Goal: Task Accomplishment & Management: Use online tool/utility

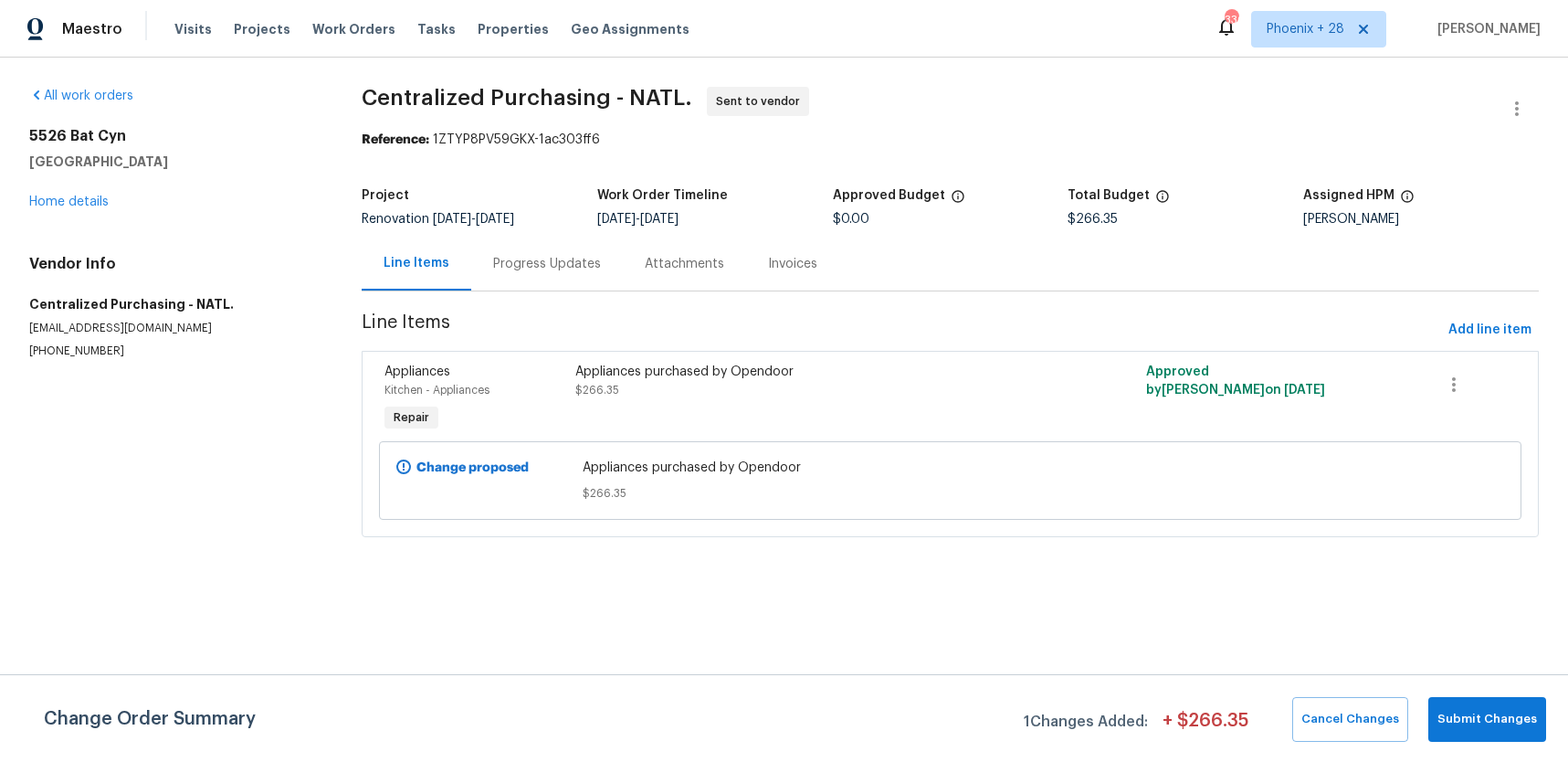
click at [351, 28] on span "Work Orders" at bounding box center [354, 30] width 83 height 18
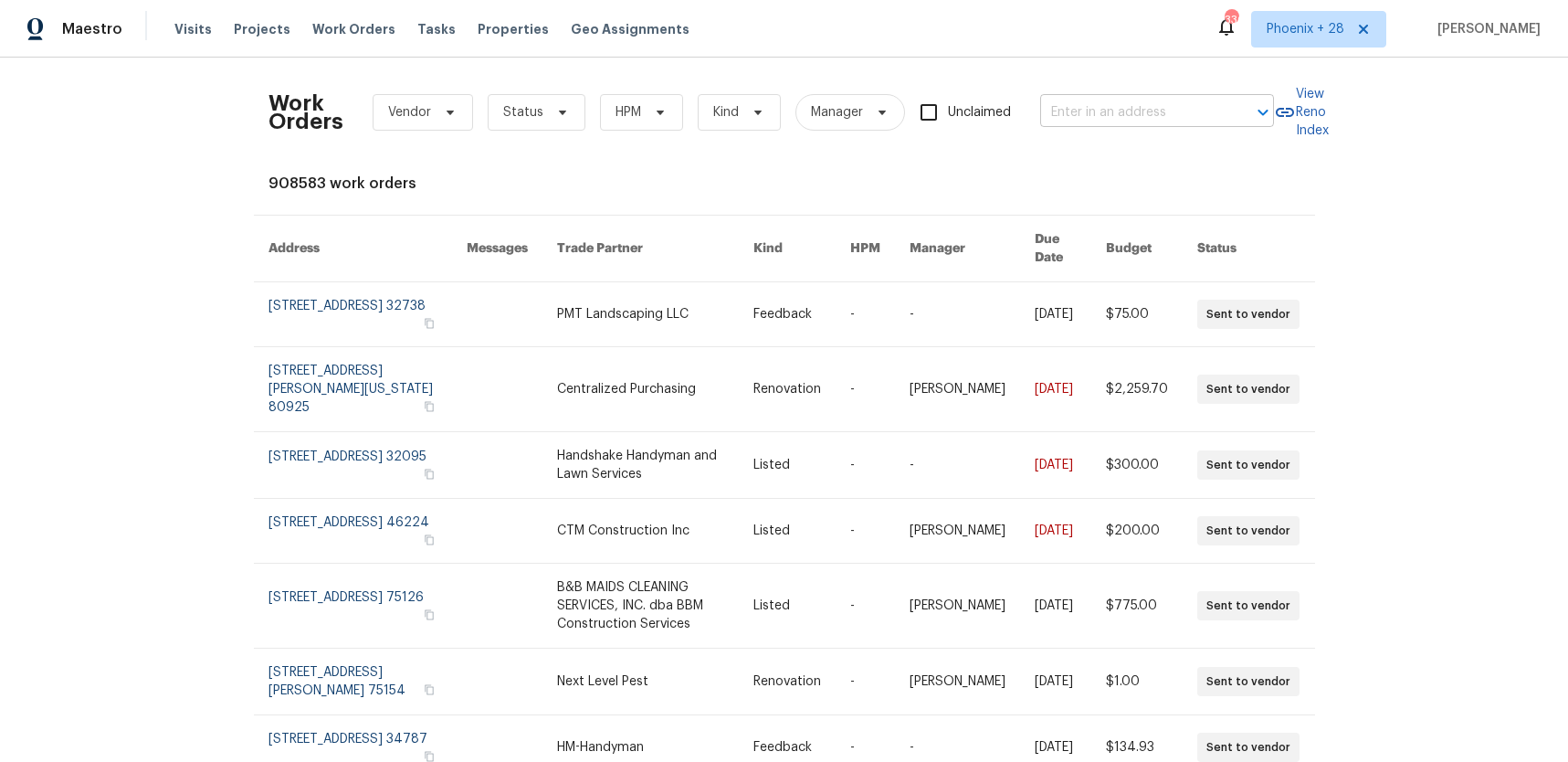
click at [1089, 108] on input "text" at bounding box center [1132, 113] width 183 height 29
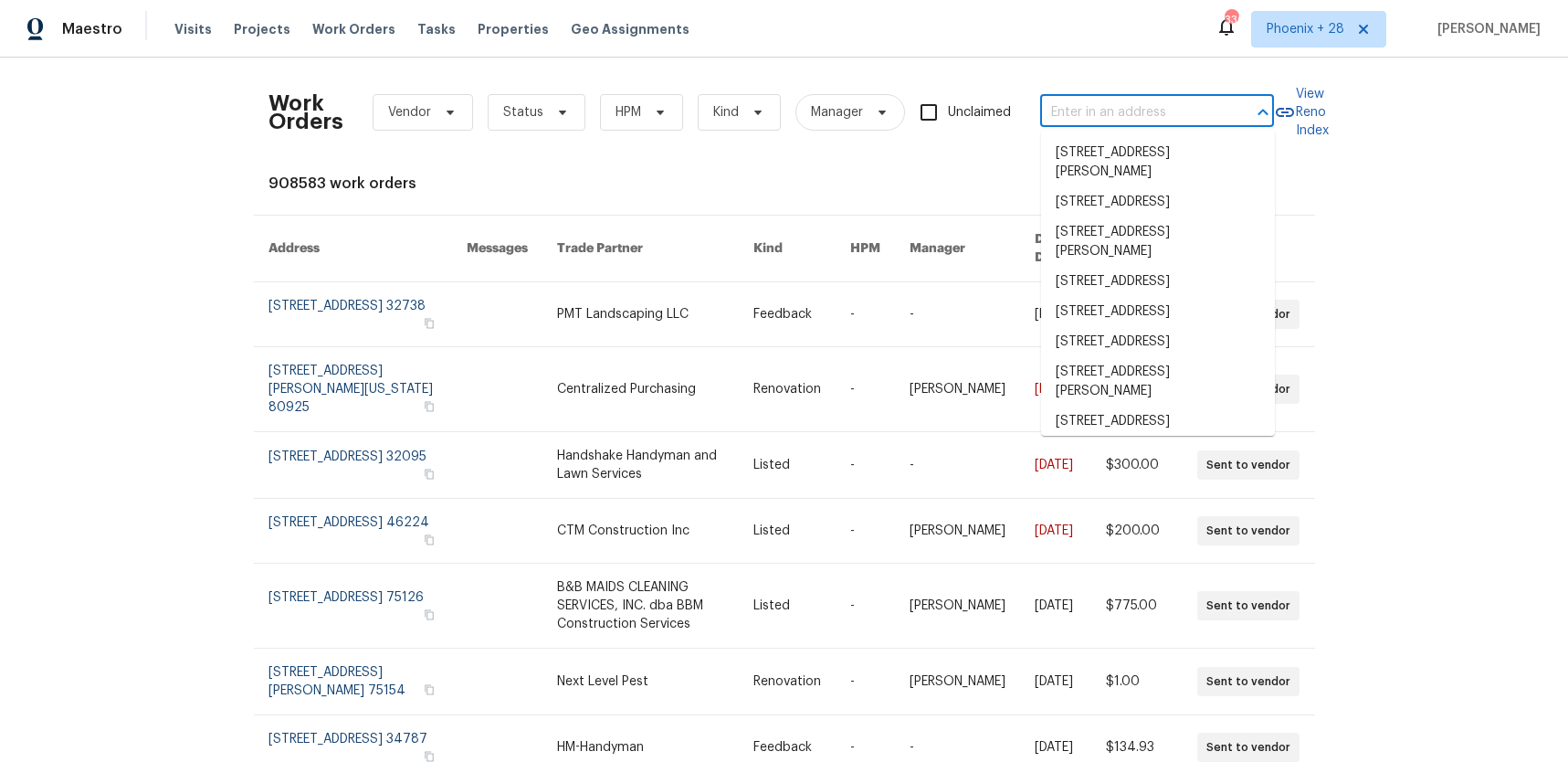
paste input "[STREET_ADDRESS]"
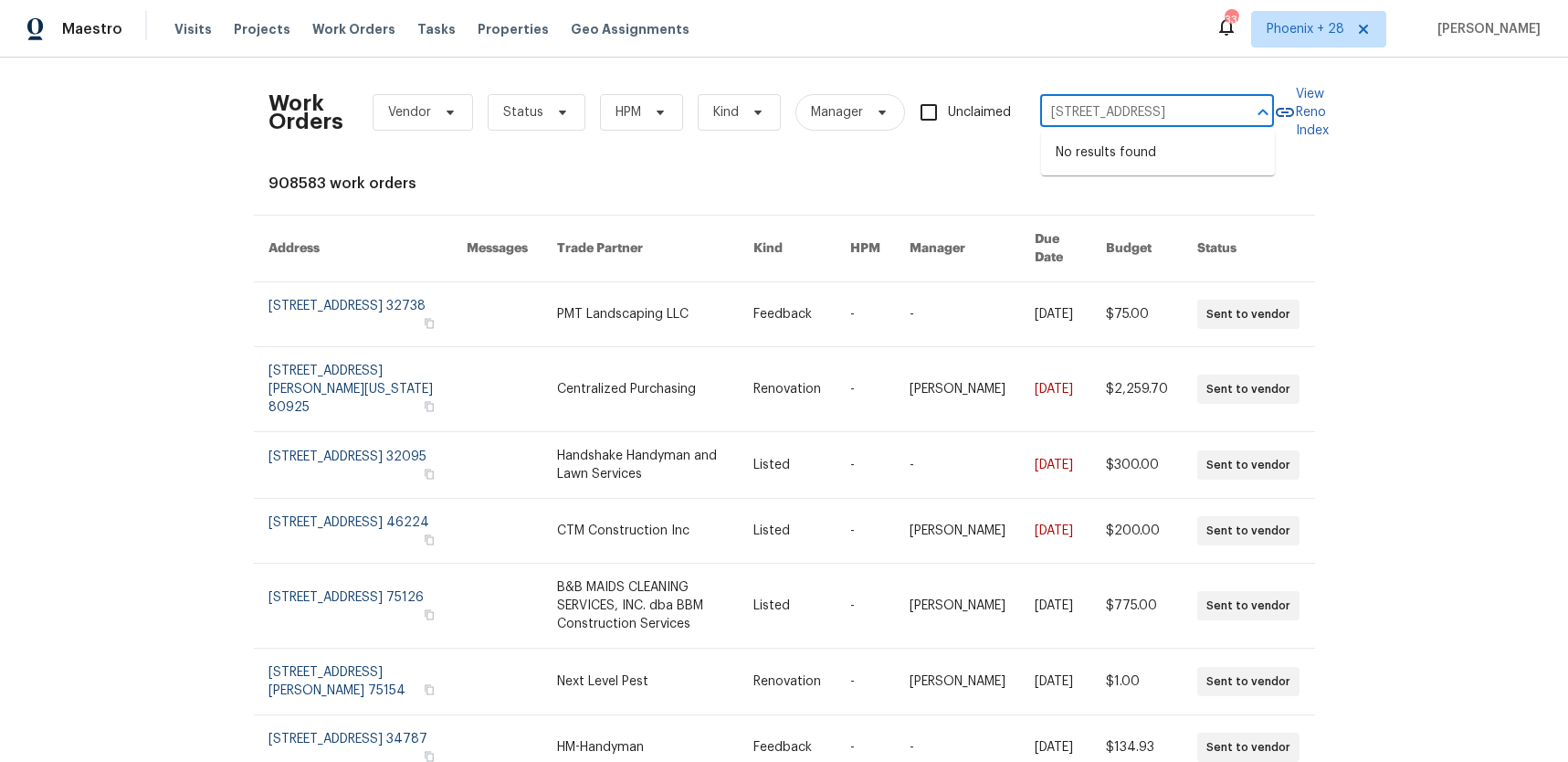
type input "[STREET_ADDRESS]"
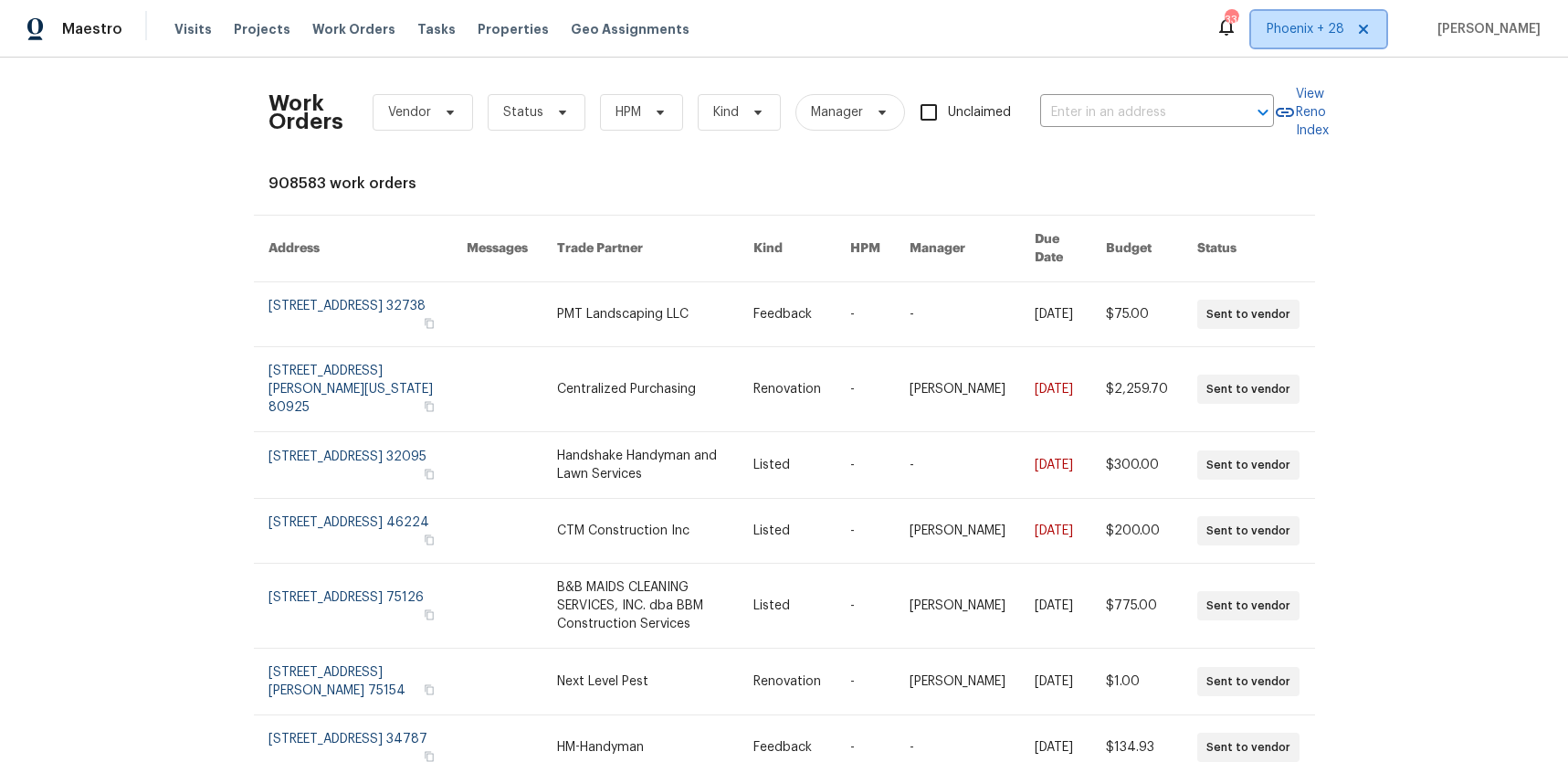
drag, startPoint x: 1317, startPoint y: 38, endPoint x: 1314, endPoint y: 58, distance: 20.2
click at [1317, 38] on span "Phoenix + 28" at bounding box center [1318, 30] width 135 height 37
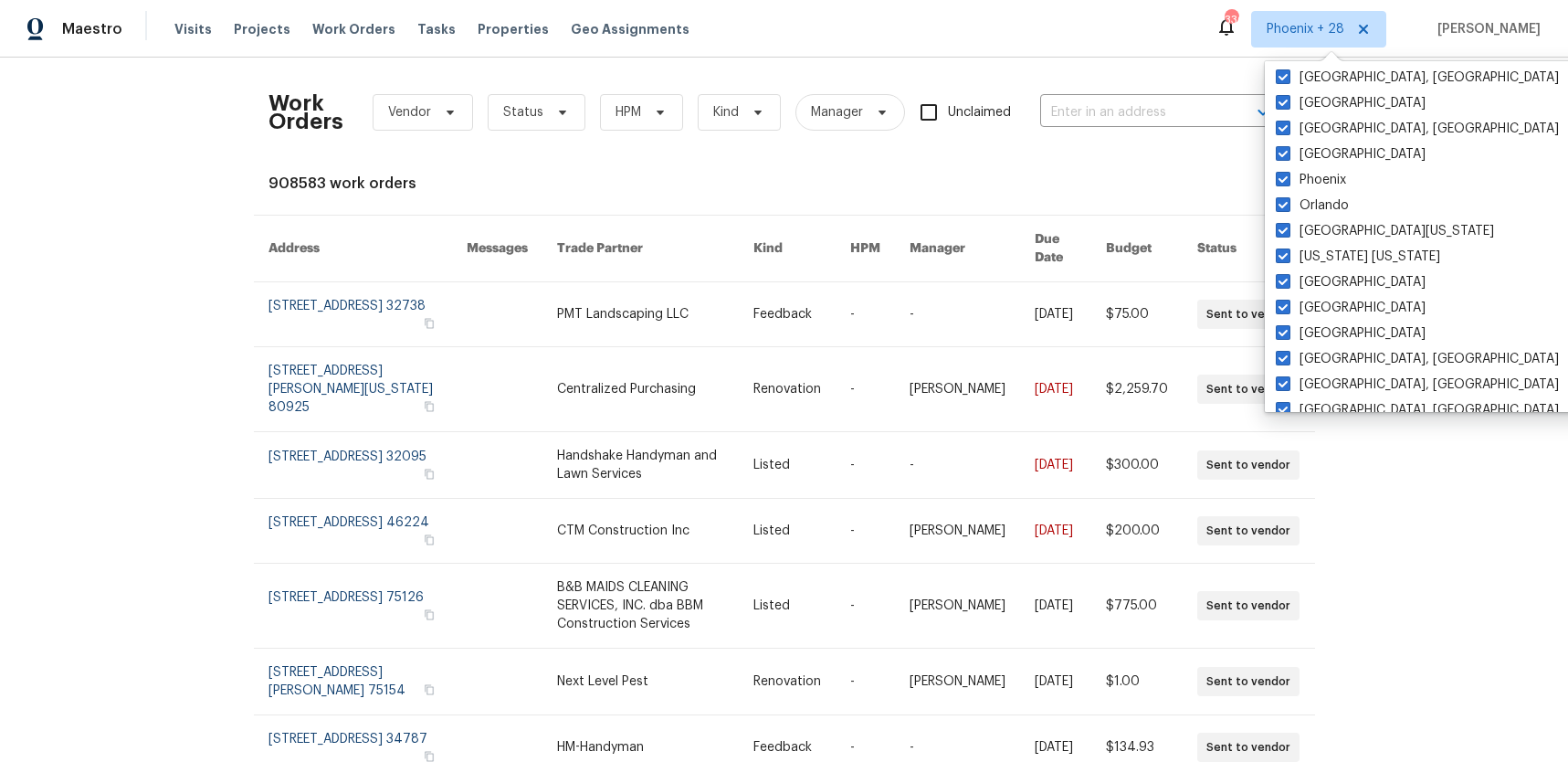
scroll to position [206, 0]
click at [1105, 123] on input "text" at bounding box center [1132, 113] width 183 height 29
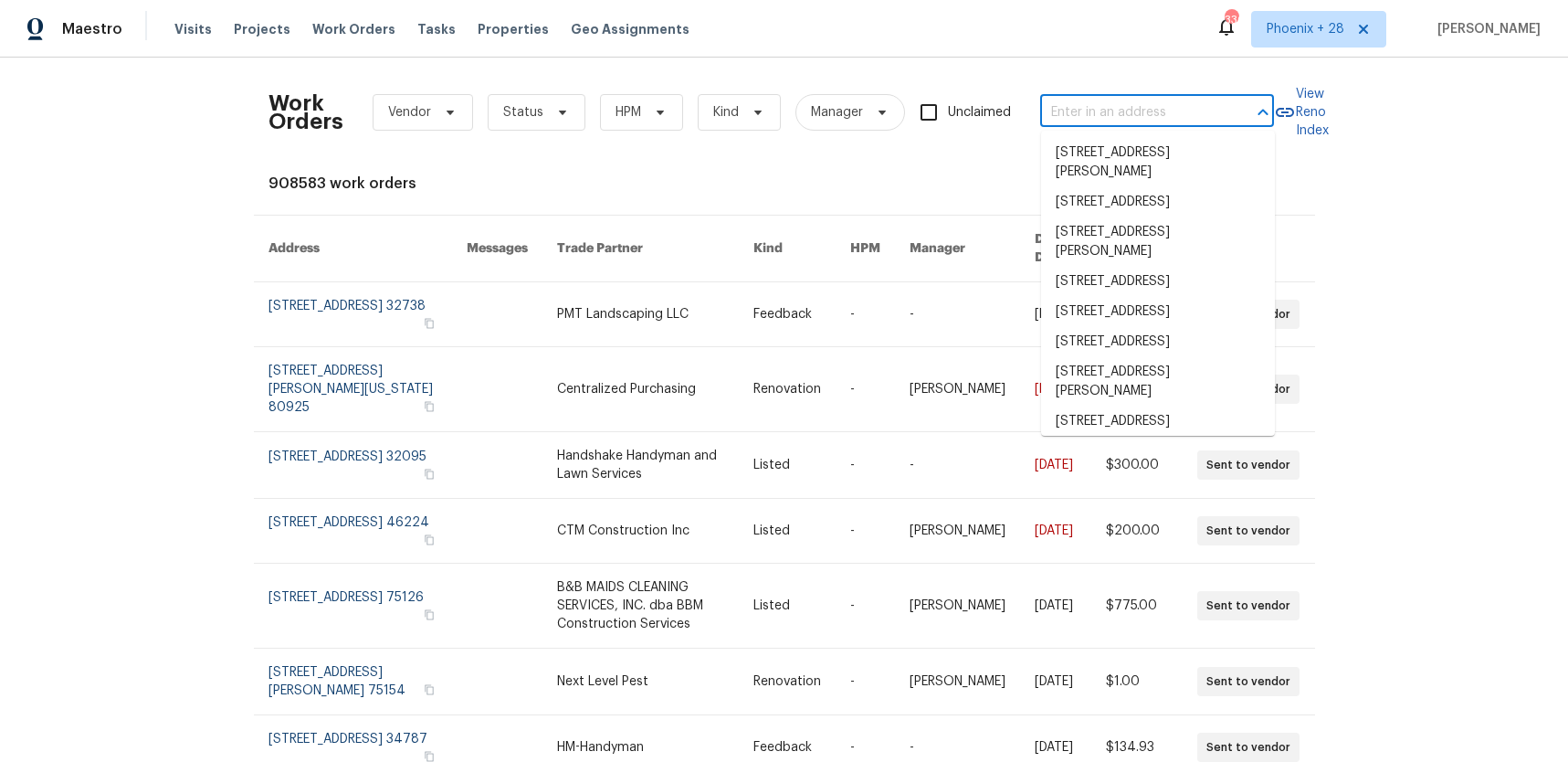
paste input "[STREET_ADDRESS]"
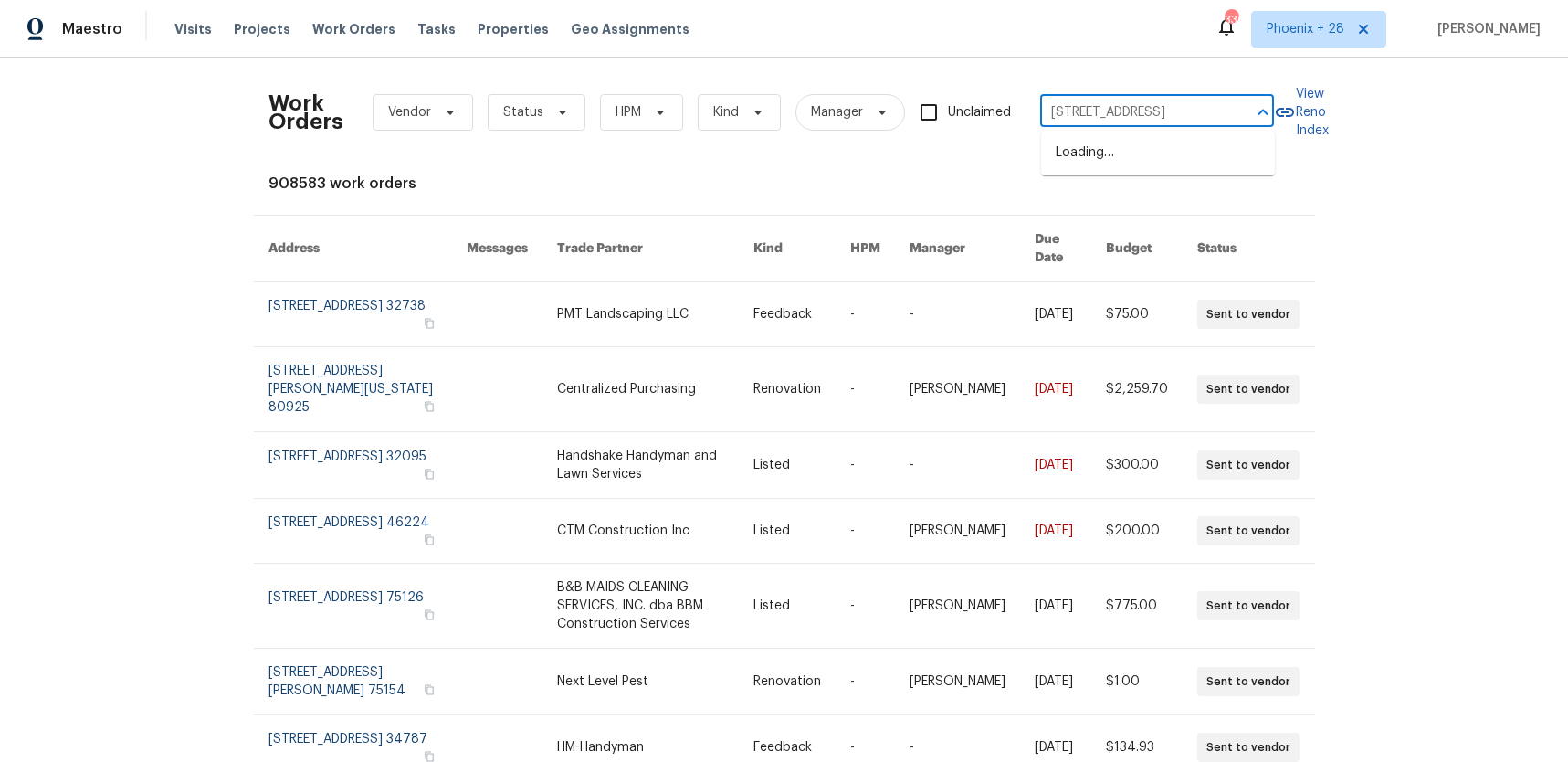
scroll to position [0, 66]
drag, startPoint x: 1105, startPoint y: 115, endPoint x: 1241, endPoint y: 114, distance: 136.0
click at [1241, 114] on div "[STREET_ADDRESS] ​" at bounding box center [1157, 113] width 234 height 29
type input "[STREET_ADDRESS]"
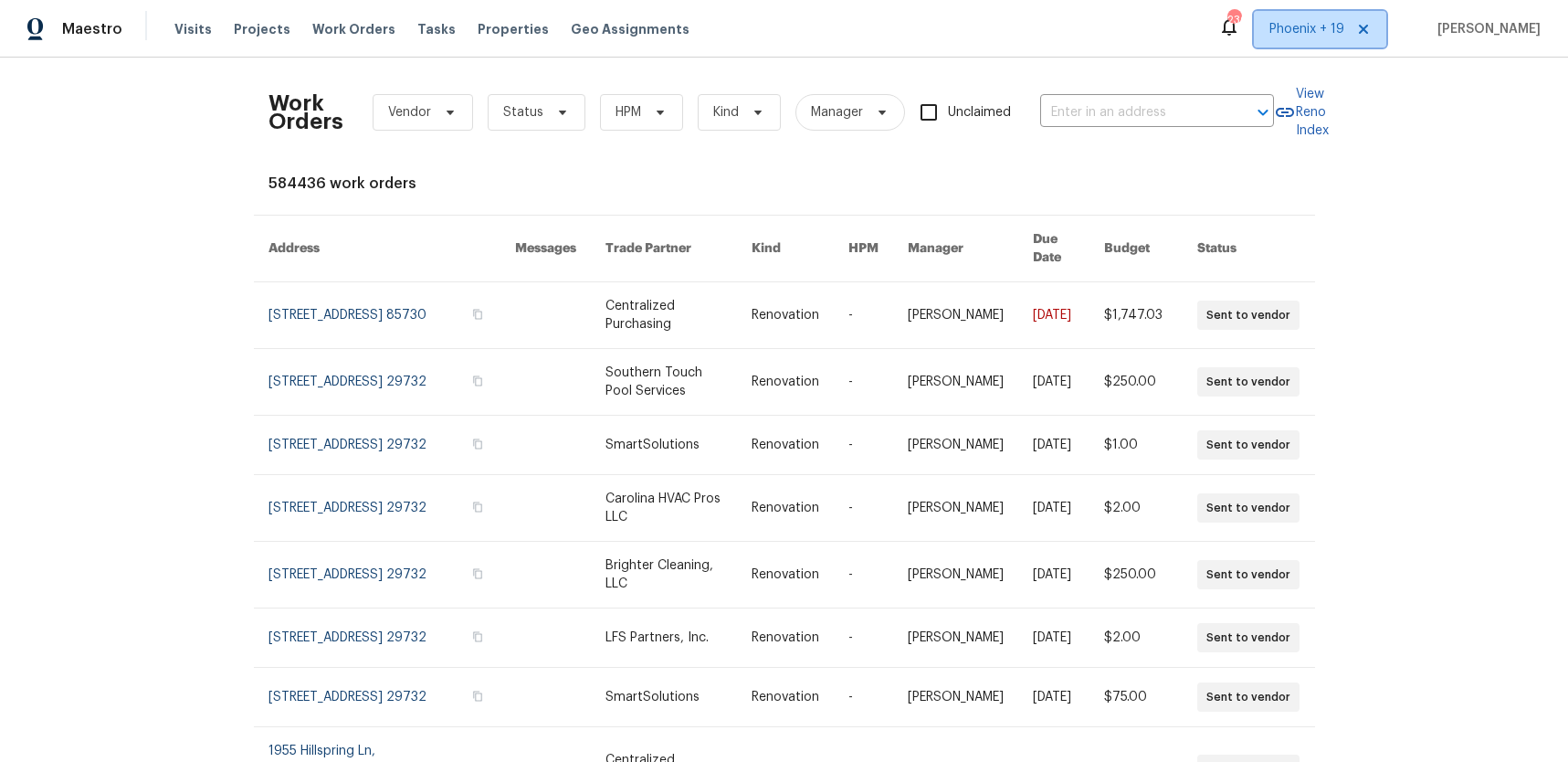
click at [1302, 20] on span "Phoenix + 19" at bounding box center [1306, 30] width 75 height 18
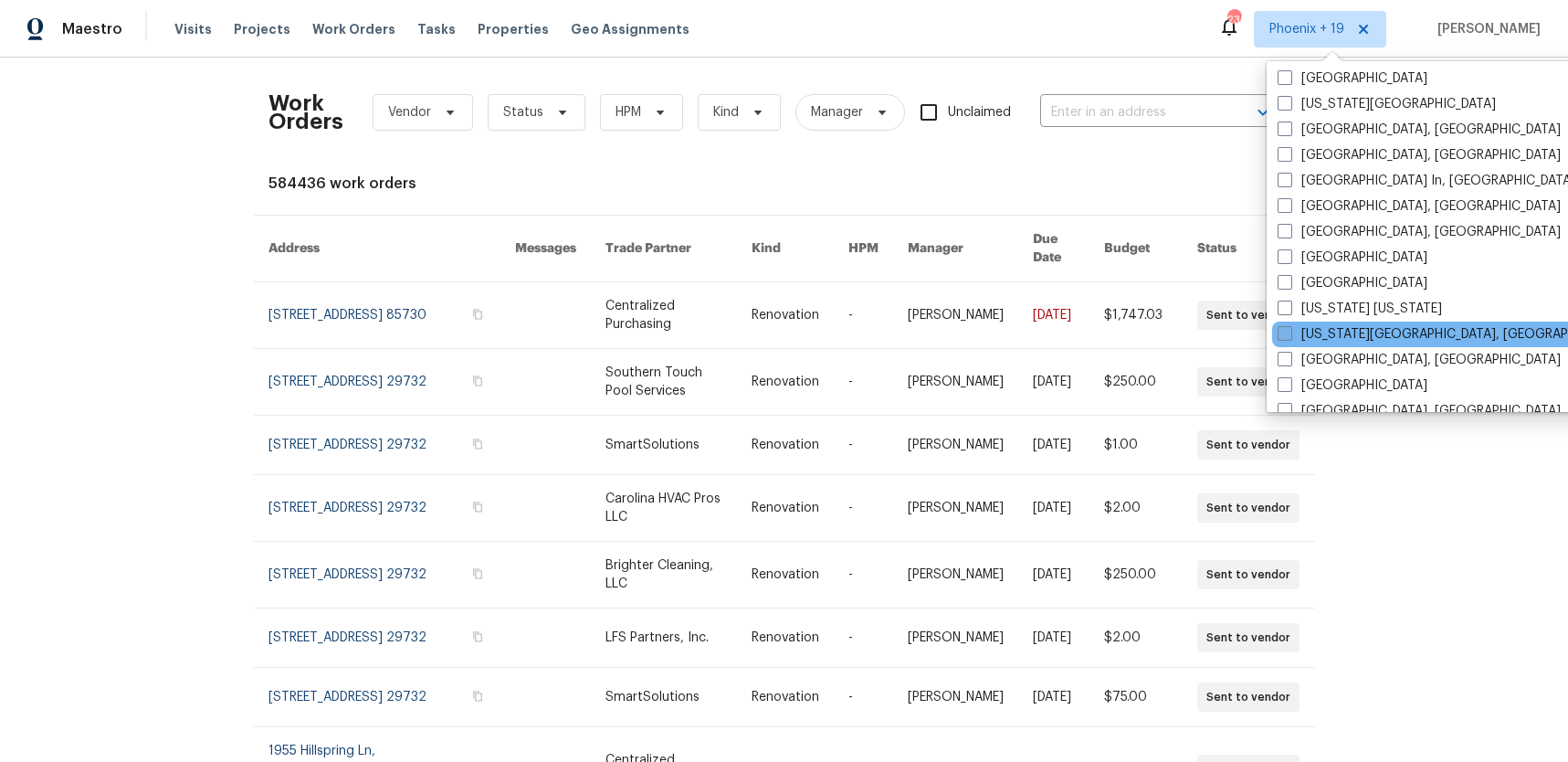
scroll to position [1029, 0]
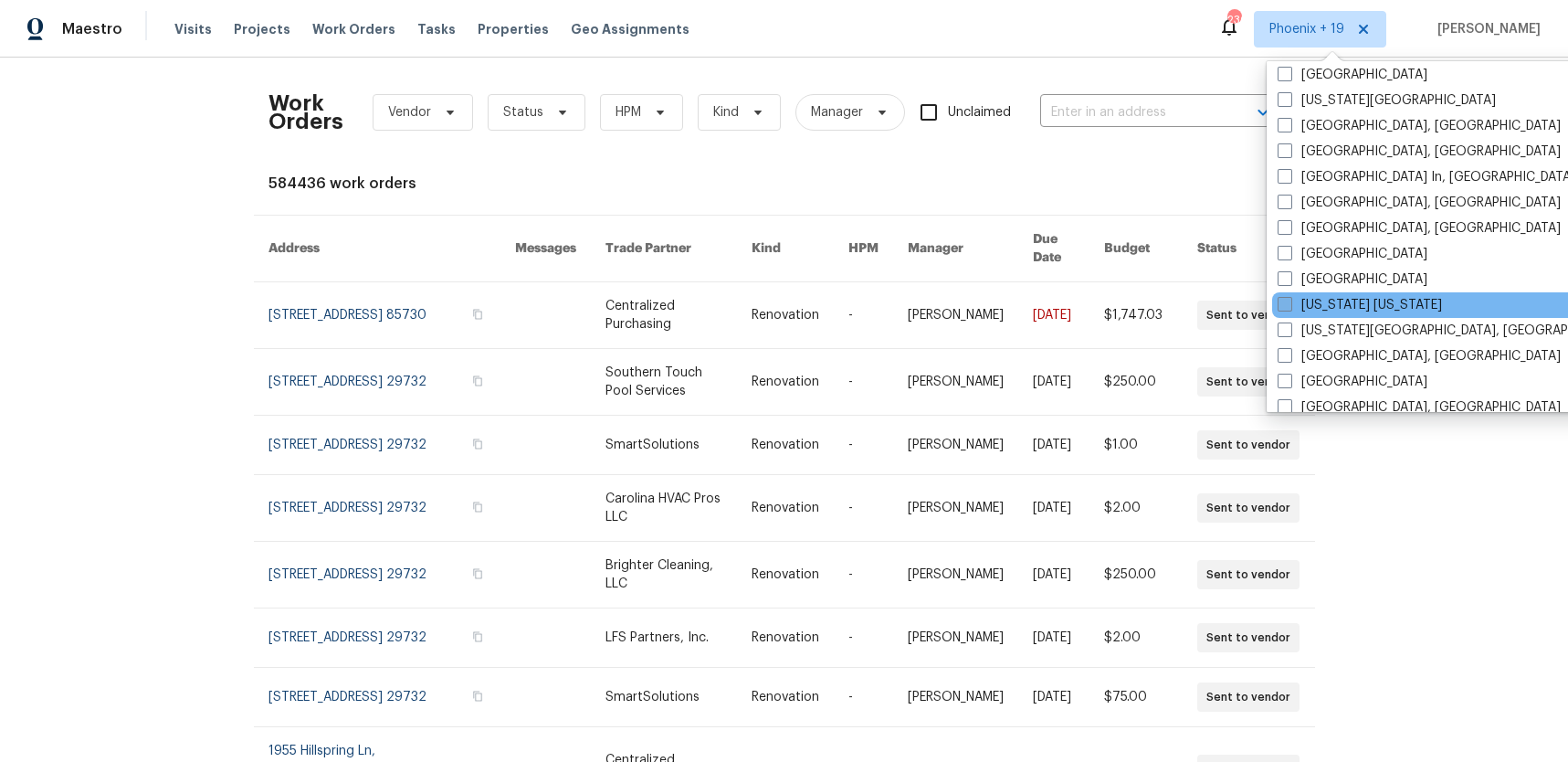
click at [1323, 313] on label "[US_STATE] [US_STATE]" at bounding box center [1360, 305] width 165 height 18
click at [1290, 308] on input "[US_STATE] [US_STATE]" at bounding box center [1283, 301] width 12 height 12
checkbox input "true"
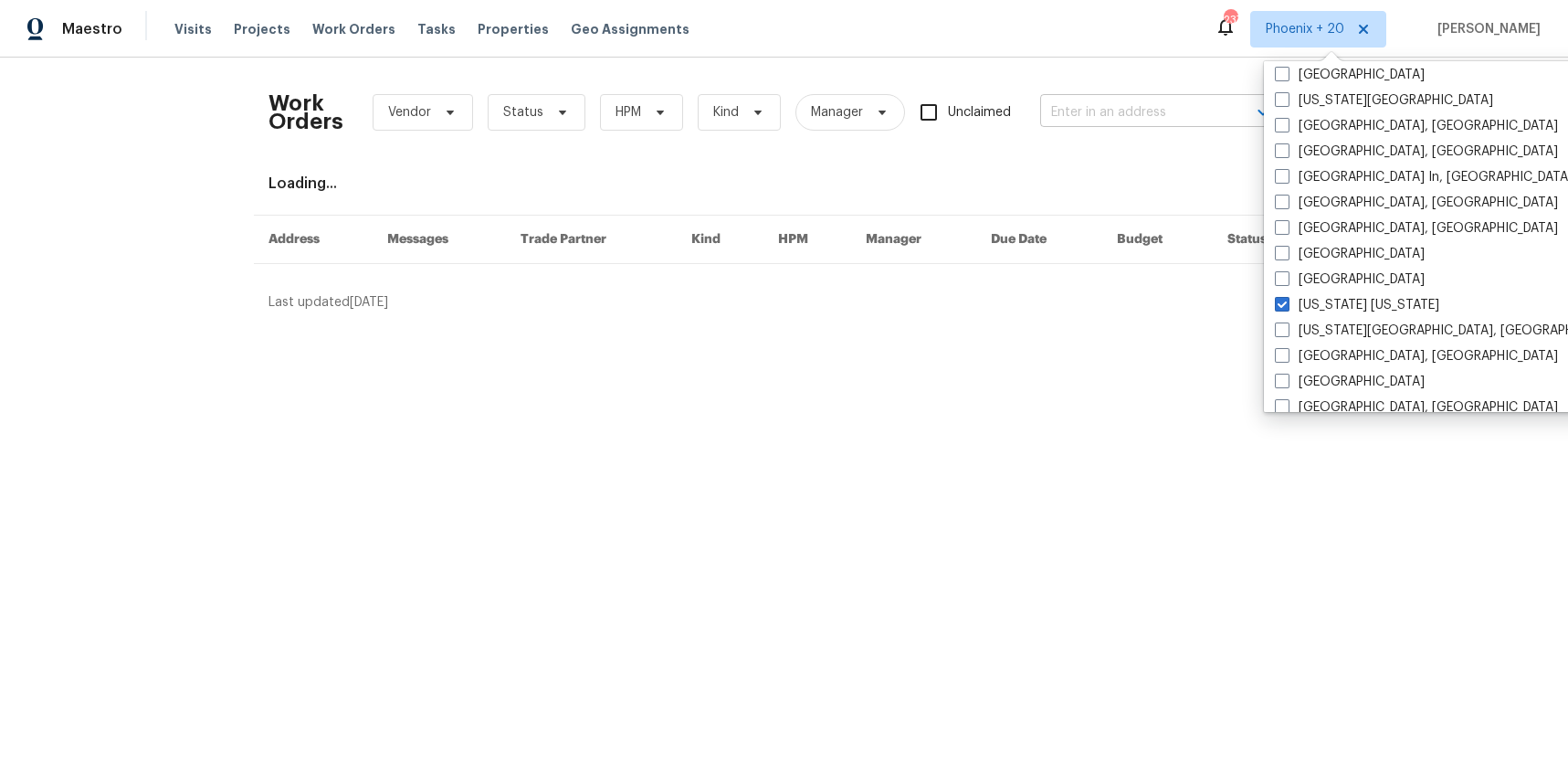
click at [1124, 112] on input "text" at bounding box center [1132, 113] width 183 height 29
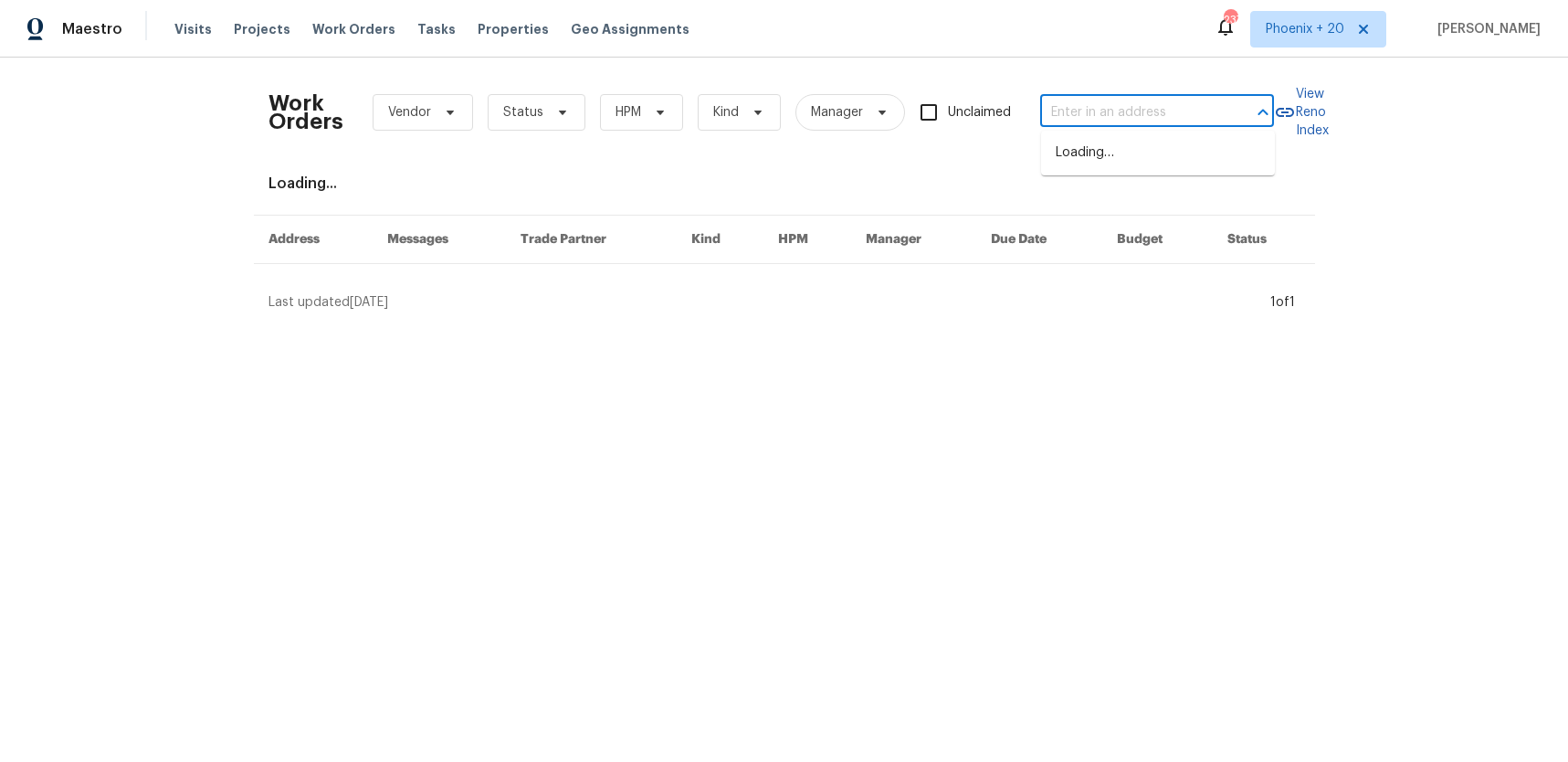
paste input "[STREET_ADDRESS]"
type input "[STREET_ADDRESS]"
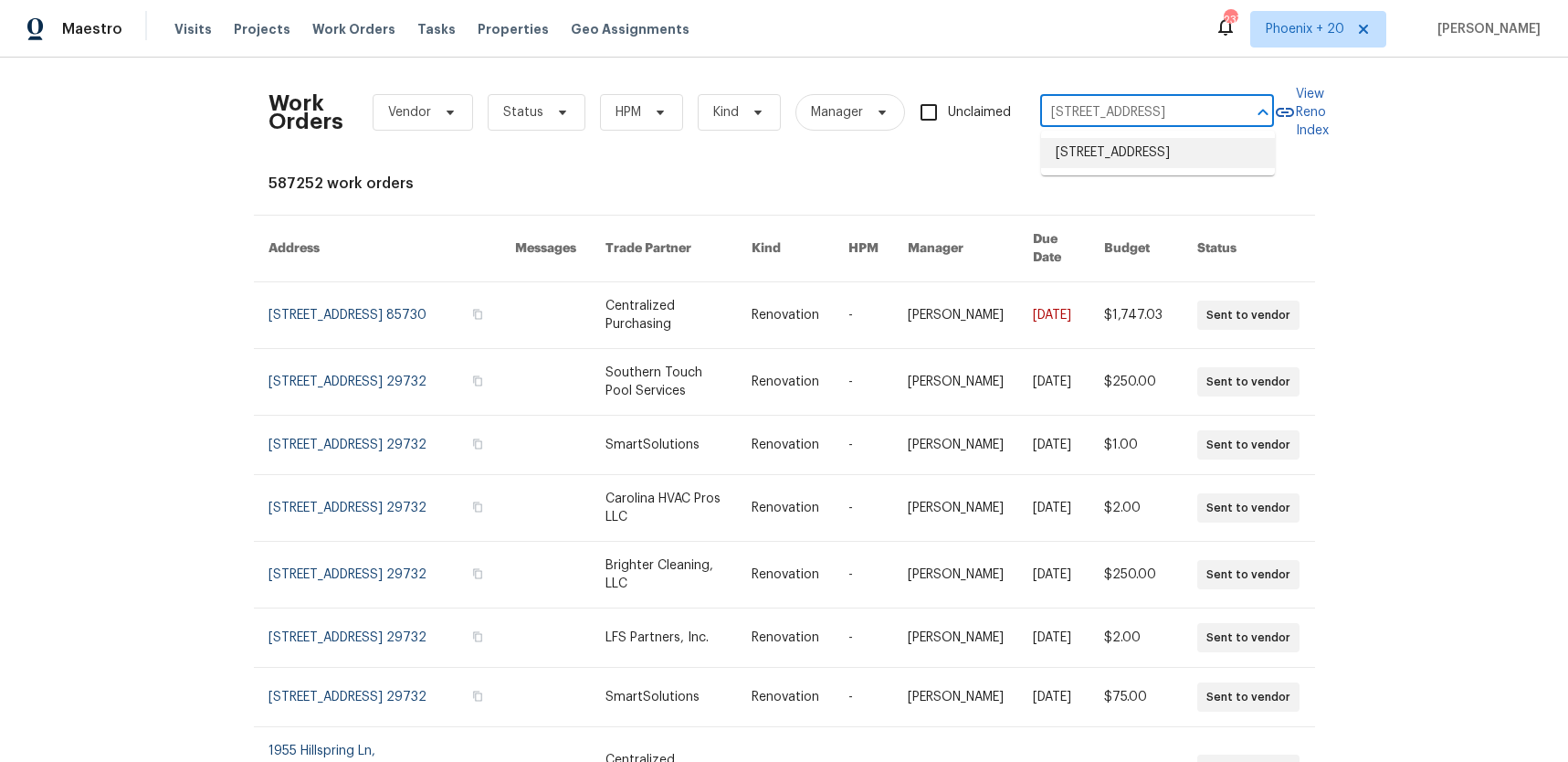
click at [1133, 164] on li "[STREET_ADDRESS]" at bounding box center [1158, 153] width 234 height 31
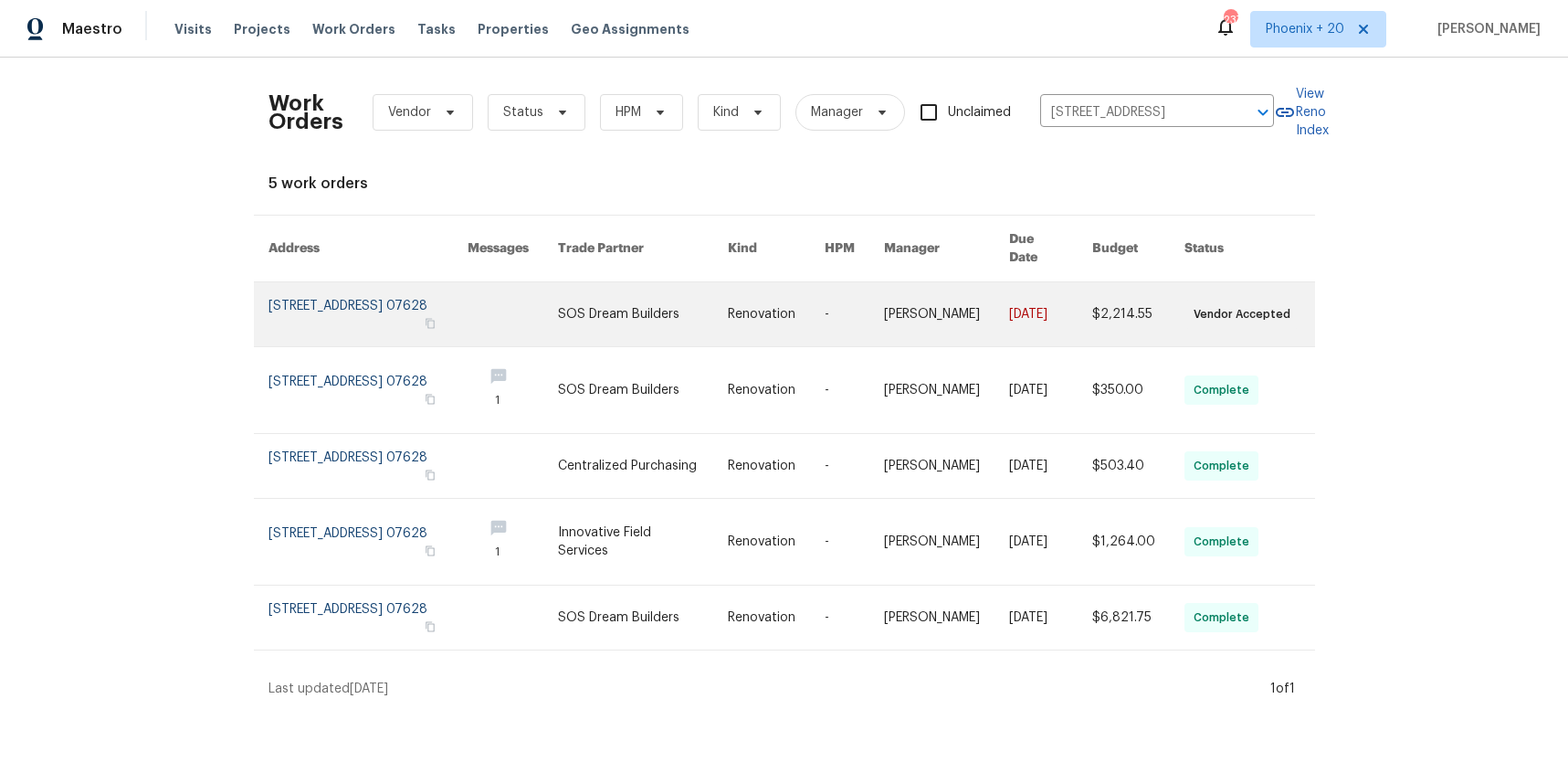
click at [764, 313] on link at bounding box center [776, 313] width 97 height 64
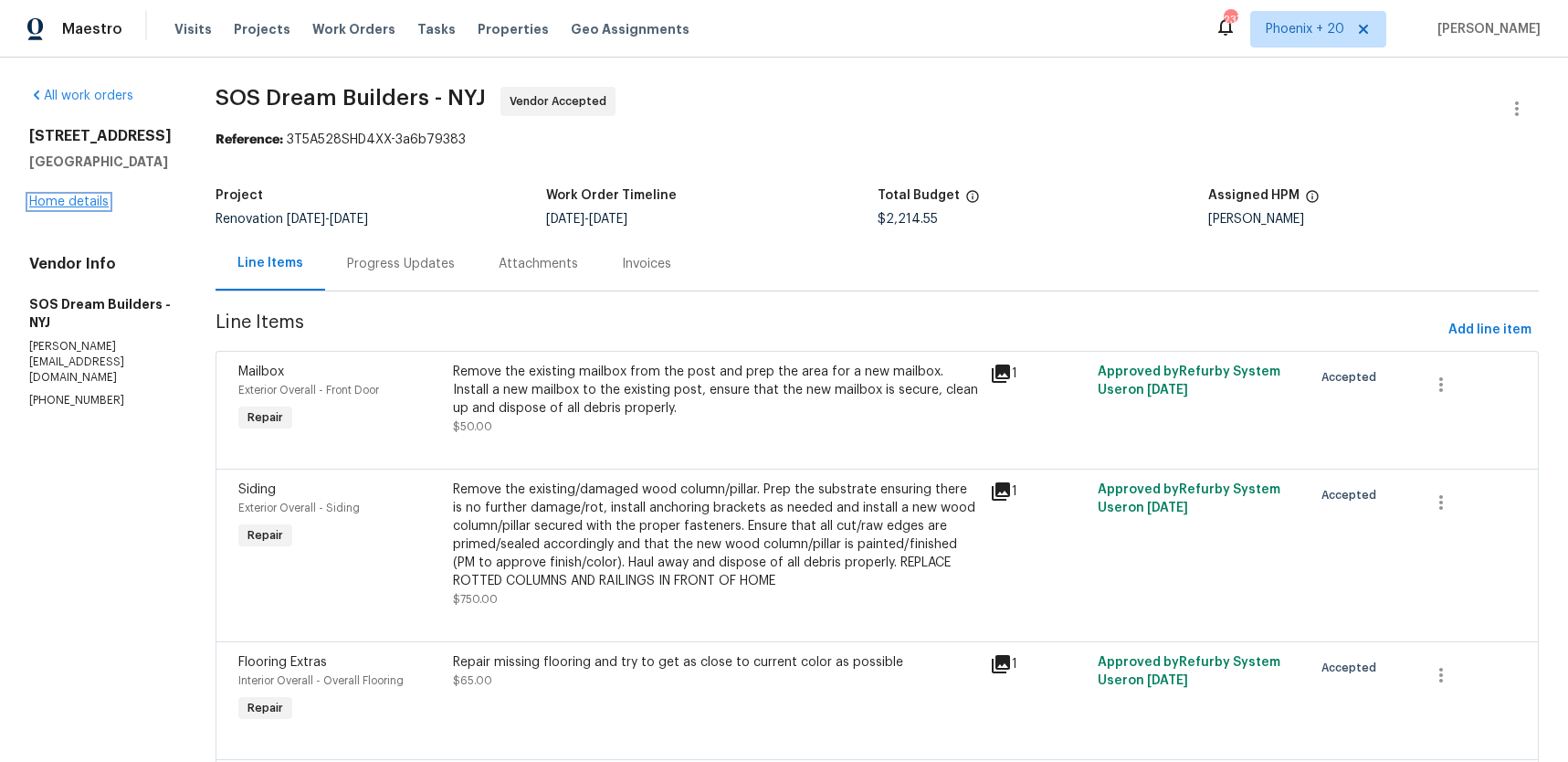
click at [90, 204] on link "Home details" at bounding box center [69, 202] width 80 height 13
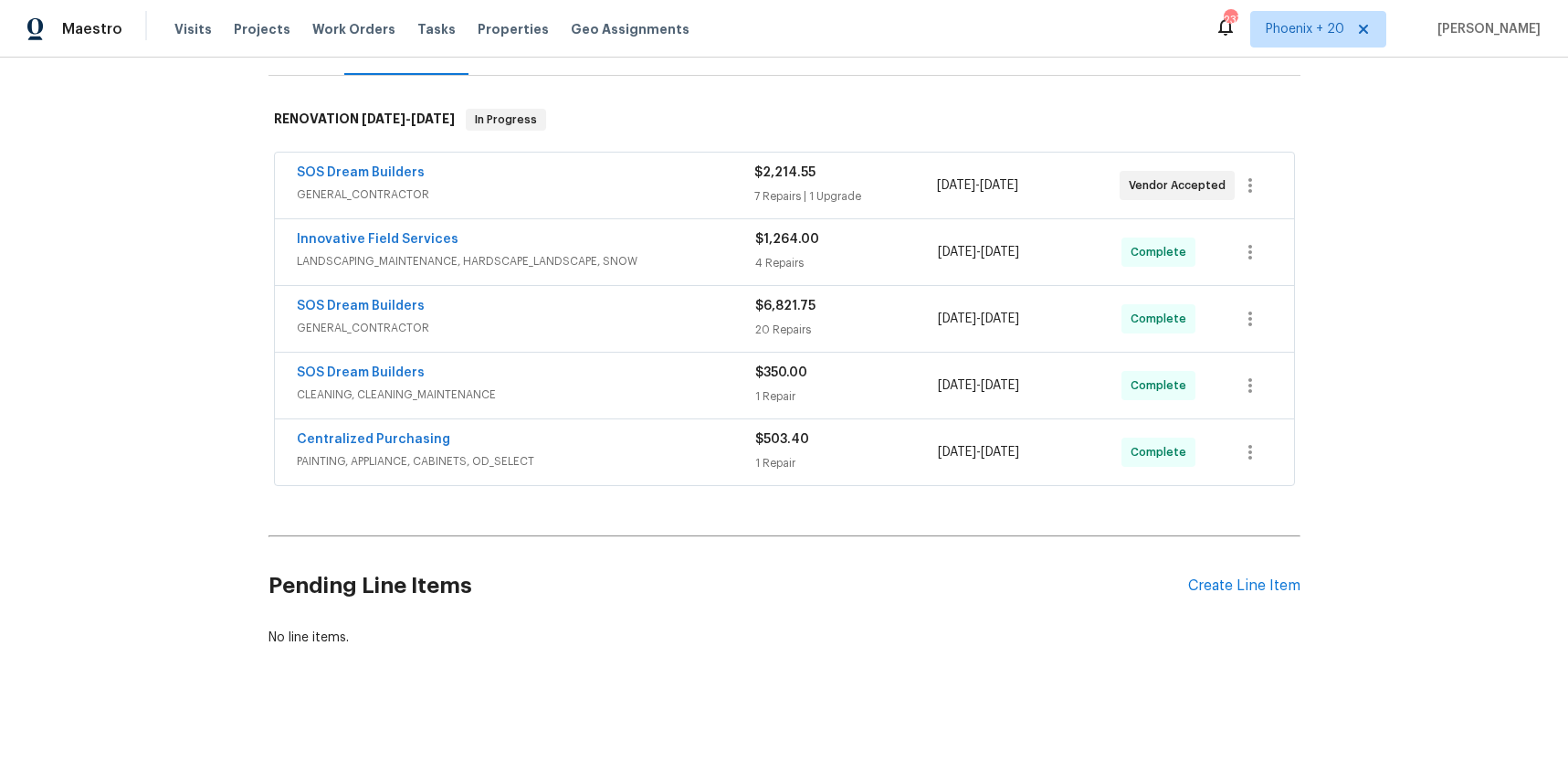
scroll to position [264, 0]
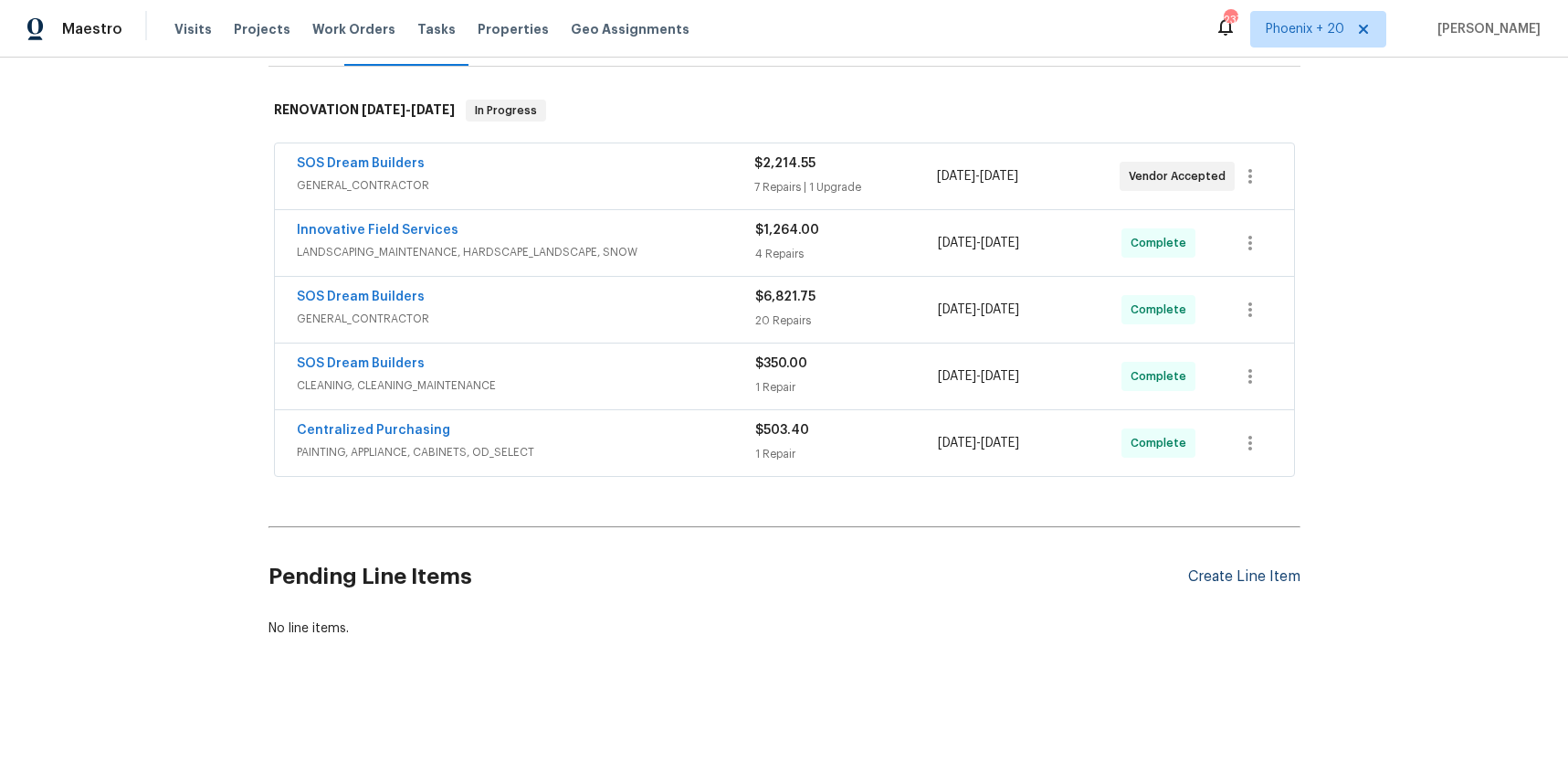
click at [1251, 568] on div "Create Line Item" at bounding box center [1244, 576] width 113 height 18
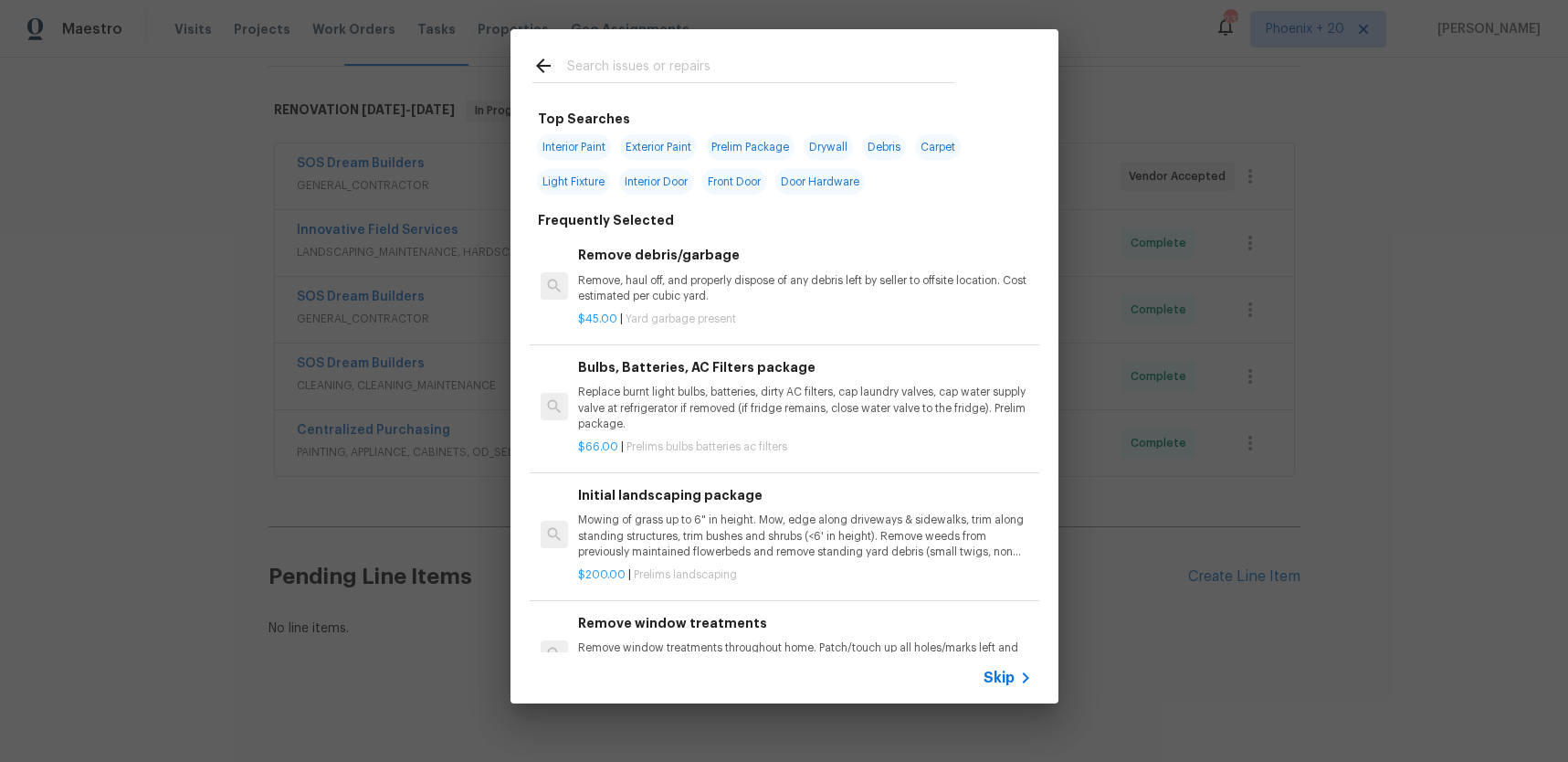
click at [766, 64] on input "text" at bounding box center [760, 68] width 387 height 28
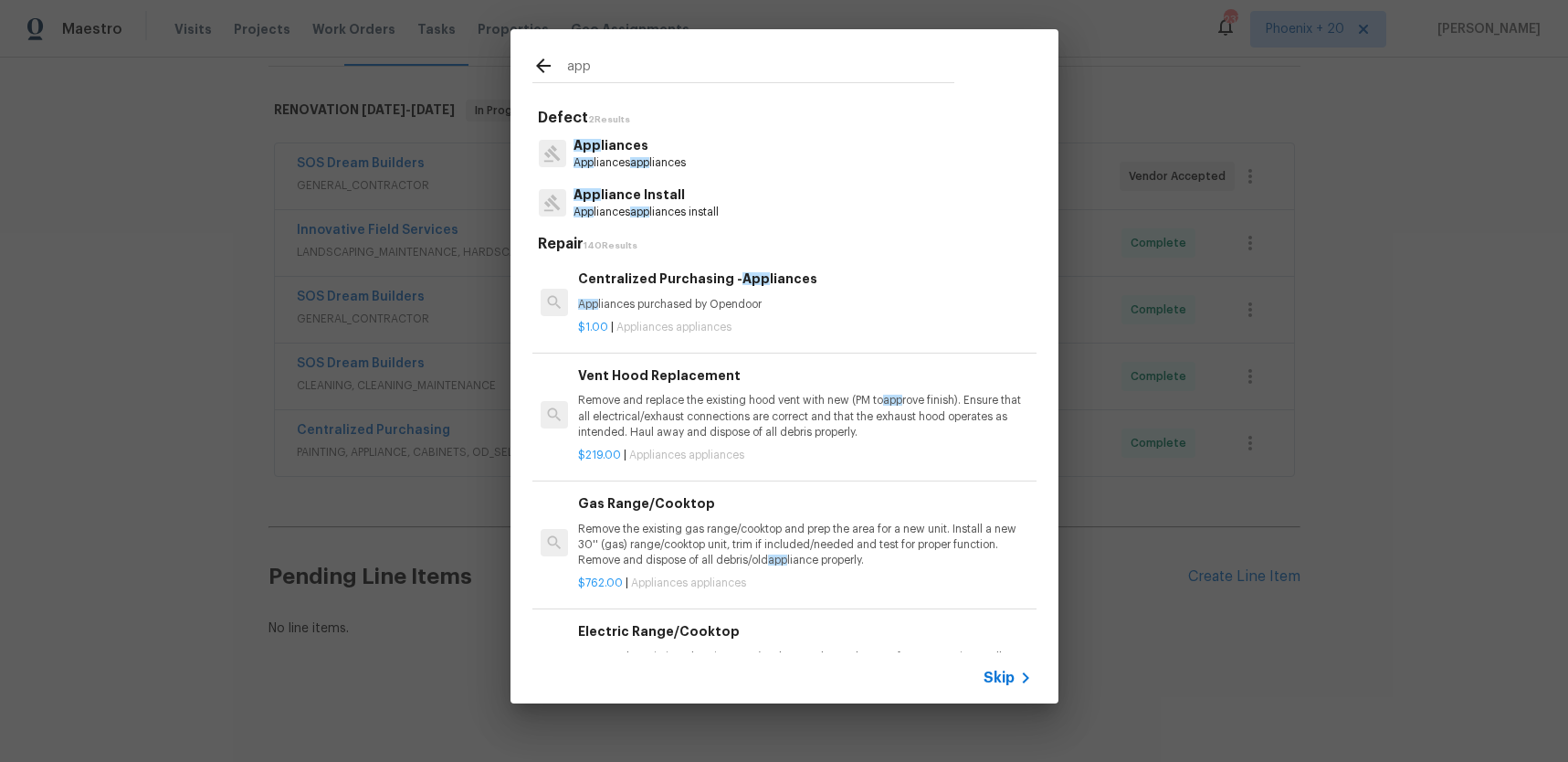
type input "app"
click at [825, 292] on div "Centralized Purchasing - App liances App liances purchased by Opendoor" at bounding box center [804, 289] width 453 height 43
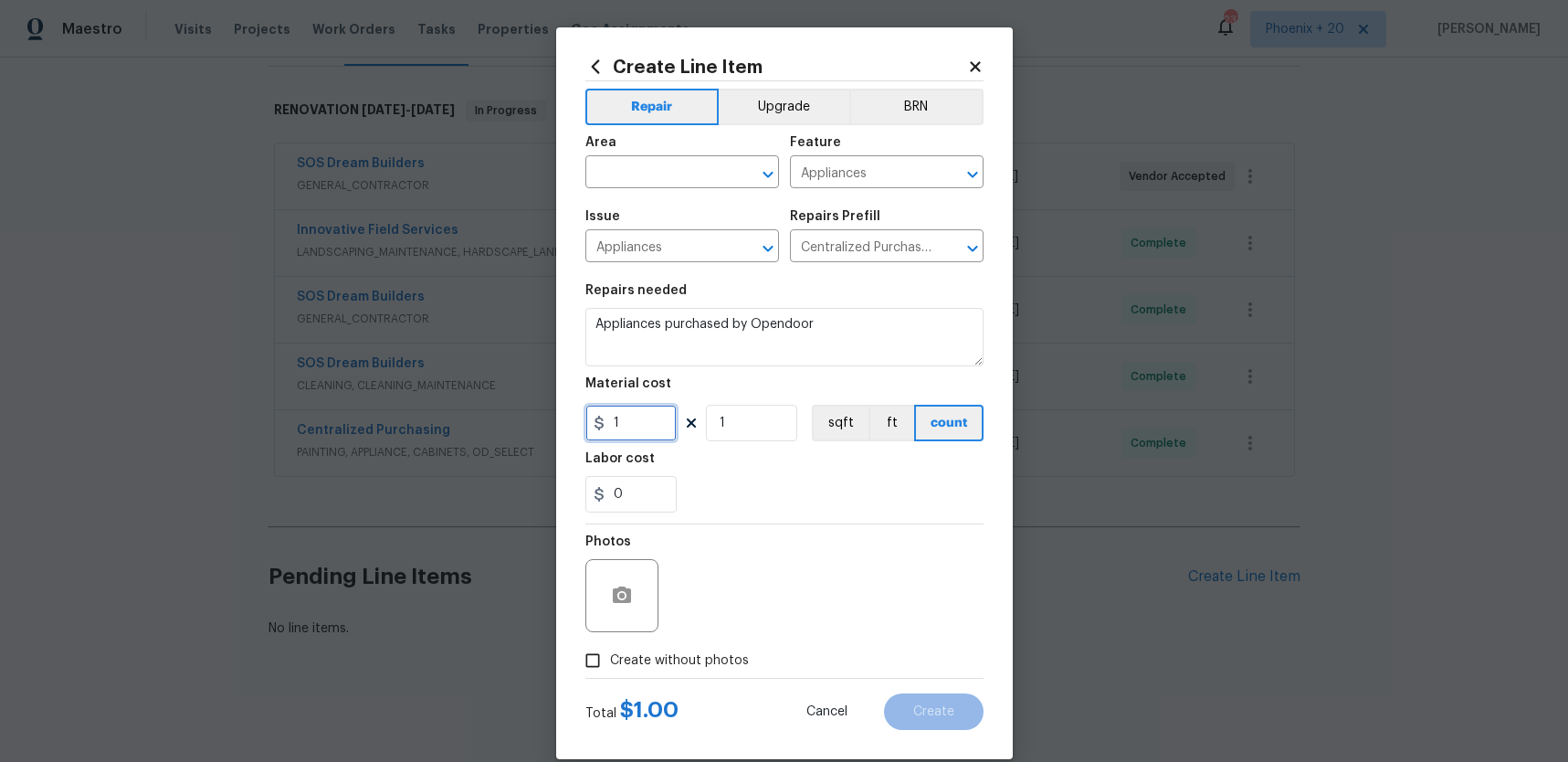
drag, startPoint x: 631, startPoint y: 436, endPoint x: 568, endPoint y: 427, distance: 63.6
click at [567, 427] on div "Create Line Item Repair Upgrade BRN Area ​ Feature Appliances ​ Issue Appliance…" at bounding box center [785, 393] width 457 height 731
type input "910.63"
click at [615, 154] on div "Area" at bounding box center [681, 148] width 193 height 24
click at [625, 161] on figure "Area ​" at bounding box center [681, 162] width 193 height 52
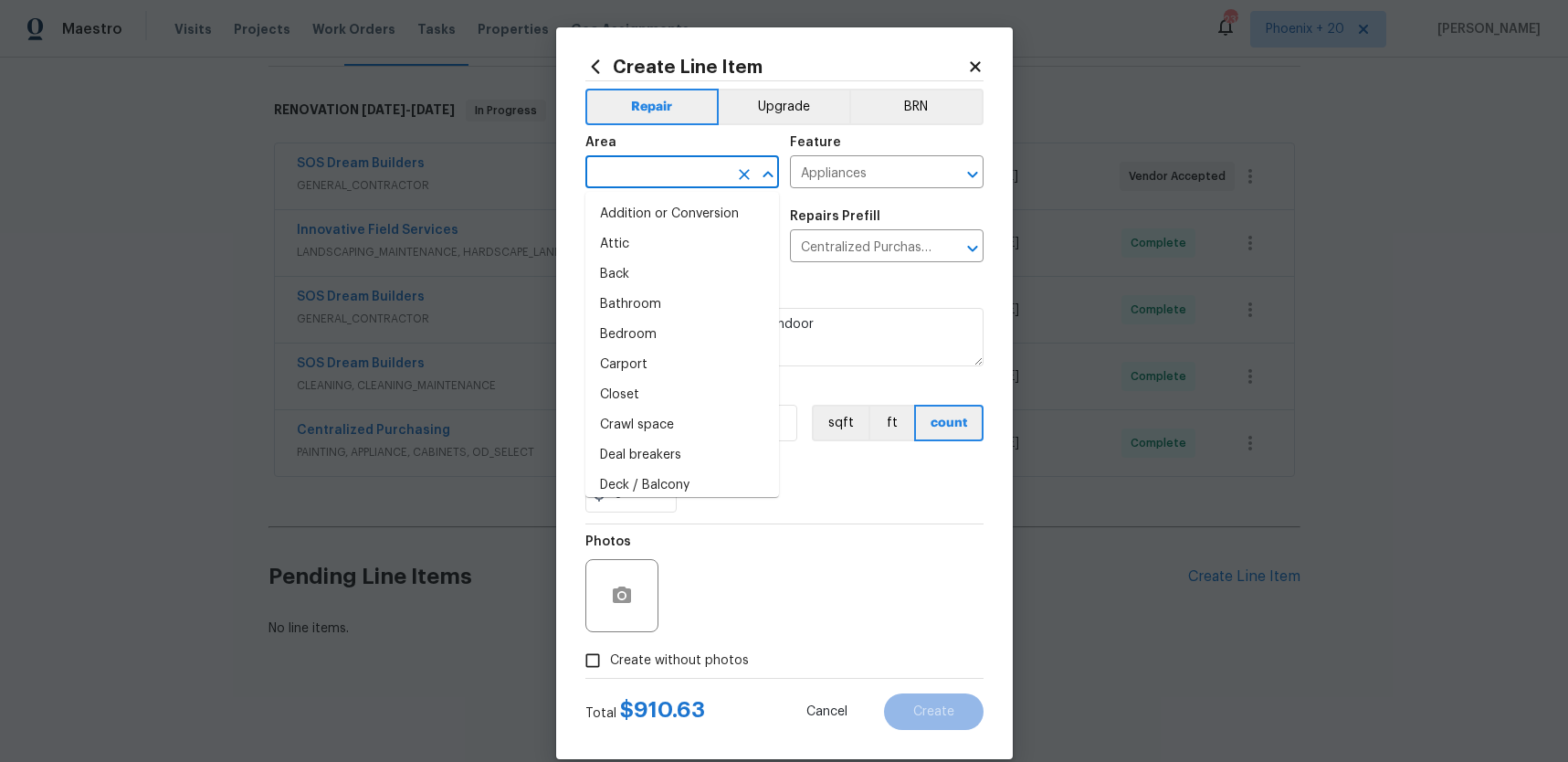
click at [625, 161] on input "text" at bounding box center [656, 174] width 142 height 29
type input "i"
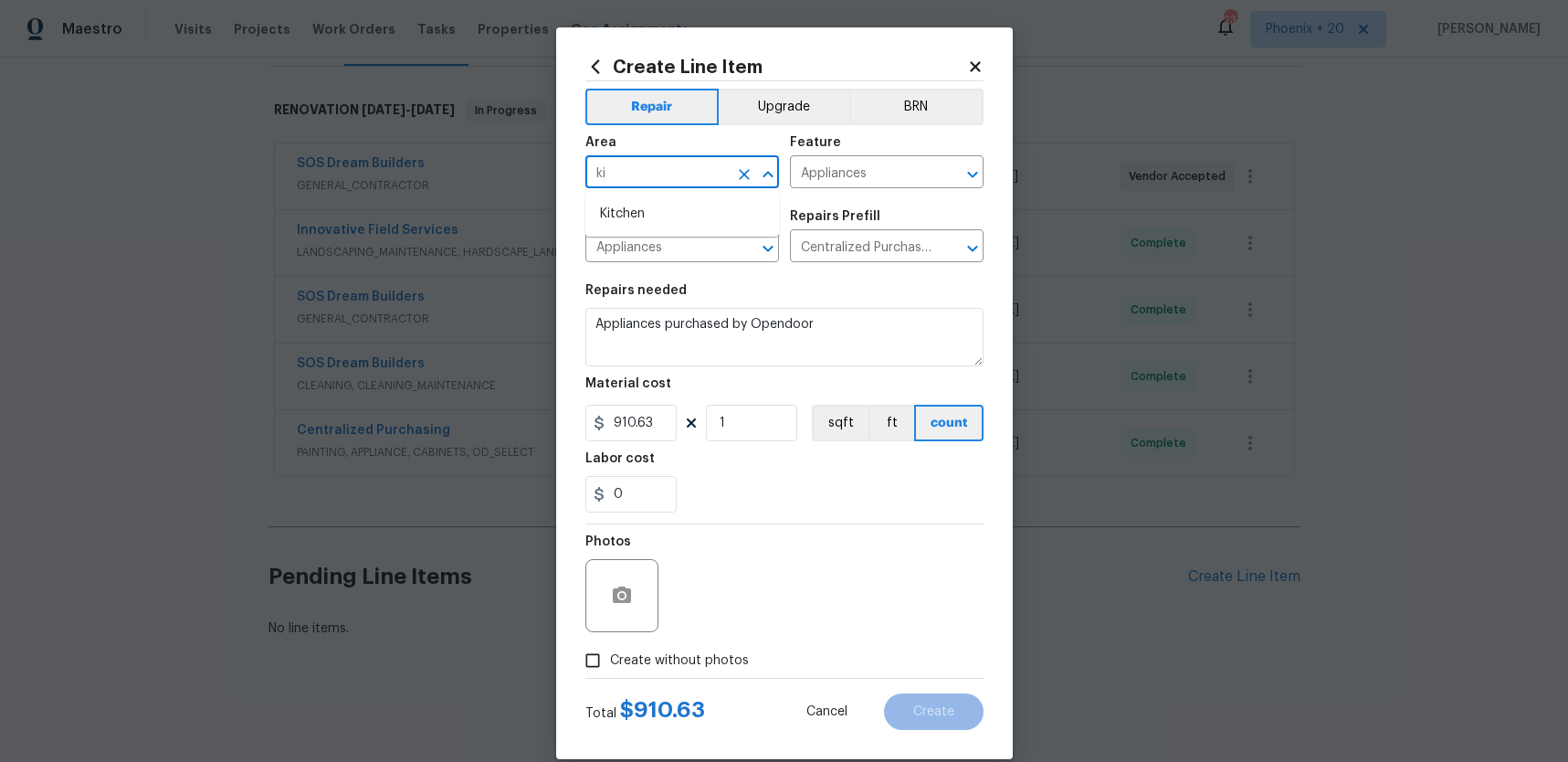
click at [633, 195] on ul "Kitchen" at bounding box center [681, 214] width 193 height 44
click at [638, 204] on li "Kitchen" at bounding box center [681, 214] width 193 height 31
type input "Kitchen"
drag, startPoint x: 700, startPoint y: 679, endPoint x: 697, endPoint y: 658, distance: 21.2
click at [700, 677] on form "Repair Upgrade BRN Area Kitchen ​ Feature Appliances ​ Issue Appliances ​ Repai…" at bounding box center [784, 405] width 398 height 648
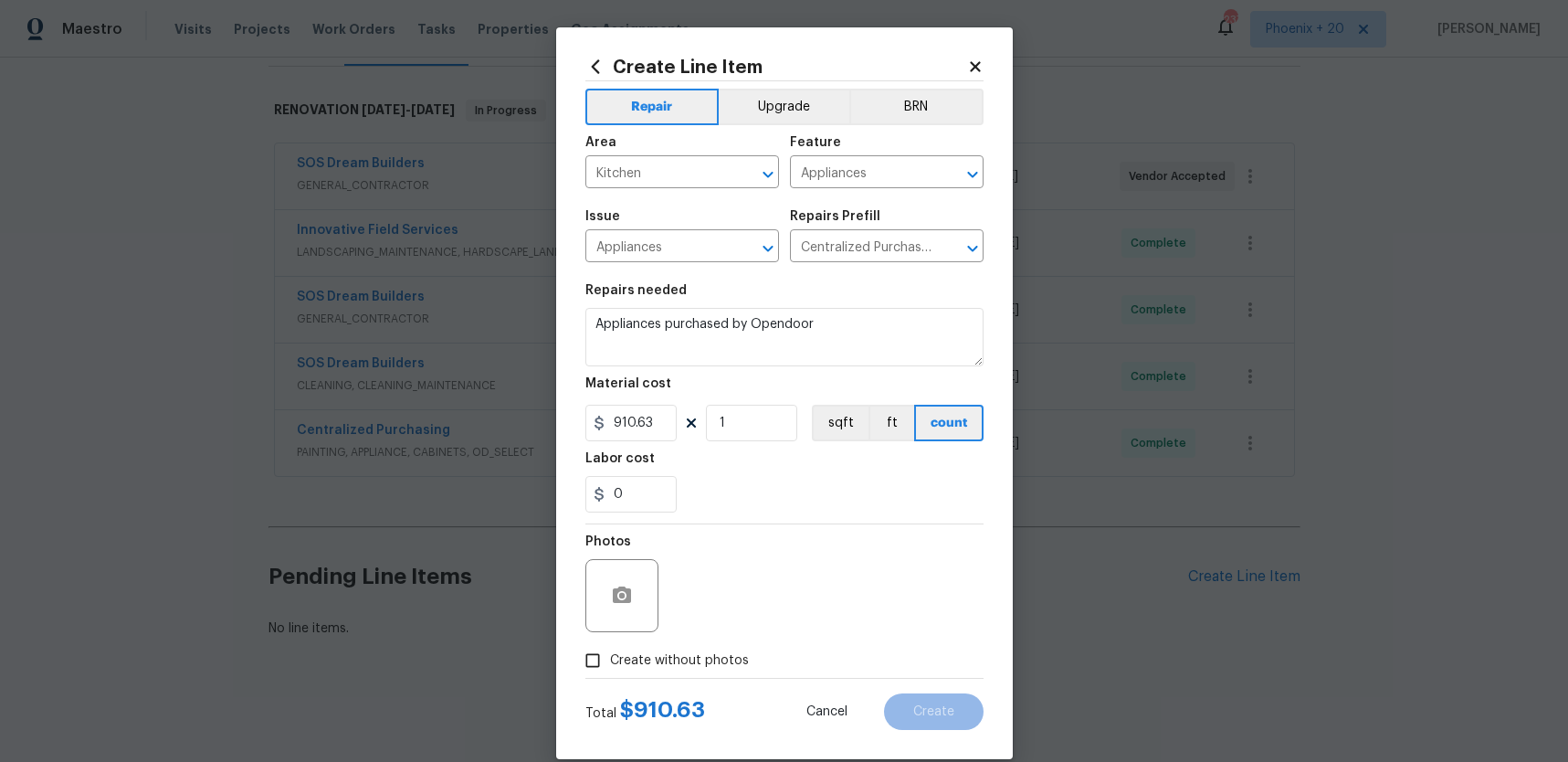
drag, startPoint x: 697, startPoint y: 658, endPoint x: 701, endPoint y: 648, distance: 10.8
click at [696, 658] on span "Create without photos" at bounding box center [680, 660] width 139 height 19
click at [610, 658] on input "Create without photos" at bounding box center [593, 660] width 35 height 35
checkbox input "true"
click at [746, 576] on textarea at bounding box center [828, 596] width 311 height 73
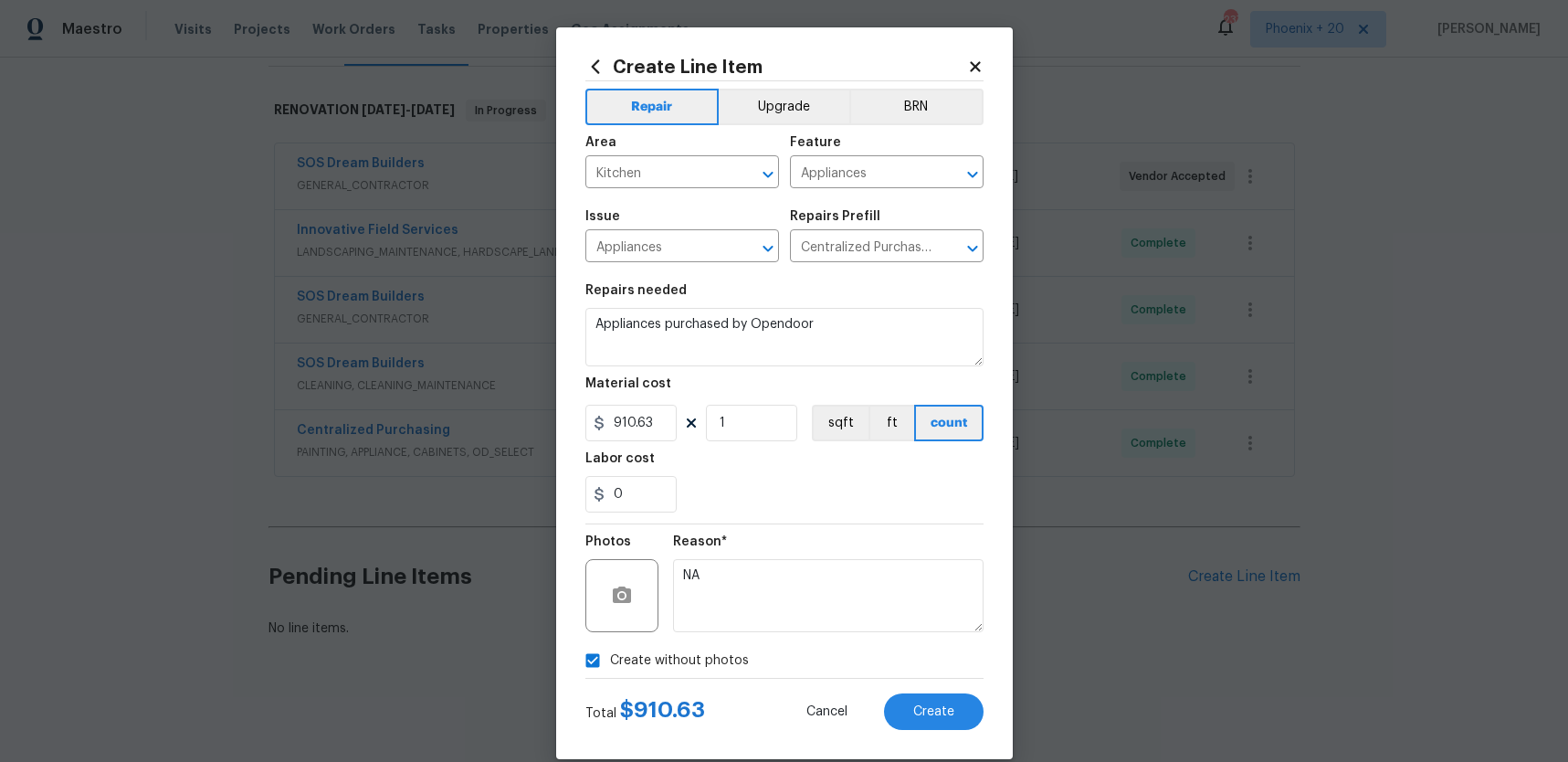
type textarea "NA"
click at [817, 504] on div "0" at bounding box center [784, 495] width 398 height 37
click at [927, 686] on div "Total $ 910.63 Cancel Create" at bounding box center [784, 704] width 398 height 51
click at [935, 702] on button "Create" at bounding box center [934, 712] width 100 height 37
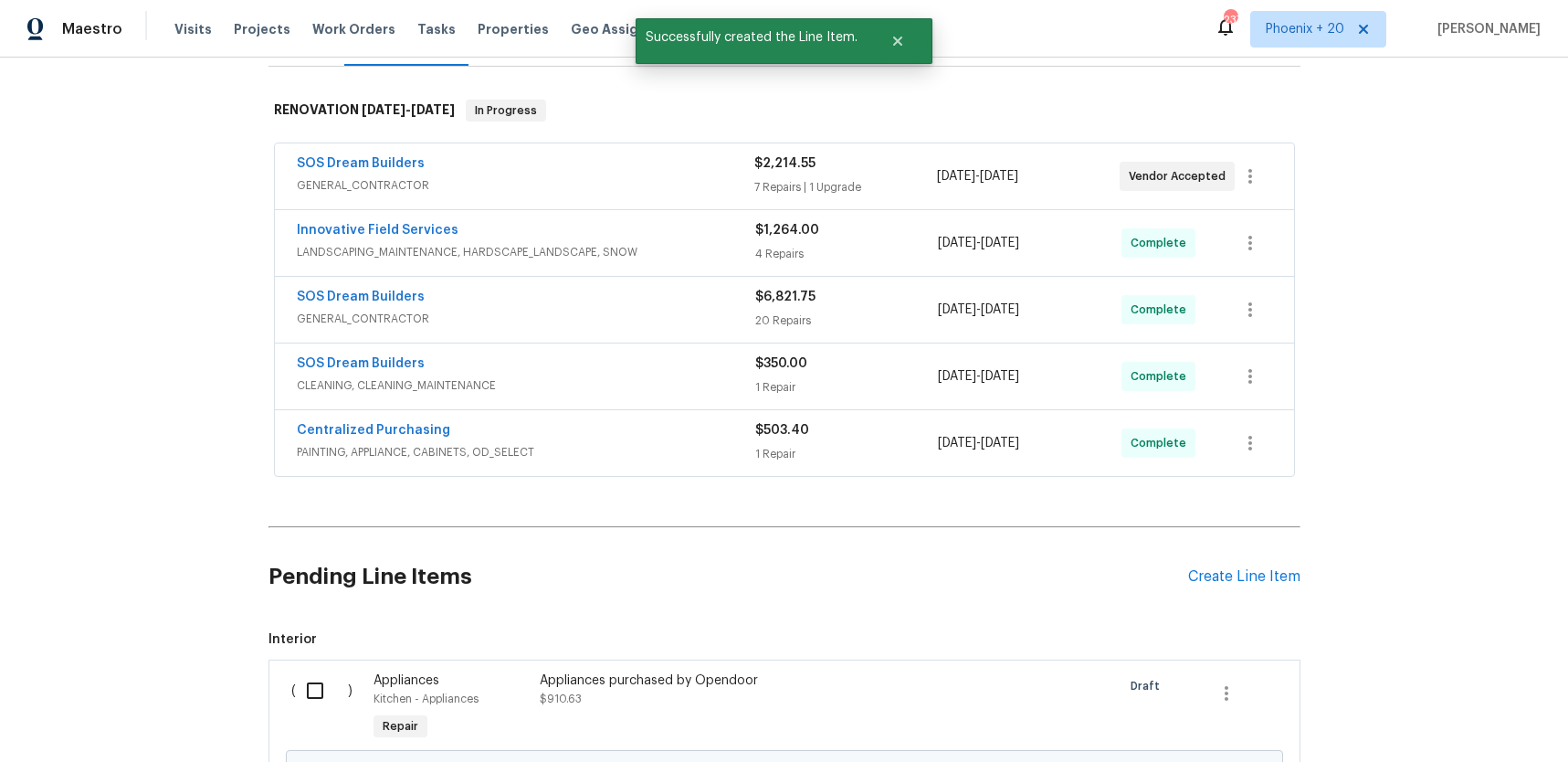
scroll to position [473, 0]
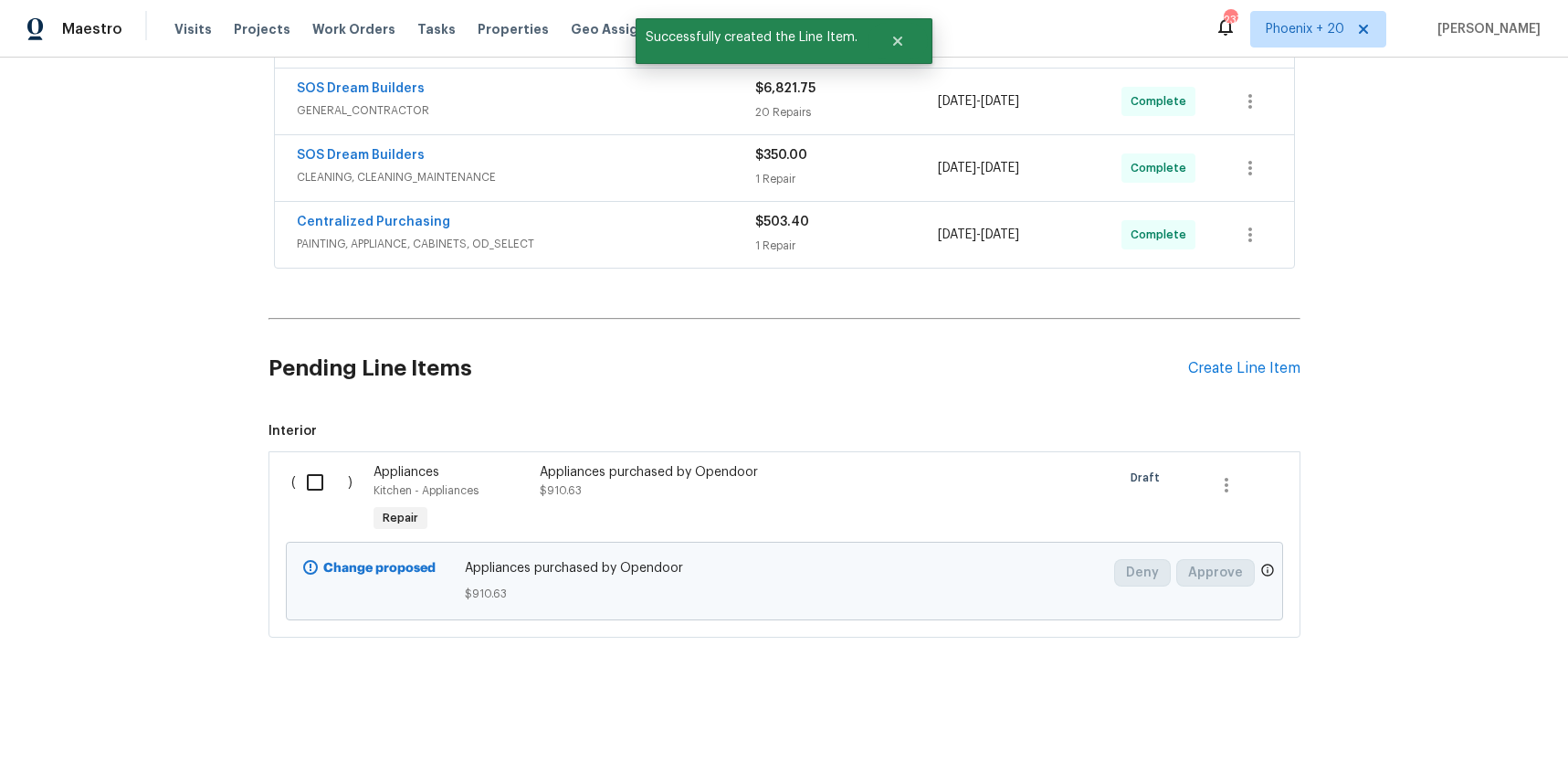
click at [340, 496] on input "checkbox" at bounding box center [322, 482] width 52 height 38
checkbox input "true"
click at [1478, 696] on div "Cancel (1) Item Create Work Order" at bounding box center [784, 716] width 1568 height 93
click at [1476, 706] on span "Create Work Order" at bounding box center [1463, 717] width 121 height 23
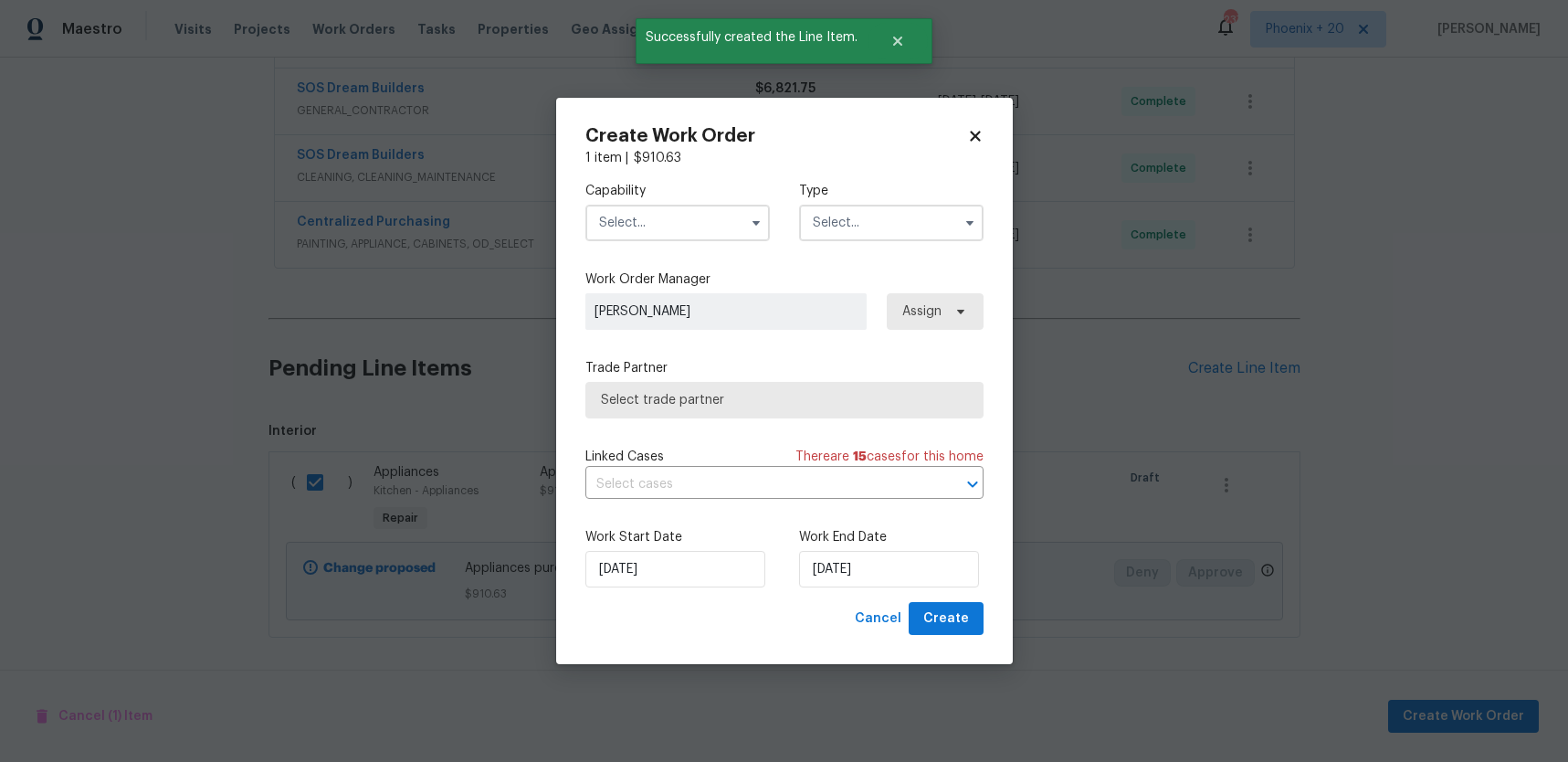
click at [686, 236] on input "text" at bounding box center [678, 223] width 185 height 37
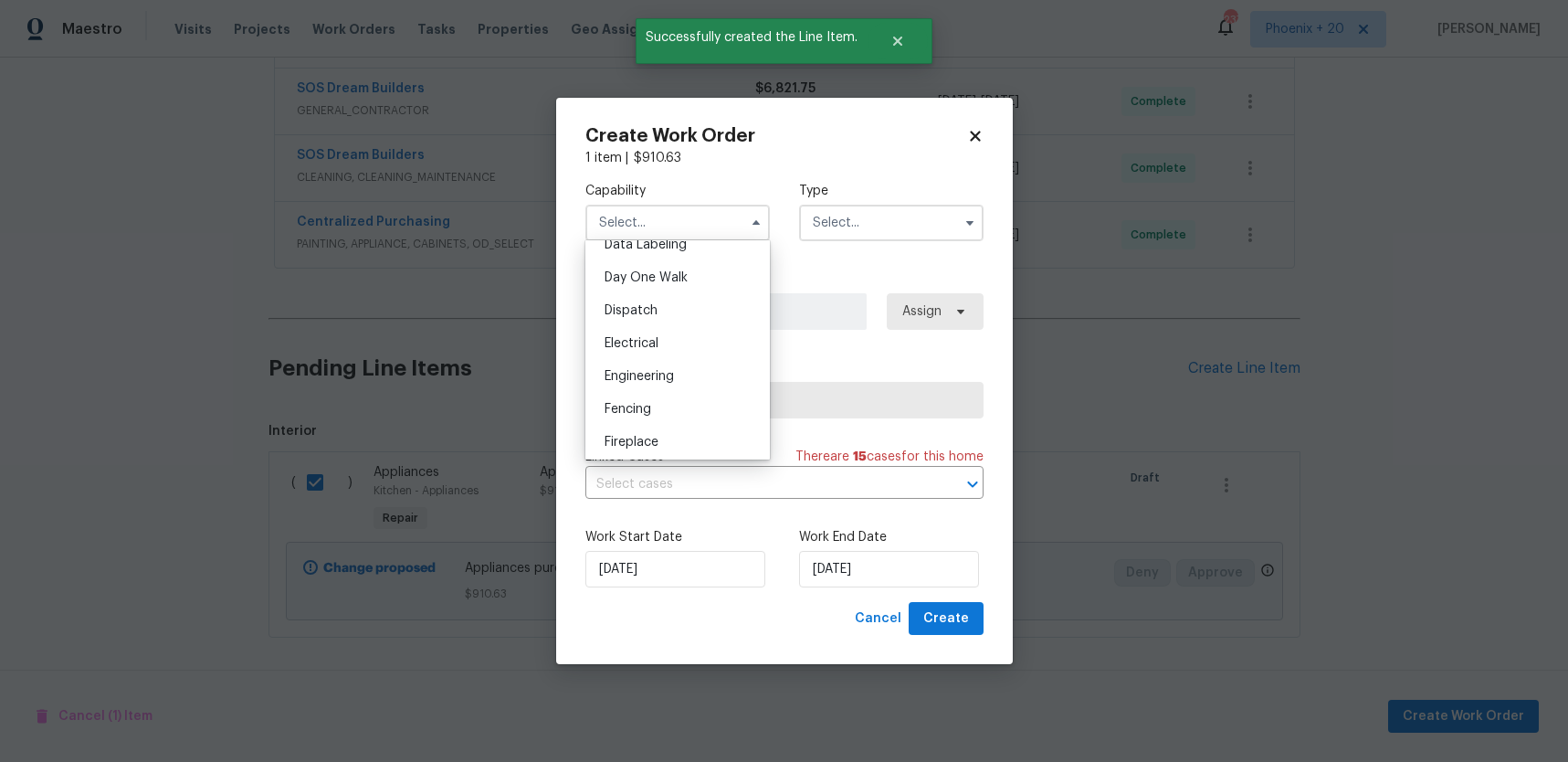
scroll to position [1423, 0]
drag, startPoint x: 673, startPoint y: 375, endPoint x: 790, endPoint y: 289, distance: 145.2
click at [673, 375] on div "Painting" at bounding box center [678, 373] width 176 height 33
type input "Painting"
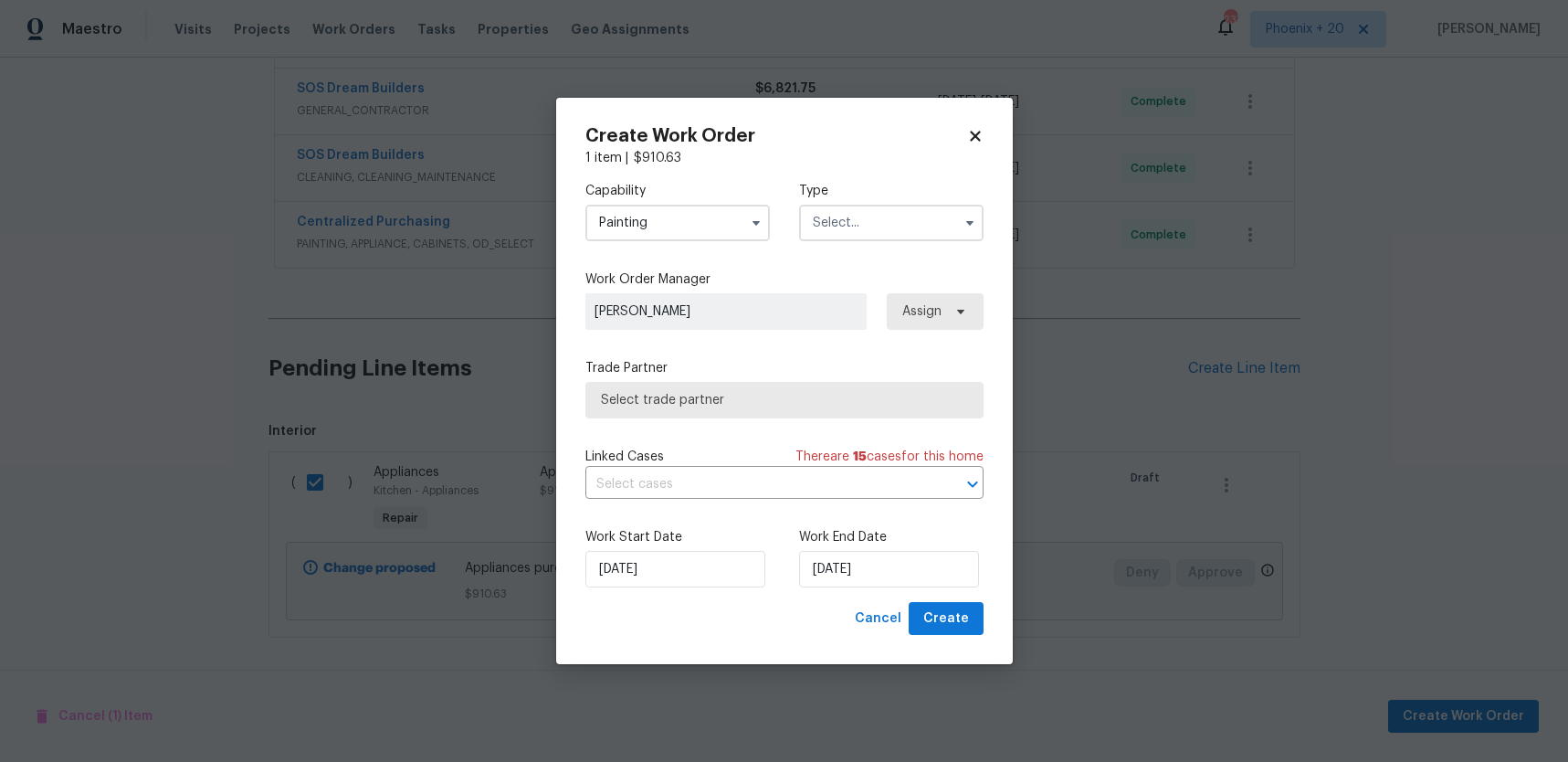
click at [908, 240] on input "text" at bounding box center [891, 223] width 185 height 37
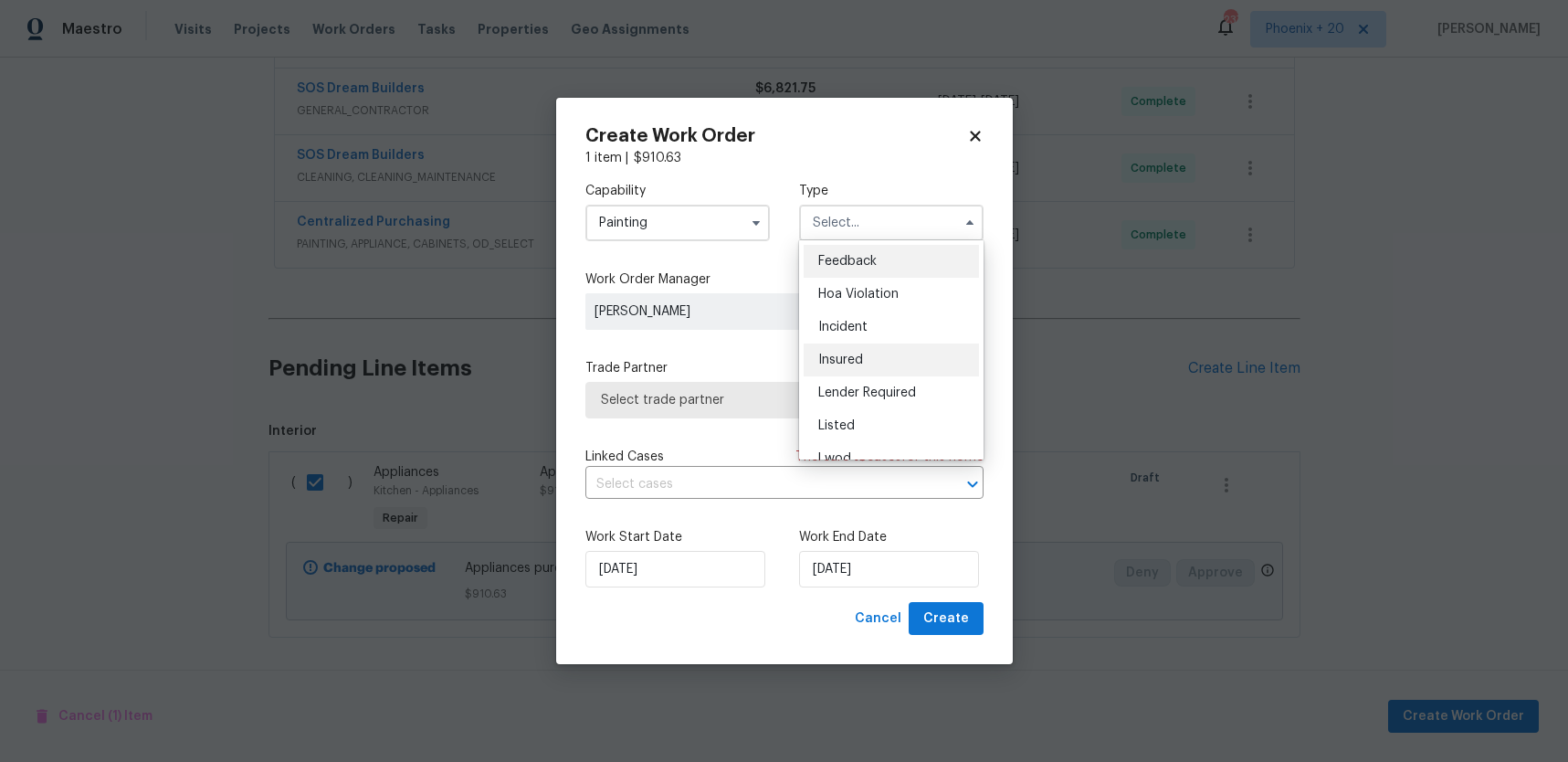
scroll to position [217, 0]
click at [887, 324] on div "Renovation" at bounding box center [891, 340] width 176 height 33
type input "Renovation"
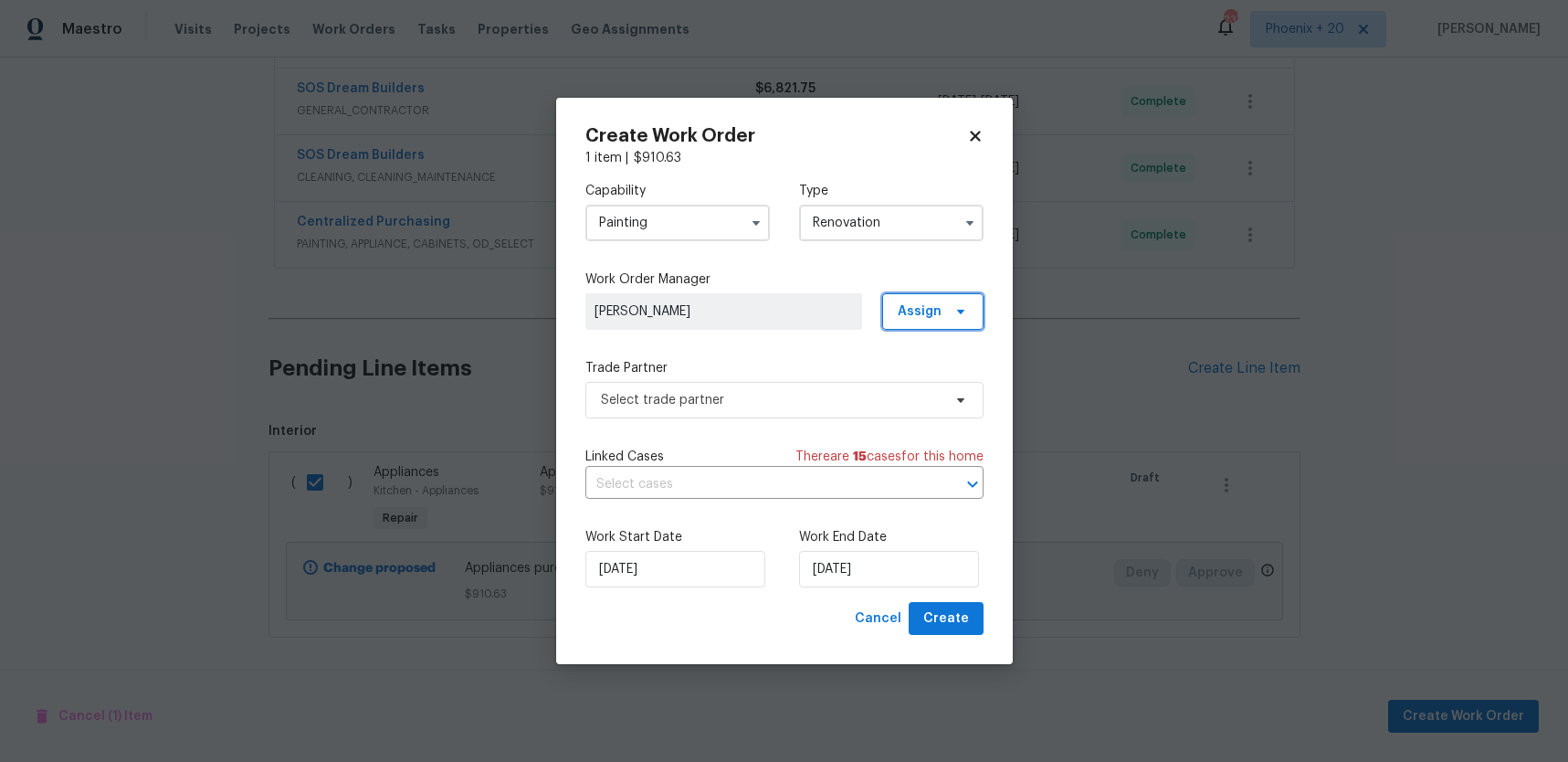
click at [917, 298] on span "Assign" at bounding box center [933, 312] width 102 height 37
click at [925, 379] on div "Assign to me" at bounding box center [936, 388] width 80 height 18
click at [736, 391] on span "Select trade partner" at bounding box center [771, 400] width 340 height 18
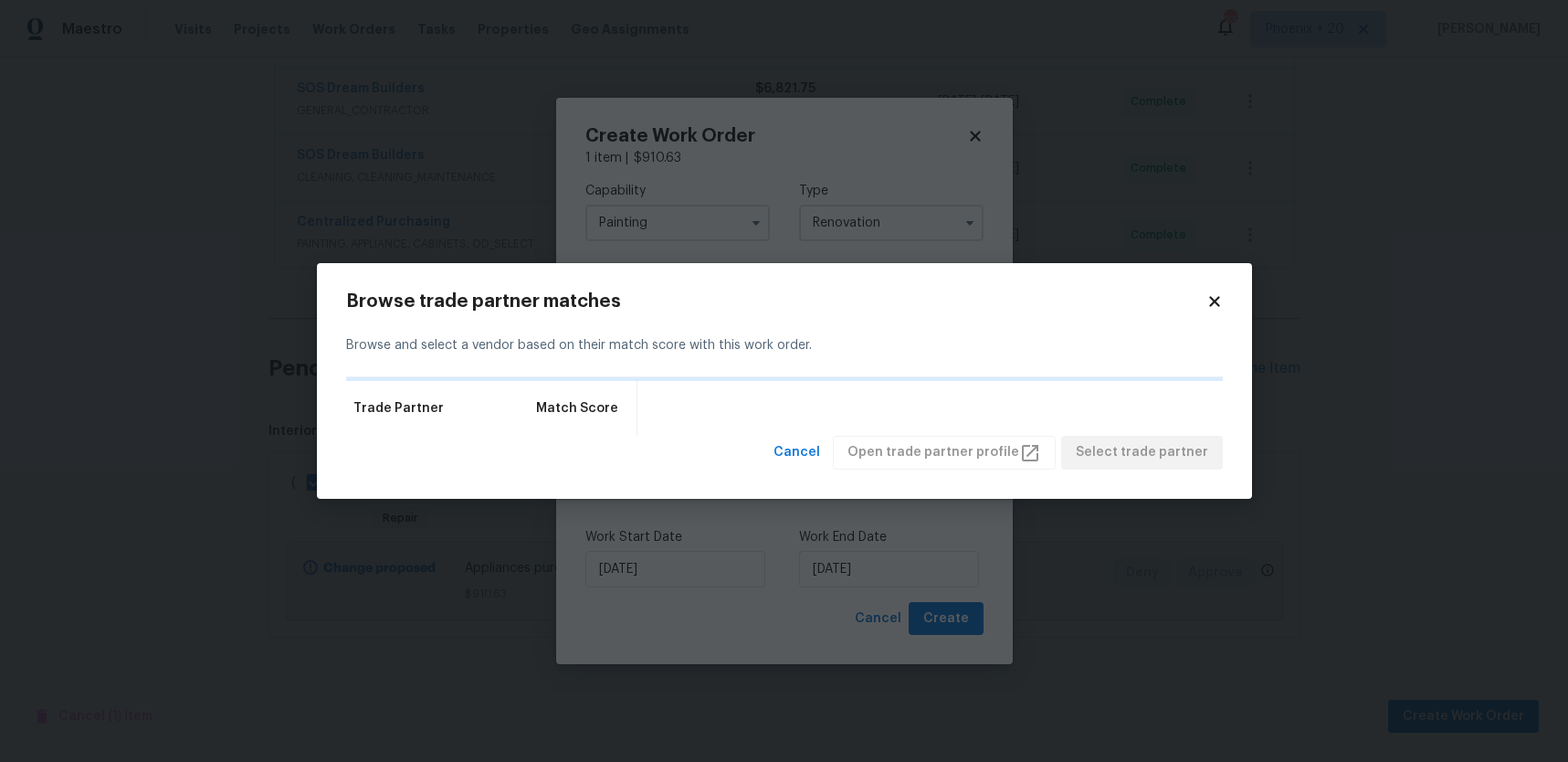
click at [1221, 306] on icon at bounding box center [1215, 301] width 17 height 17
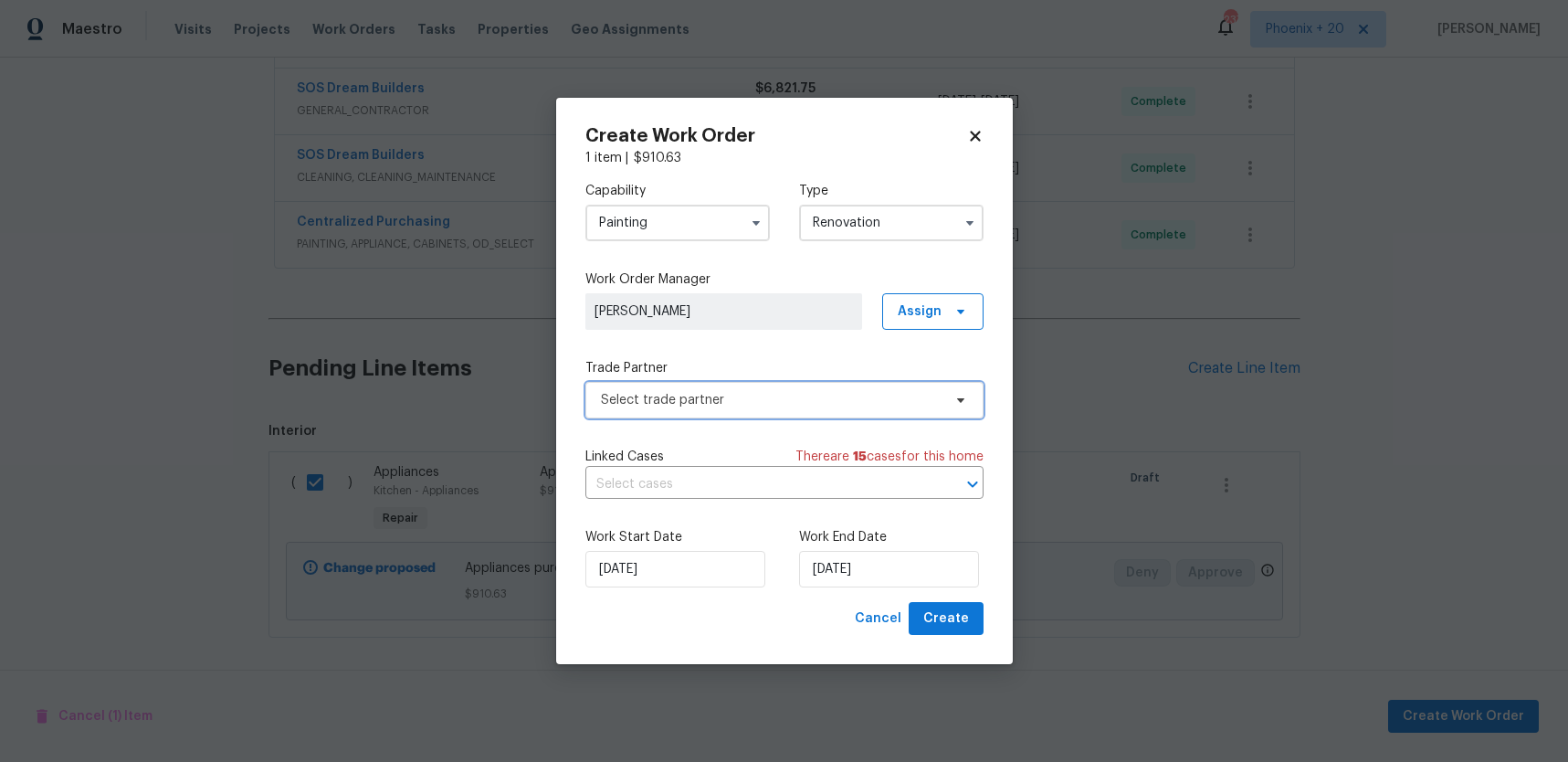
click at [808, 384] on span "Select trade partner" at bounding box center [784, 400] width 398 height 37
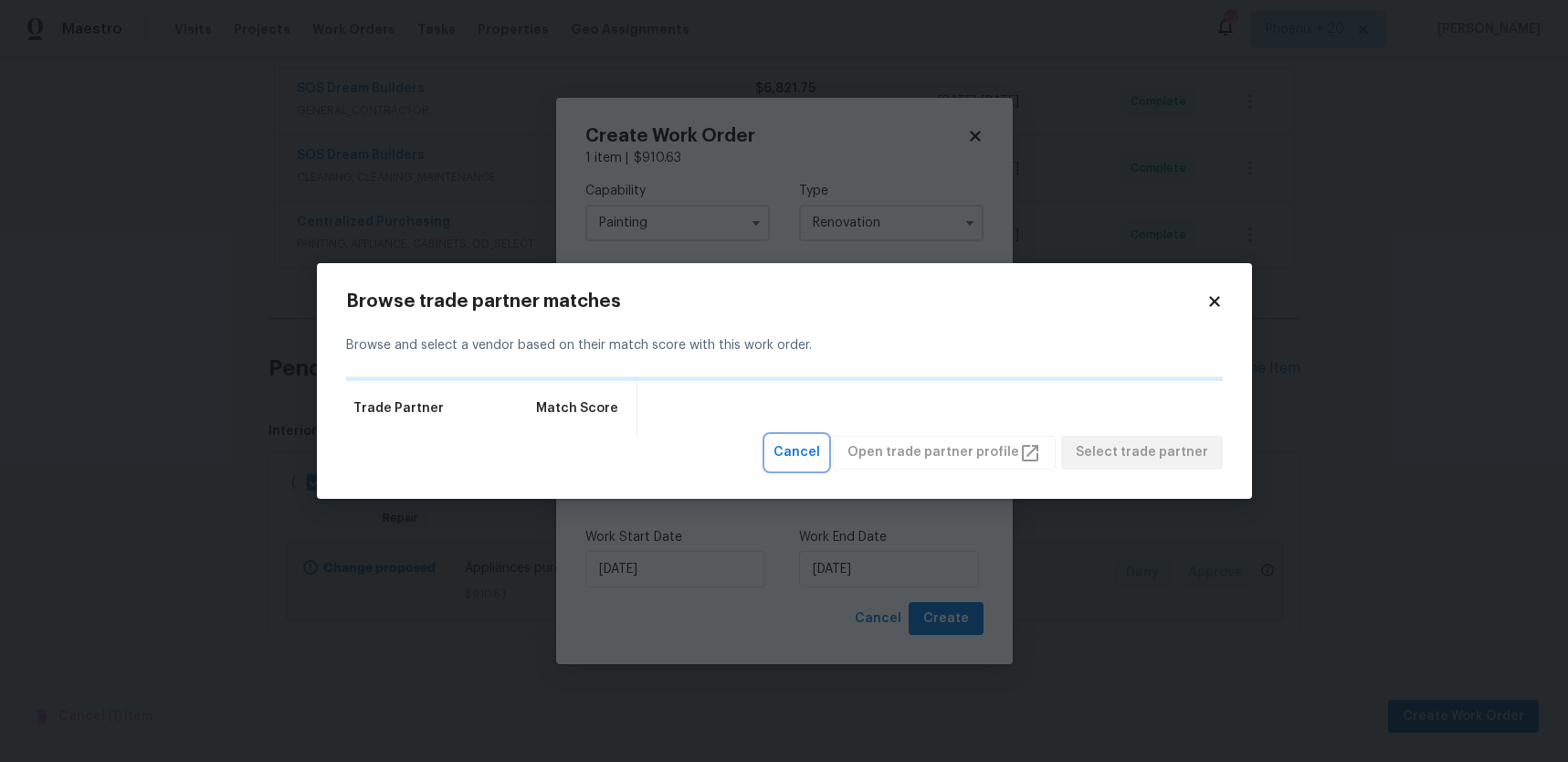
click at [820, 441] on span "Cancel" at bounding box center [797, 452] width 46 height 23
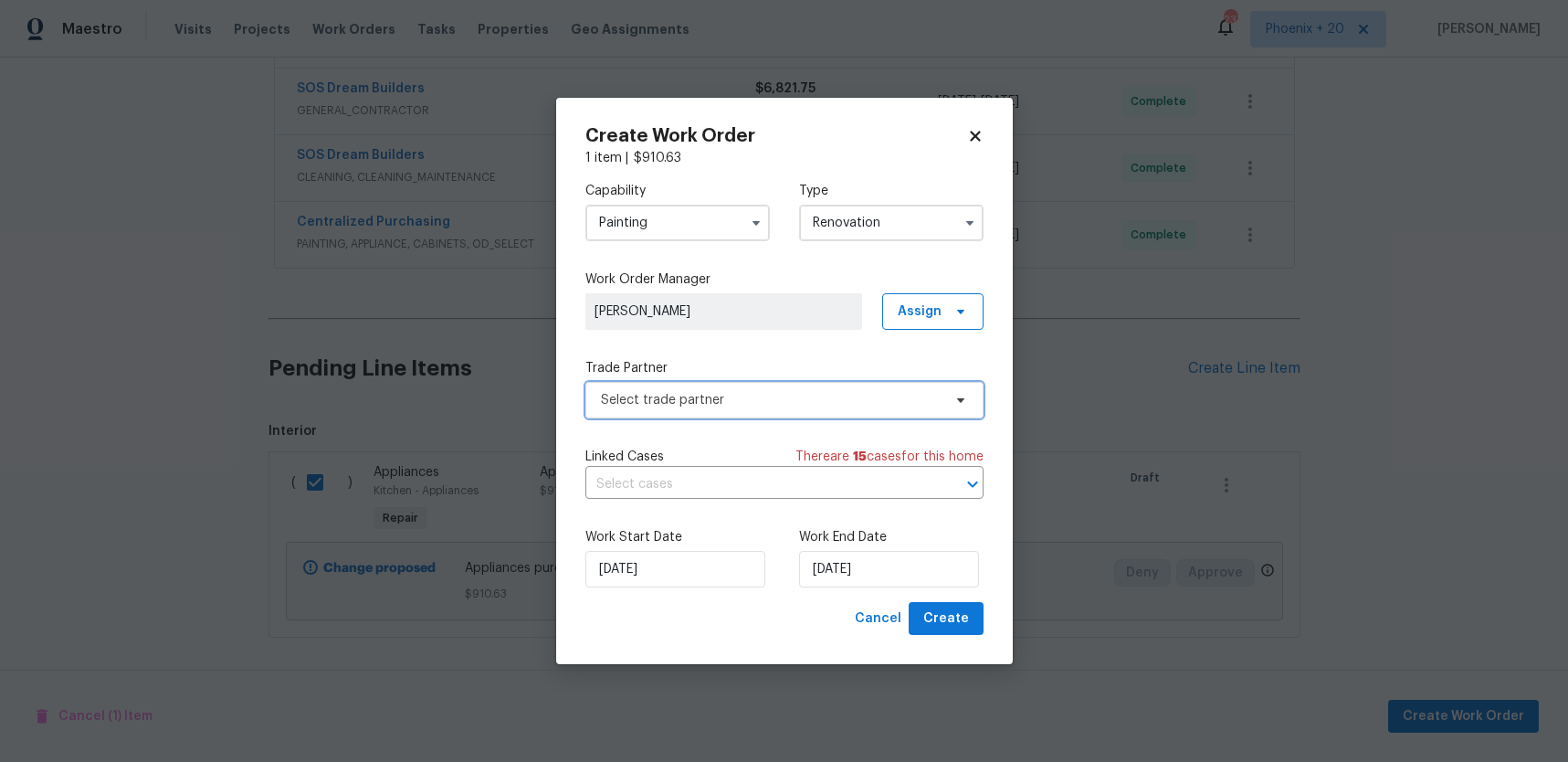
click at [751, 391] on span "Select trade partner" at bounding box center [771, 400] width 340 height 18
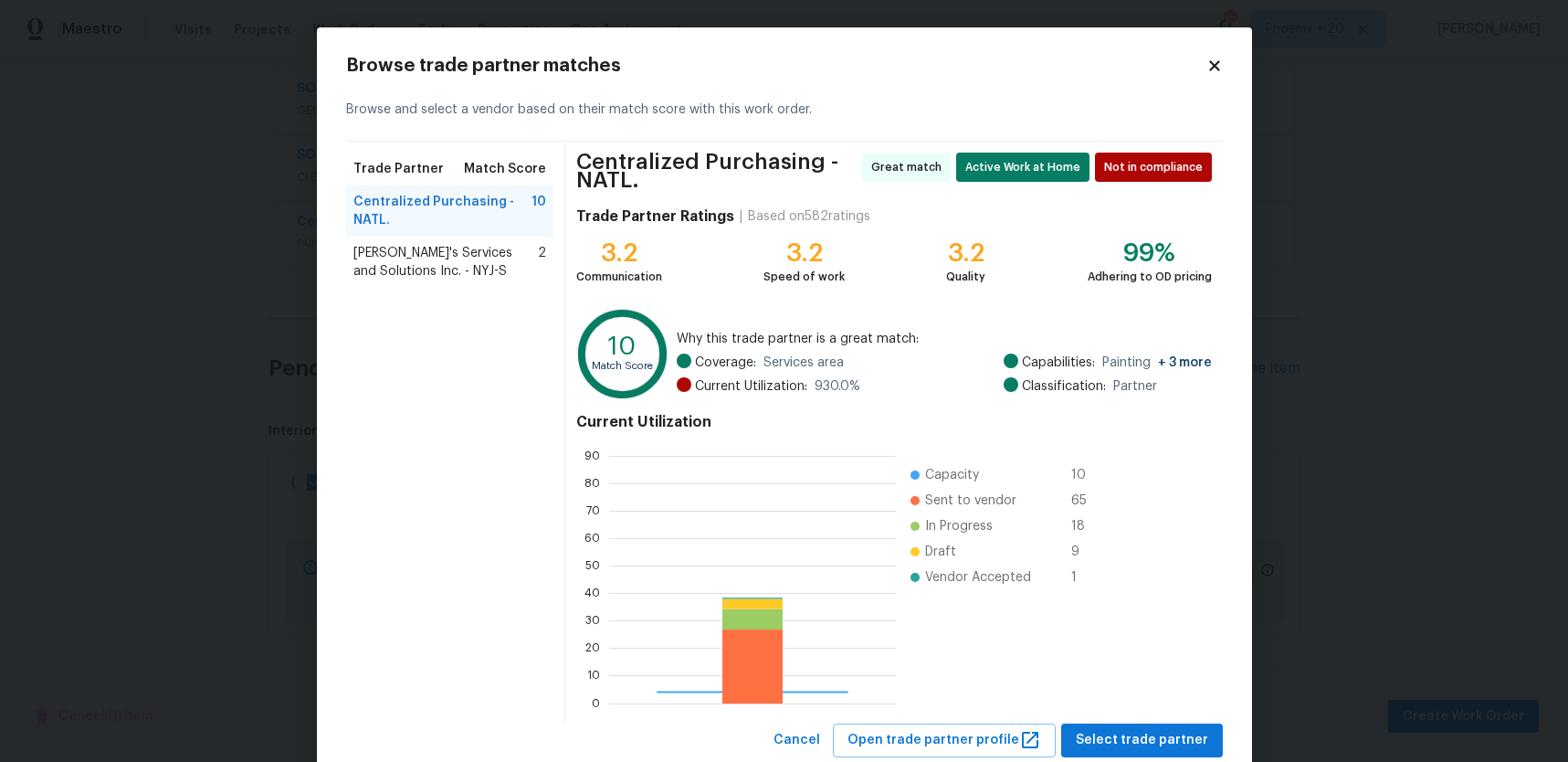
scroll to position [256, 287]
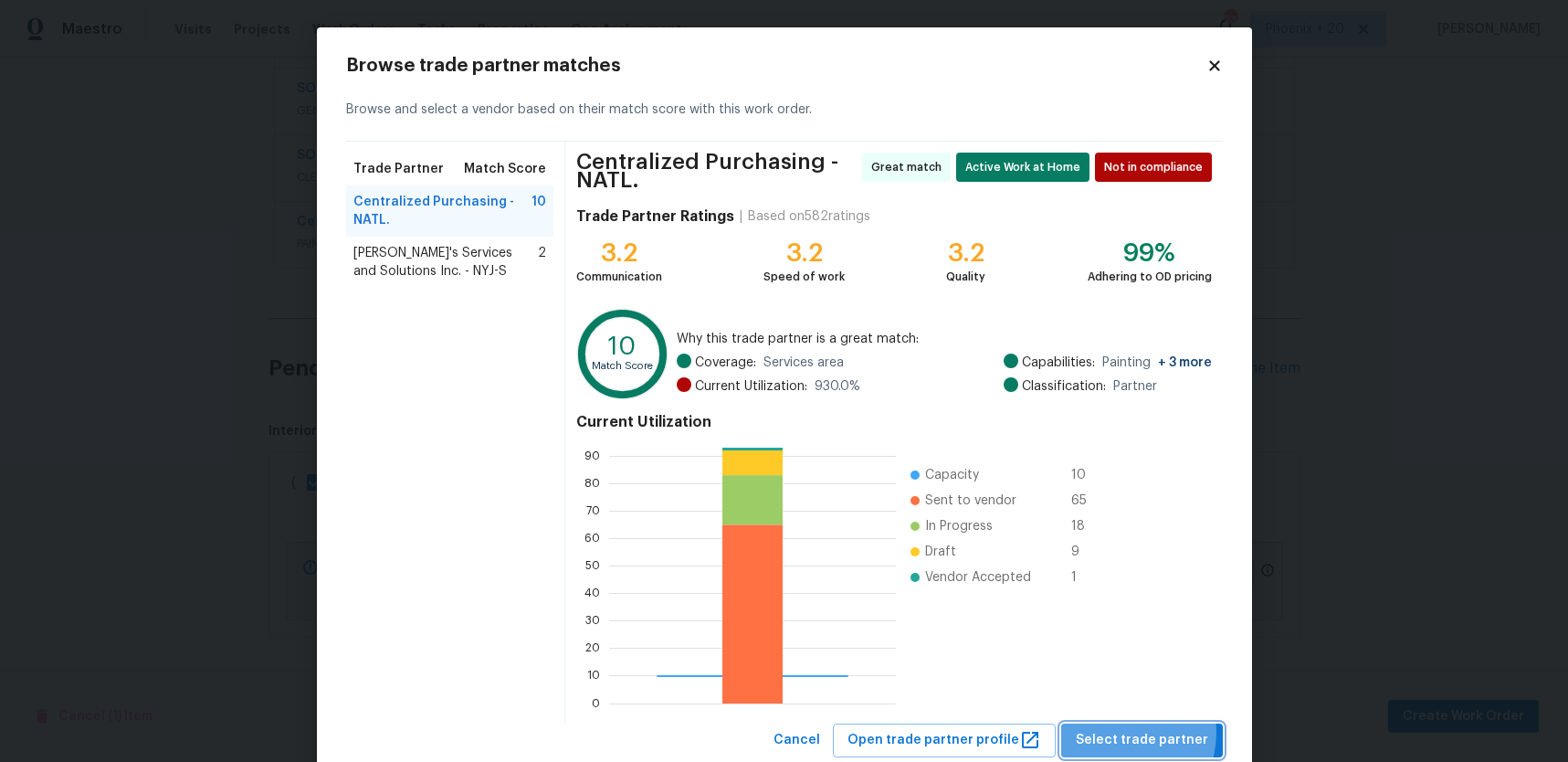
click at [1119, 731] on span "Select trade partner" at bounding box center [1142, 740] width 132 height 23
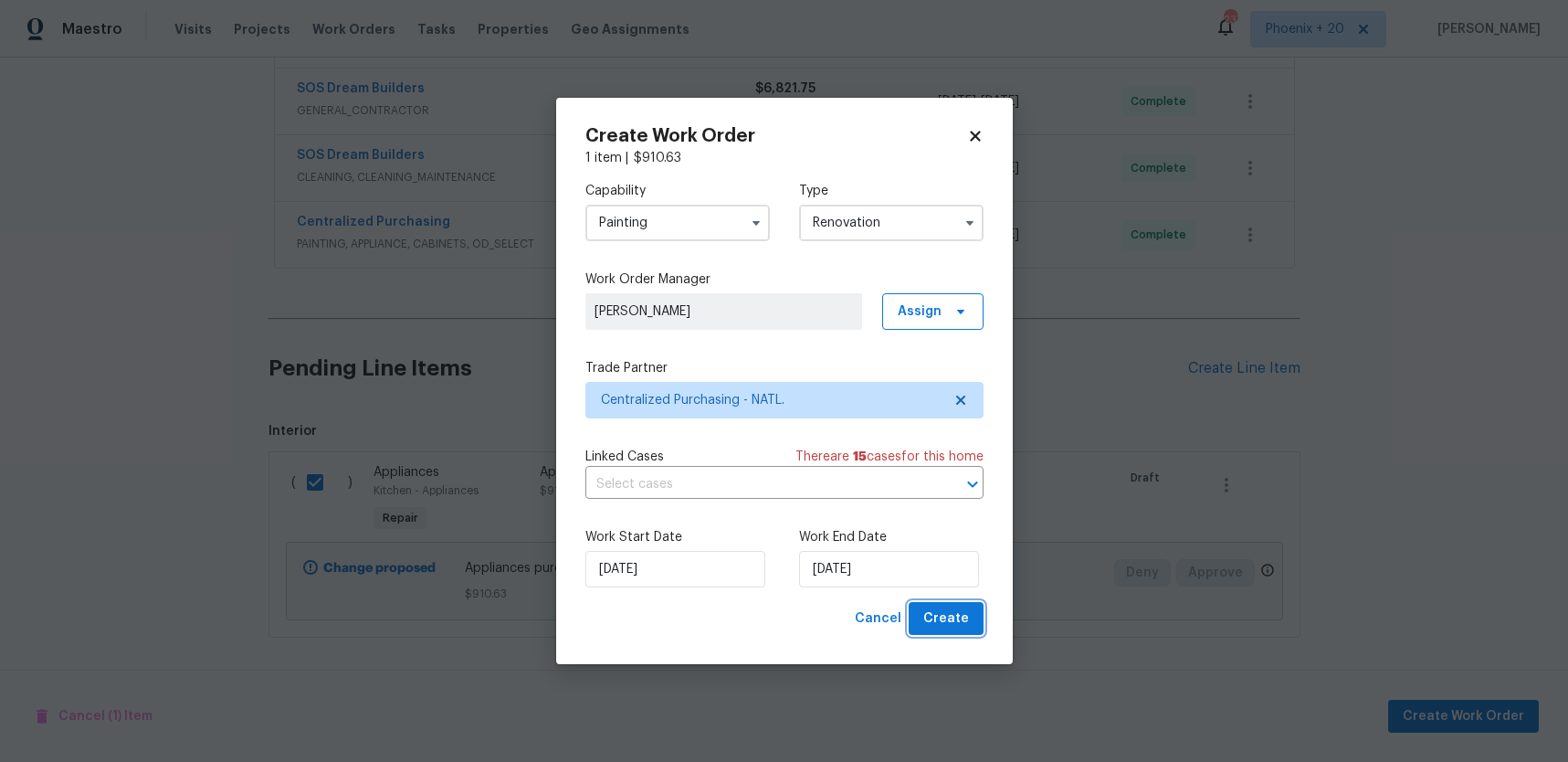
click at [962, 606] on button "Create" at bounding box center [946, 619] width 75 height 34
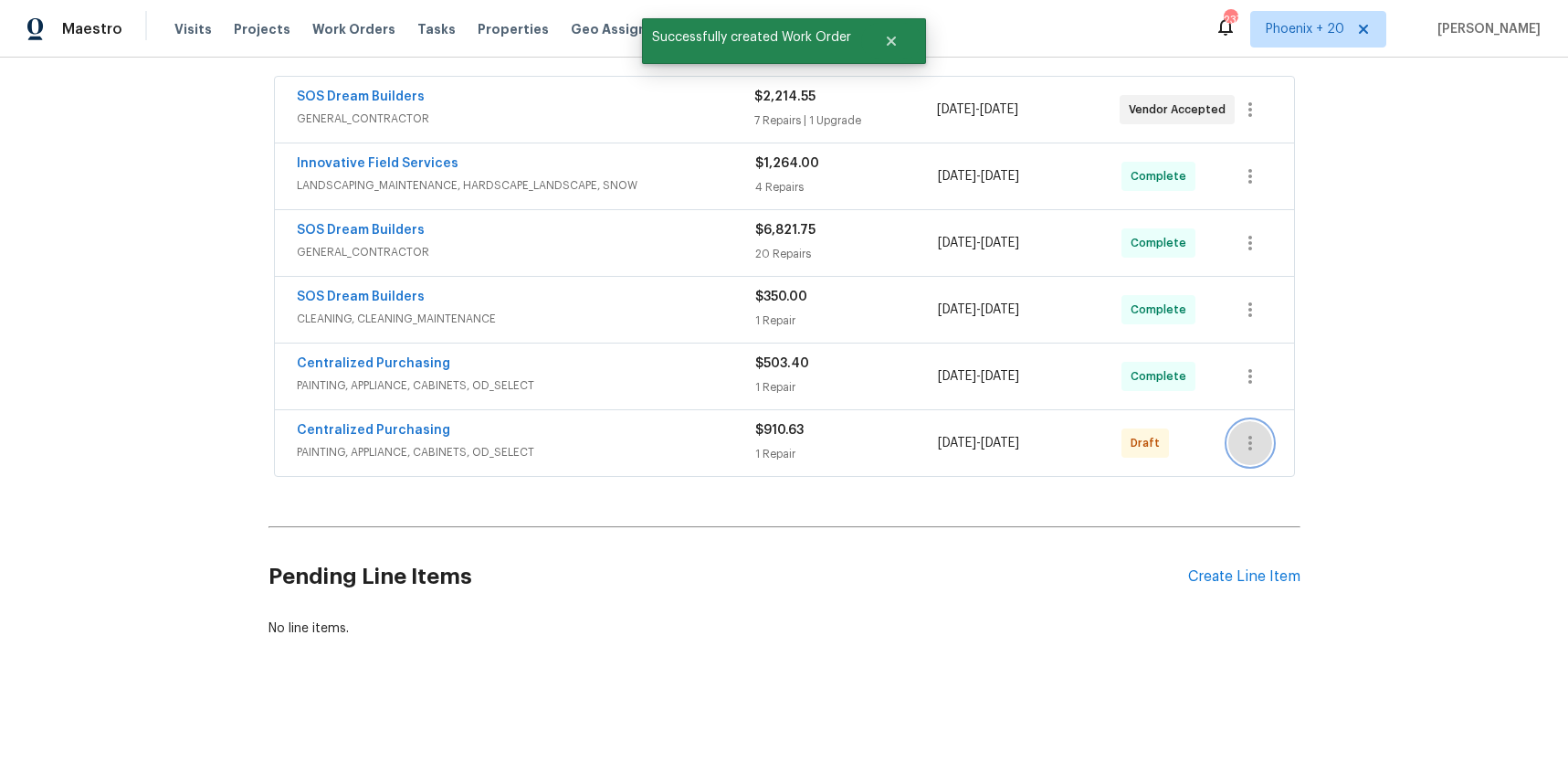
click at [1252, 438] on icon "button" at bounding box center [1251, 443] width 22 height 22
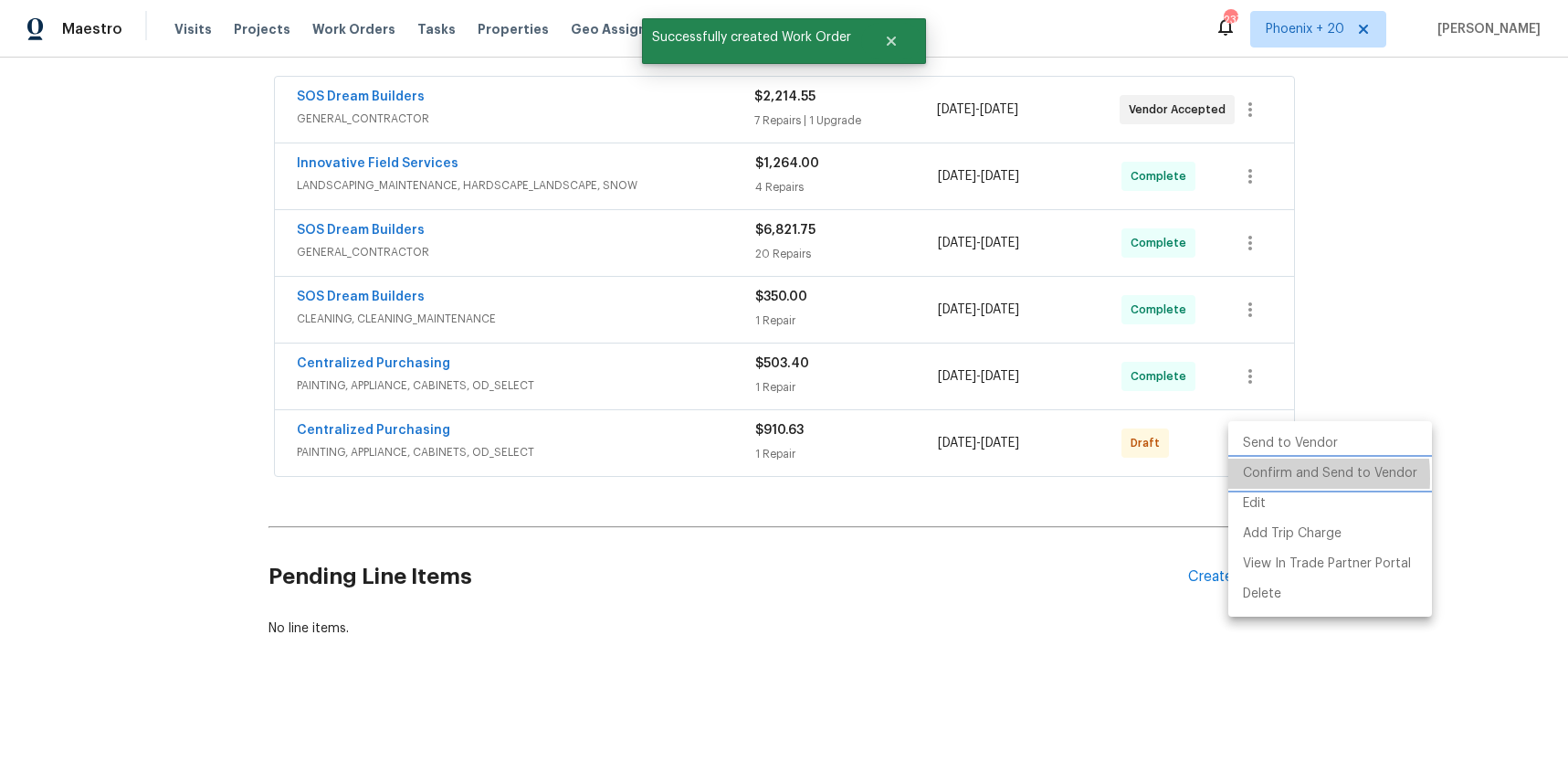
click at [1250, 478] on li "Confirm and Send to Vendor" at bounding box center [1330, 473] width 203 height 31
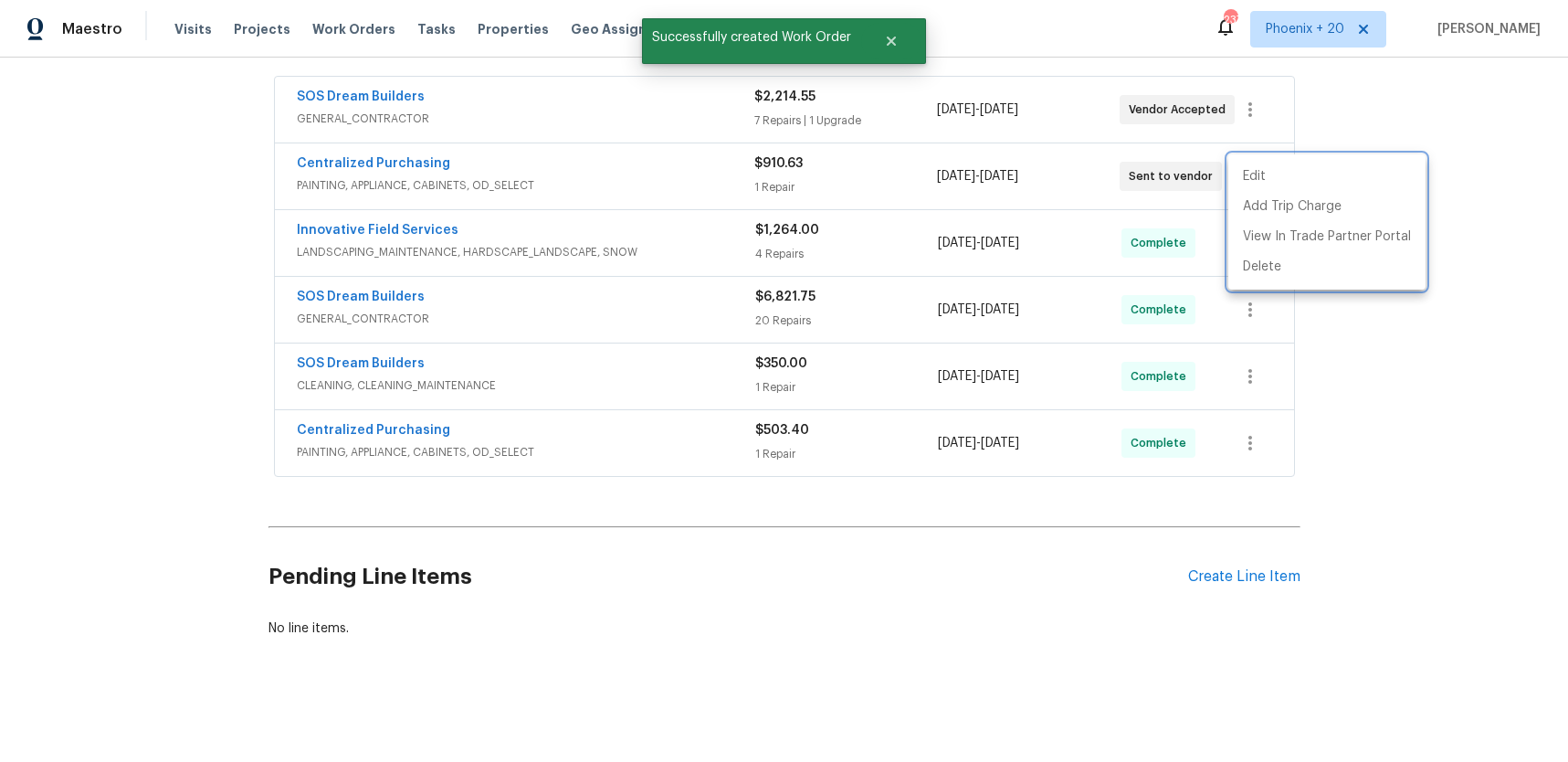
click at [551, 213] on div at bounding box center [784, 381] width 1568 height 762
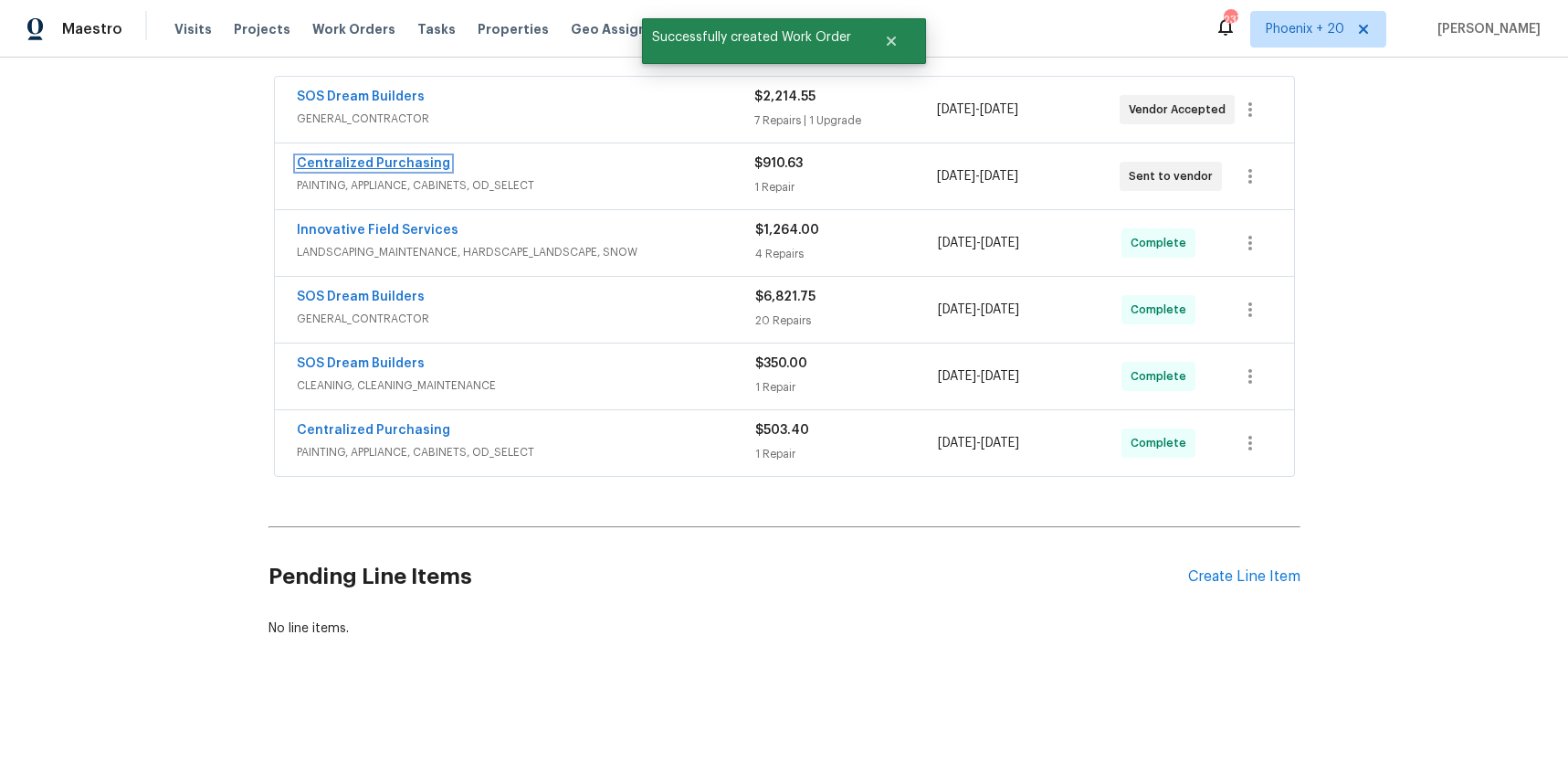
click at [397, 162] on link "Centralized Purchasing" at bounding box center [374, 164] width 153 height 13
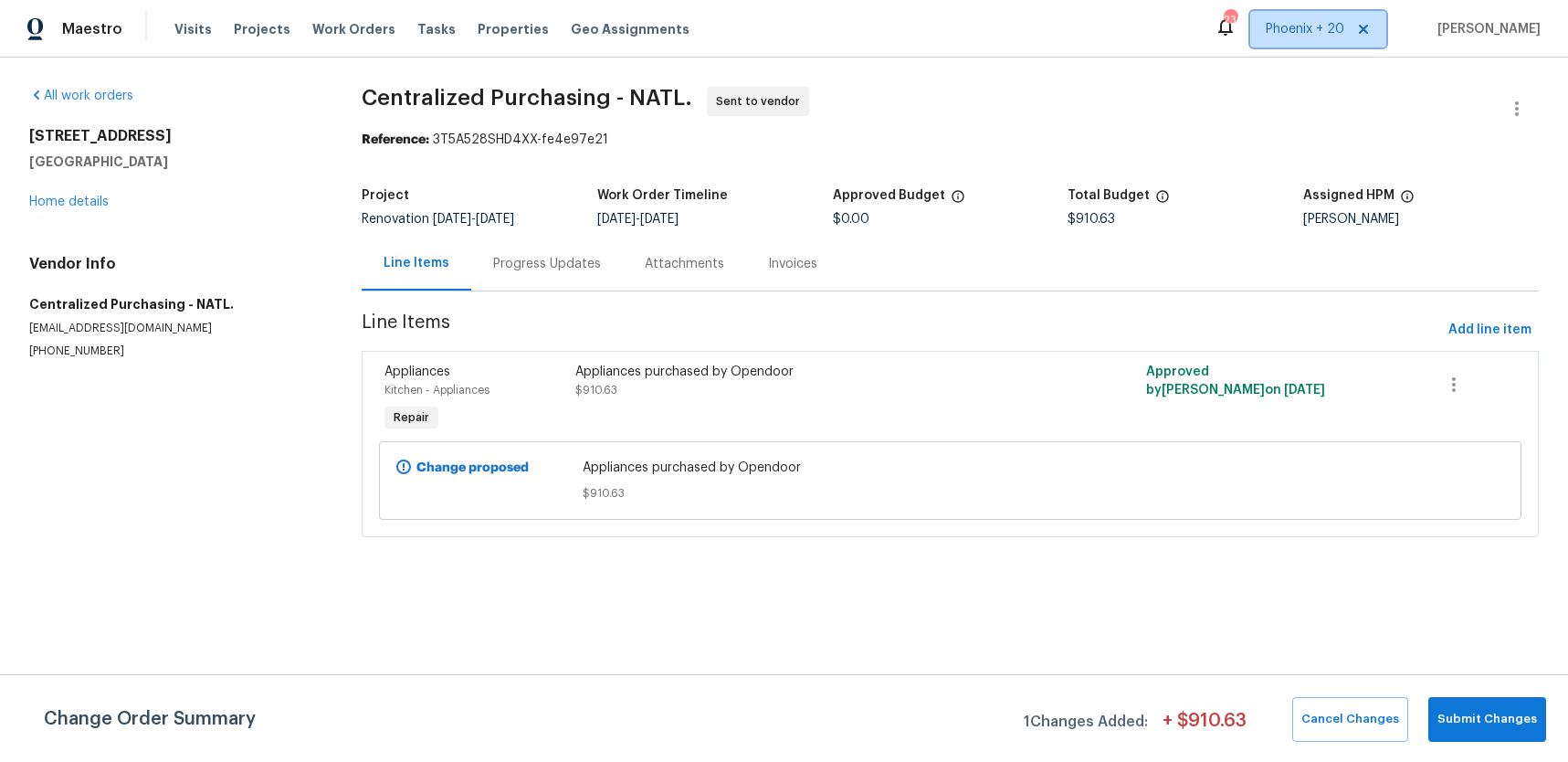
drag, startPoint x: 1301, startPoint y: 12, endPoint x: 1305, endPoint y: 22, distance: 10.8
click at [1305, 22] on span "Phoenix + 20" at bounding box center [1317, 30] width 136 height 37
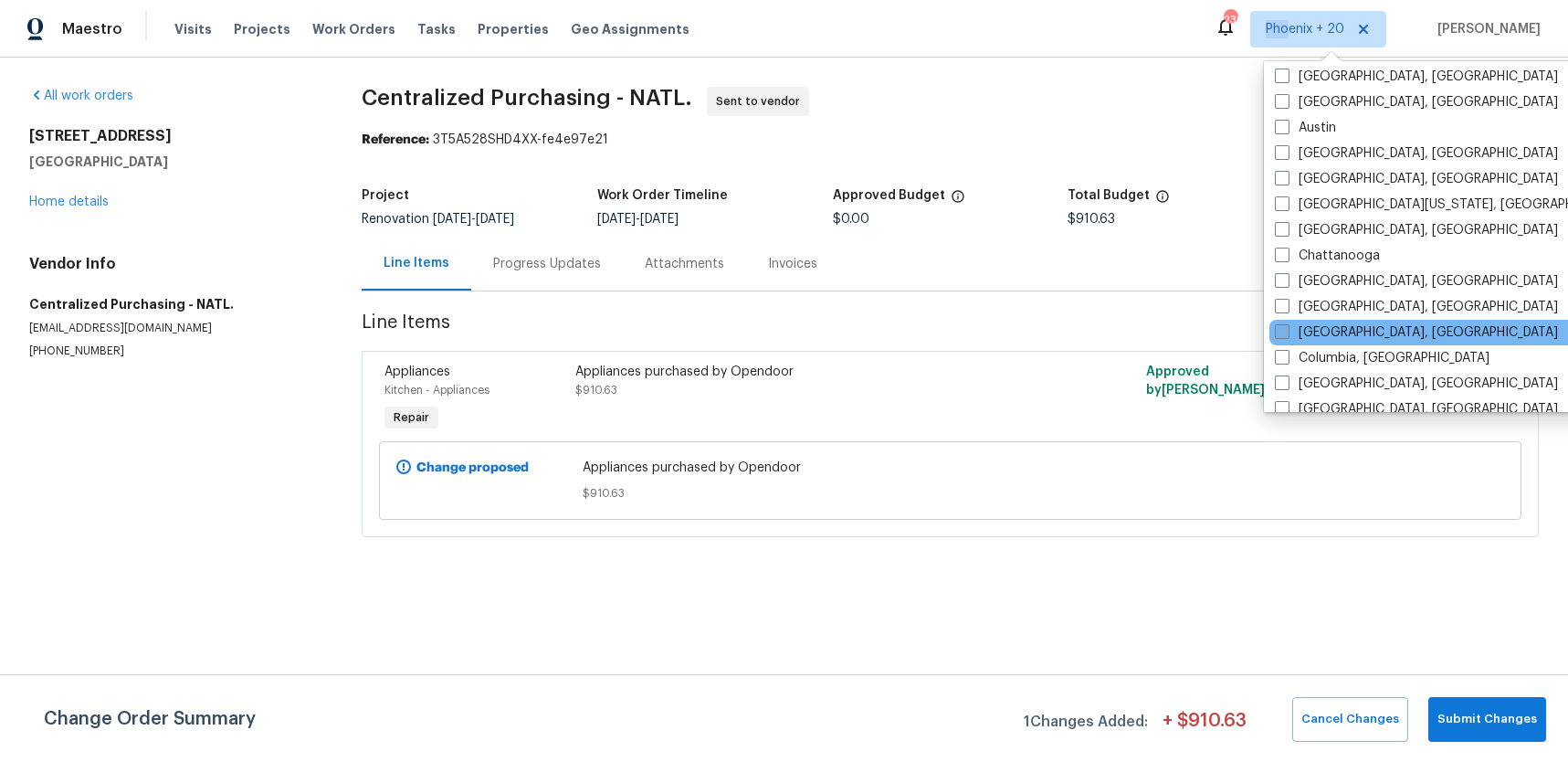
scroll to position [551, 0]
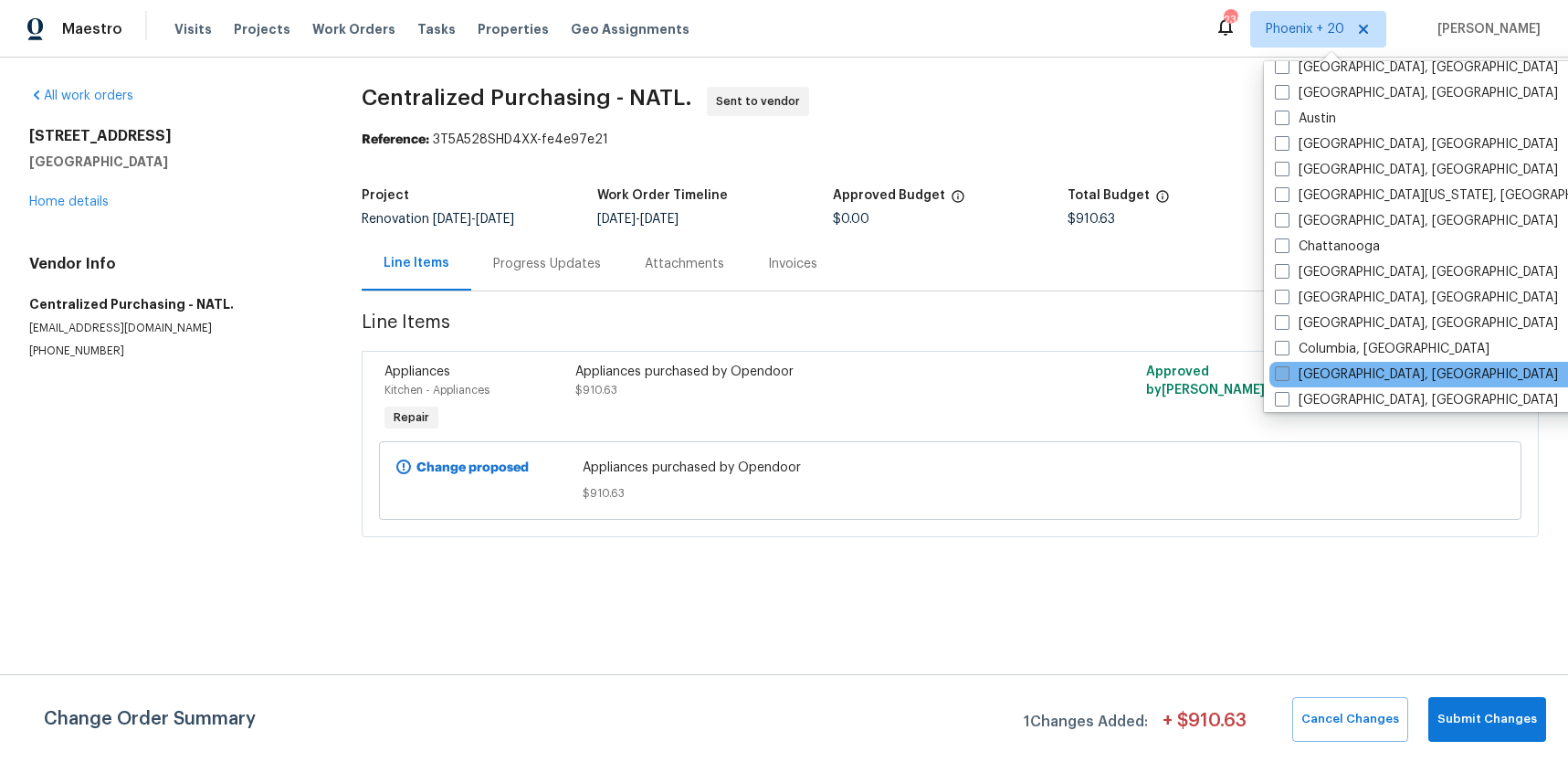
click at [1339, 371] on label "[GEOGRAPHIC_DATA], [GEOGRAPHIC_DATA]" at bounding box center [1416, 375] width 283 height 18
click at [1287, 371] on input "[GEOGRAPHIC_DATA], [GEOGRAPHIC_DATA]" at bounding box center [1280, 371] width 12 height 12
checkbox input "true"
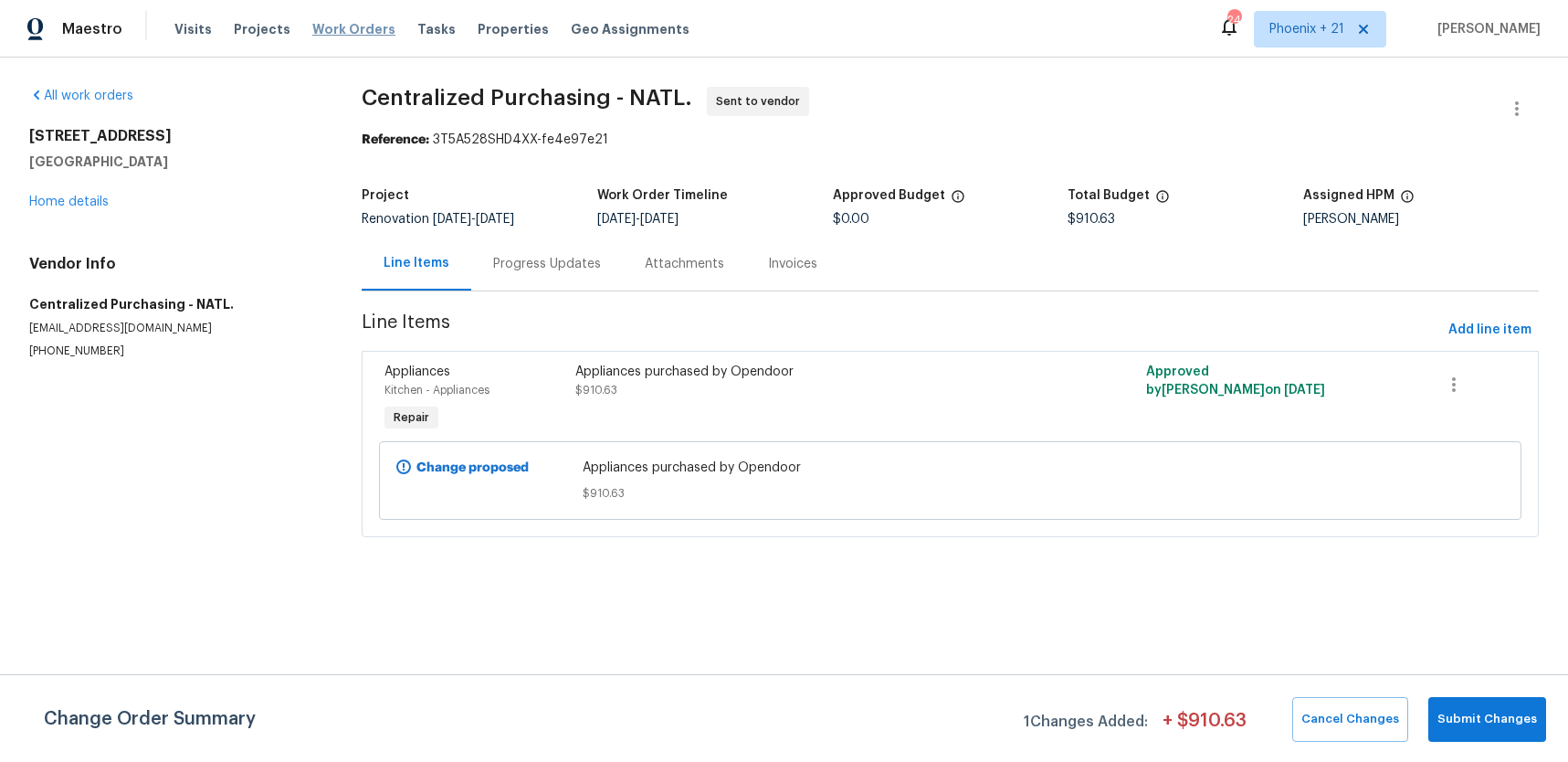
click at [373, 24] on span "Work Orders" at bounding box center [354, 30] width 83 height 18
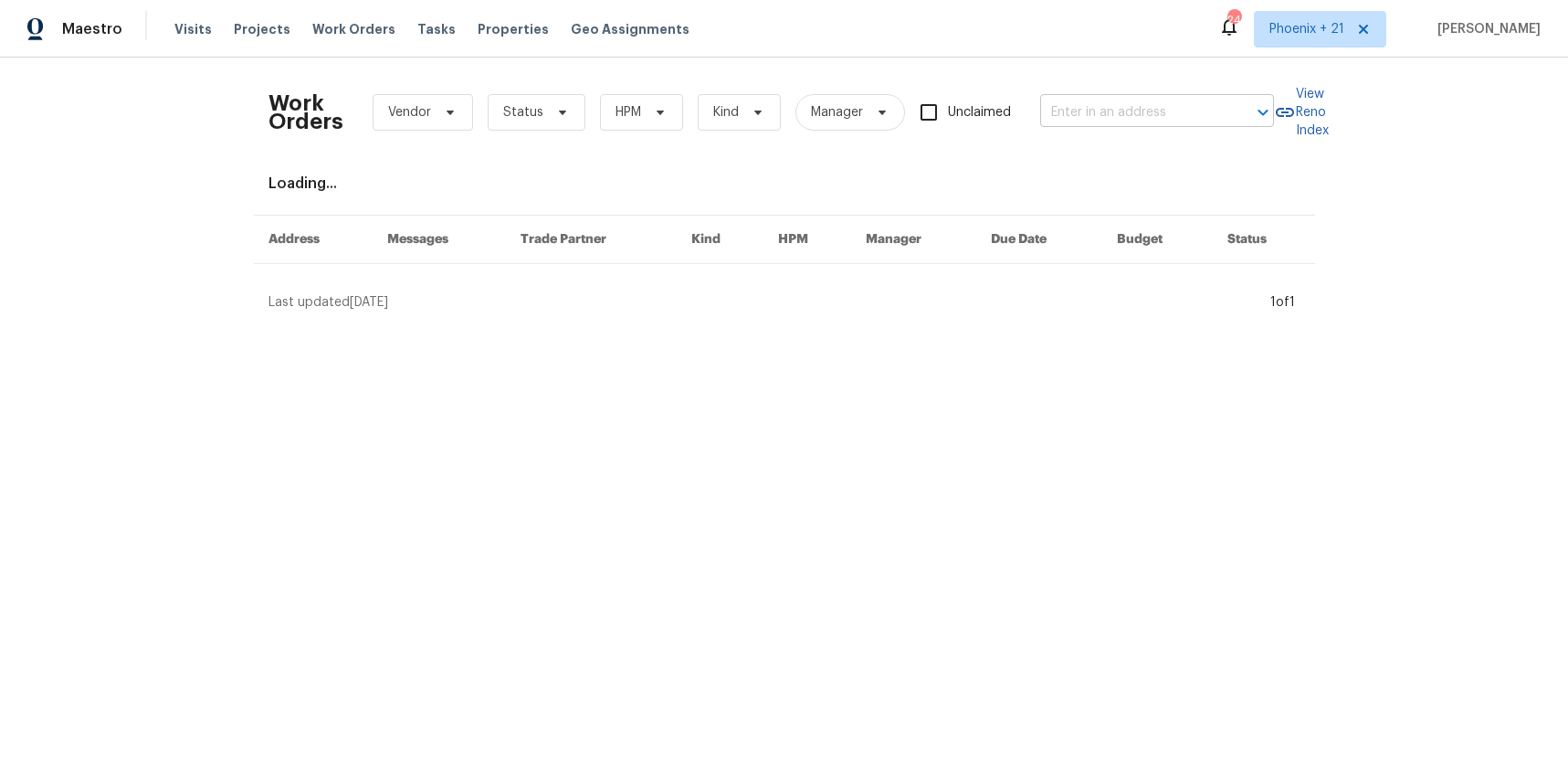
click at [1192, 117] on input "text" at bounding box center [1132, 113] width 183 height 29
paste input "4296 Oakwind Dr, Columbus, OH 43207"
type input "4296 Oakwind Dr, Columbus, OH 43207"
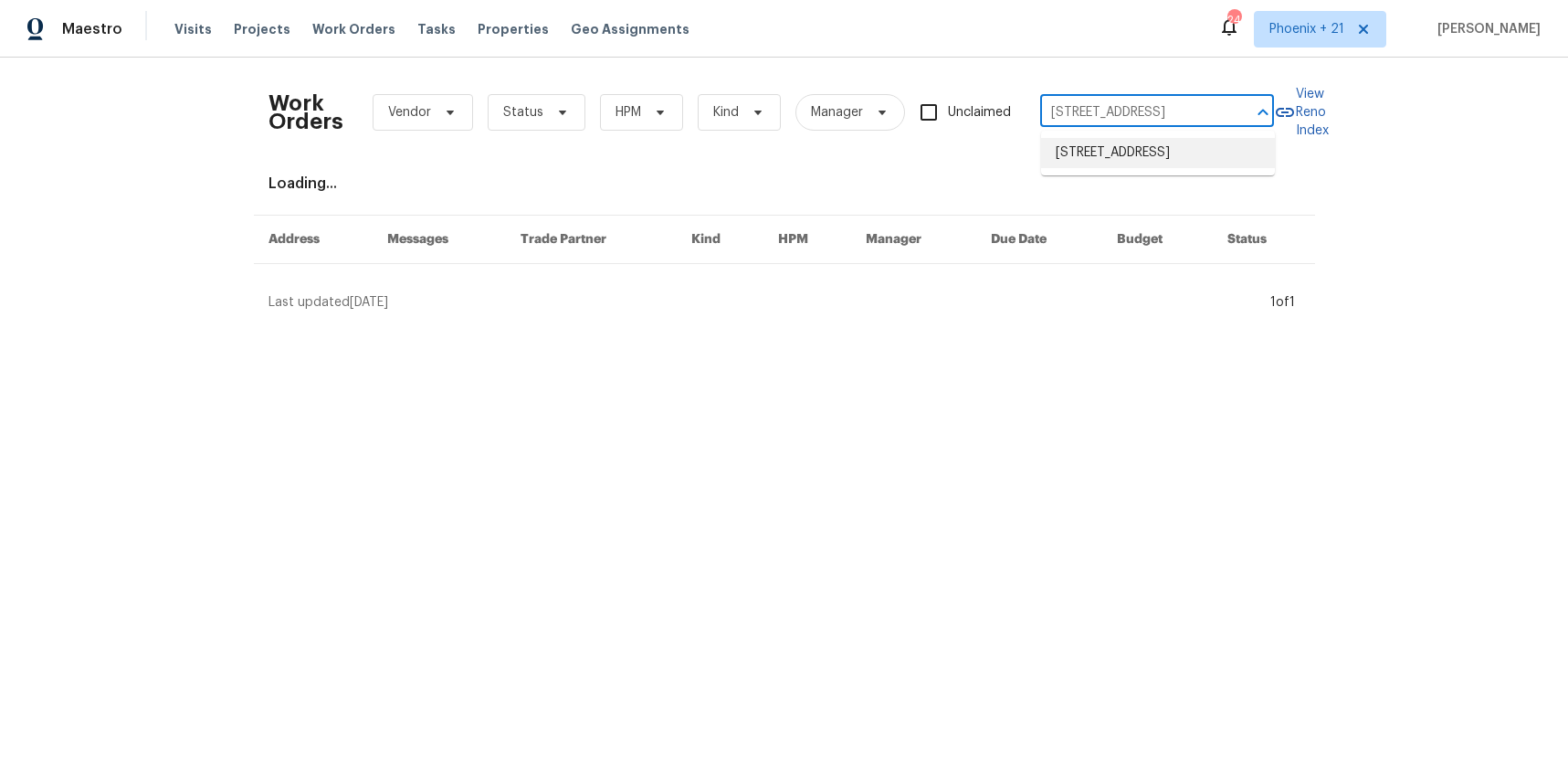
click at [1168, 151] on li "4296 Oakwind Dr, Columbus, OH 43207" at bounding box center [1158, 153] width 234 height 31
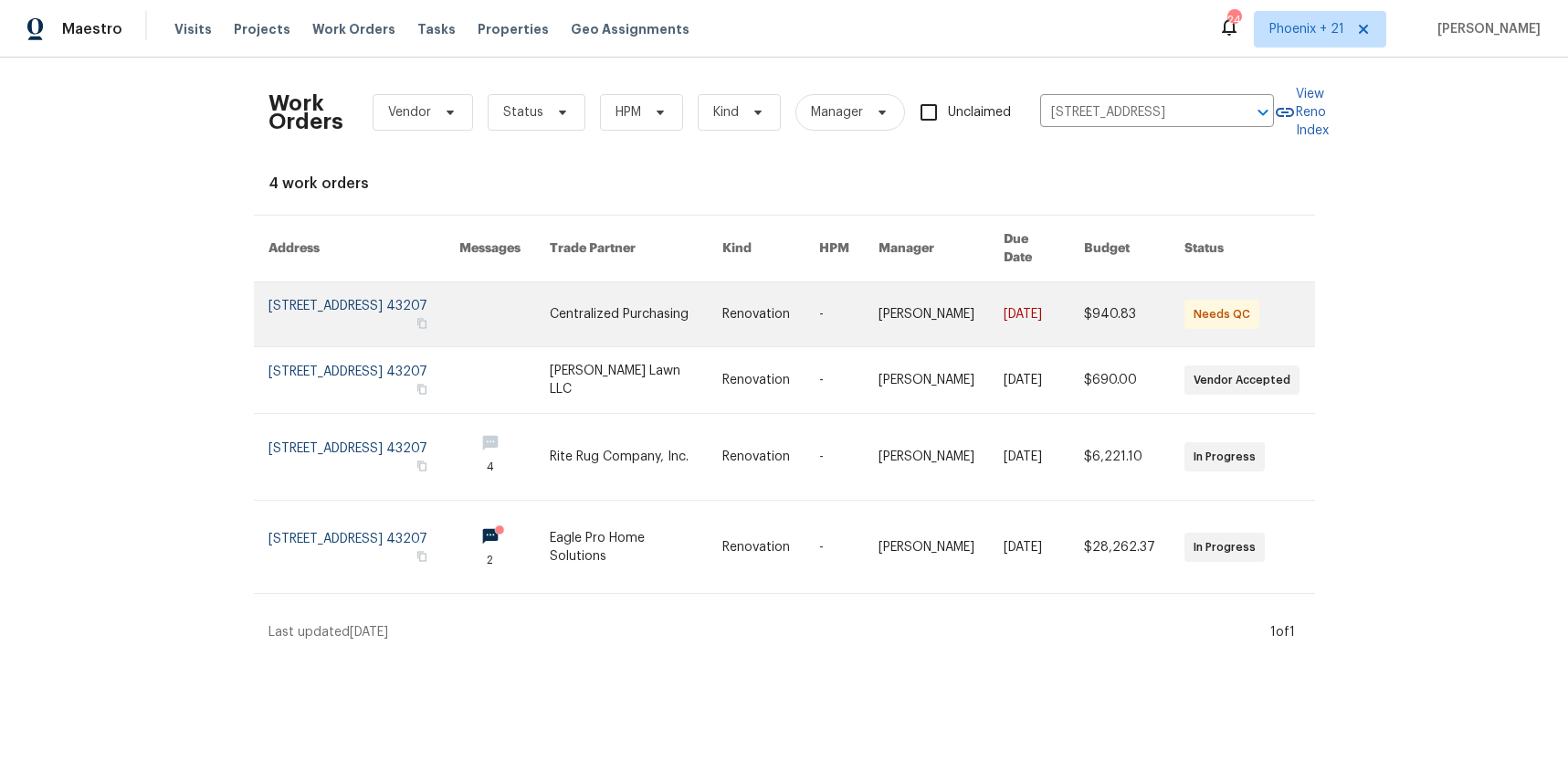
click at [584, 288] on link at bounding box center [636, 313] width 173 height 64
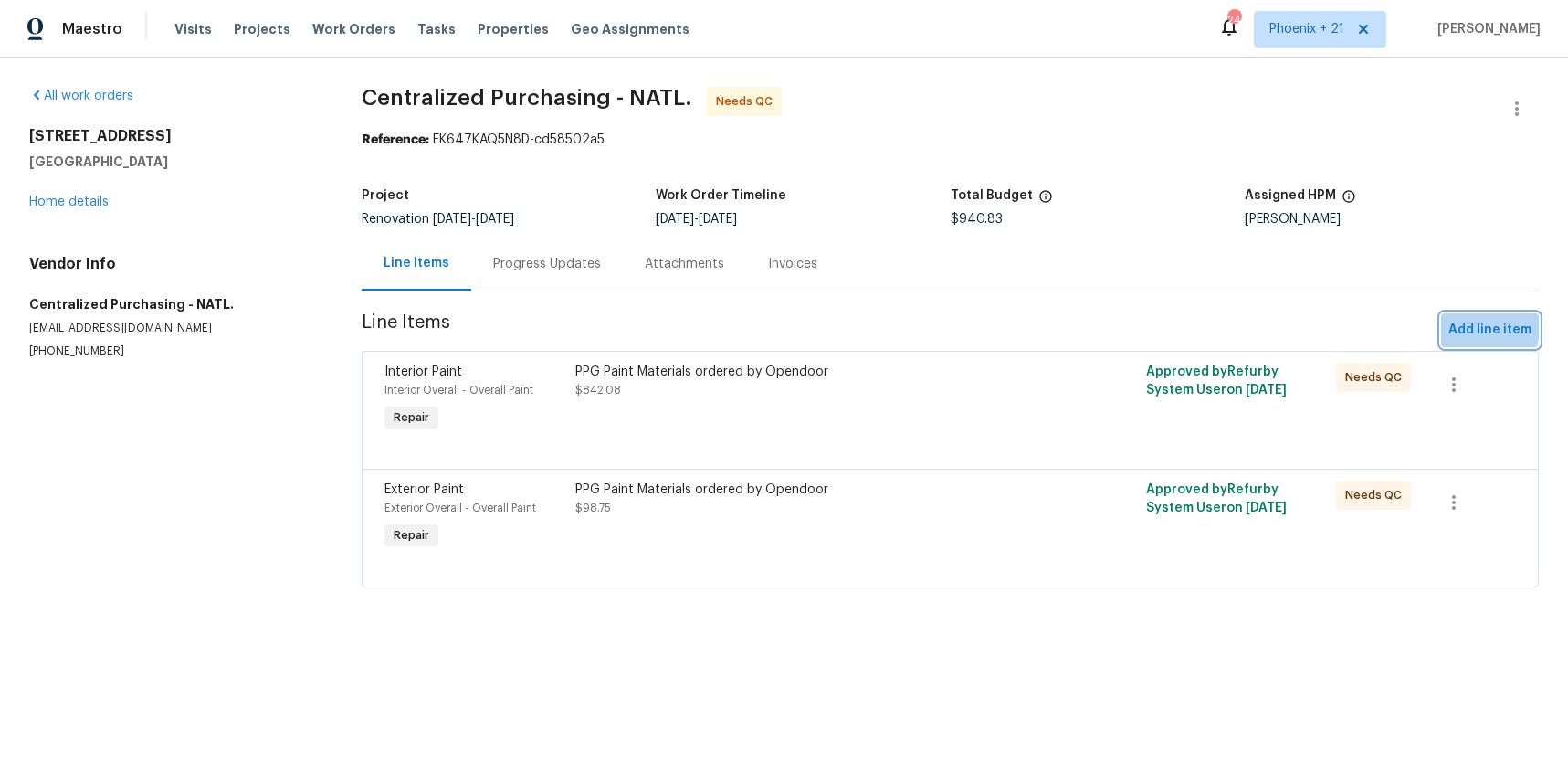
click at [1462, 327] on span "Add line item" at bounding box center [1490, 330] width 83 height 23
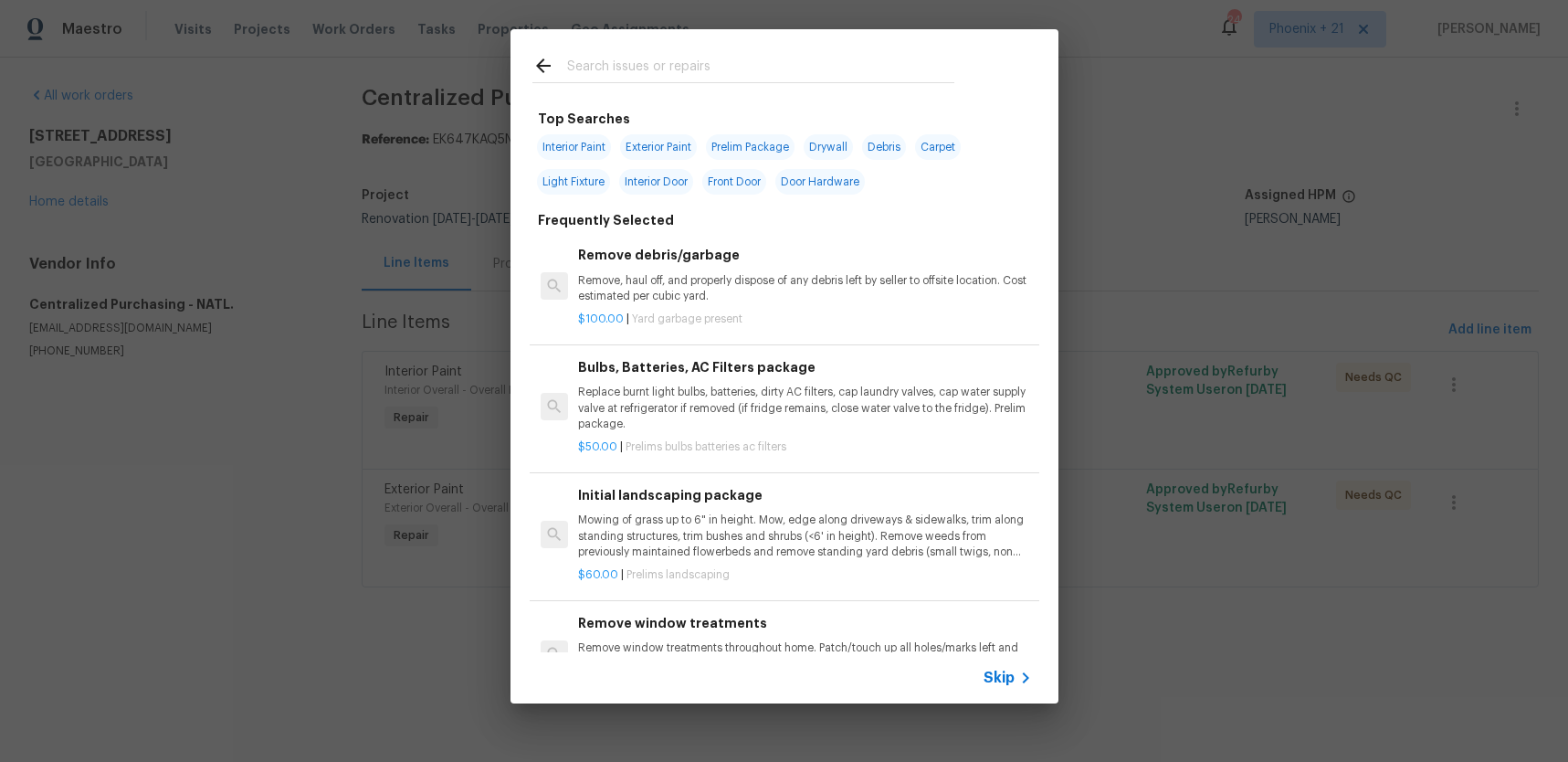
click at [673, 71] on input "text" at bounding box center [760, 68] width 387 height 28
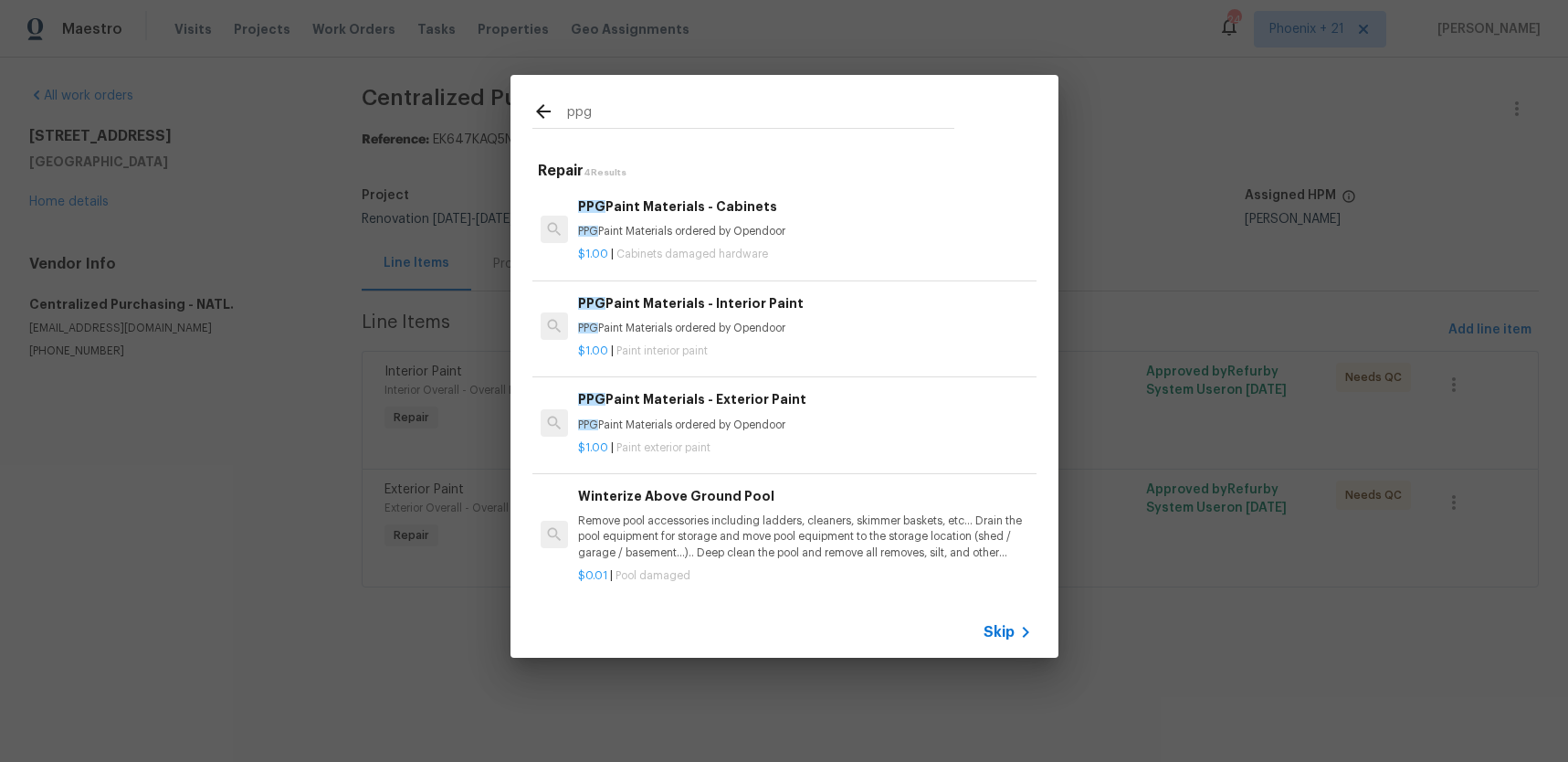
type input "ppg"
click at [770, 308] on h6 "PPG Paint Materials - Interior Paint" at bounding box center [804, 303] width 453 height 20
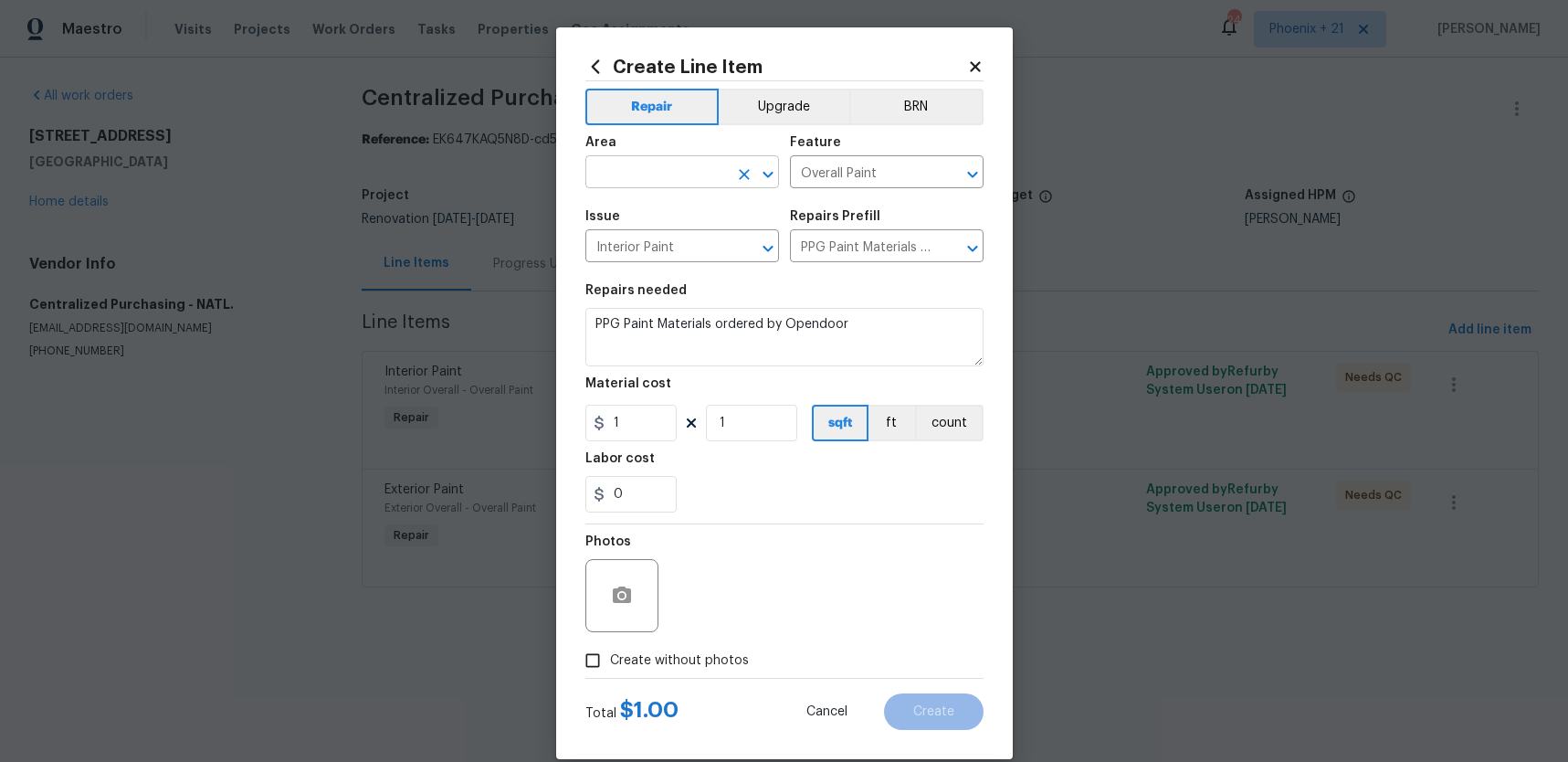
click at [611, 161] on input "text" at bounding box center [656, 174] width 142 height 29
click at [657, 255] on li "Interior Overall" at bounding box center [681, 244] width 193 height 31
type input "Interior Overall"
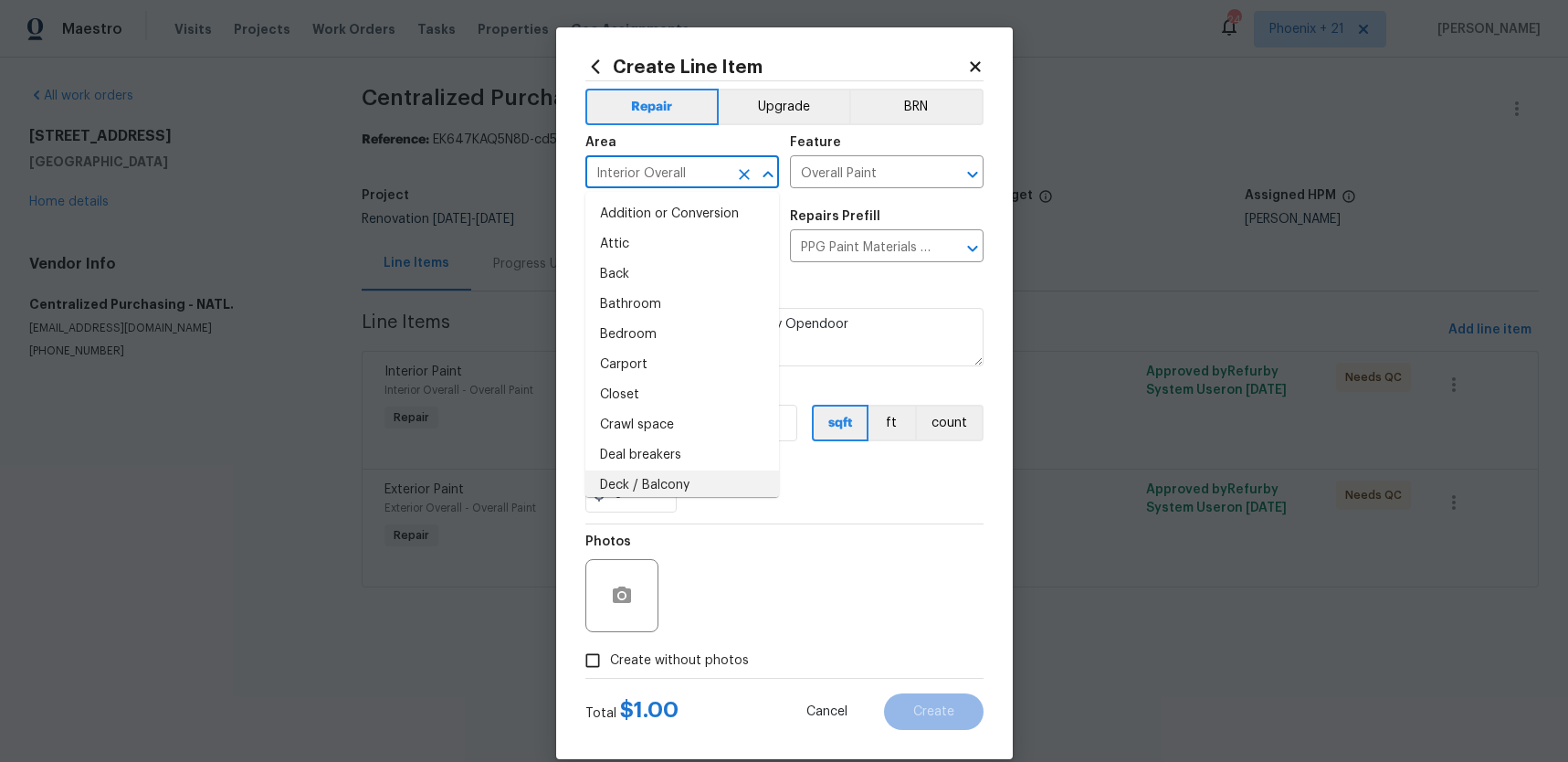
drag, startPoint x: 796, startPoint y: 535, endPoint x: 672, endPoint y: 451, distance: 149.8
click at [790, 532] on div "Photos" at bounding box center [784, 584] width 398 height 118
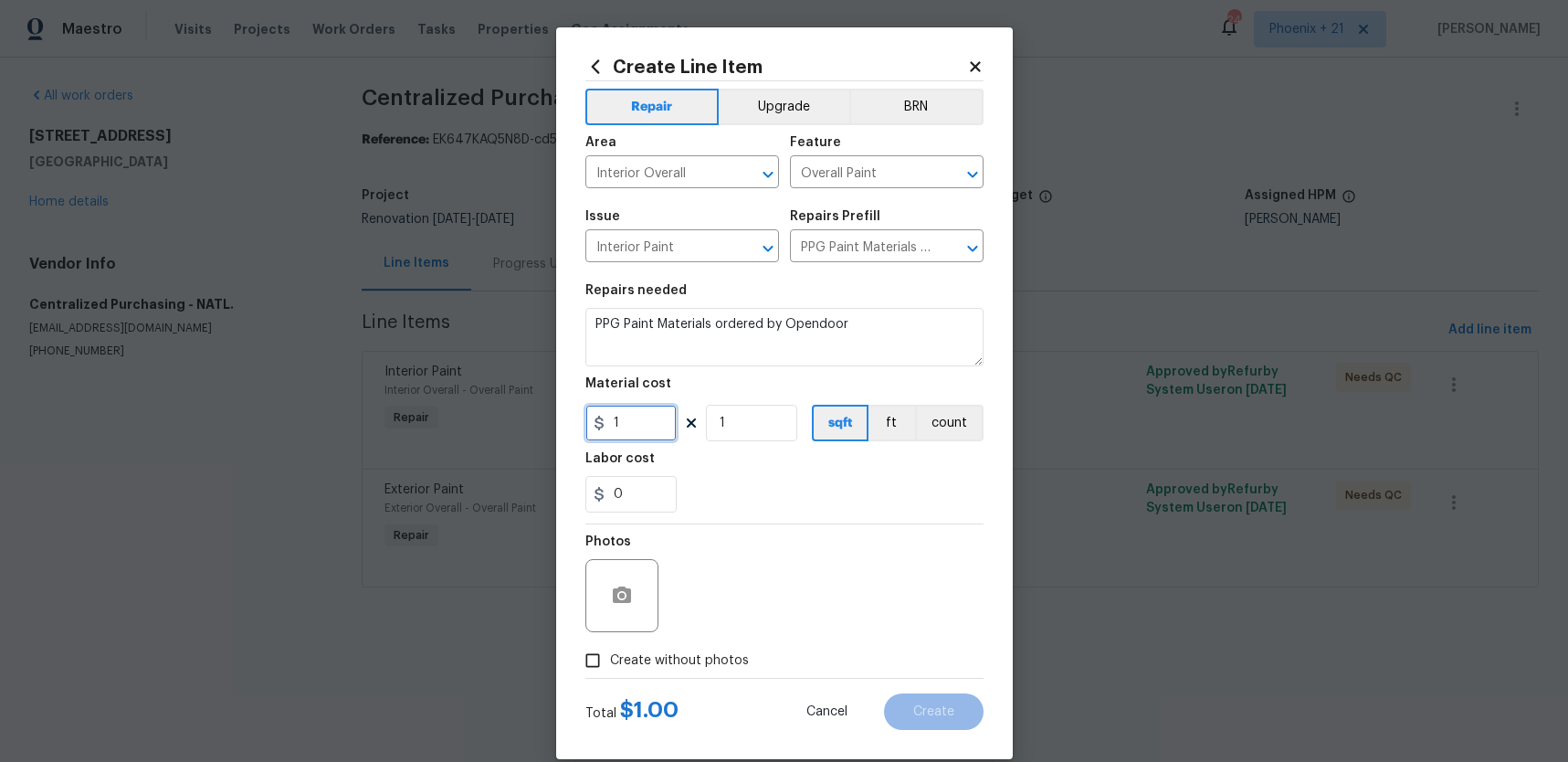
click at [665, 424] on input "1" at bounding box center [631, 424] width 92 height 37
type input "137.25"
click at [712, 661] on span "Create without photos" at bounding box center [680, 660] width 139 height 19
click at [610, 661] on input "Create without photos" at bounding box center [593, 660] width 35 height 35
checkbox input "true"
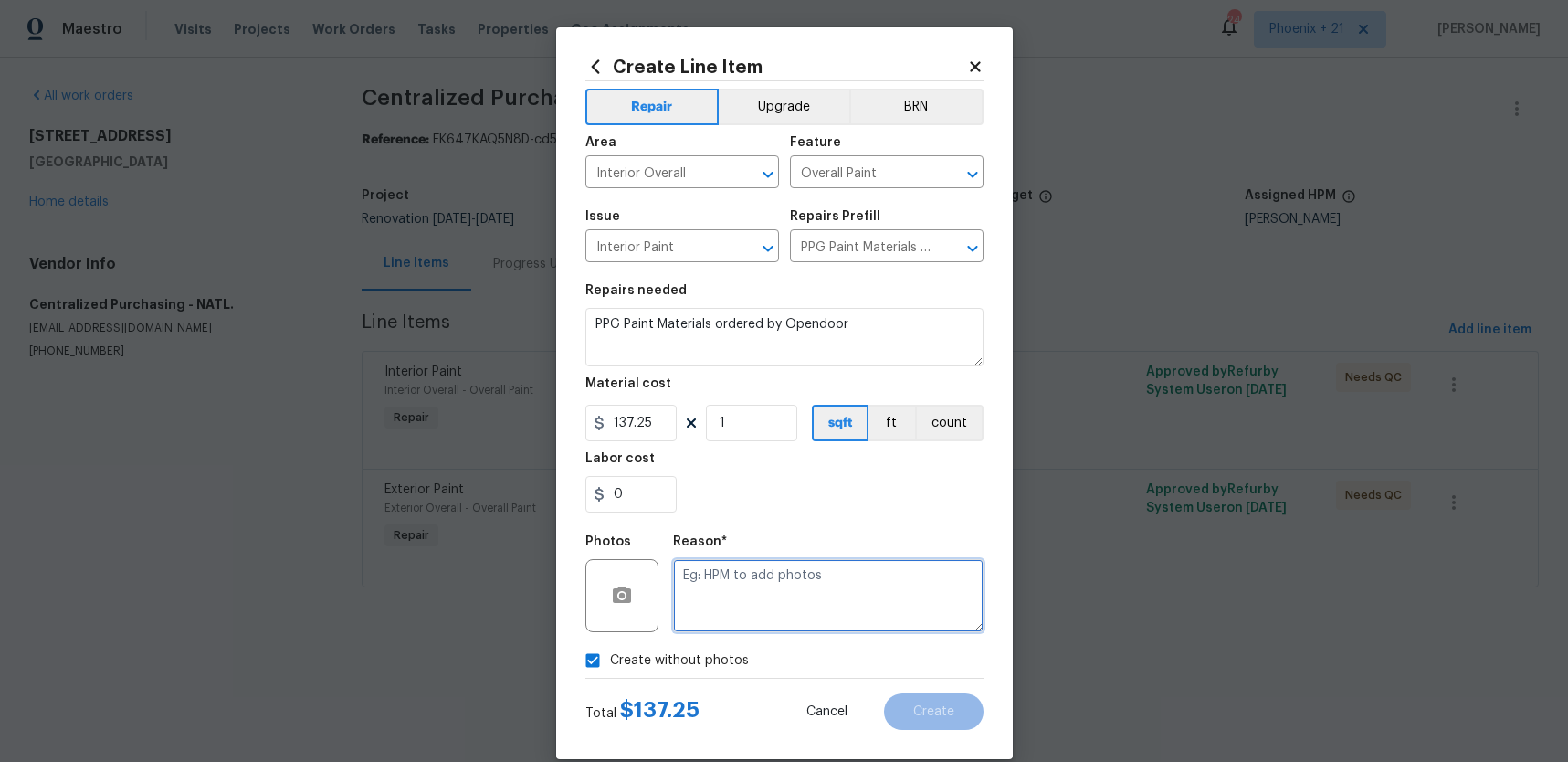
click at [722, 624] on textarea at bounding box center [828, 596] width 311 height 73
type textarea "NA"
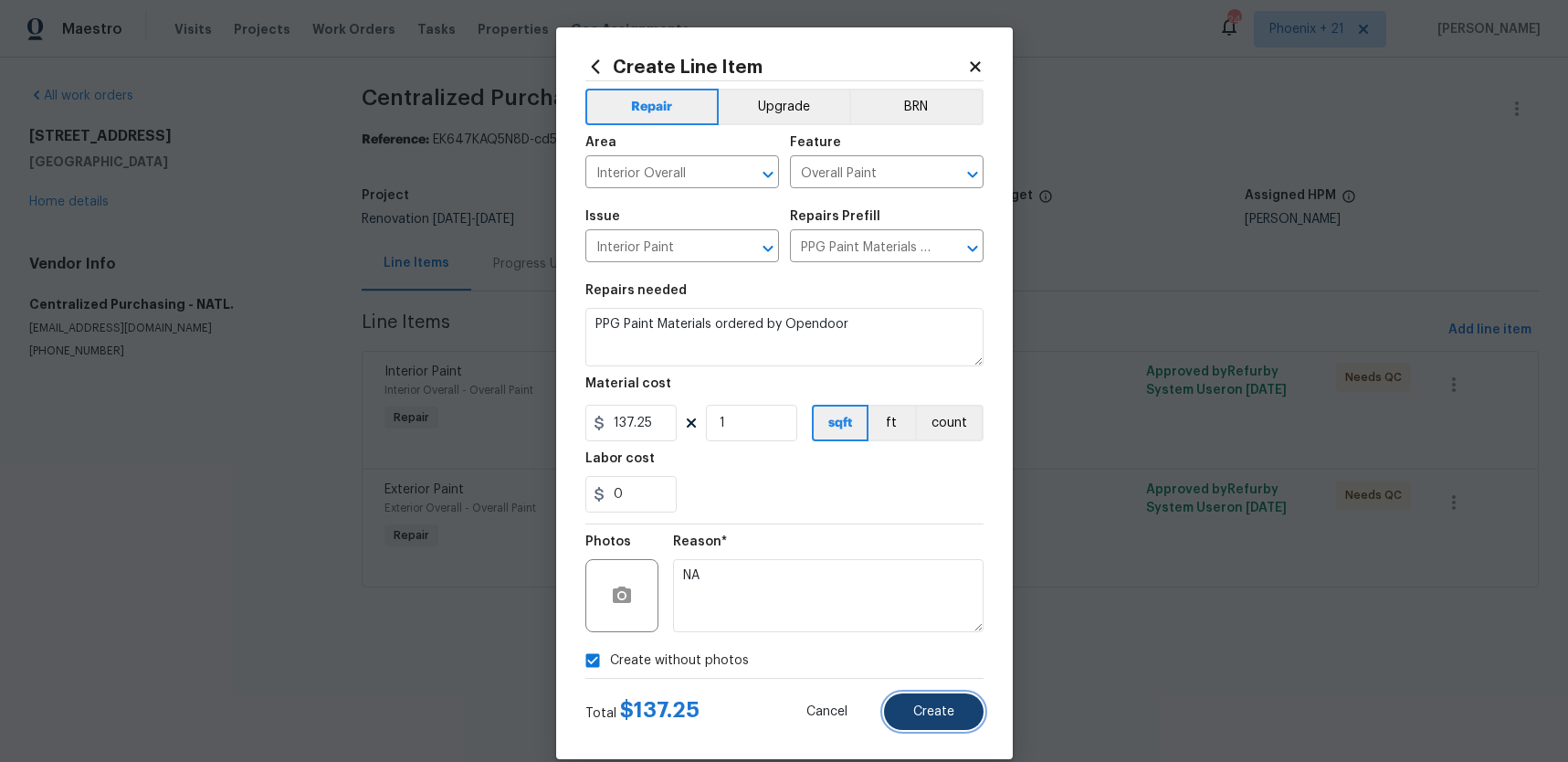
click at [898, 716] on button "Create" at bounding box center [934, 712] width 100 height 37
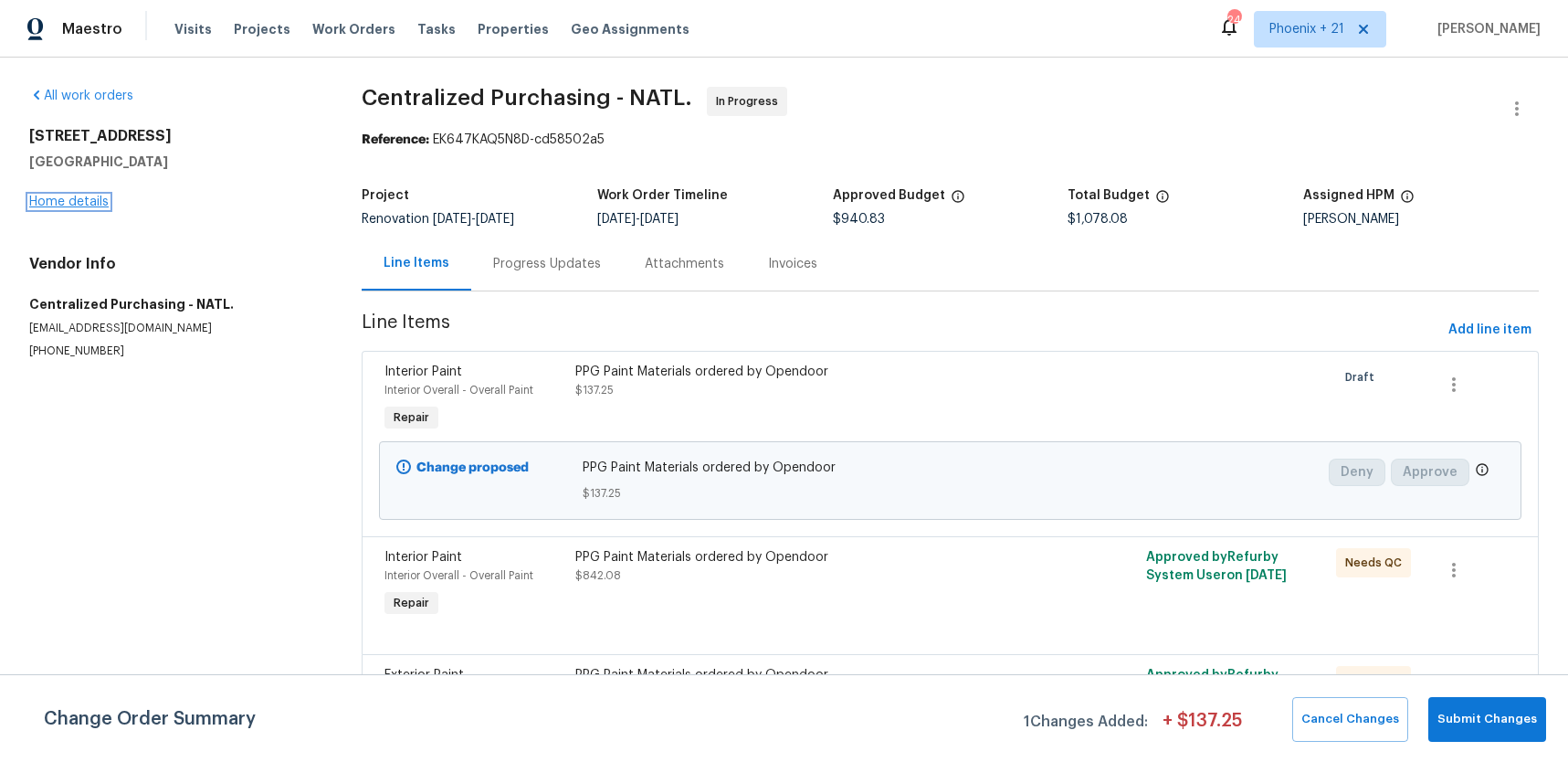
click at [76, 200] on link "Home details" at bounding box center [69, 202] width 80 height 13
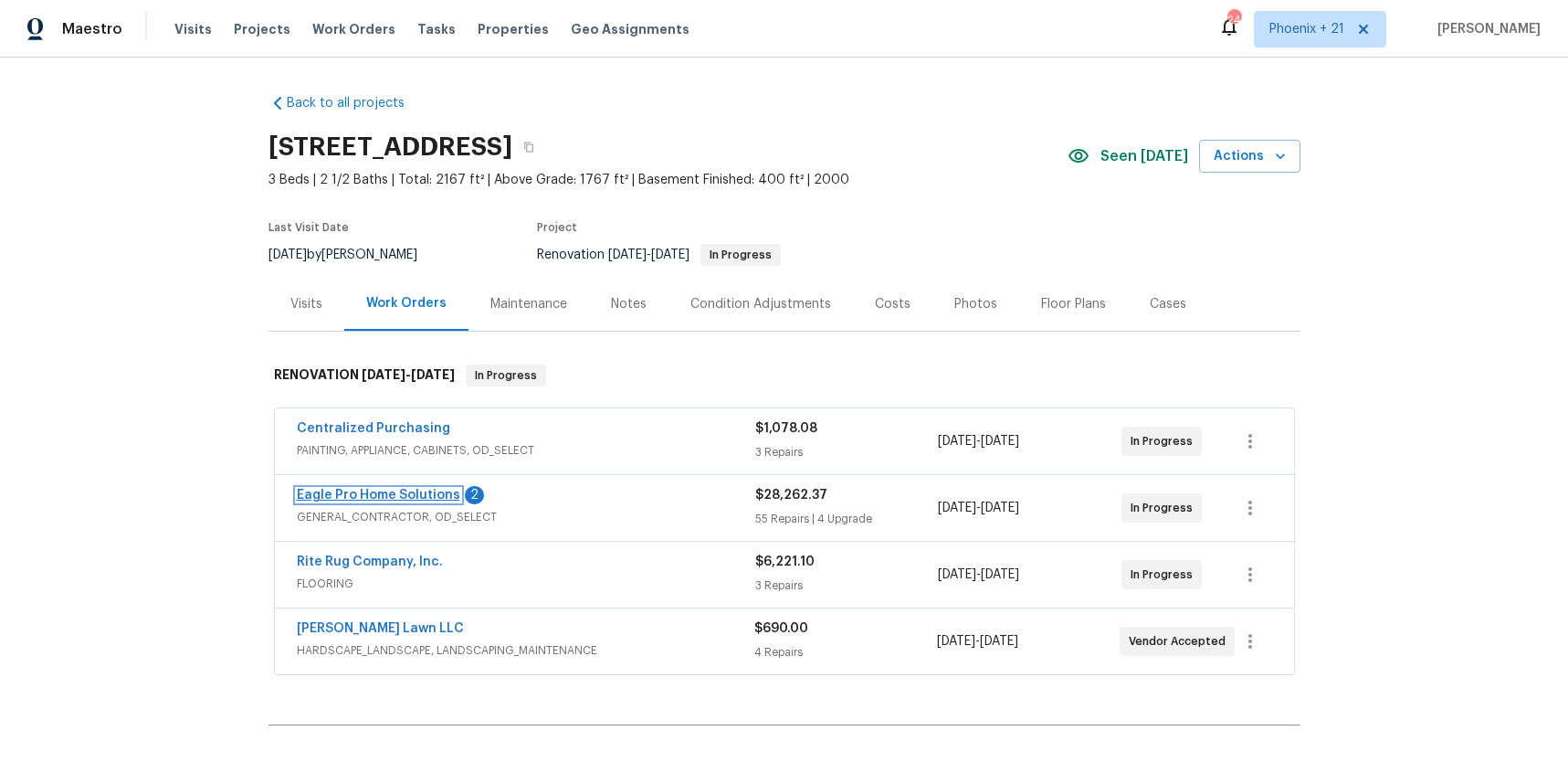
click at [371, 500] on link "Eagle Pro Home Solutions" at bounding box center [378, 496] width 164 height 13
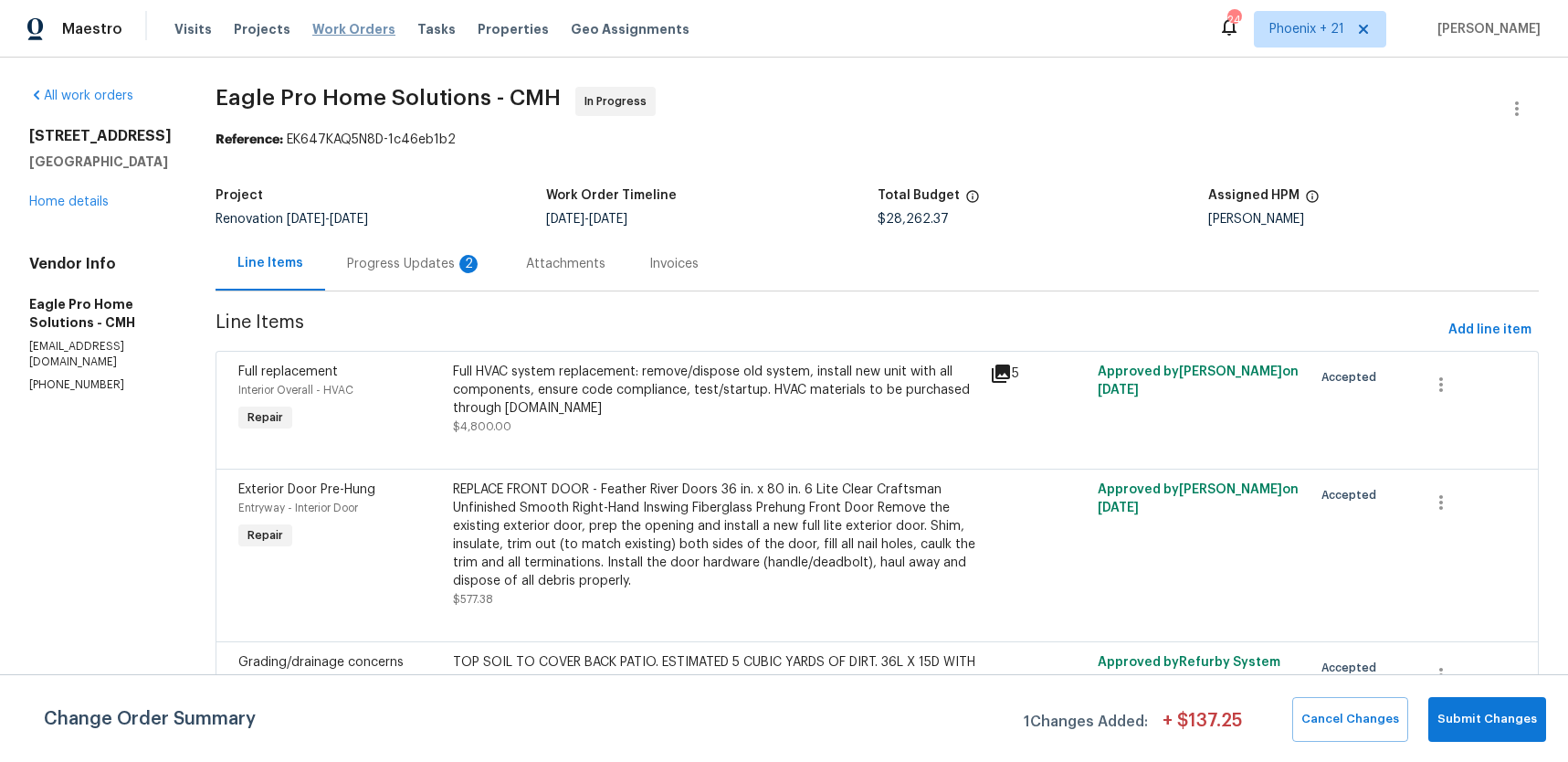
click at [337, 24] on span "Work Orders" at bounding box center [354, 30] width 83 height 18
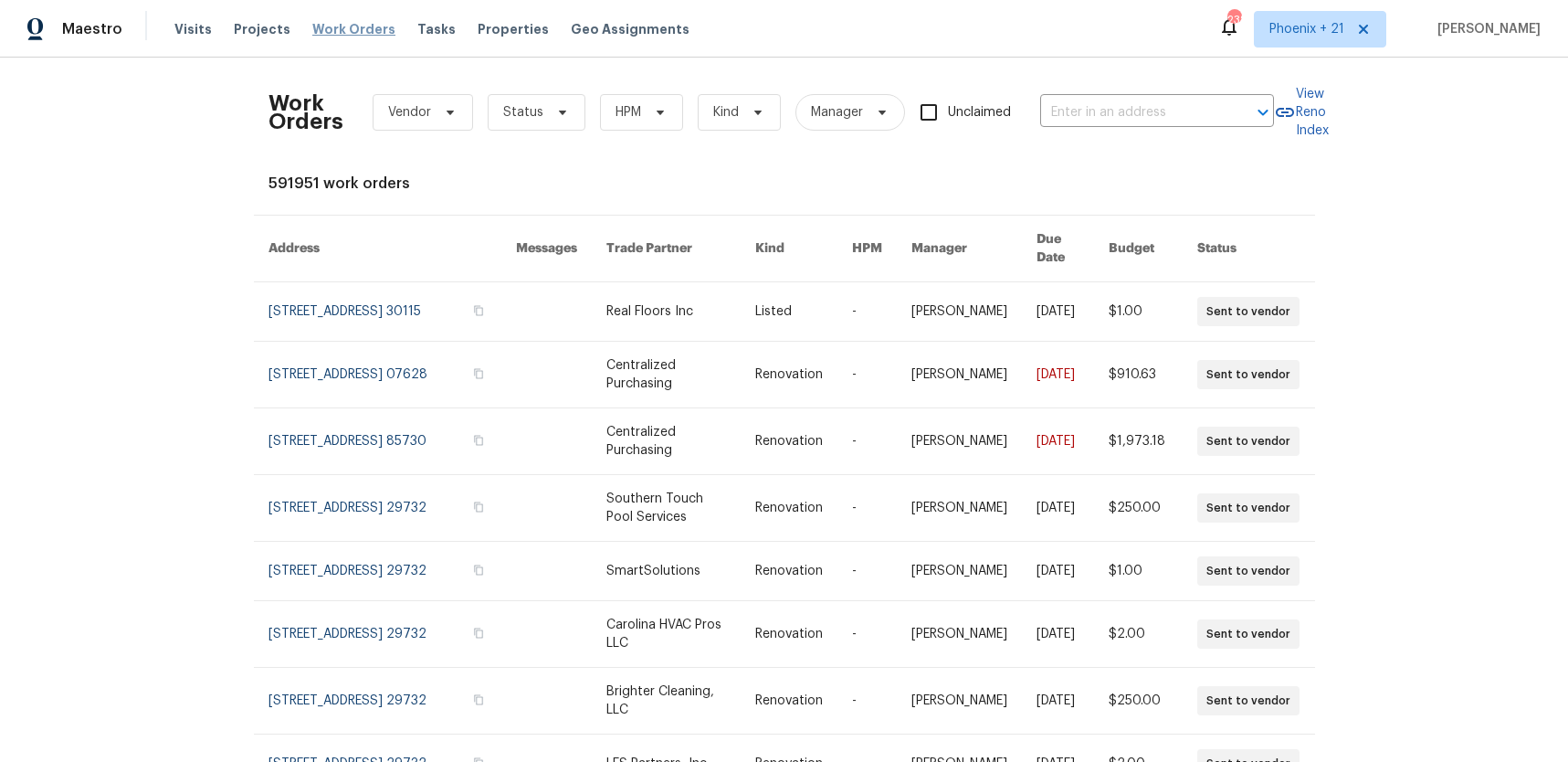
click at [312, 26] on span "Work Orders" at bounding box center [354, 30] width 83 height 18
click at [1069, 75] on div "Work Orders Vendor Status HPM Kind Manager Unclaimed ​" at bounding box center [771, 112] width 1006 height 80
click at [1092, 100] on input "text" at bounding box center [1132, 113] width 183 height 29
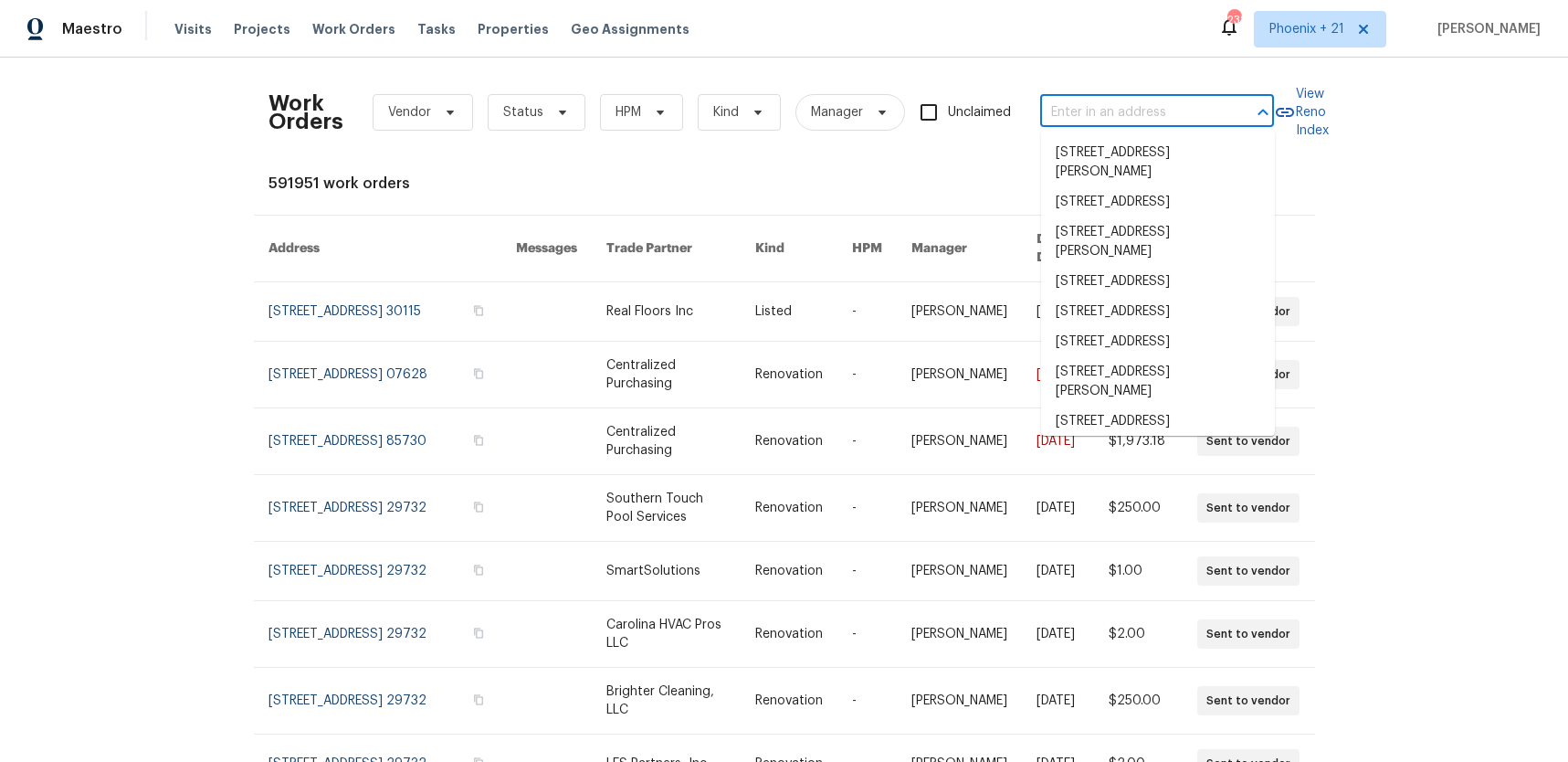
paste input "77 Avebury Pl, Somerset, NJ 08873"
type input "77 Avebury Pl, Somerset, NJ 08873"
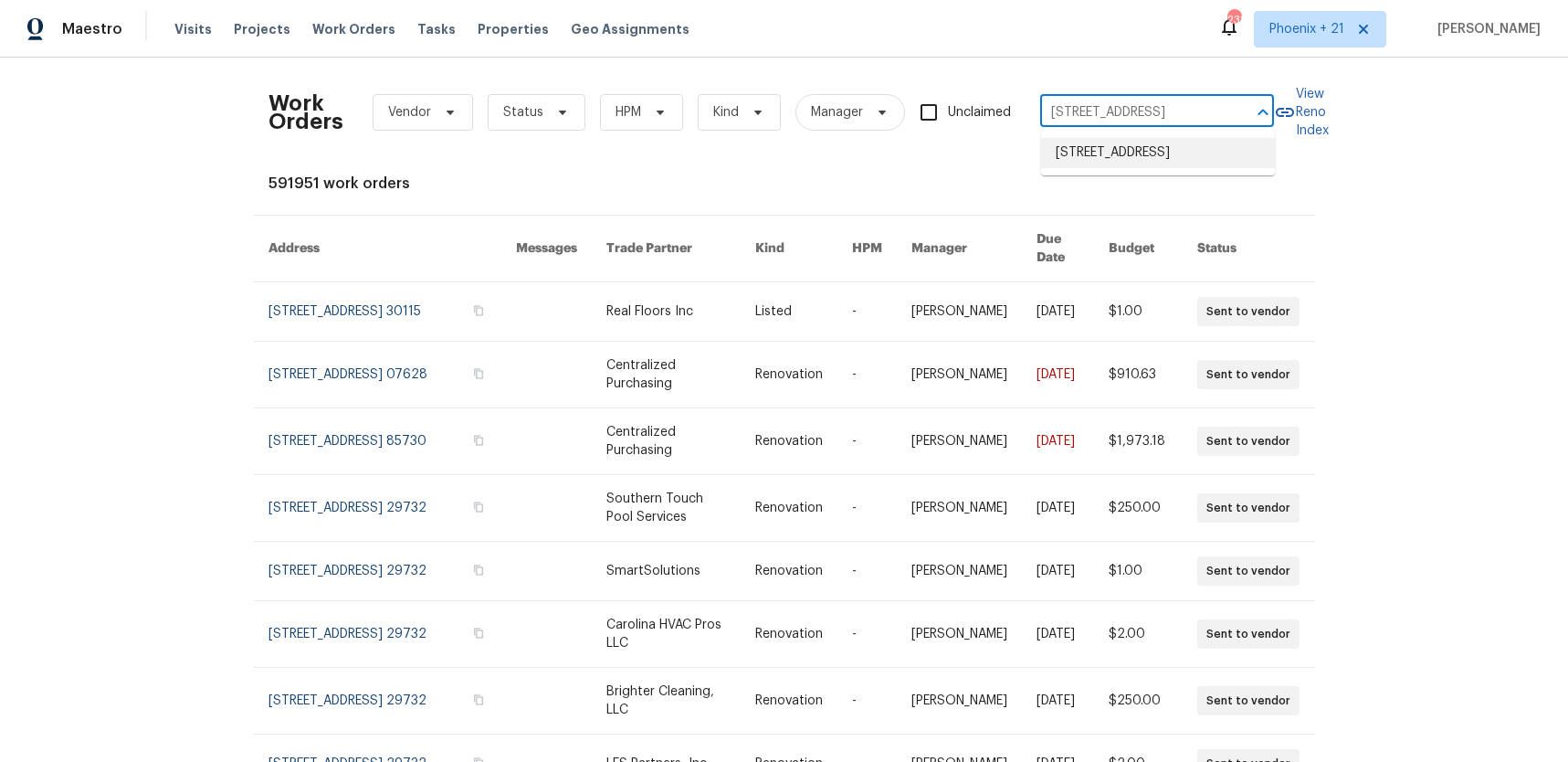
click at [1113, 145] on li "77 Avebury Pl, Somerset, NJ 08873" at bounding box center [1158, 153] width 234 height 31
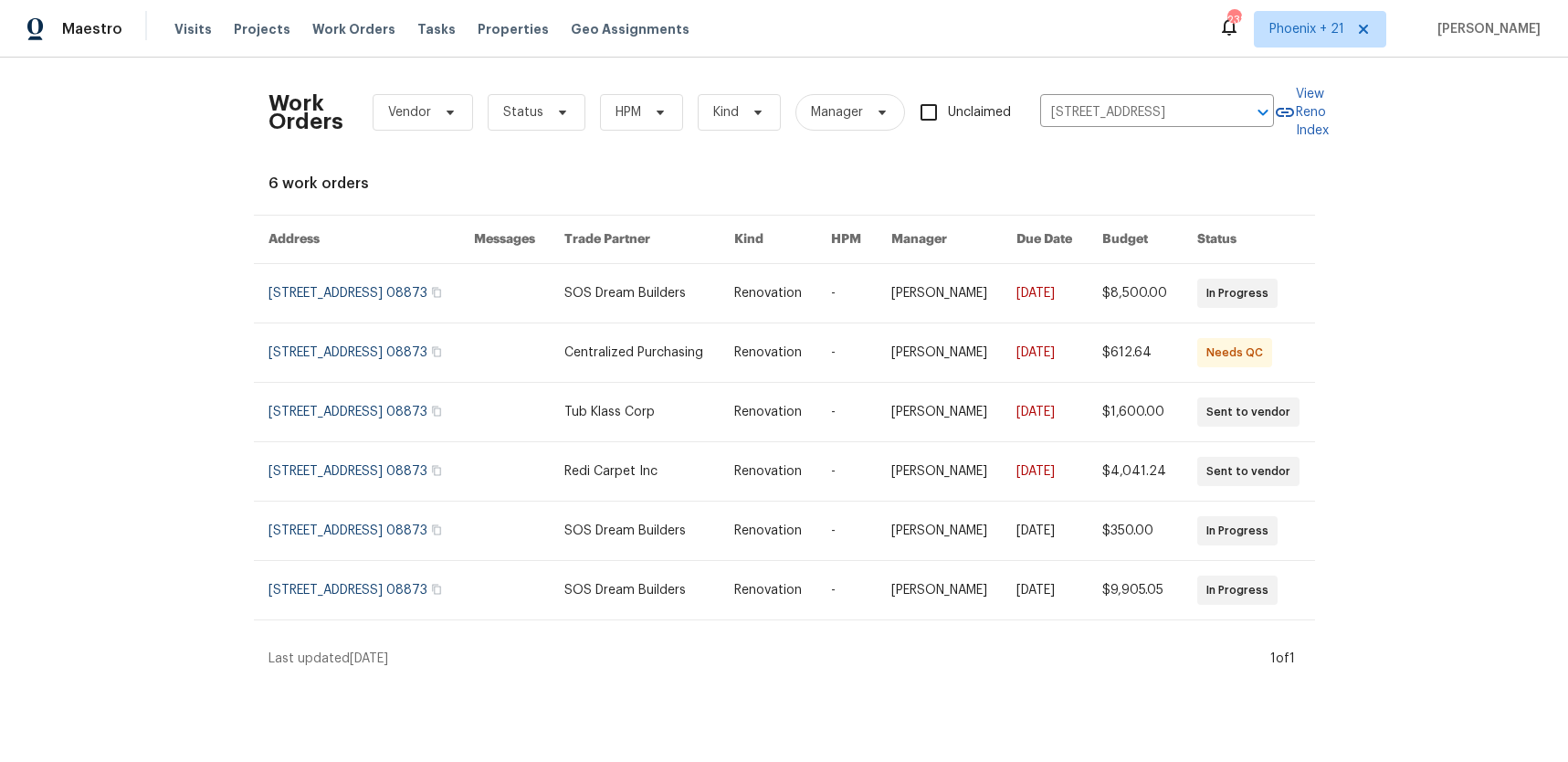
click at [651, 299] on link at bounding box center [649, 293] width 169 height 58
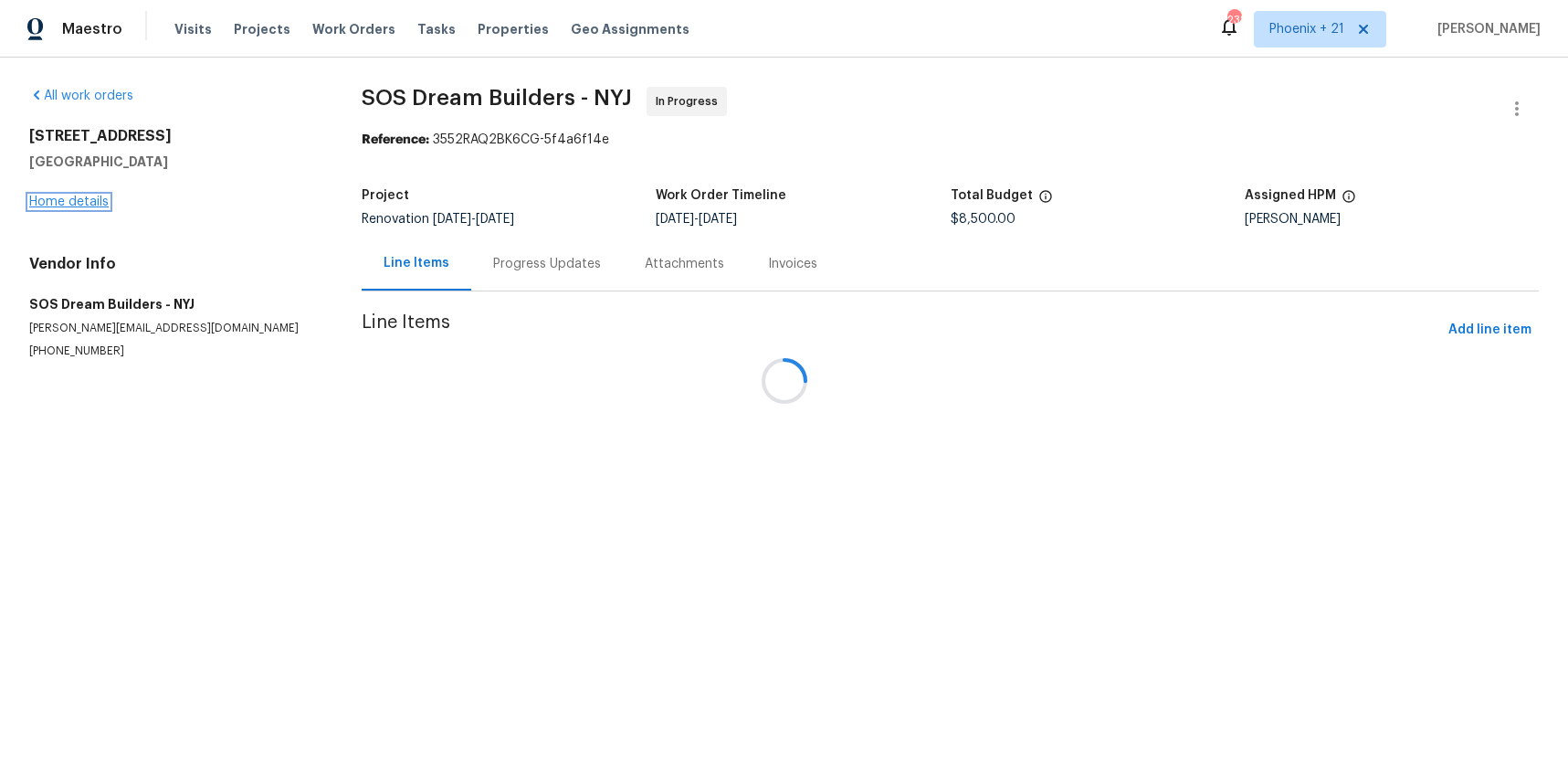
click at [94, 195] on link "Home details" at bounding box center [69, 202] width 80 height 13
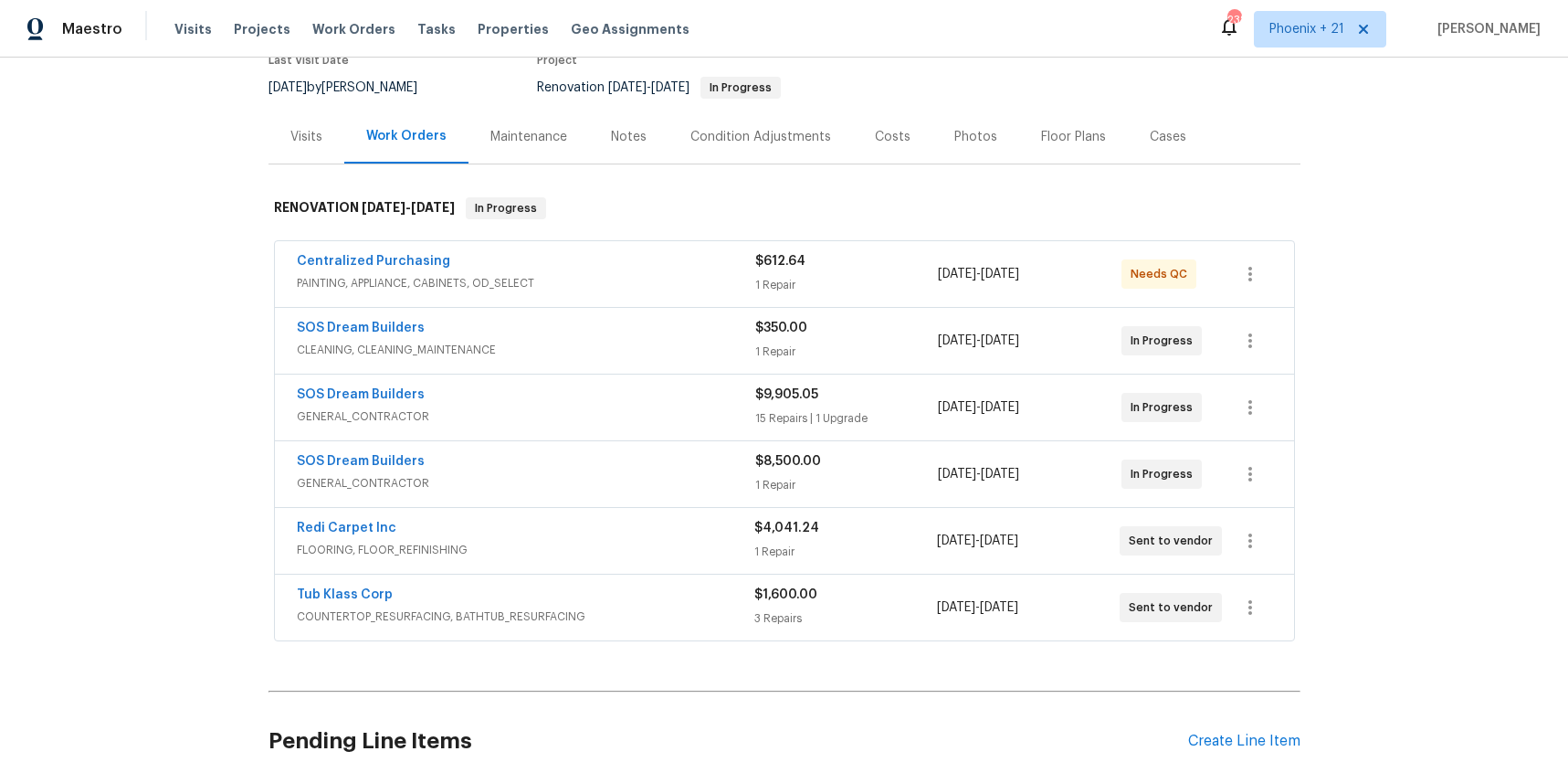
scroll to position [201, 0]
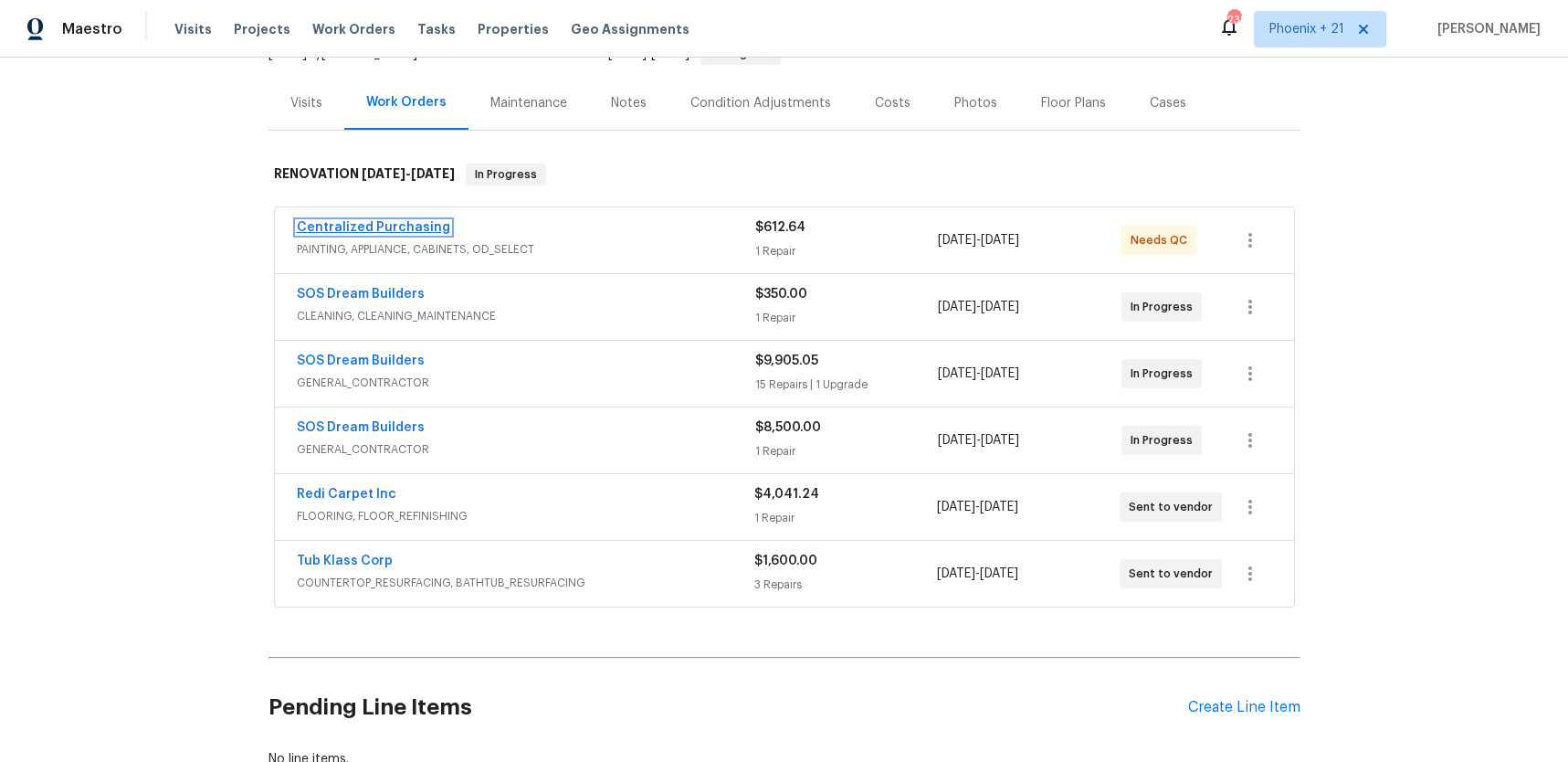
click at [374, 228] on link "Centralized Purchasing" at bounding box center [374, 227] width 153 height 13
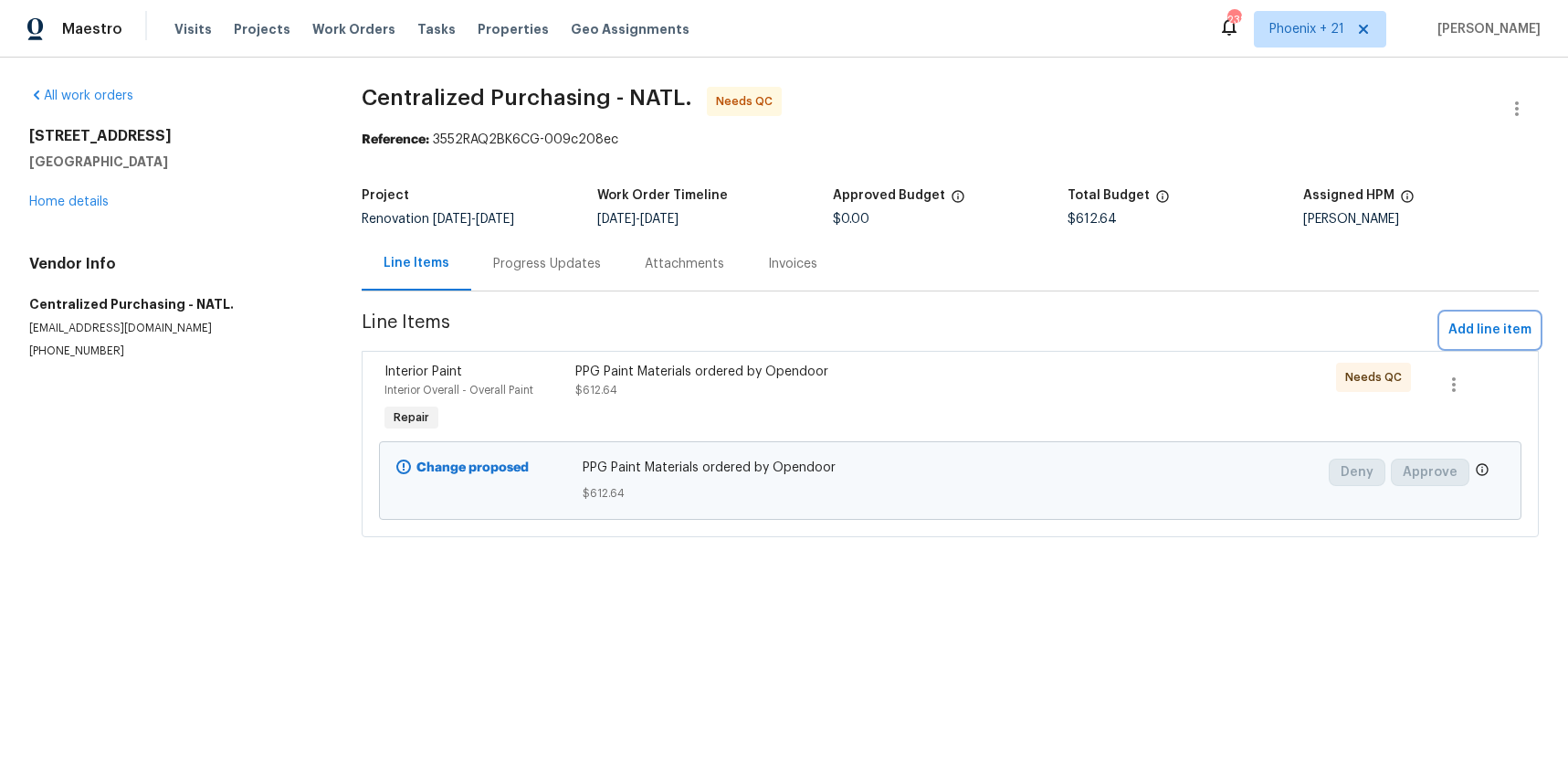
click at [1483, 338] on span "Add line item" at bounding box center [1490, 330] width 83 height 23
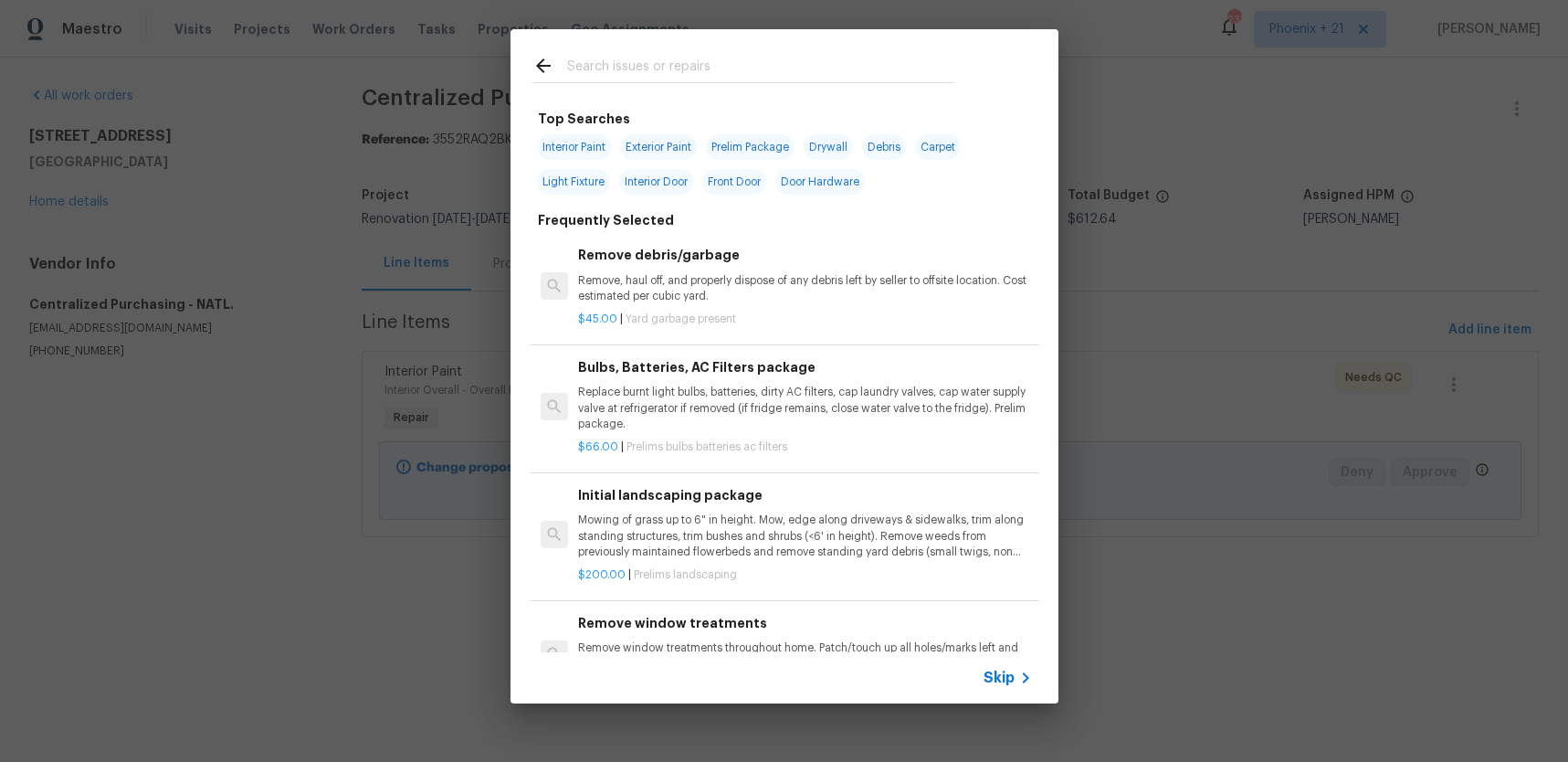
click at [695, 66] on input "text" at bounding box center [760, 68] width 387 height 28
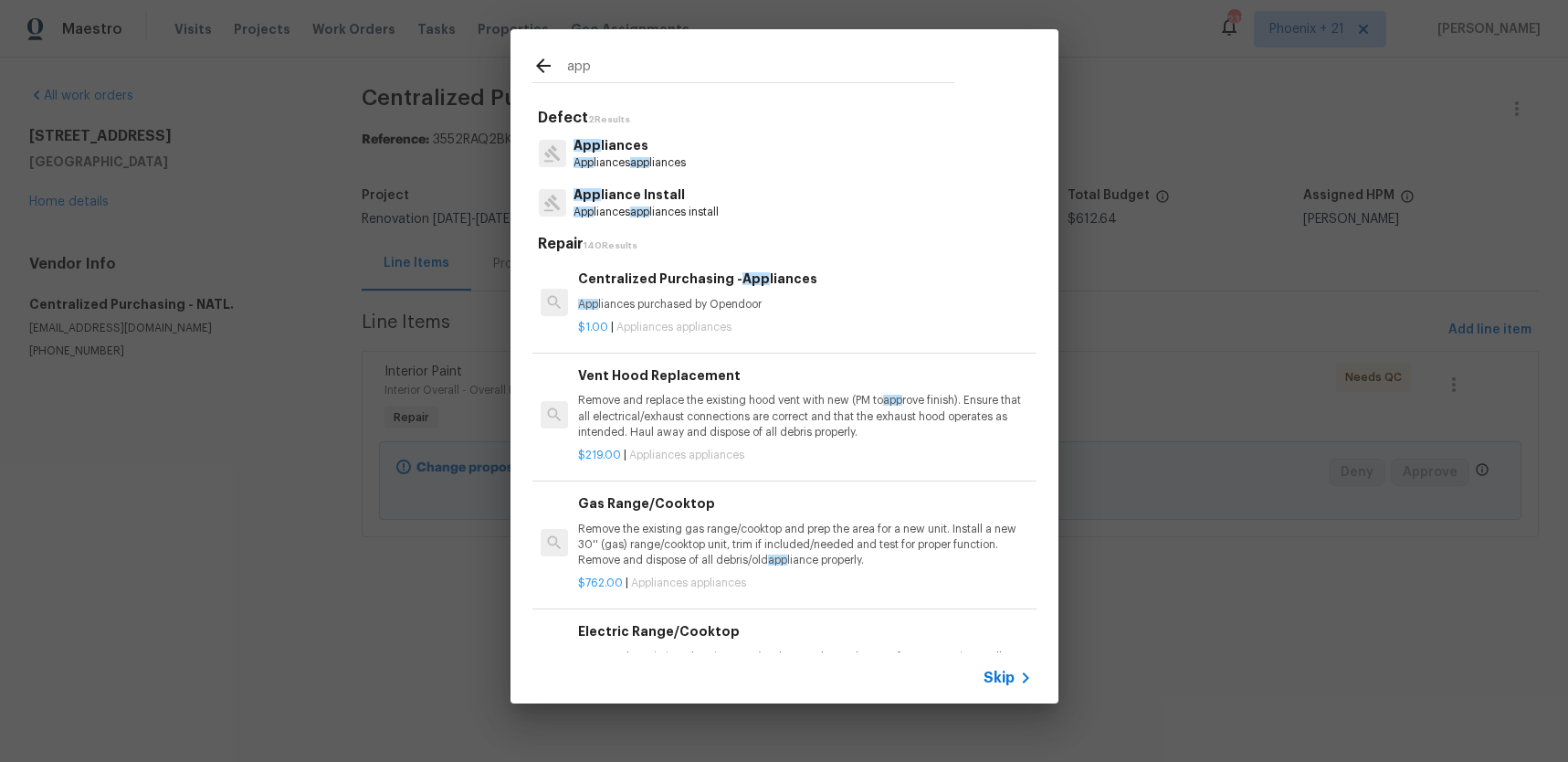
type input "app"
click at [809, 337] on div "Centralized Purchasing - App liances App liances purchased by Opendoor $1.00 | …" at bounding box center [804, 301] width 459 height 72
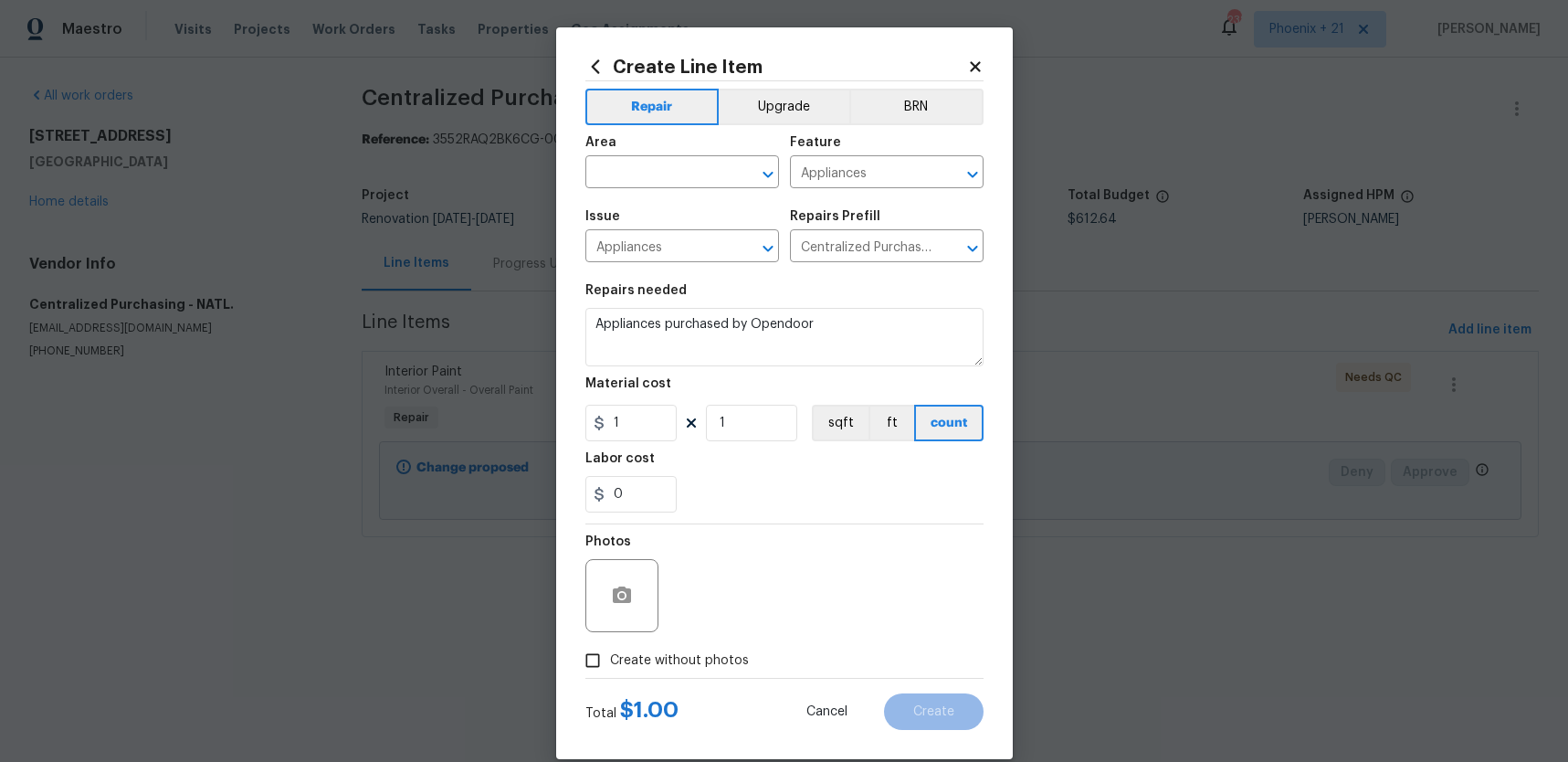
click at [598, 141] on h5 "Area" at bounding box center [601, 142] width 31 height 13
click at [616, 173] on input "text" at bounding box center [656, 174] width 142 height 29
click at [802, 96] on button "Upgrade" at bounding box center [783, 107] width 130 height 37
click at [727, 152] on div "Area" at bounding box center [681, 148] width 193 height 24
click at [724, 161] on input "text" at bounding box center [656, 174] width 142 height 29
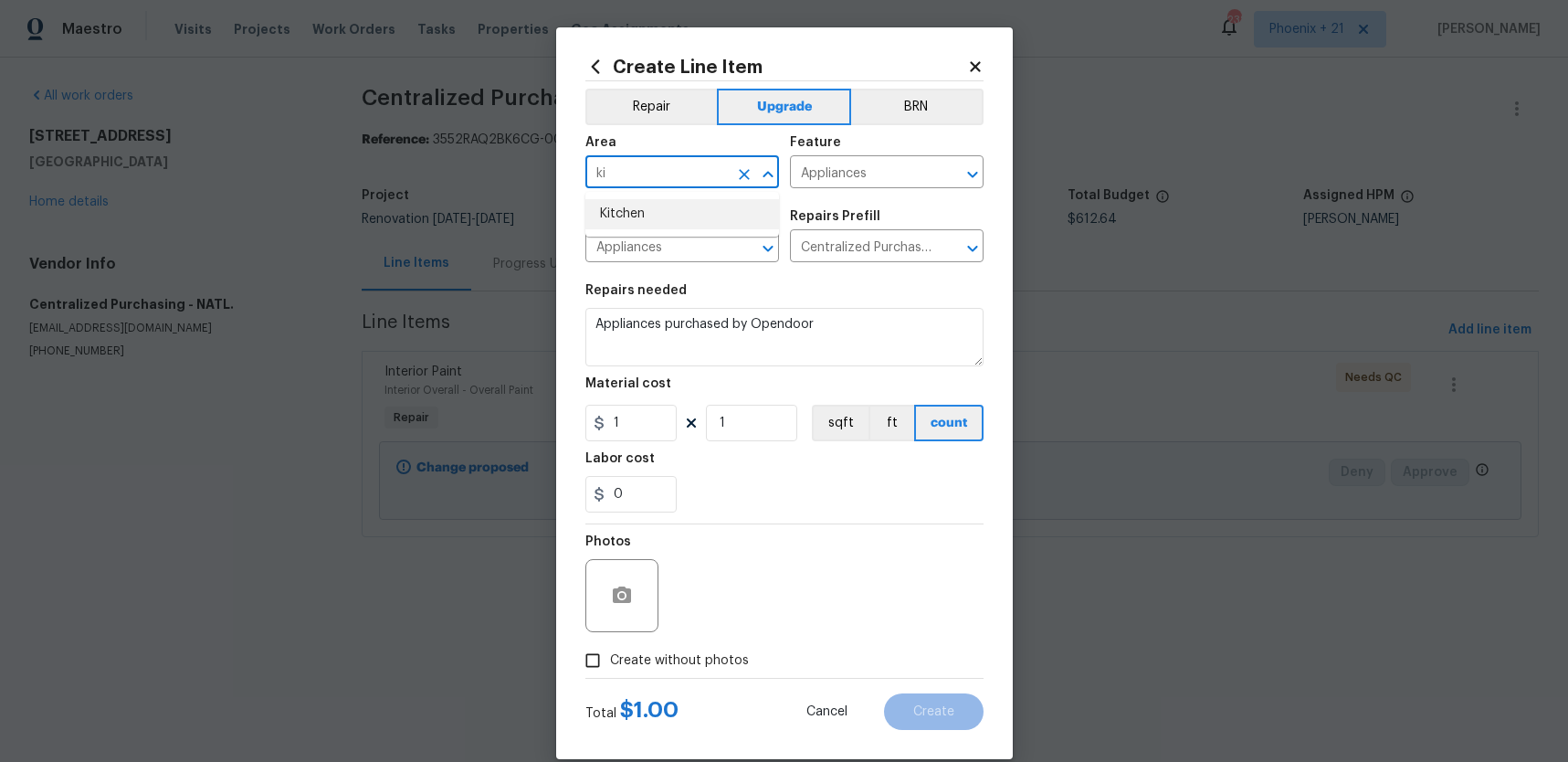
click at [704, 201] on li "Kitchen" at bounding box center [681, 214] width 193 height 31
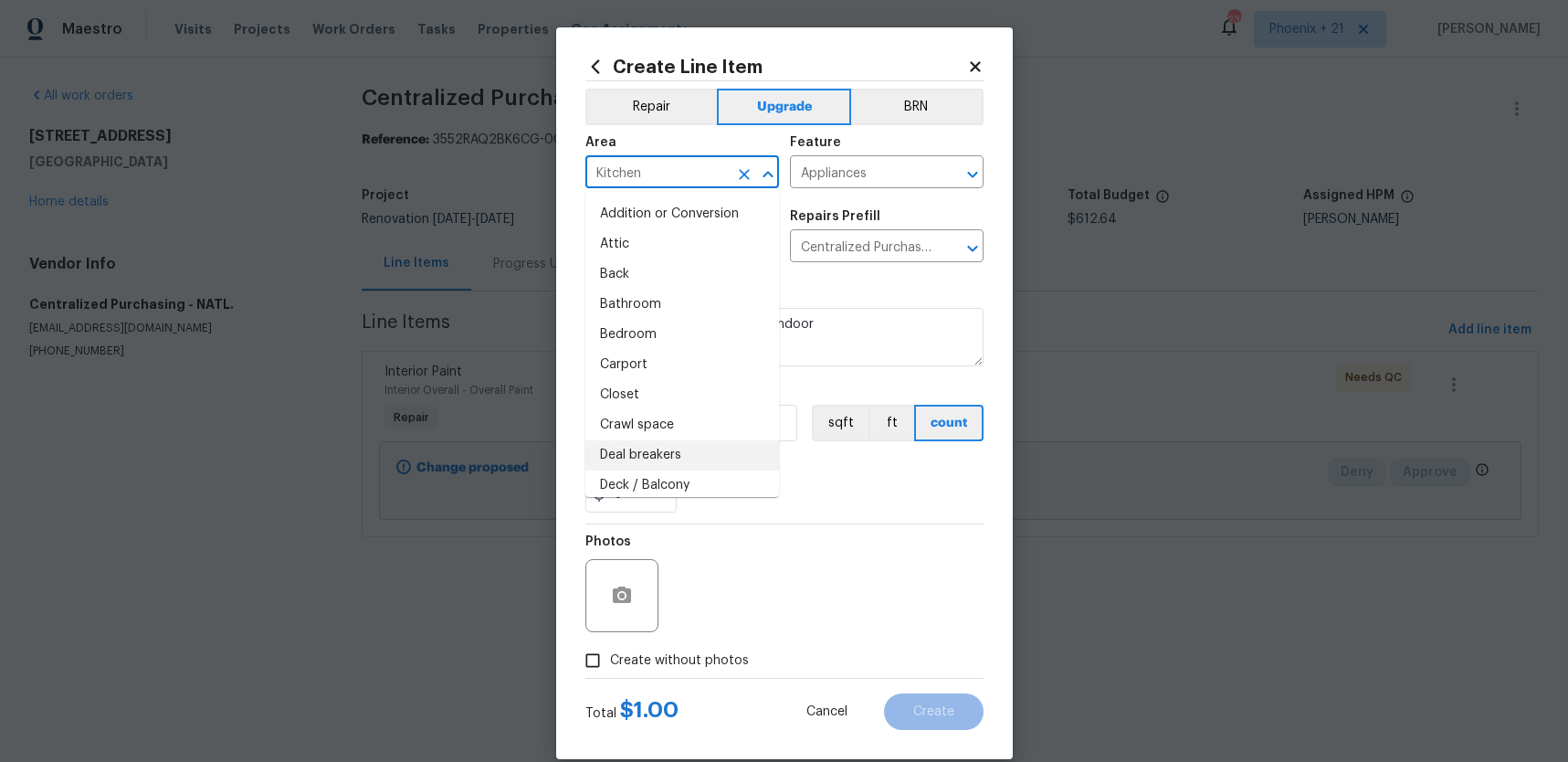
click at [774, 461] on li "Deal breakers" at bounding box center [681, 455] width 193 height 31
type input "Deal breakers"
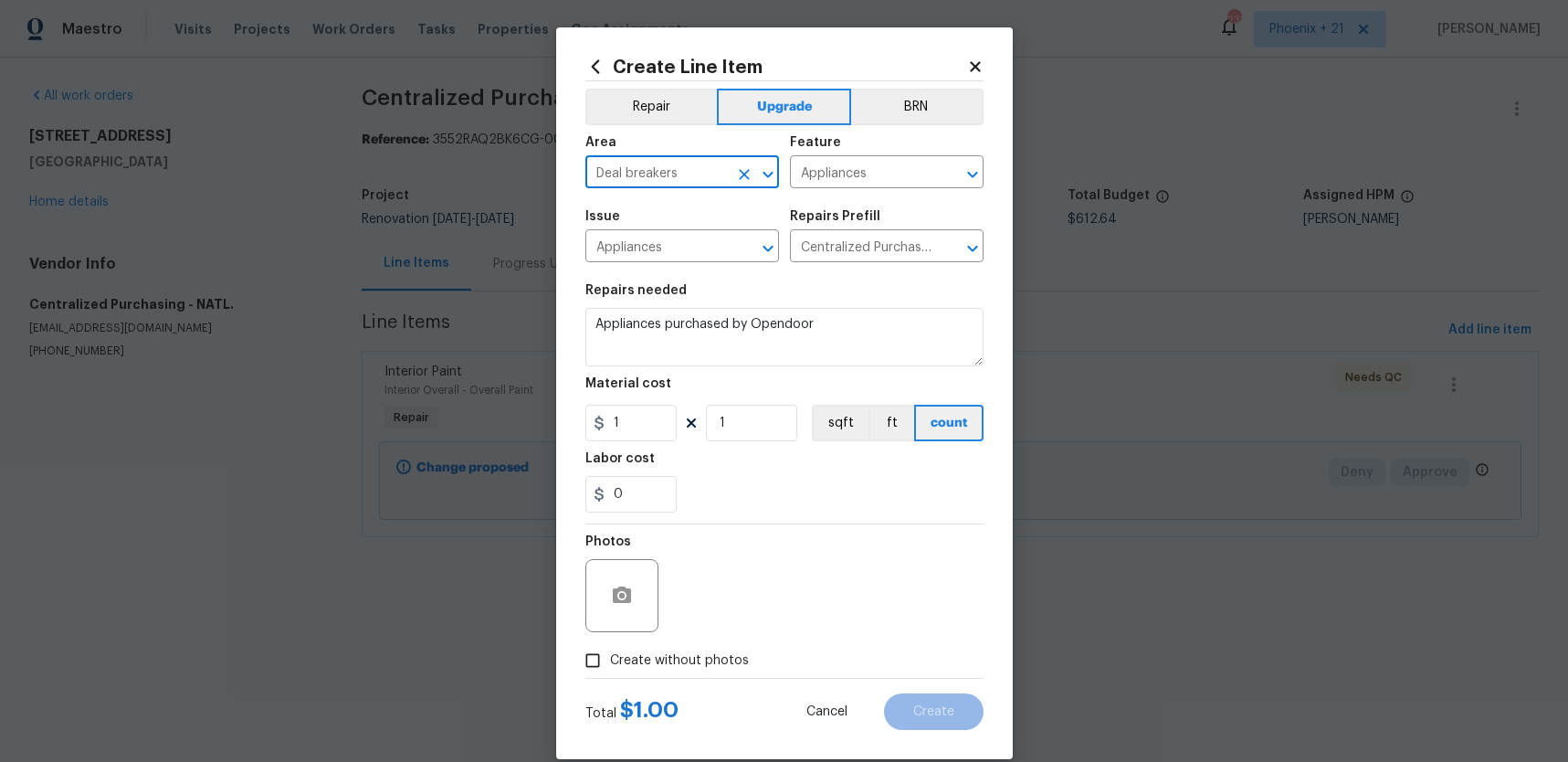
click at [742, 180] on icon "Clear" at bounding box center [744, 175] width 18 height 18
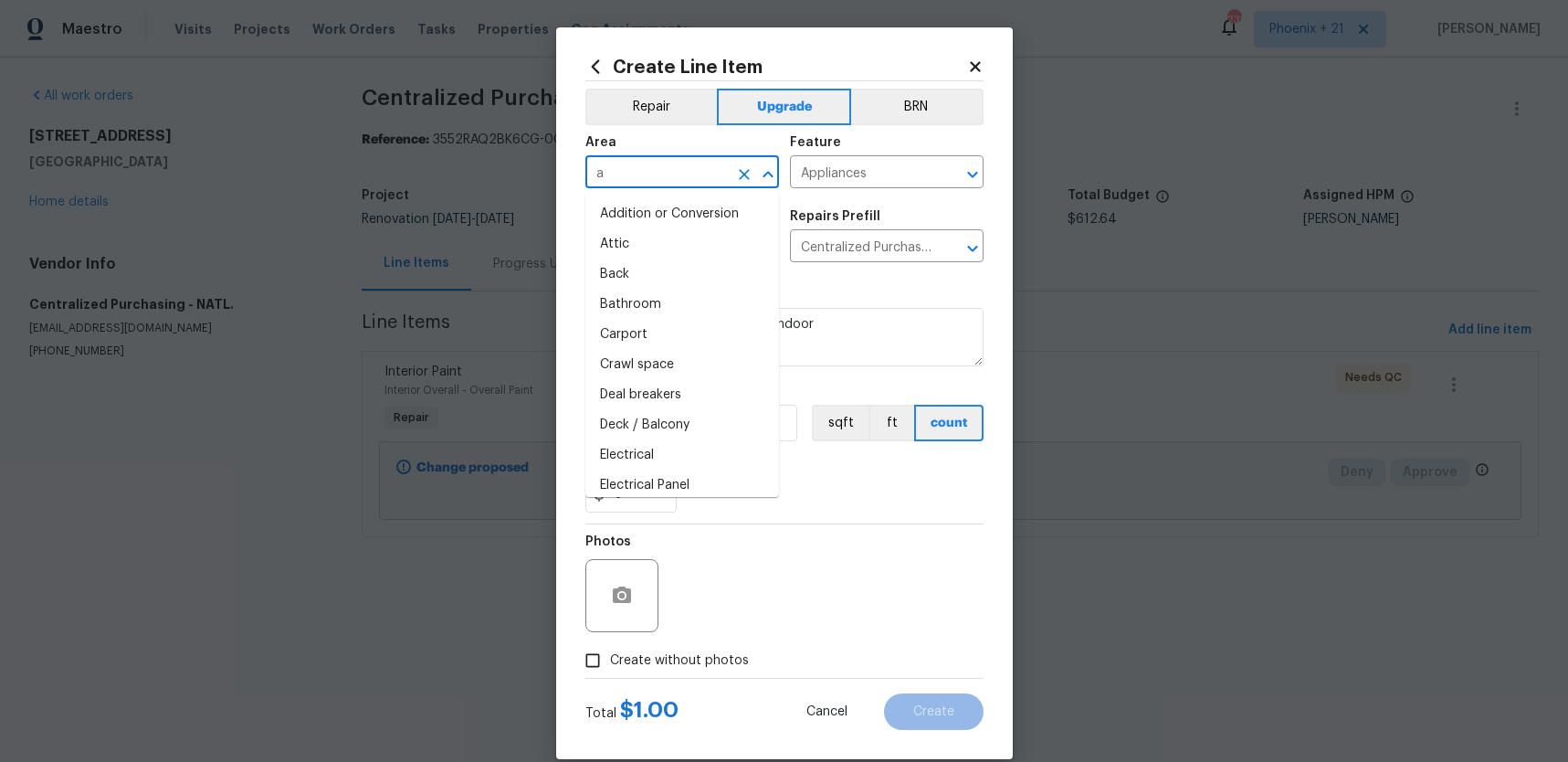
type input "ap"
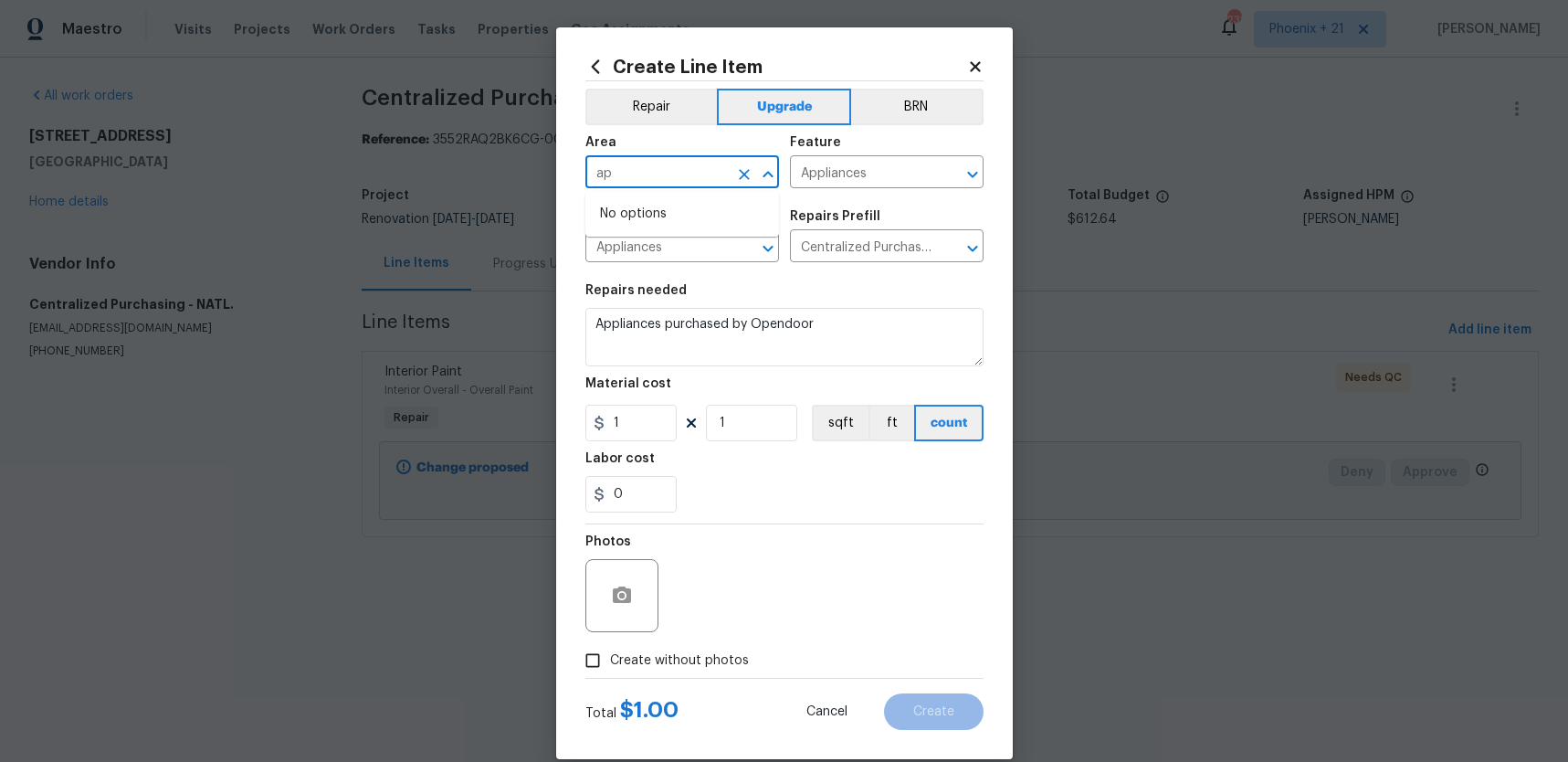
click at [739, 178] on icon "Clear" at bounding box center [744, 175] width 11 height 11
click at [643, 212] on li "Kitchen" at bounding box center [681, 214] width 193 height 31
type input "Kitchen"
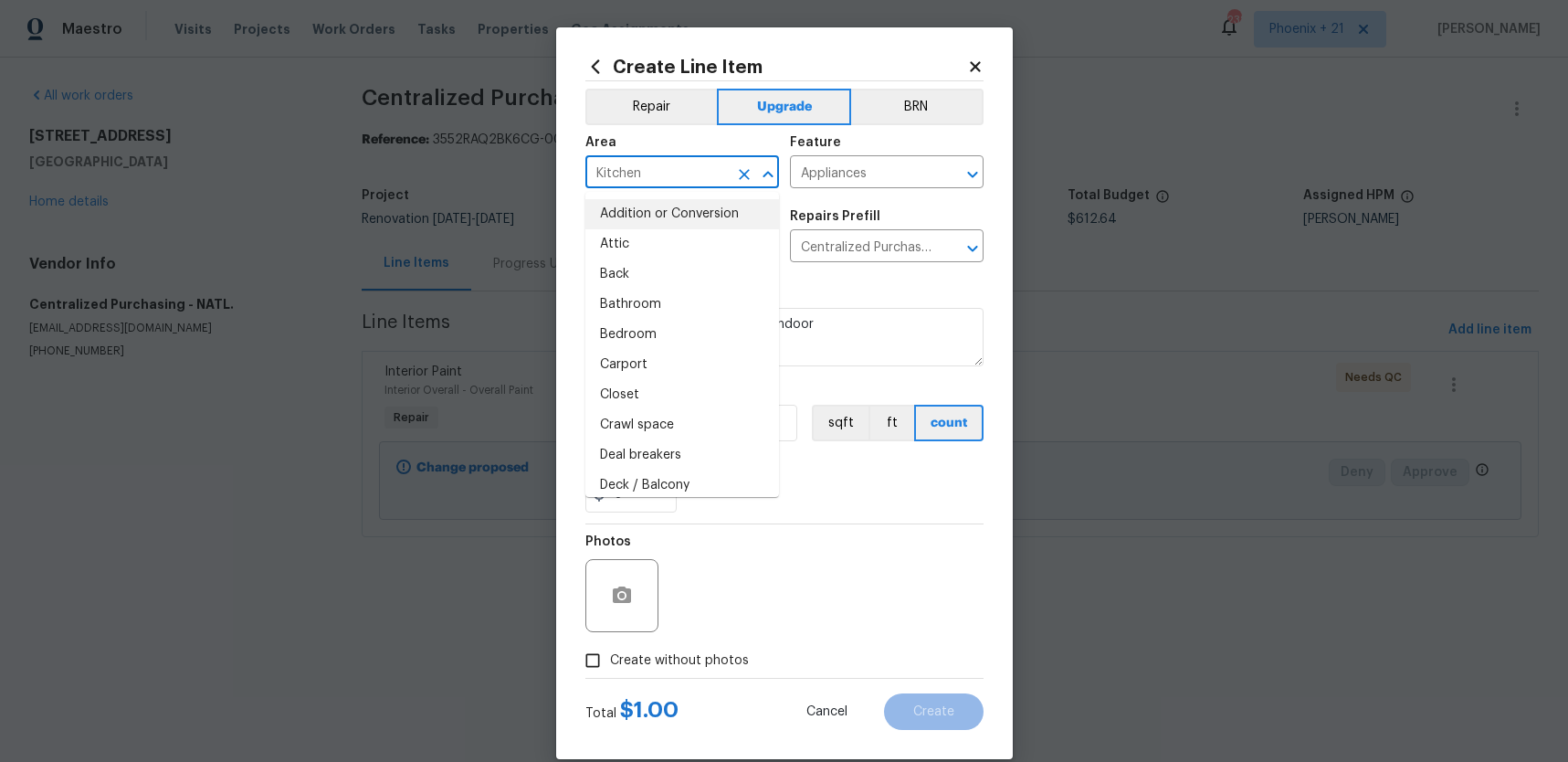
click at [812, 367] on section "Repairs needed Appliances purchased by Opendoor Material cost 1 1 sqft ft count…" at bounding box center [784, 398] width 398 height 251
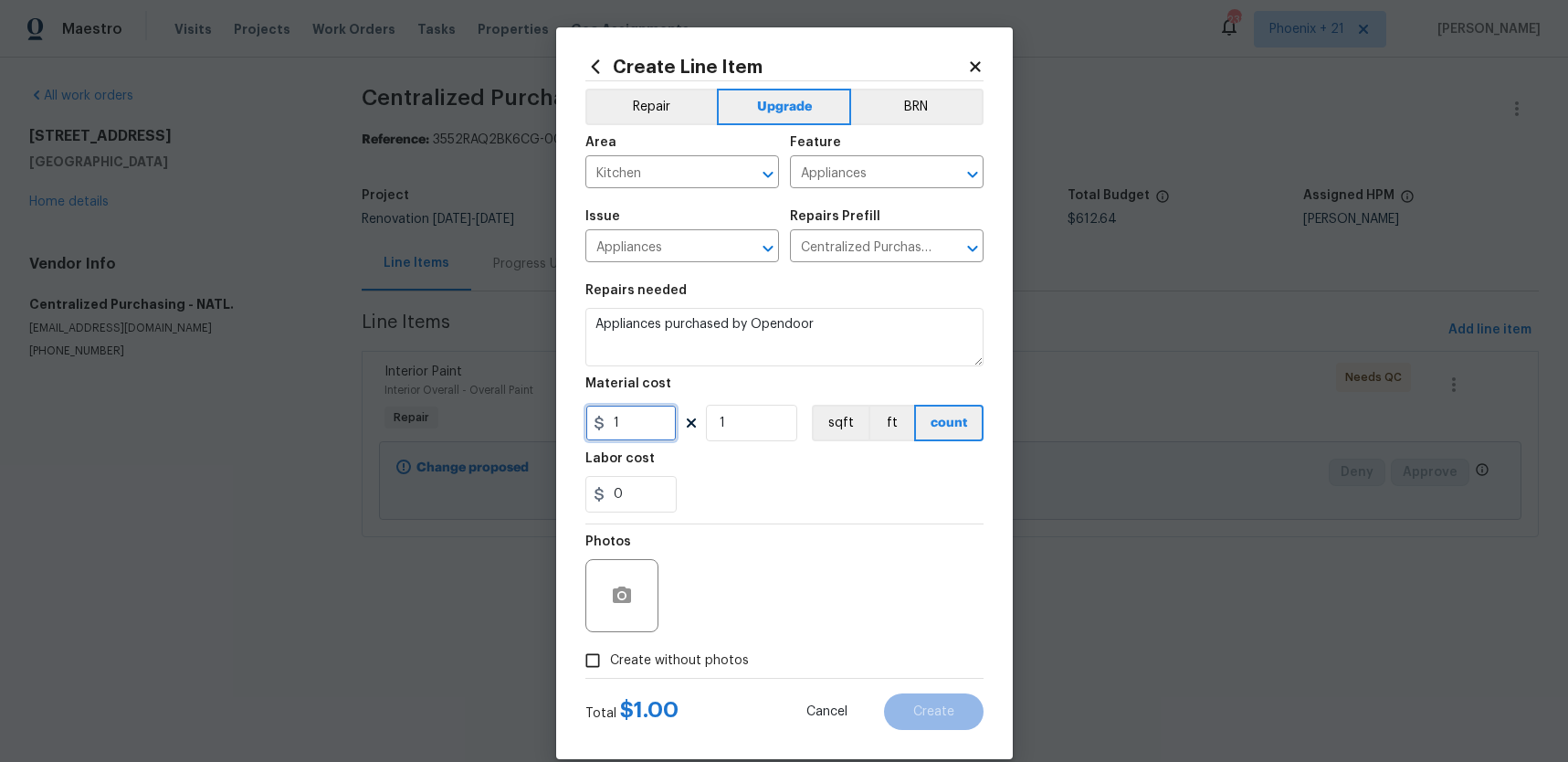
click at [582, 415] on div "Create Line Item Repair Upgrade BRN Area Kitchen ​ Feature Appliances ​ Issue A…" at bounding box center [785, 393] width 457 height 731
type input "2529.05"
drag, startPoint x: 698, startPoint y: 652, endPoint x: 703, endPoint y: 644, distance: 9.4
click at [698, 652] on span "Create without photos" at bounding box center [680, 660] width 139 height 19
click at [610, 652] on input "Create without photos" at bounding box center [593, 660] width 35 height 35
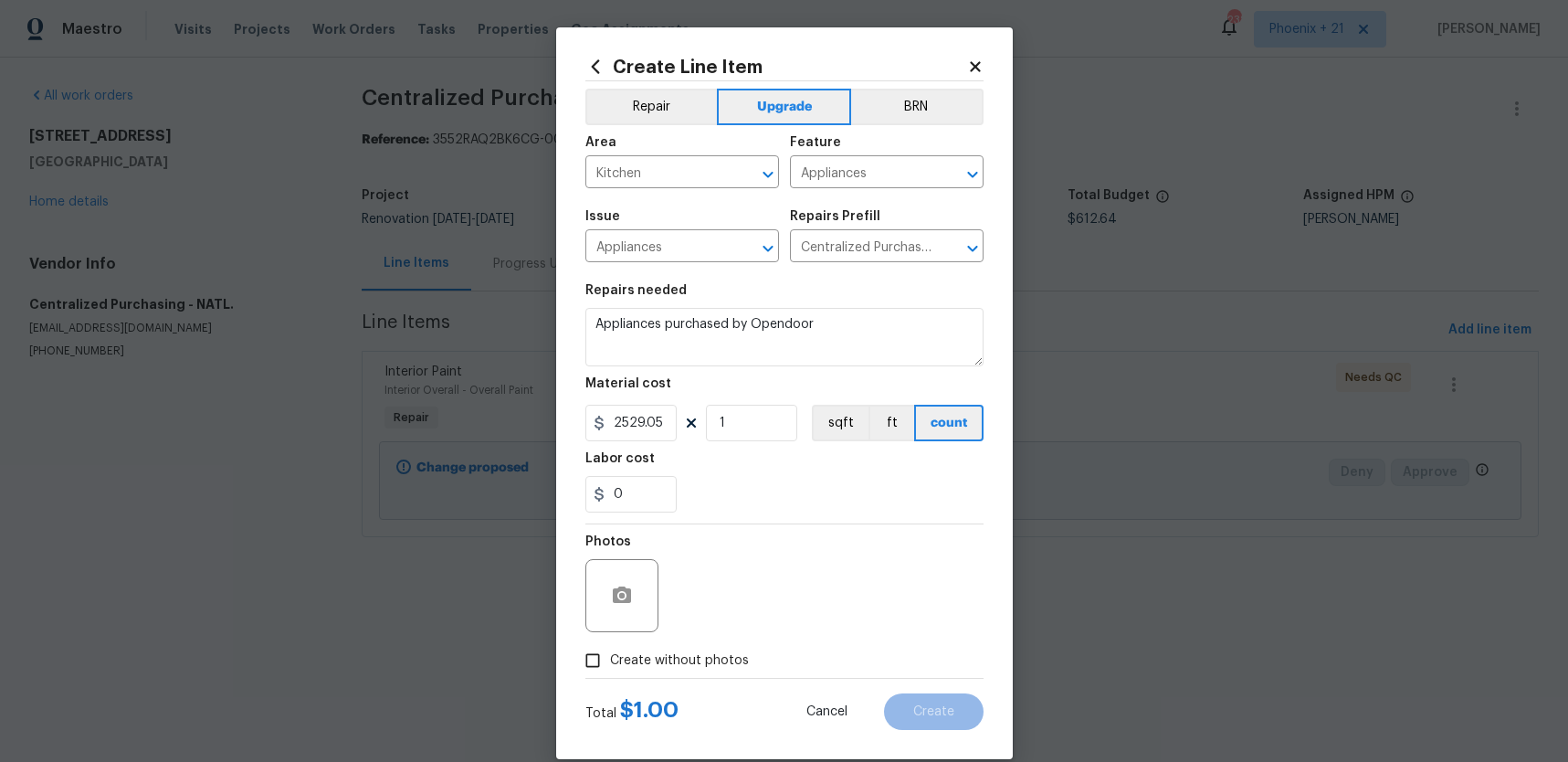
checkbox input "true"
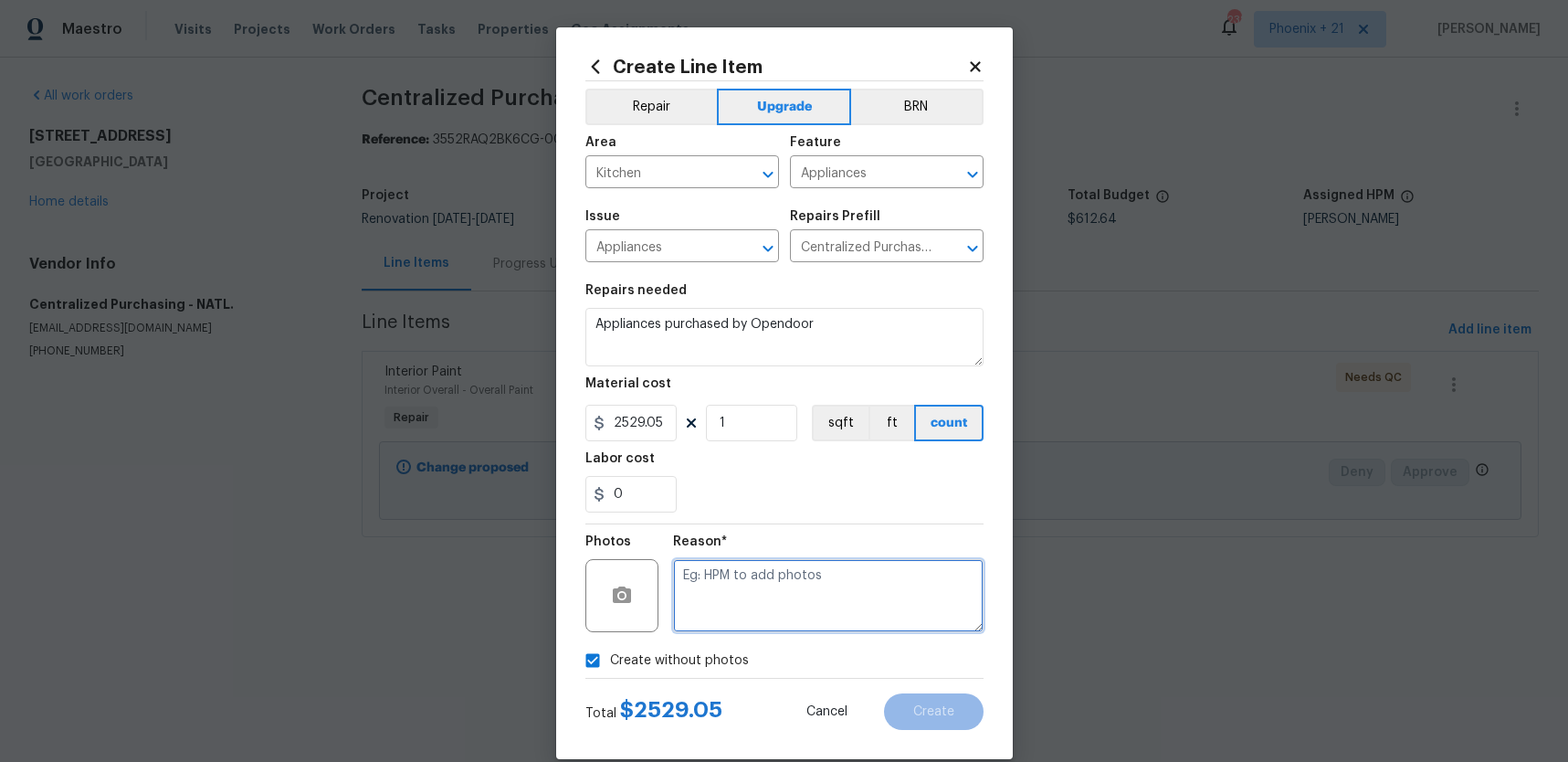
click at [717, 605] on textarea at bounding box center [828, 596] width 311 height 73
type textarea "NA"
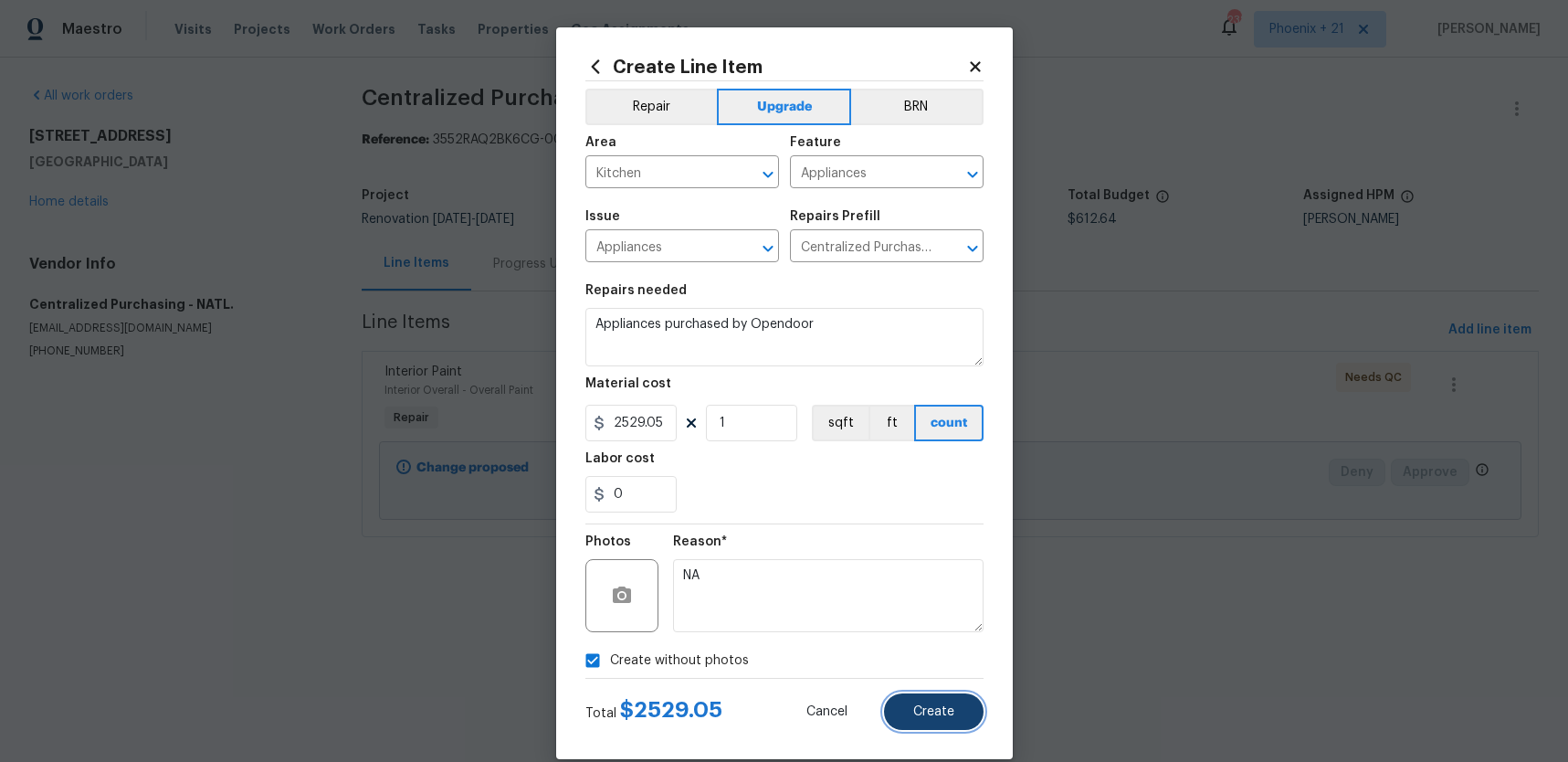
click at [892, 701] on button "Create" at bounding box center [934, 712] width 100 height 37
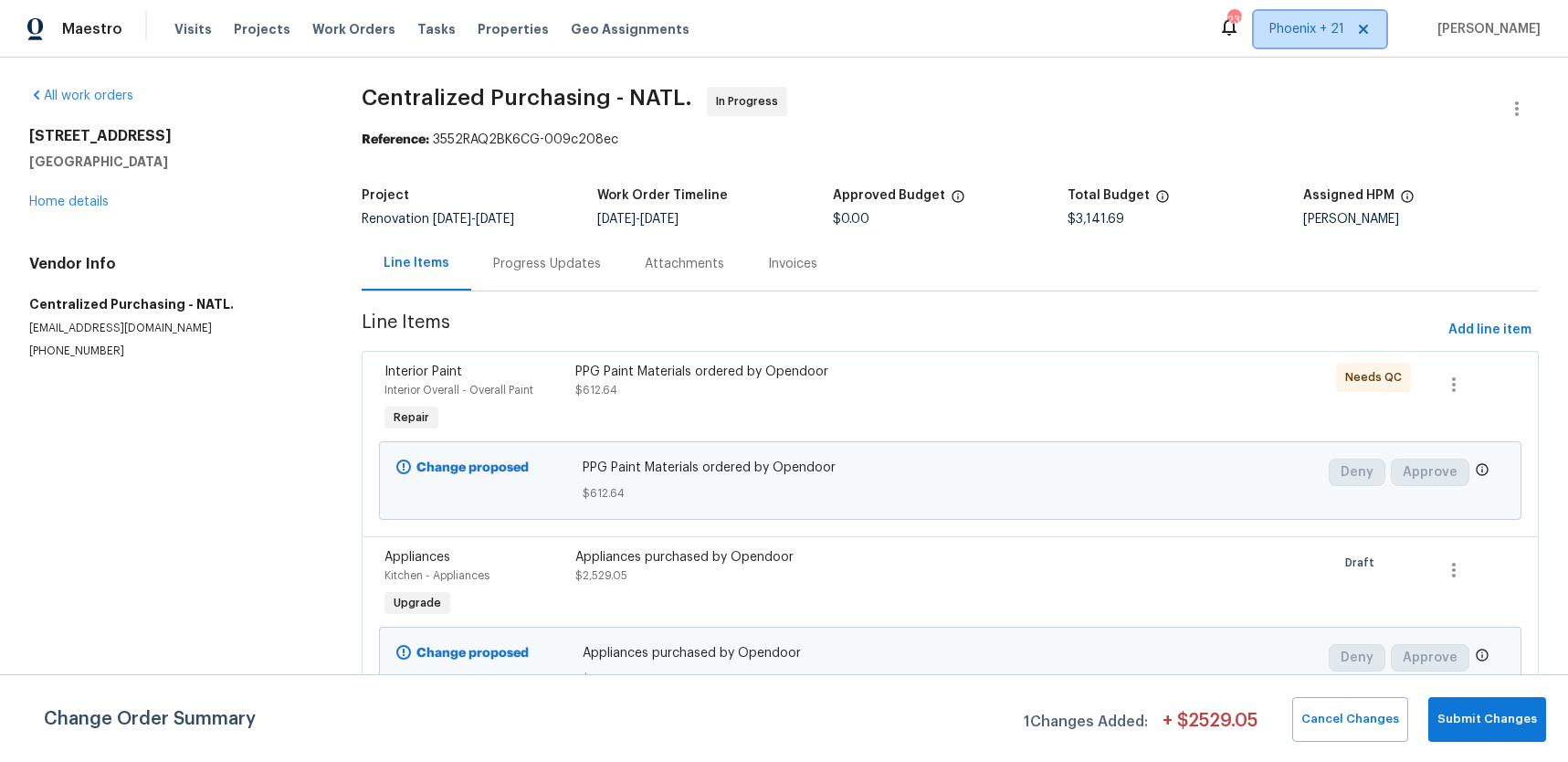
click at [1302, 36] on span "Phoenix + 21" at bounding box center [1306, 30] width 75 height 18
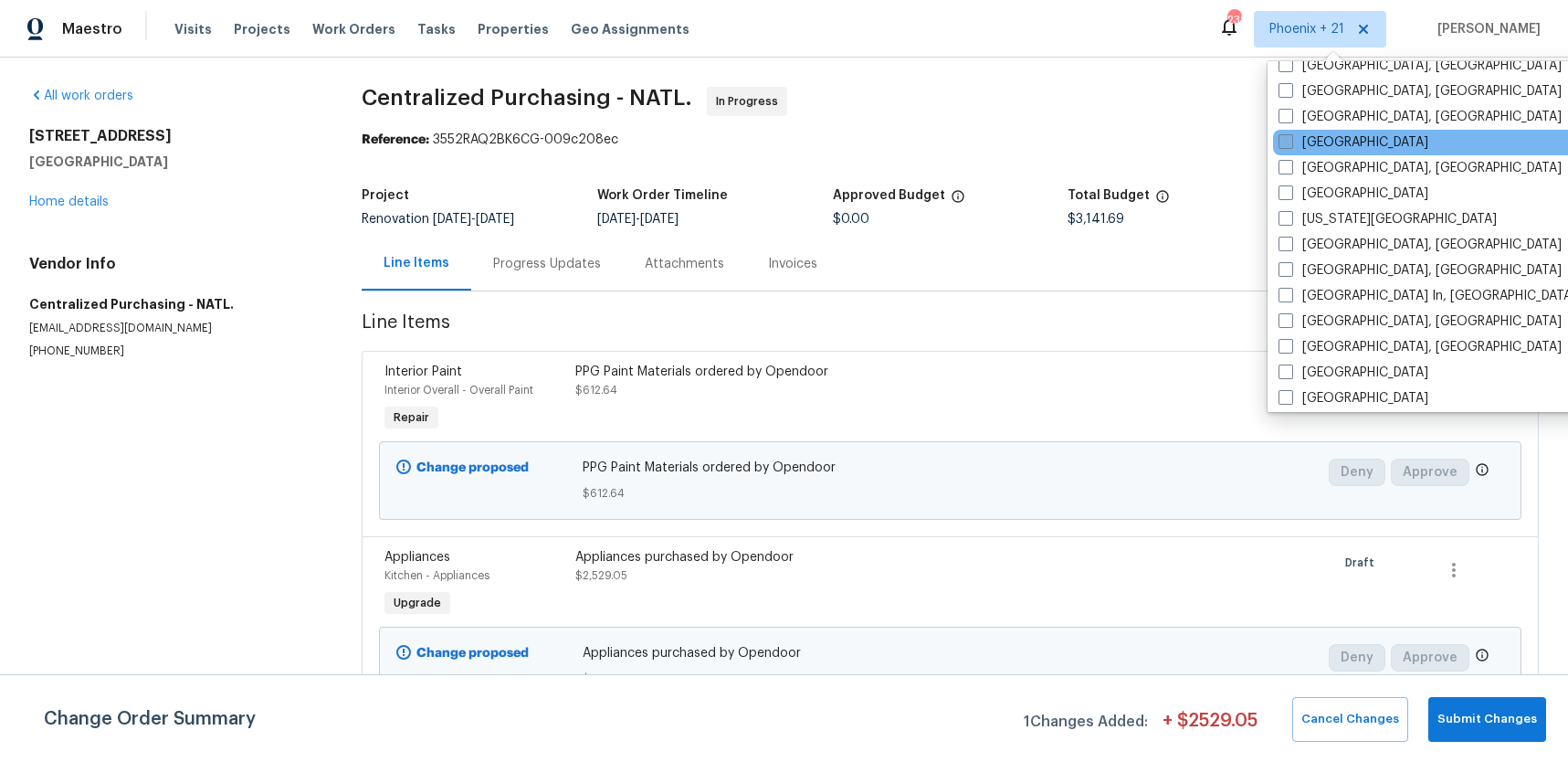
scroll to position [952, 0]
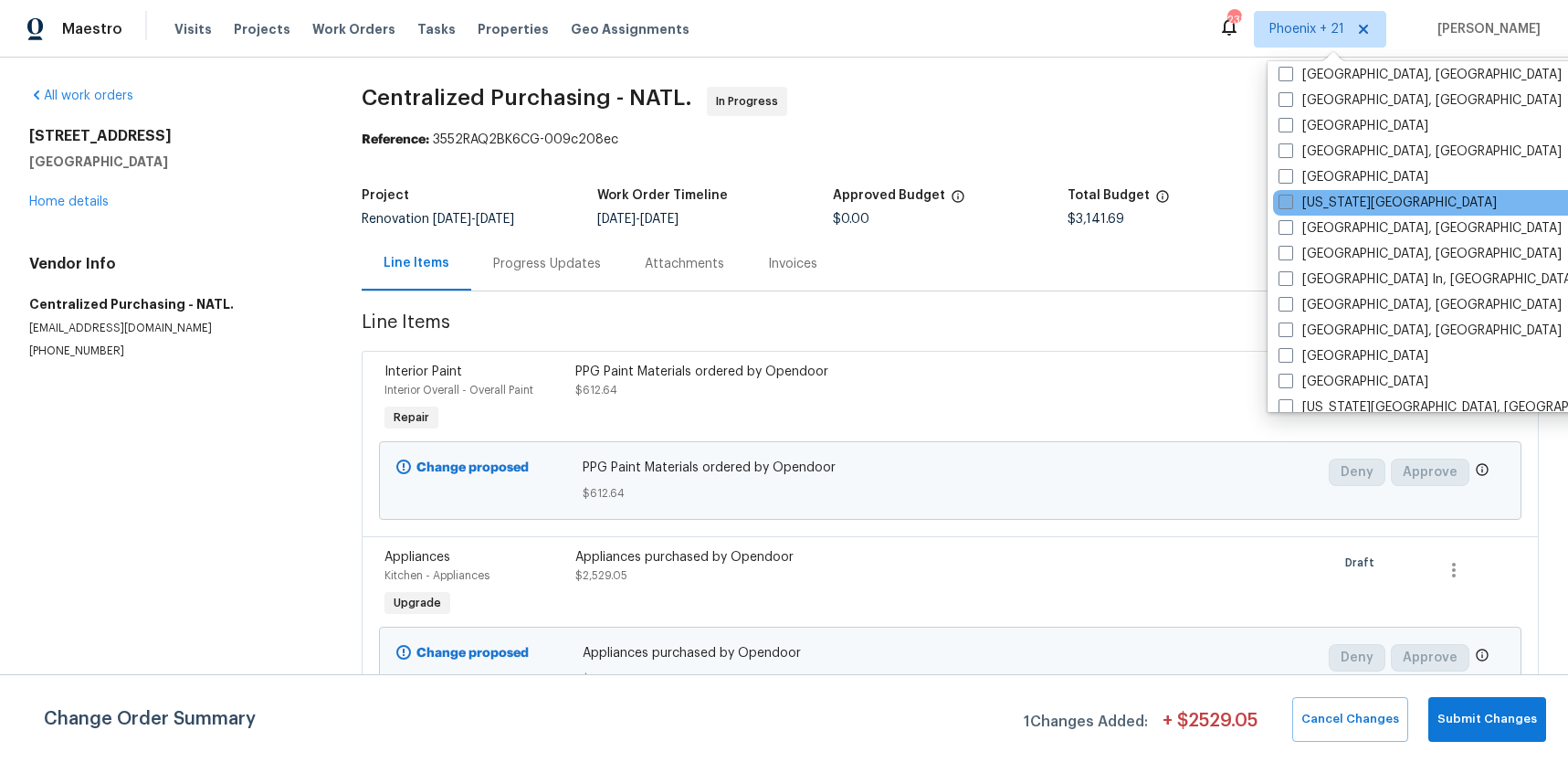
click at [1332, 200] on label "[US_STATE][GEOGRAPHIC_DATA]" at bounding box center [1388, 203] width 218 height 18
click at [1291, 200] on input "[US_STATE][GEOGRAPHIC_DATA]" at bounding box center [1284, 199] width 12 height 12
checkbox input "true"
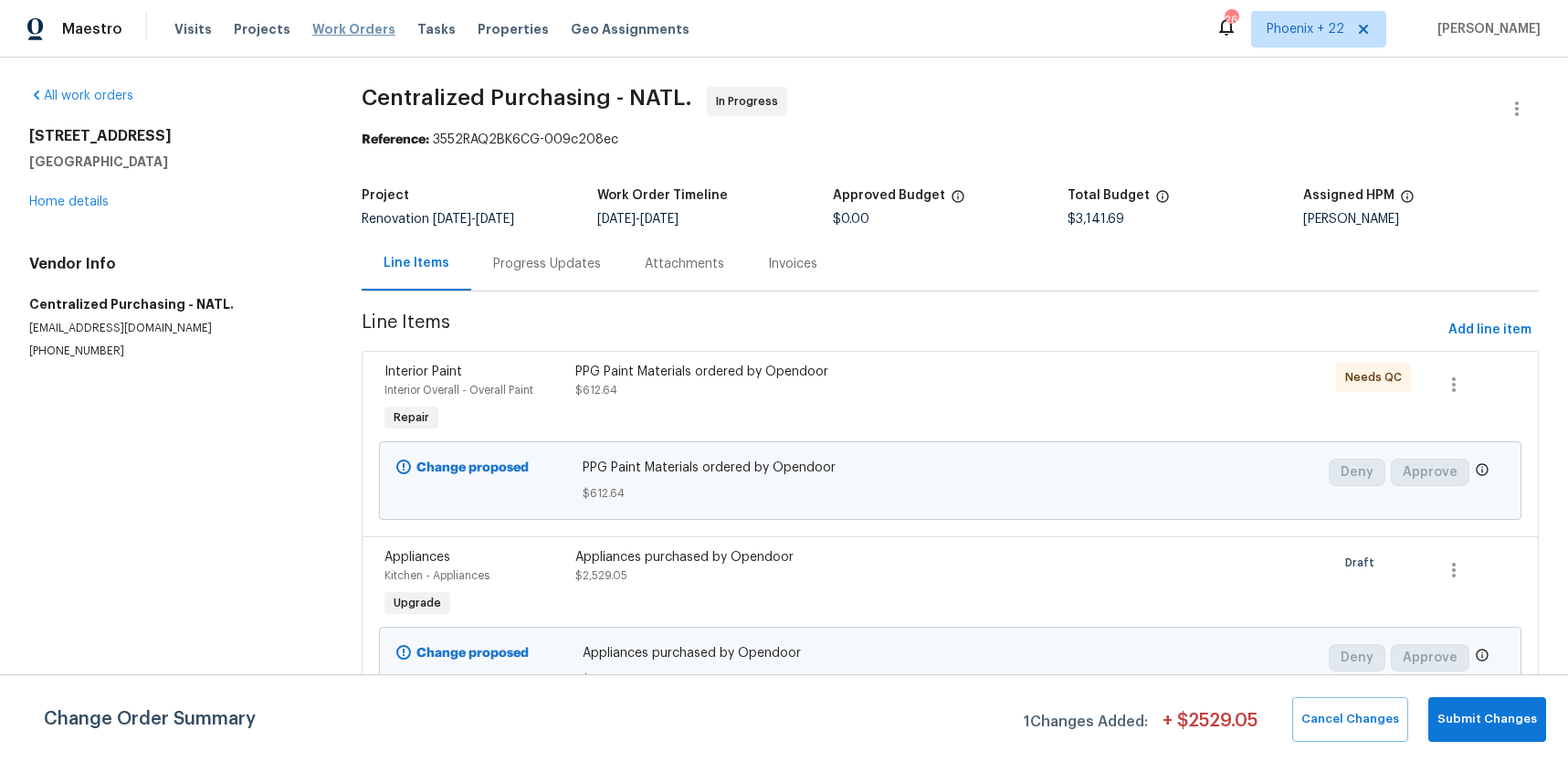
click at [369, 32] on span "Work Orders" at bounding box center [354, 30] width 83 height 18
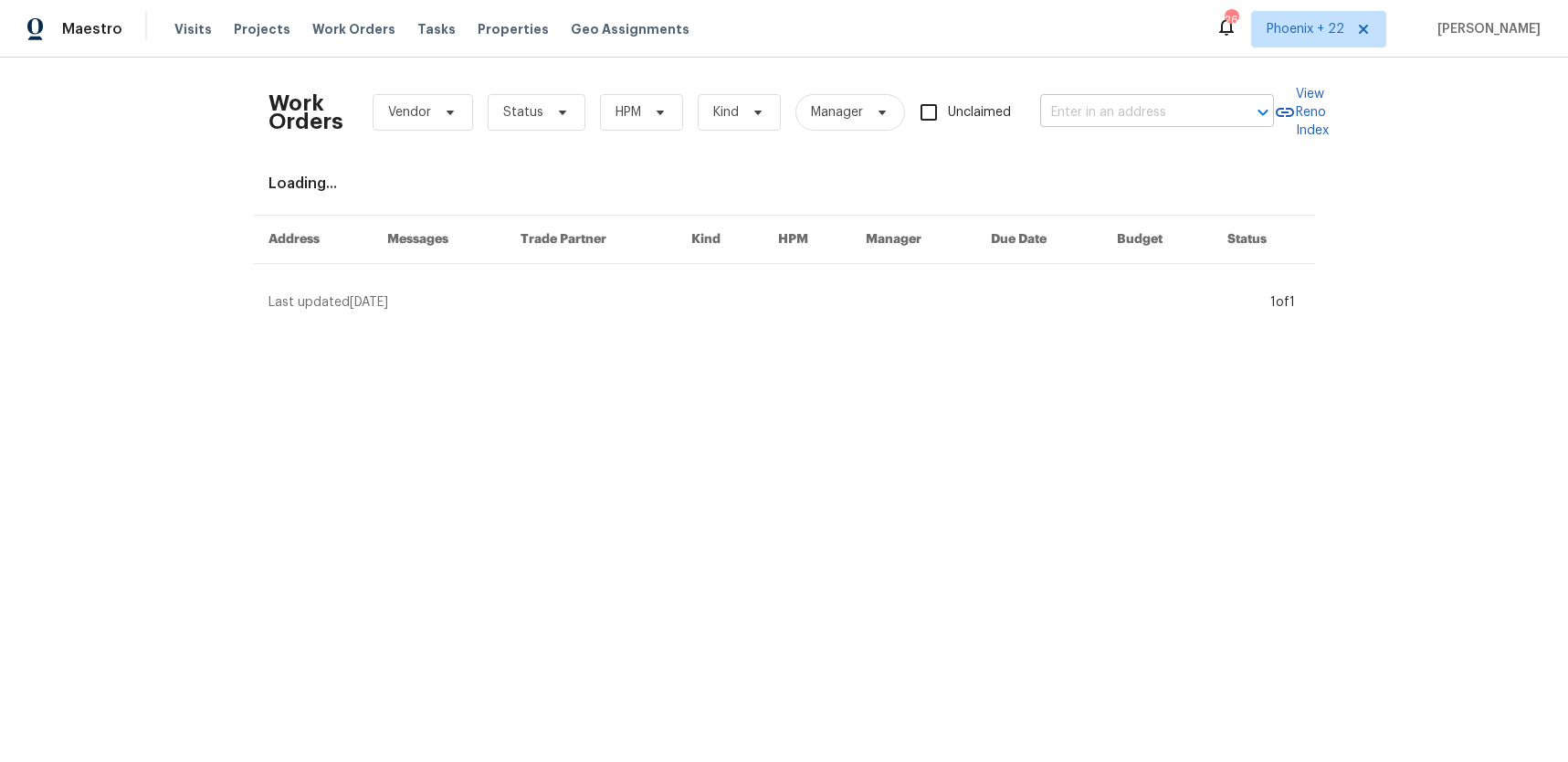
drag, startPoint x: 1179, startPoint y: 133, endPoint x: 1164, endPoint y: 122, distance: 18.6
click at [1178, 133] on div "Work Orders Vendor Status HPM Kind Manager Unclaimed ​" at bounding box center [771, 112] width 1006 height 80
click at [1163, 123] on input "text" at bounding box center [1132, 113] width 183 height 29
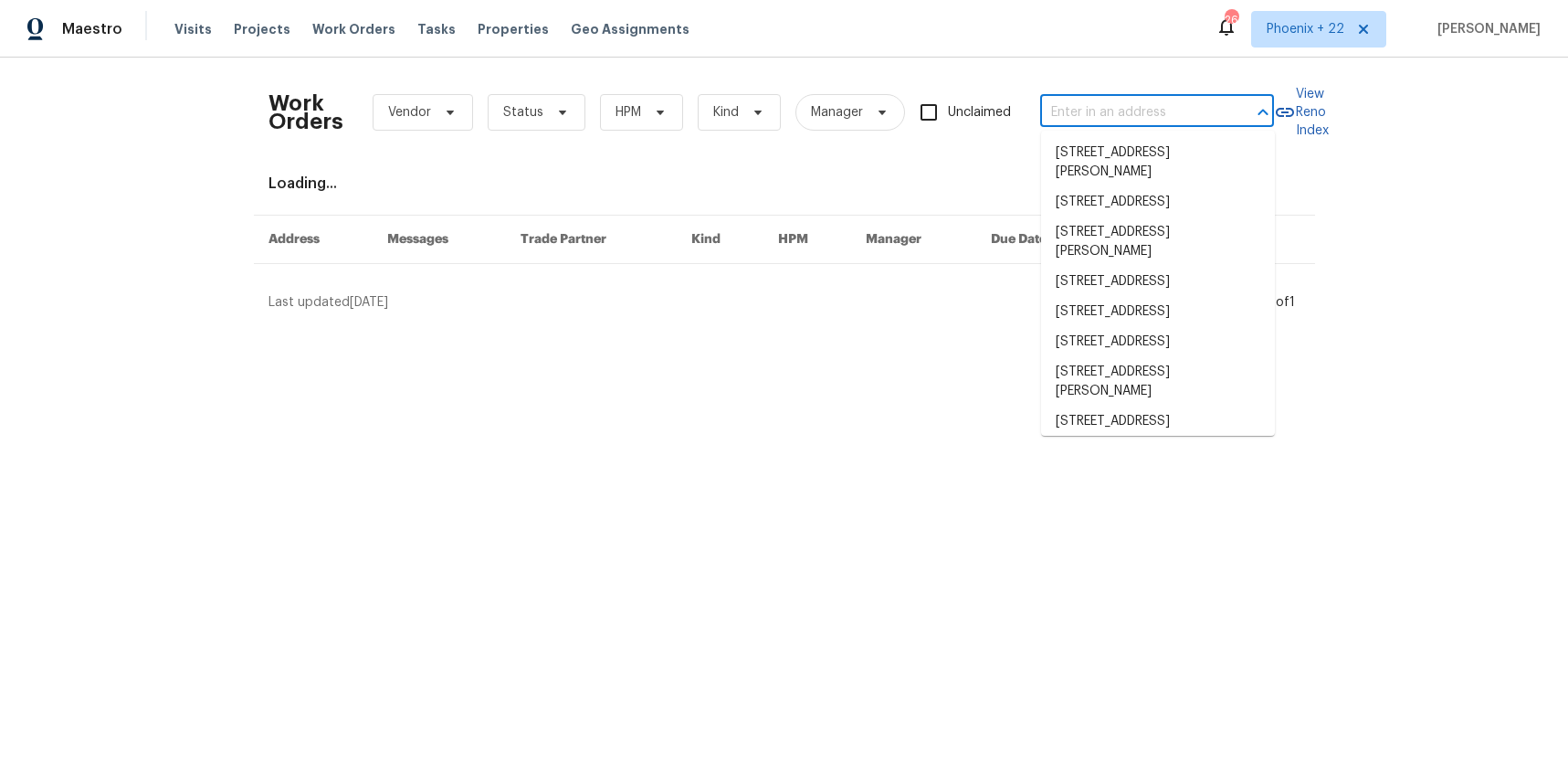
paste input "12534 S Alcan Cir, Olathe, KS 66062"
type input "12534 S Alcan Cir, Olathe, KS 66062"
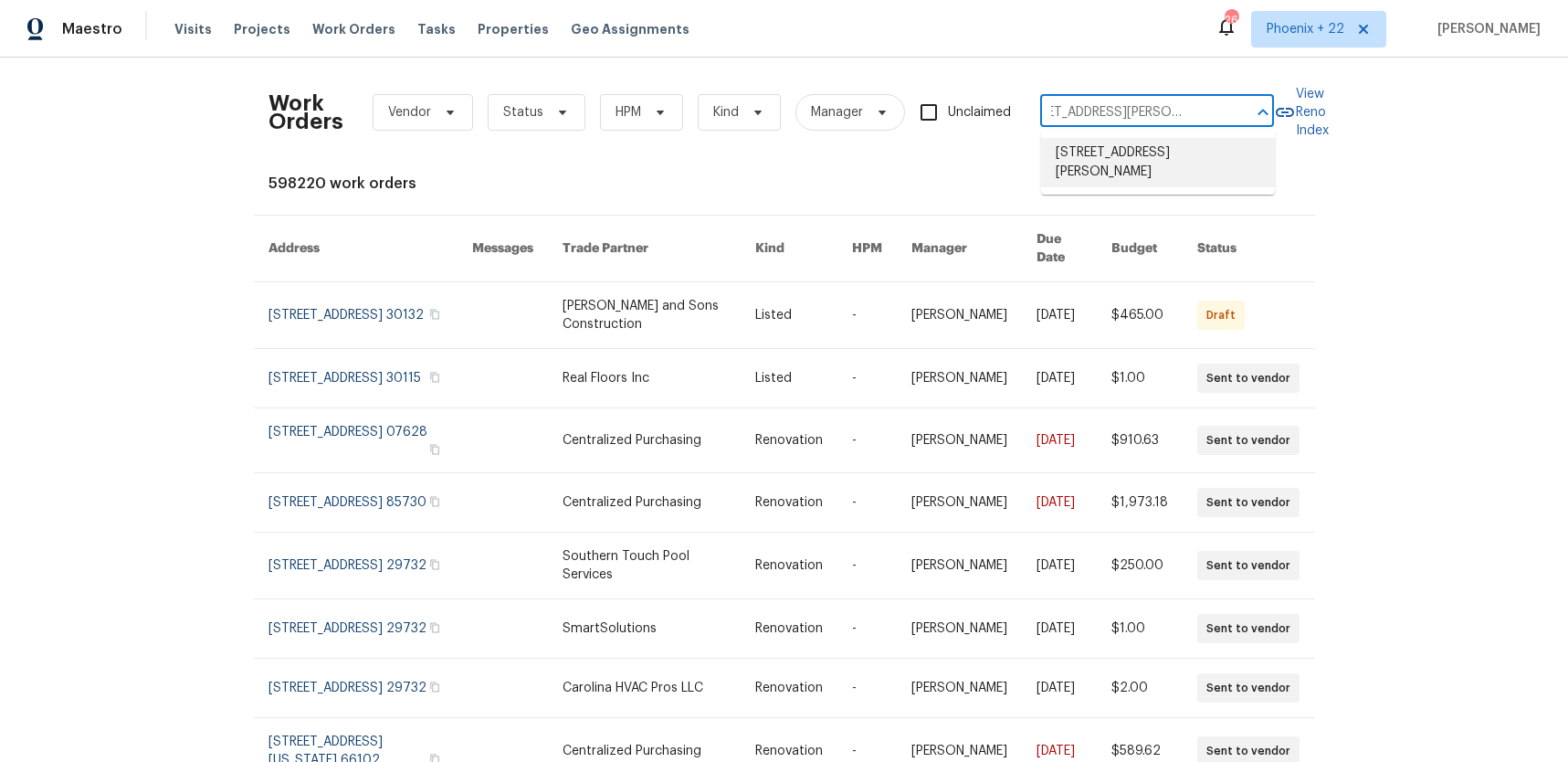
click at [1163, 165] on li "12534 S Alcan Cir, Olathe, KS 66062" at bounding box center [1158, 162] width 234 height 49
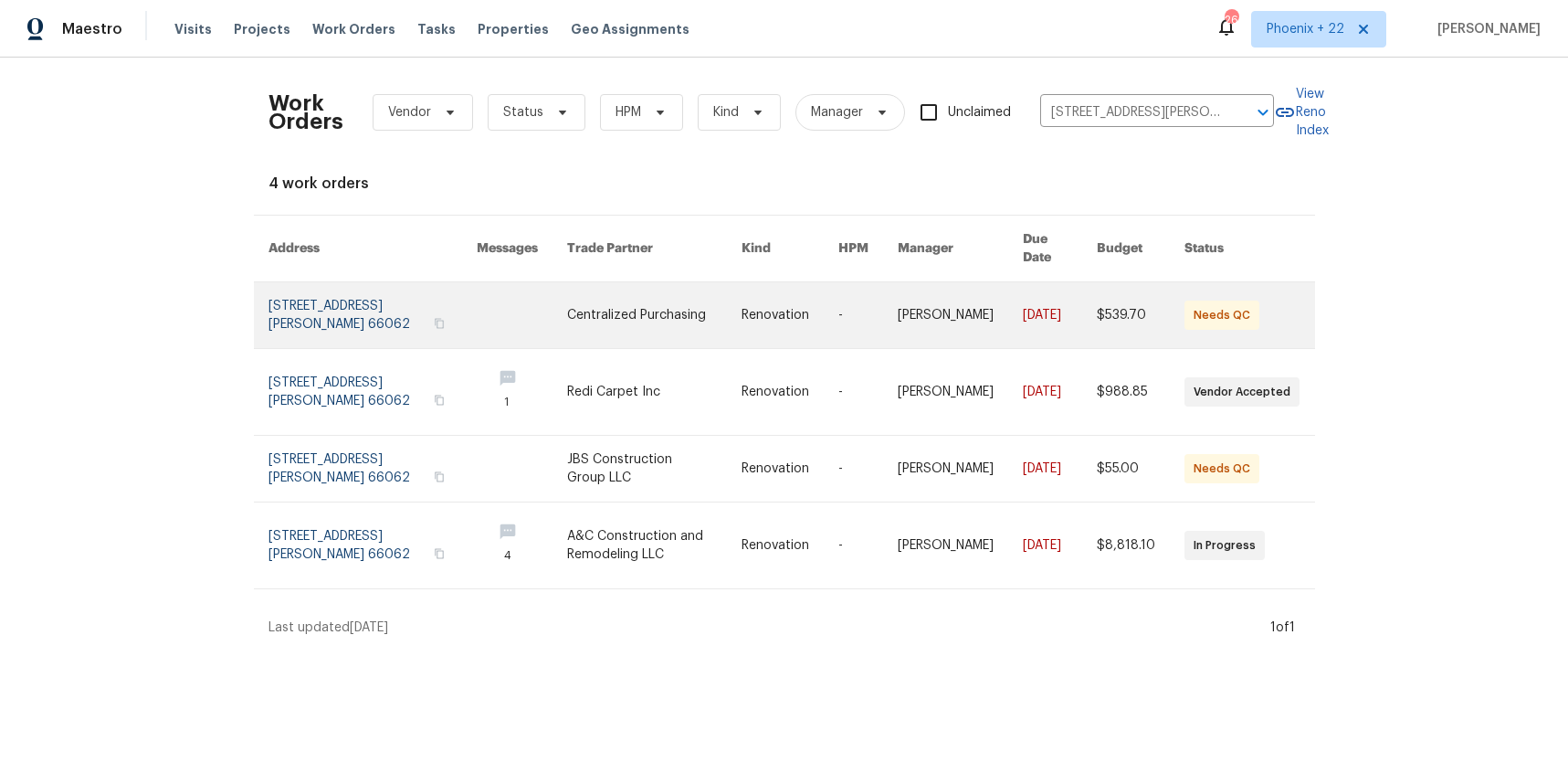
click at [667, 308] on link at bounding box center [654, 314] width 174 height 66
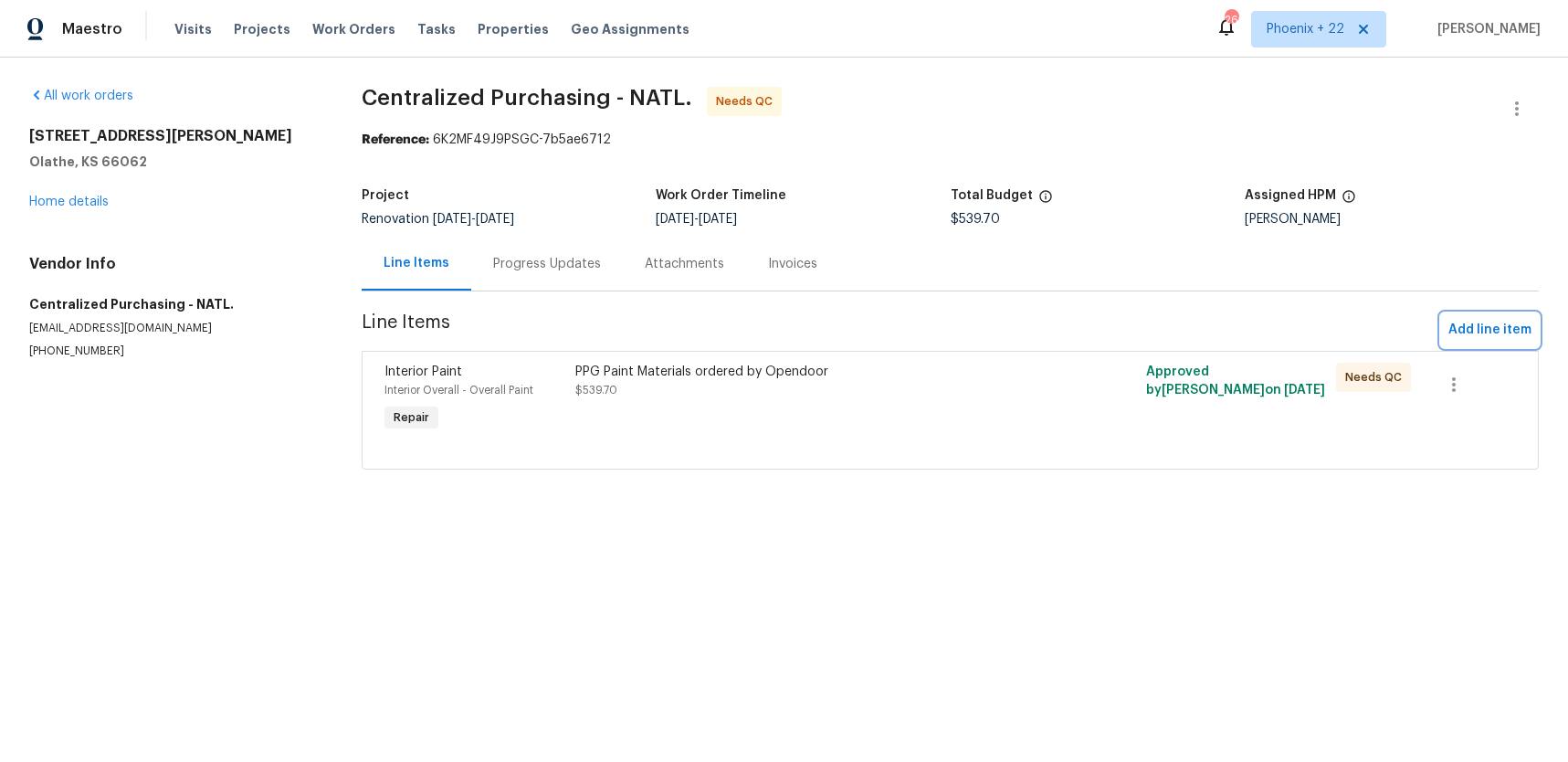
click at [1520, 335] on span "Add line item" at bounding box center [1490, 330] width 83 height 23
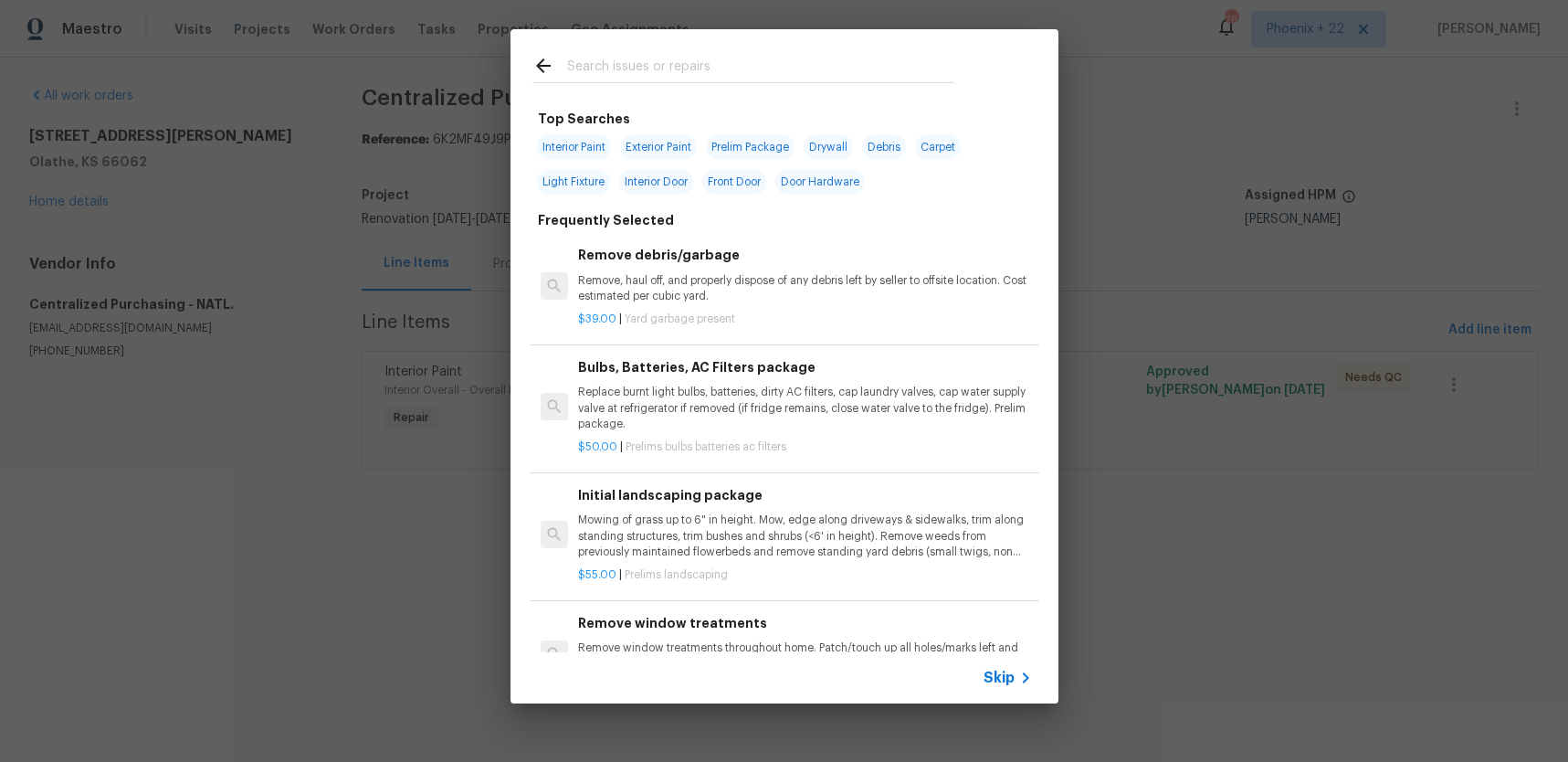
click at [666, 75] on input "text" at bounding box center [760, 68] width 387 height 28
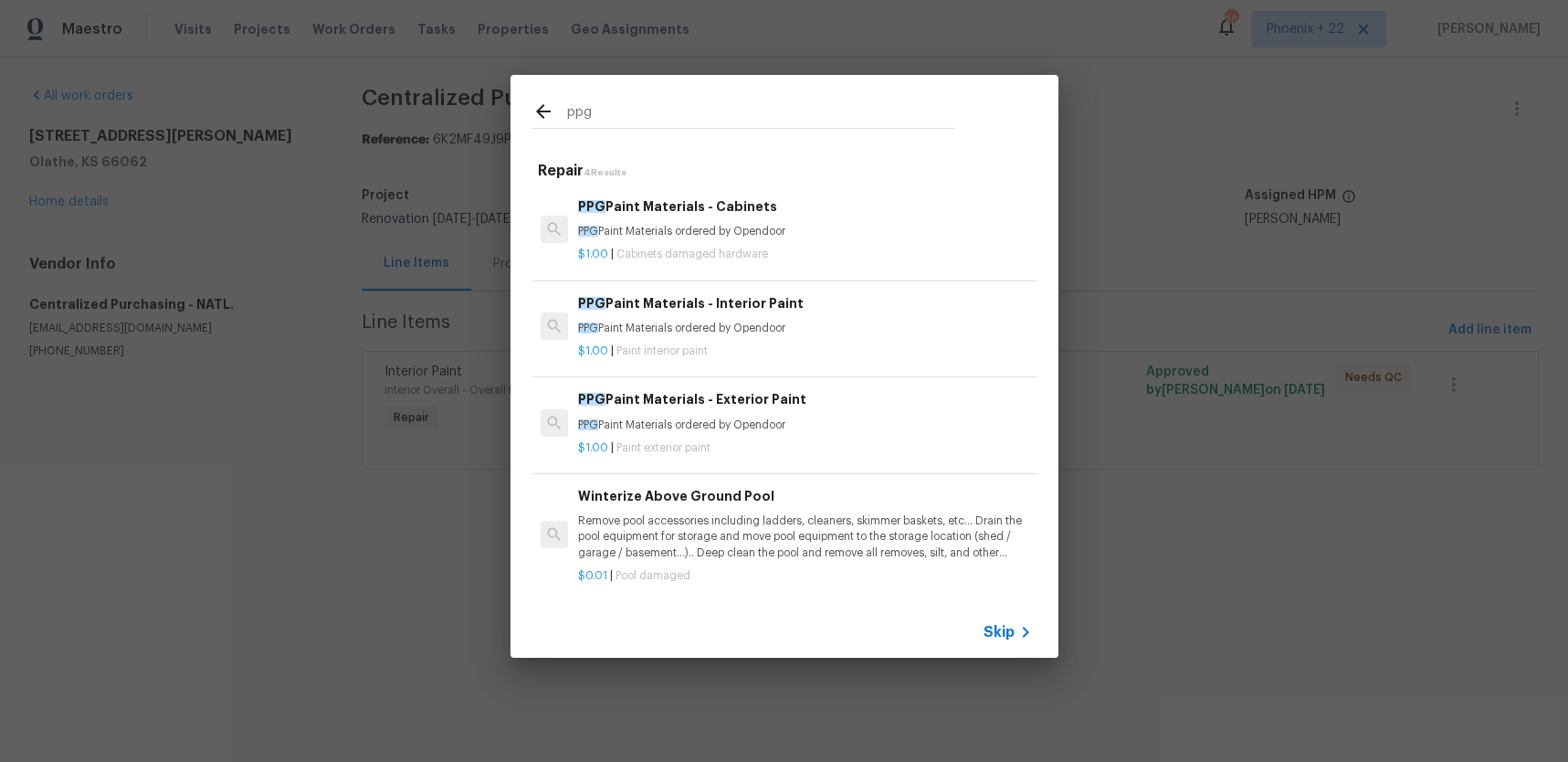
type input "ppg"
click at [803, 337] on div "$1.00 | Paint interior paint" at bounding box center [804, 348] width 453 height 23
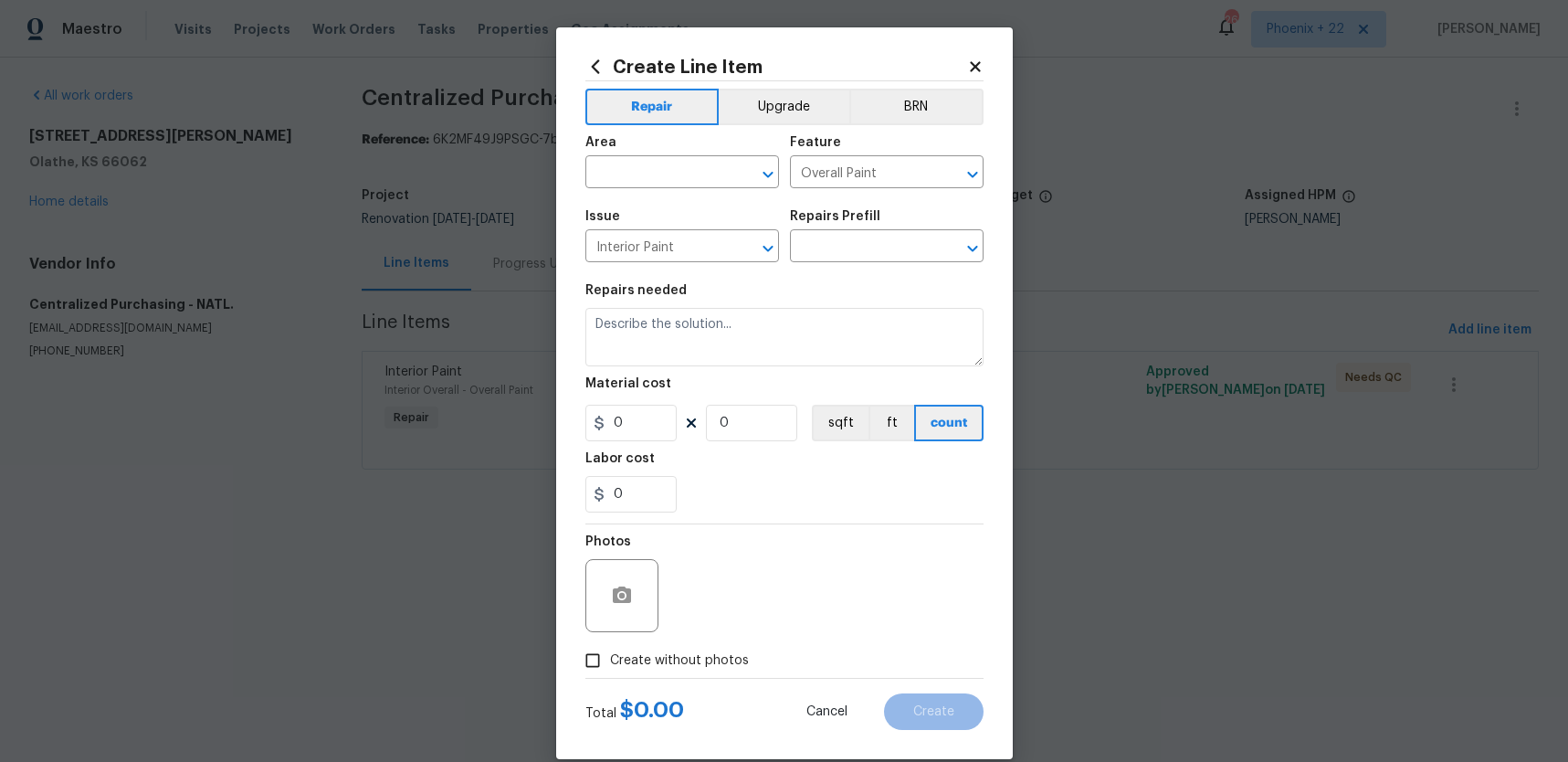
type input "PPG Paint Materials - Interior Paint $1.00"
type textarea "PPG Paint Materials ordered by Opendoor"
type input "1"
click at [663, 189] on span "Area ​" at bounding box center [681, 162] width 193 height 74
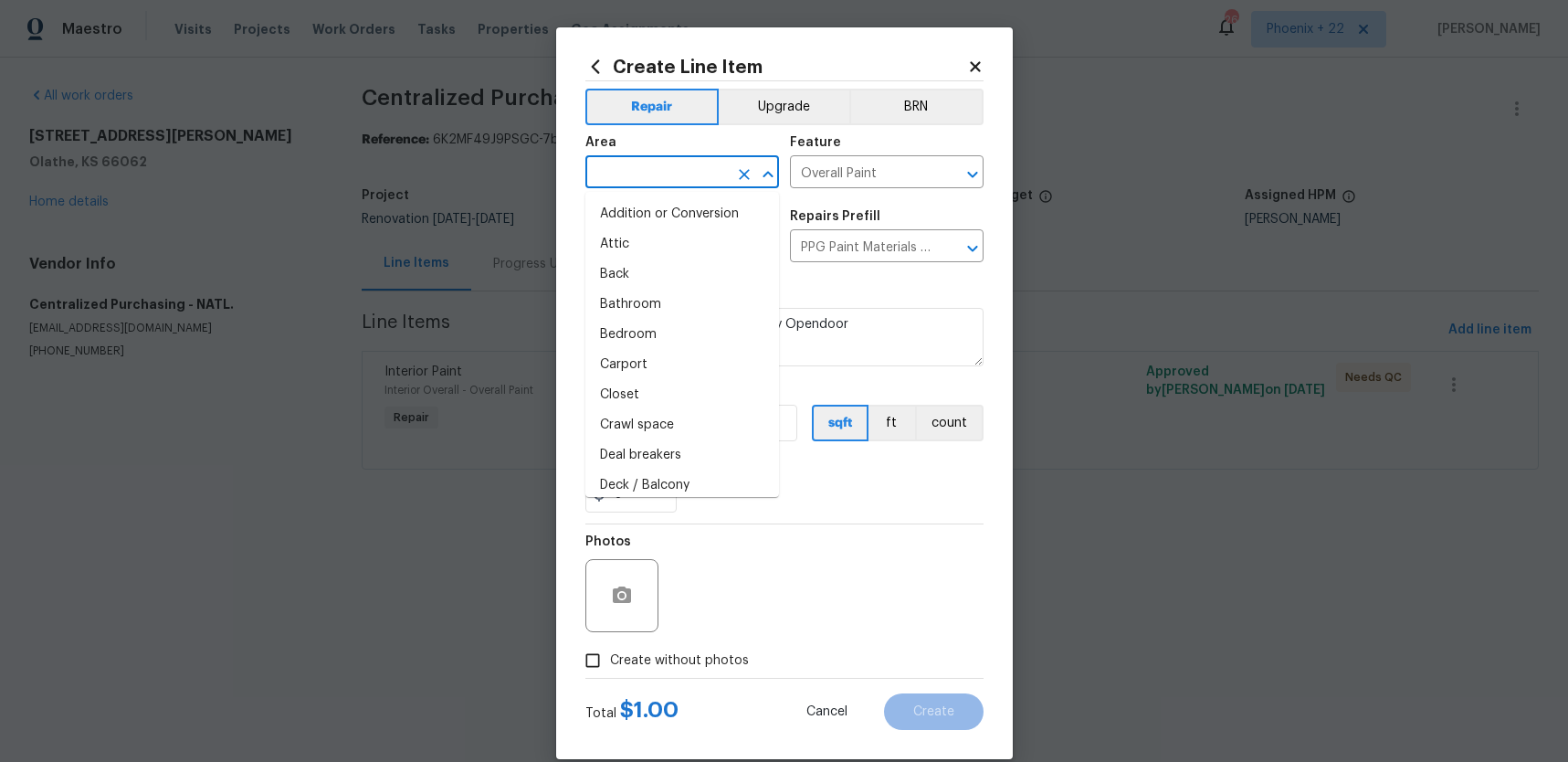
click at [658, 180] on input "text" at bounding box center [656, 174] width 142 height 29
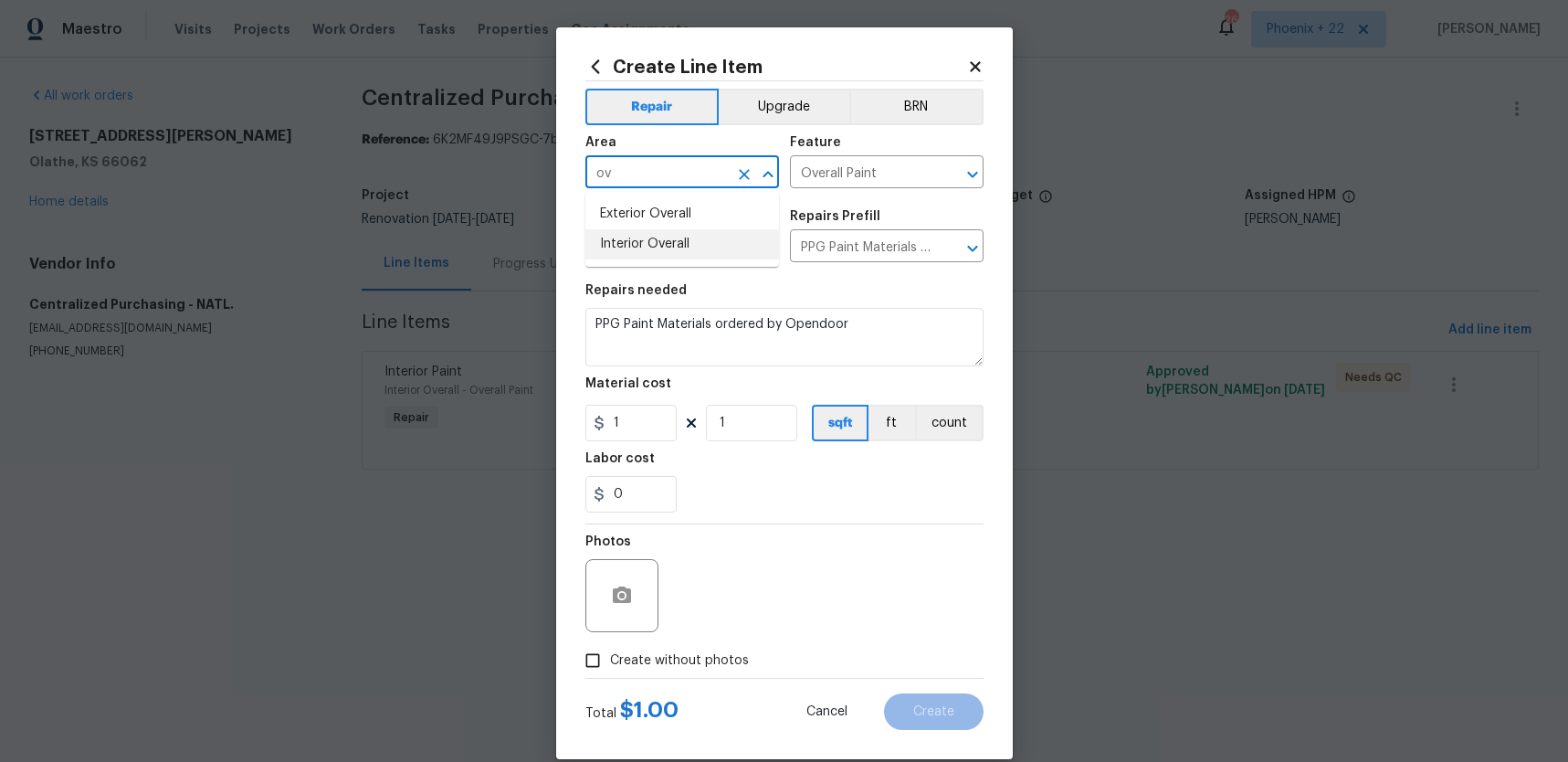
click at [674, 237] on li "Interior Overall" at bounding box center [681, 244] width 193 height 31
type input "Interior Overall"
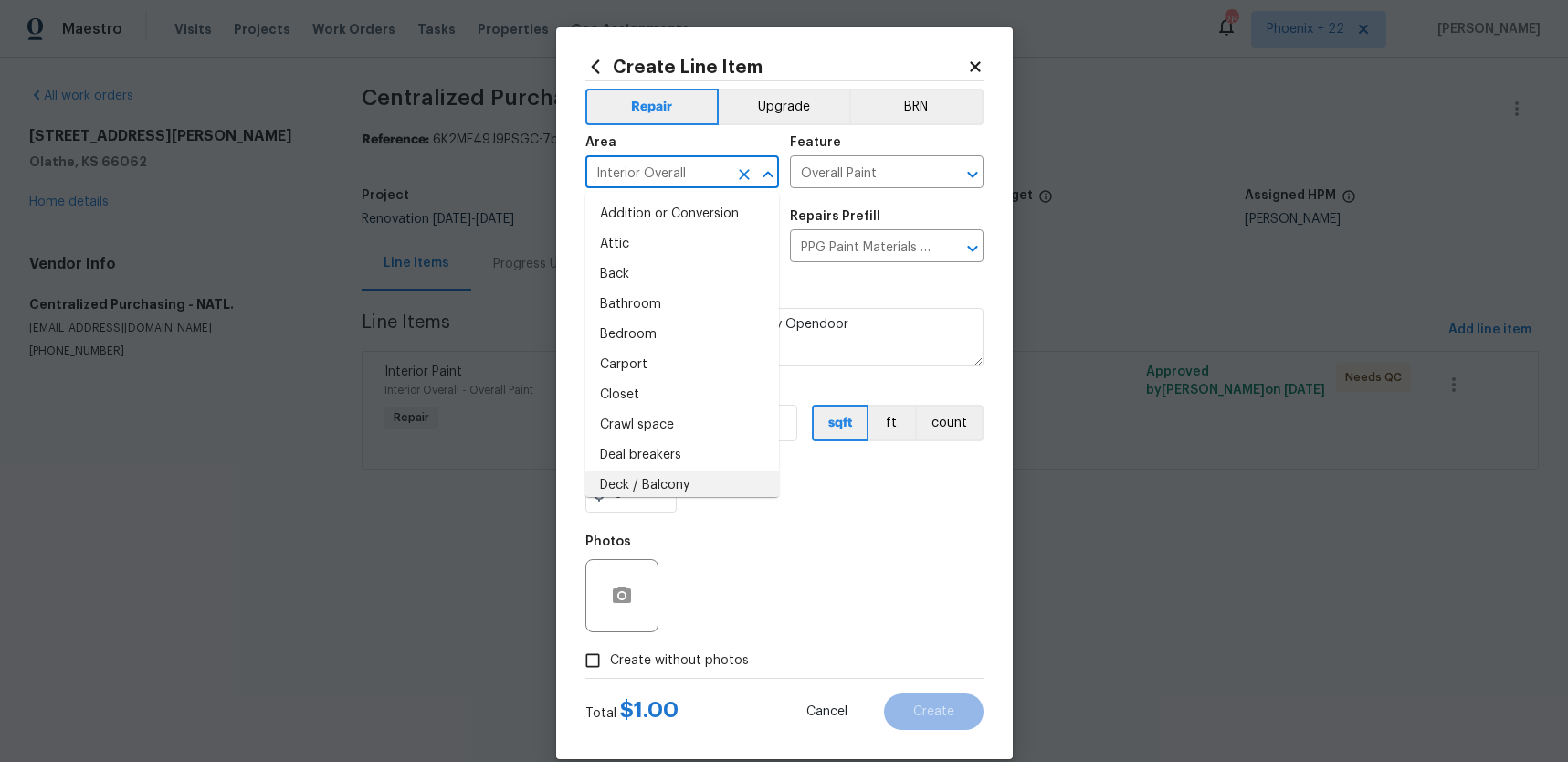
drag, startPoint x: 817, startPoint y: 525, endPoint x: 793, endPoint y: 519, distance: 24.7
click at [798, 521] on div "Repair Upgrade BRN Area Interior Overall ​ Feature Overall Paint ​ Issue Interi…" at bounding box center [784, 379] width 398 height 596
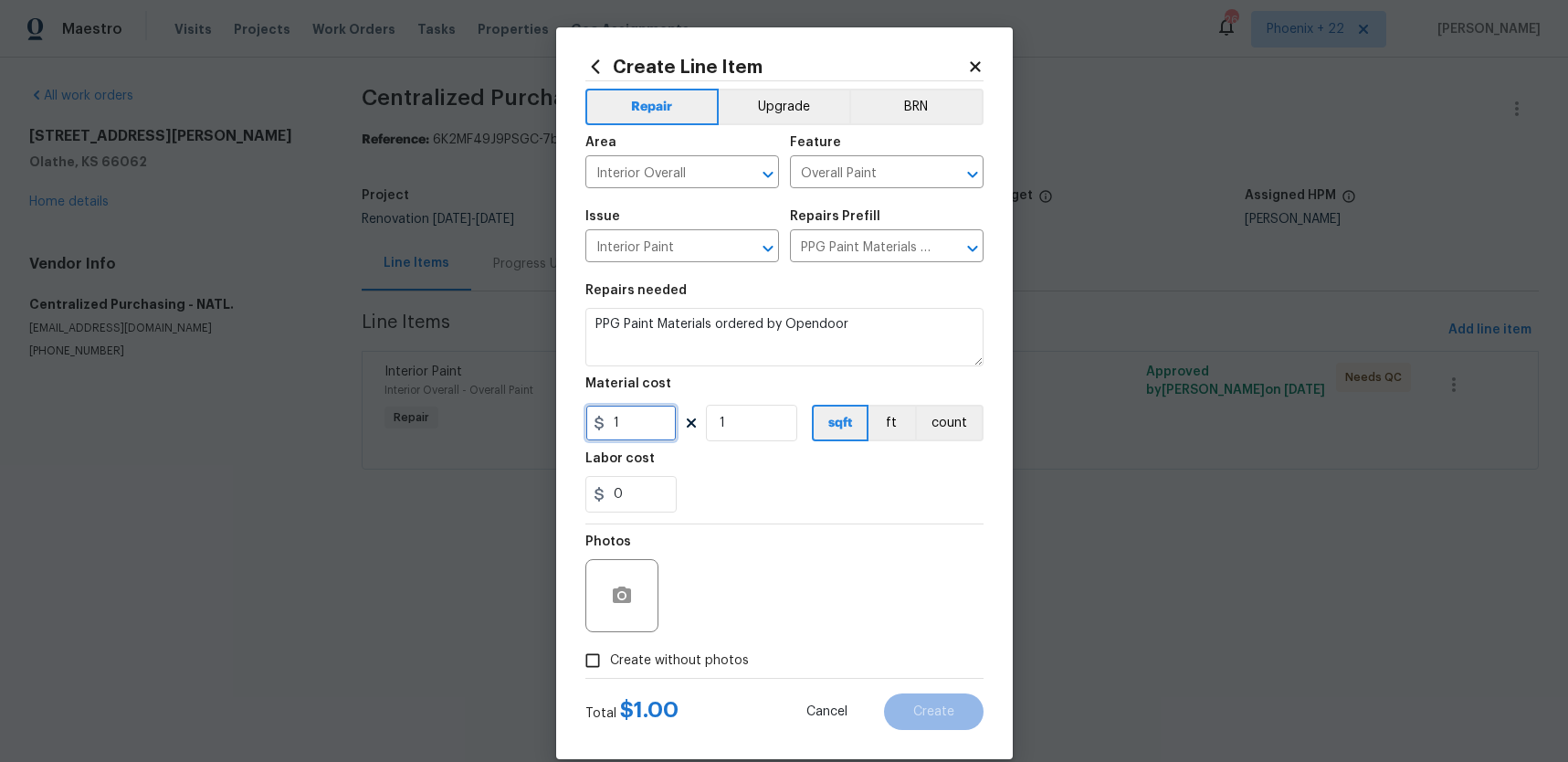
click at [657, 428] on input "1" at bounding box center [631, 424] width 92 height 37
type input "141.16"
click at [676, 660] on span "Create without photos" at bounding box center [680, 660] width 139 height 19
click at [610, 660] on input "Create without photos" at bounding box center [593, 660] width 35 height 35
checkbox input "true"
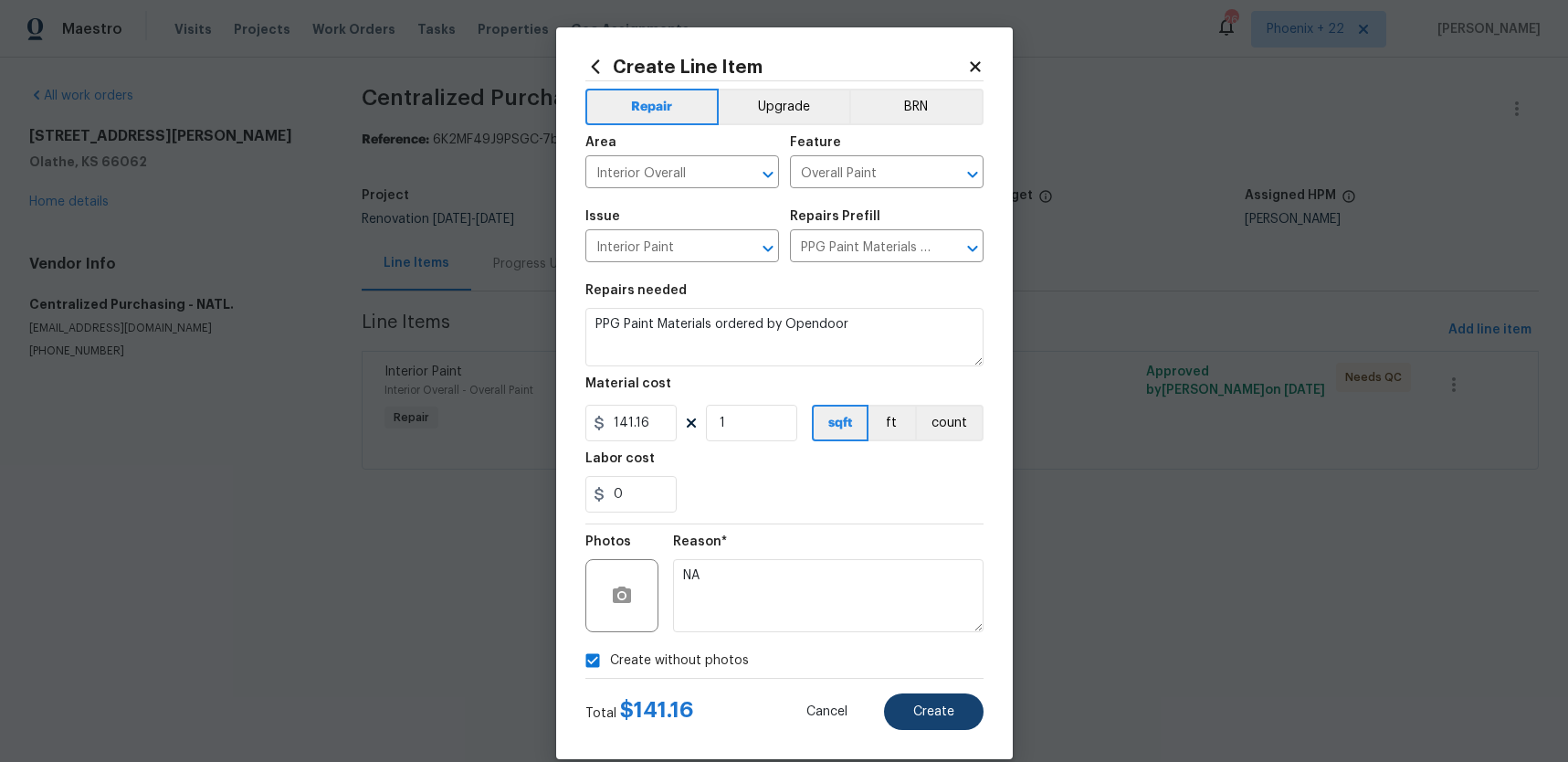
type textarea "NA"
click at [918, 710] on span "Create" at bounding box center [934, 712] width 41 height 14
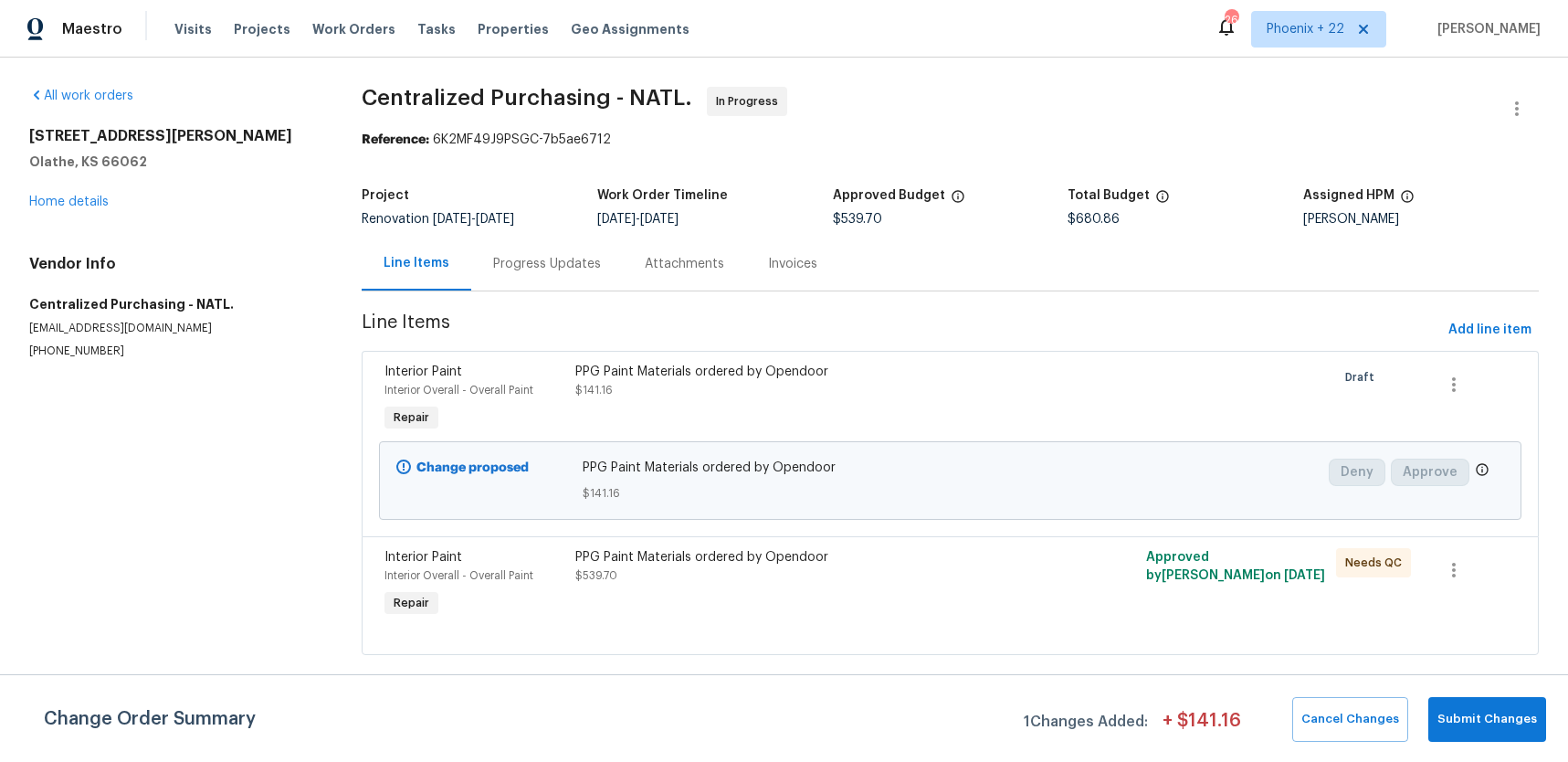
drag, startPoint x: 348, startPoint y: 31, endPoint x: 427, endPoint y: 49, distance: 81.0
click at [348, 31] on span "Work Orders" at bounding box center [354, 30] width 83 height 18
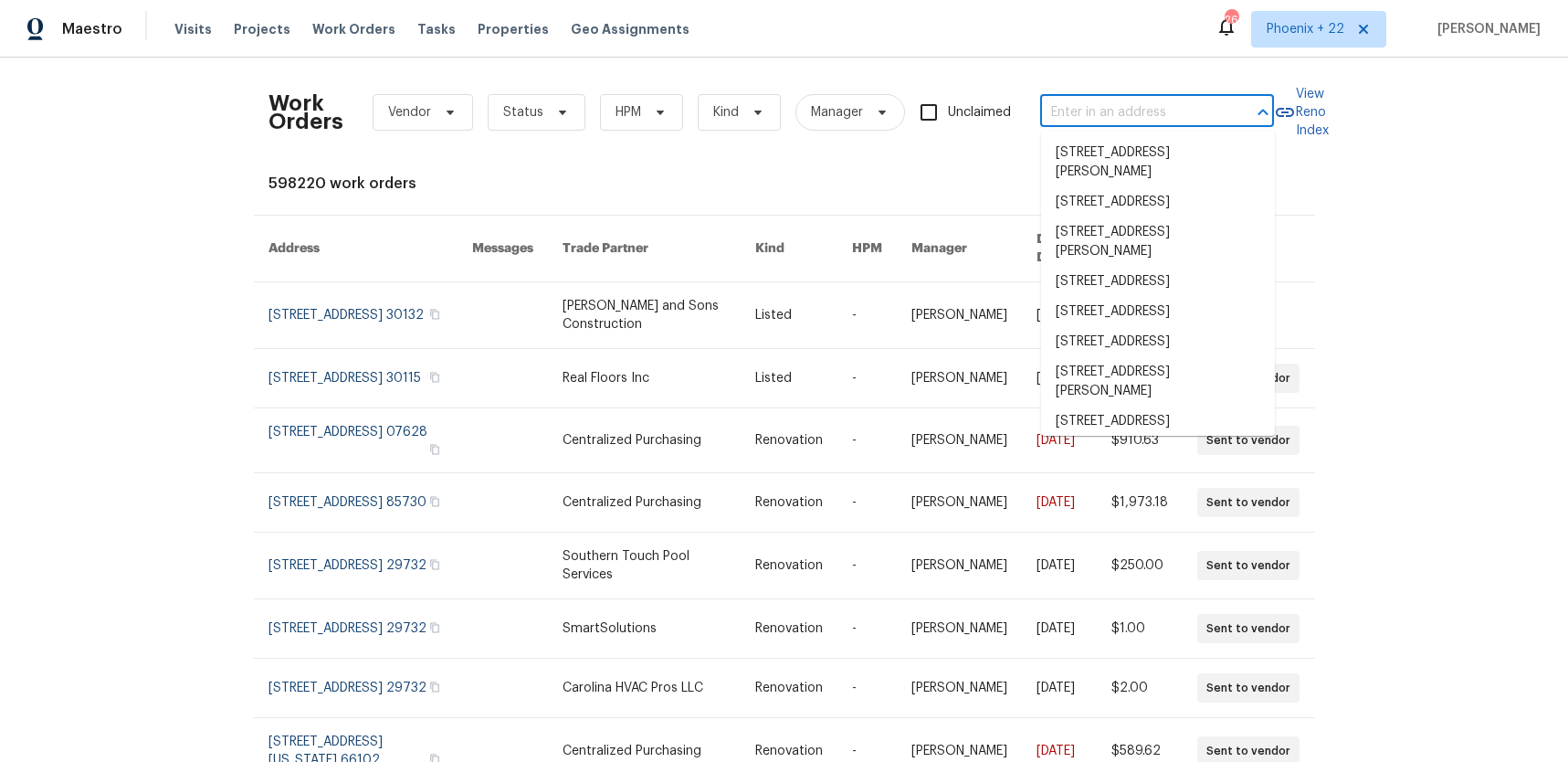
click at [1060, 111] on input "text" at bounding box center [1132, 113] width 183 height 29
paste input "7287 Candlestone Dr, Reynoldsburg, OH 43068"
type input "7287 Candlestone Dr, Reynoldsburg, OH 43068"
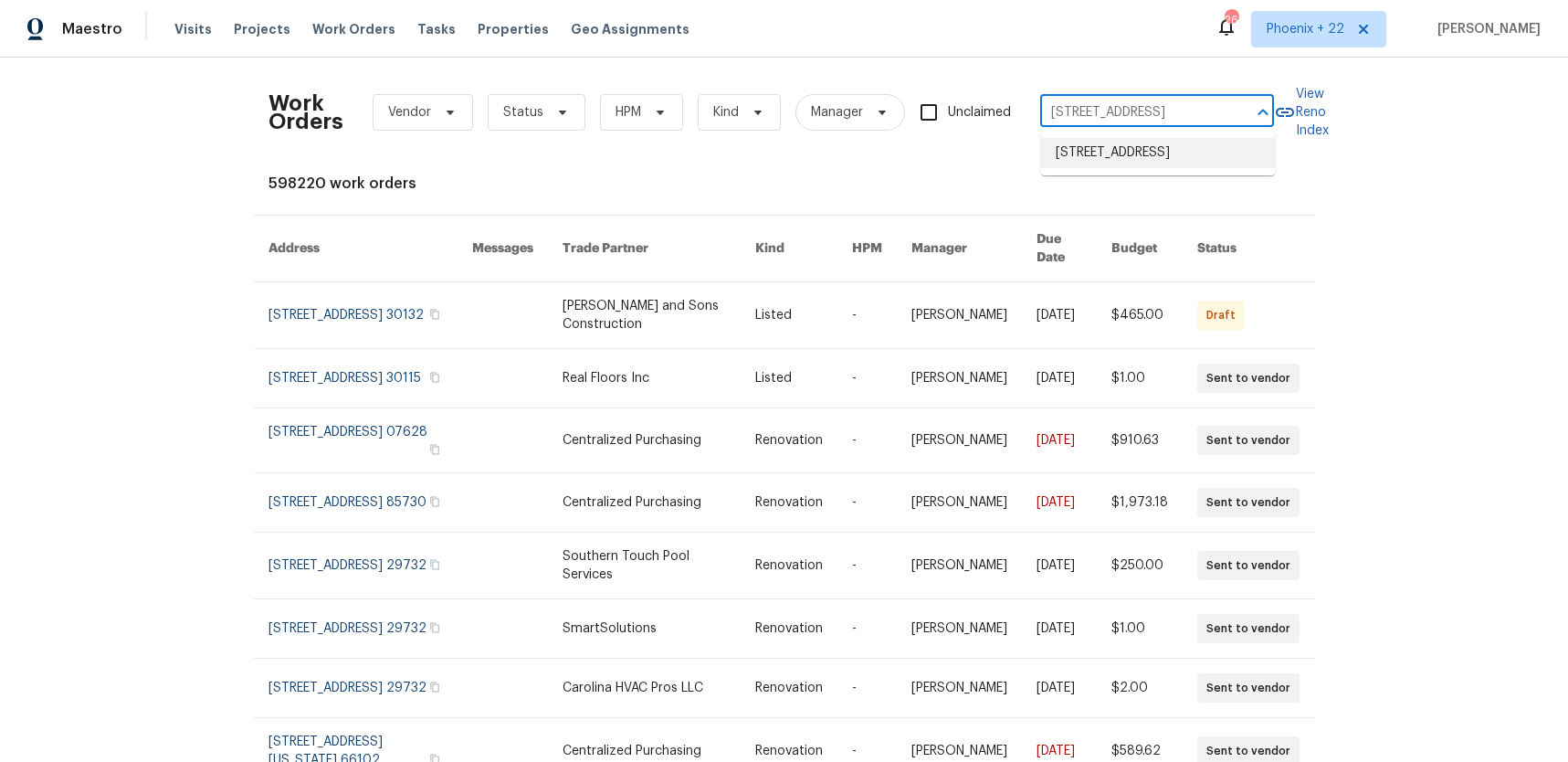
click at [1102, 154] on li "7287 Candlestone Dr, Reynoldsburg, OH 43068" at bounding box center [1158, 153] width 234 height 31
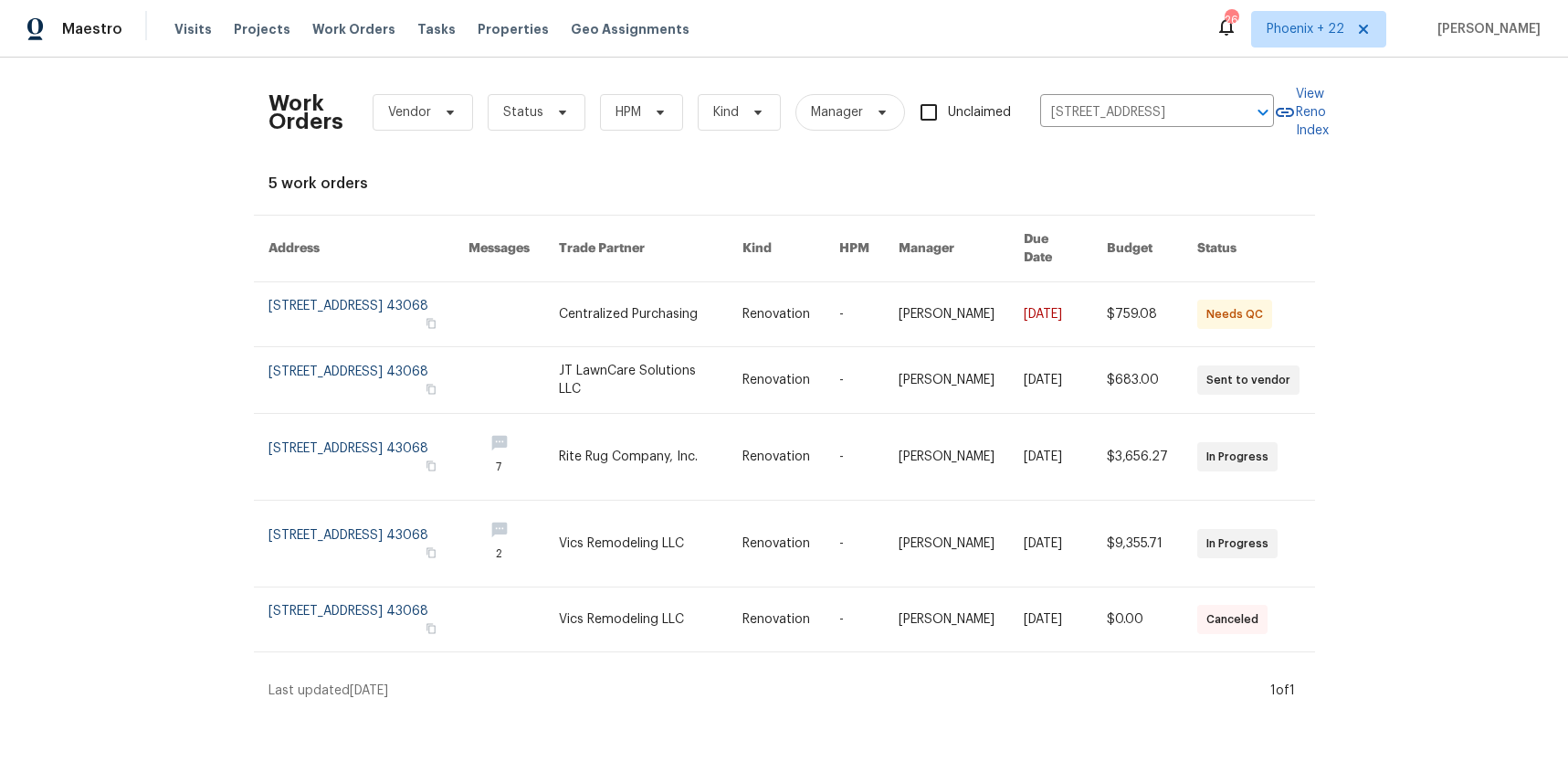
click at [622, 320] on link at bounding box center [651, 313] width 184 height 64
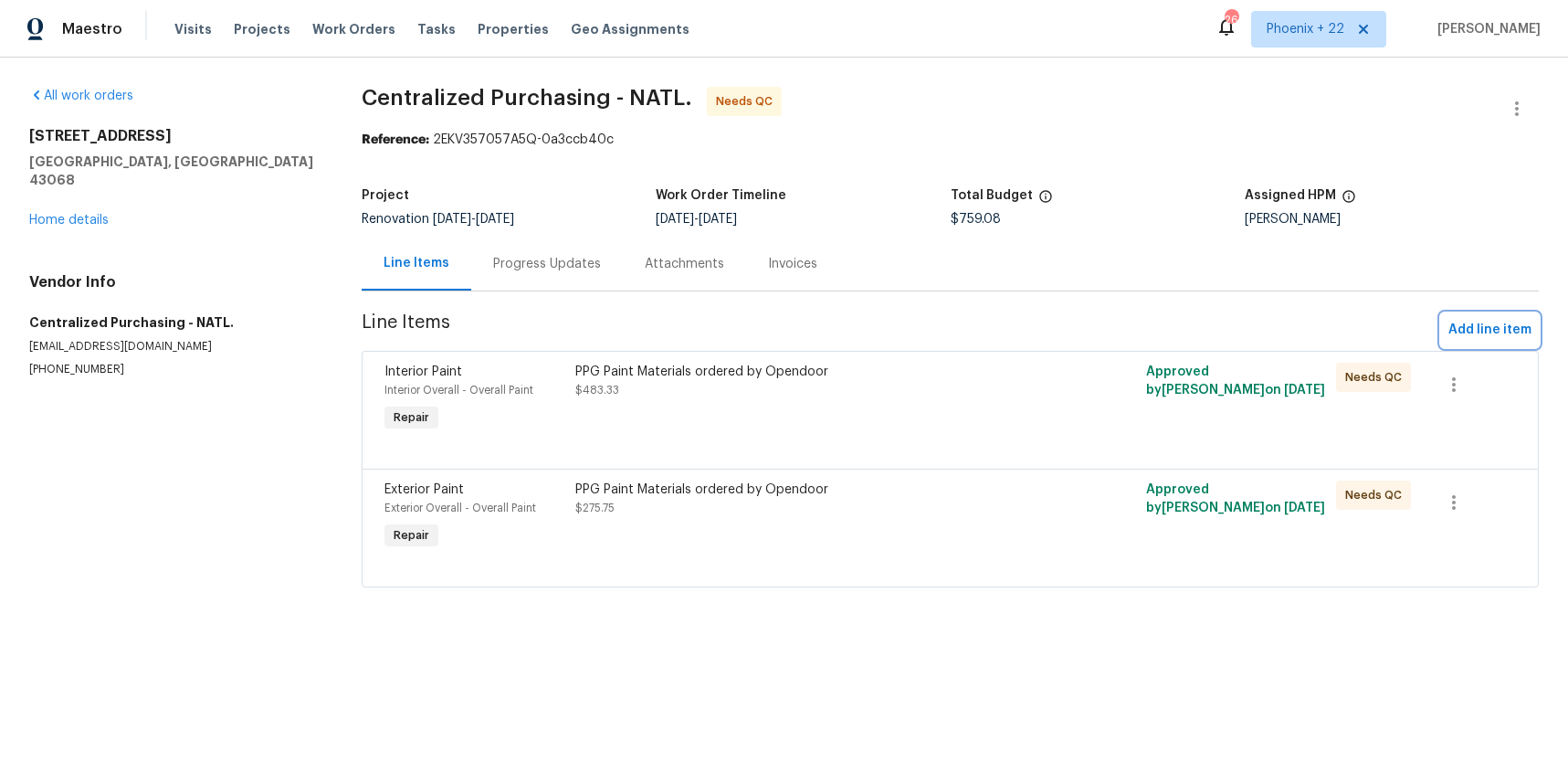
click at [1470, 331] on span "Add line item" at bounding box center [1490, 330] width 83 height 23
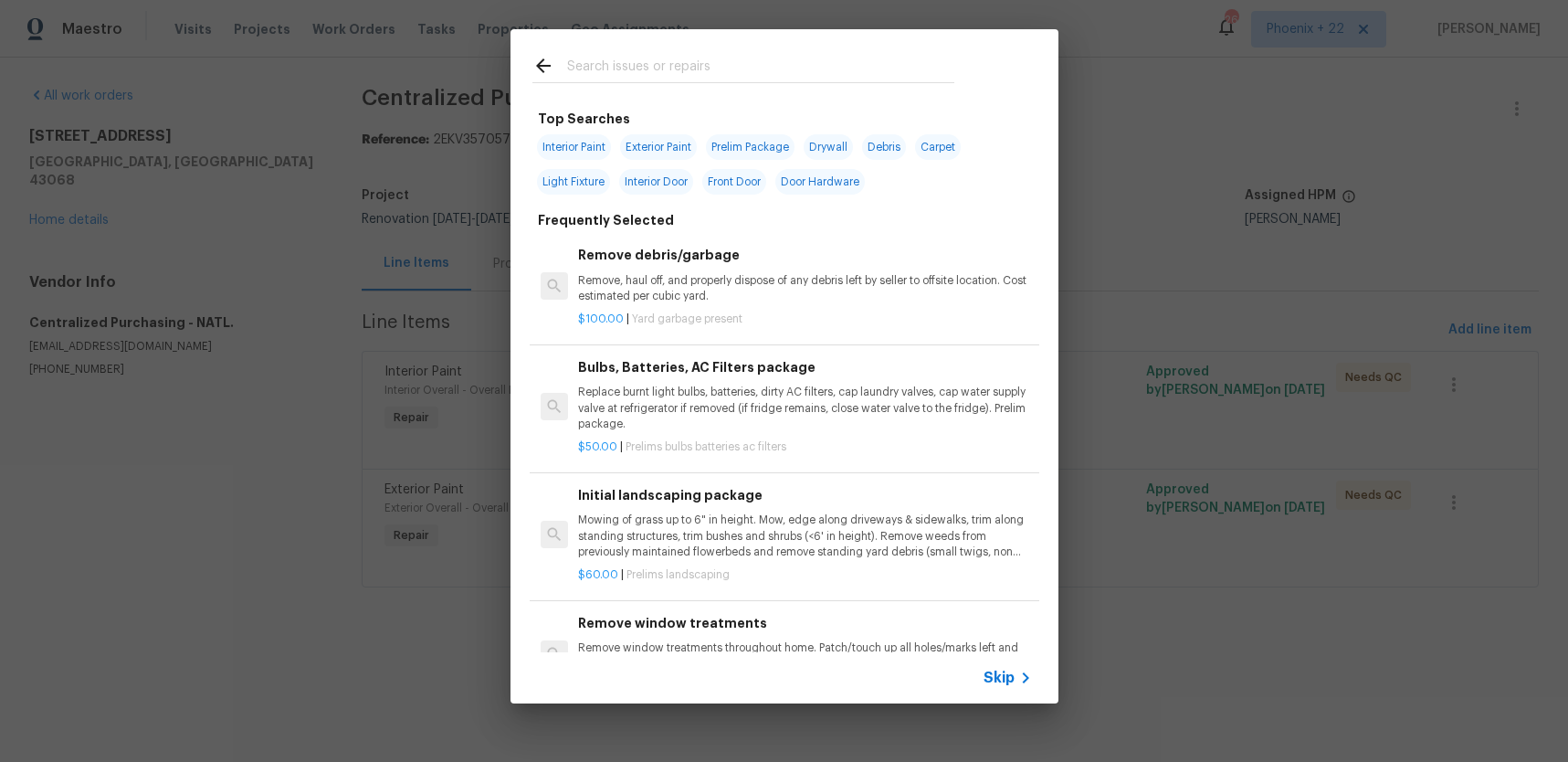
click at [730, 62] on input "text" at bounding box center [760, 68] width 387 height 28
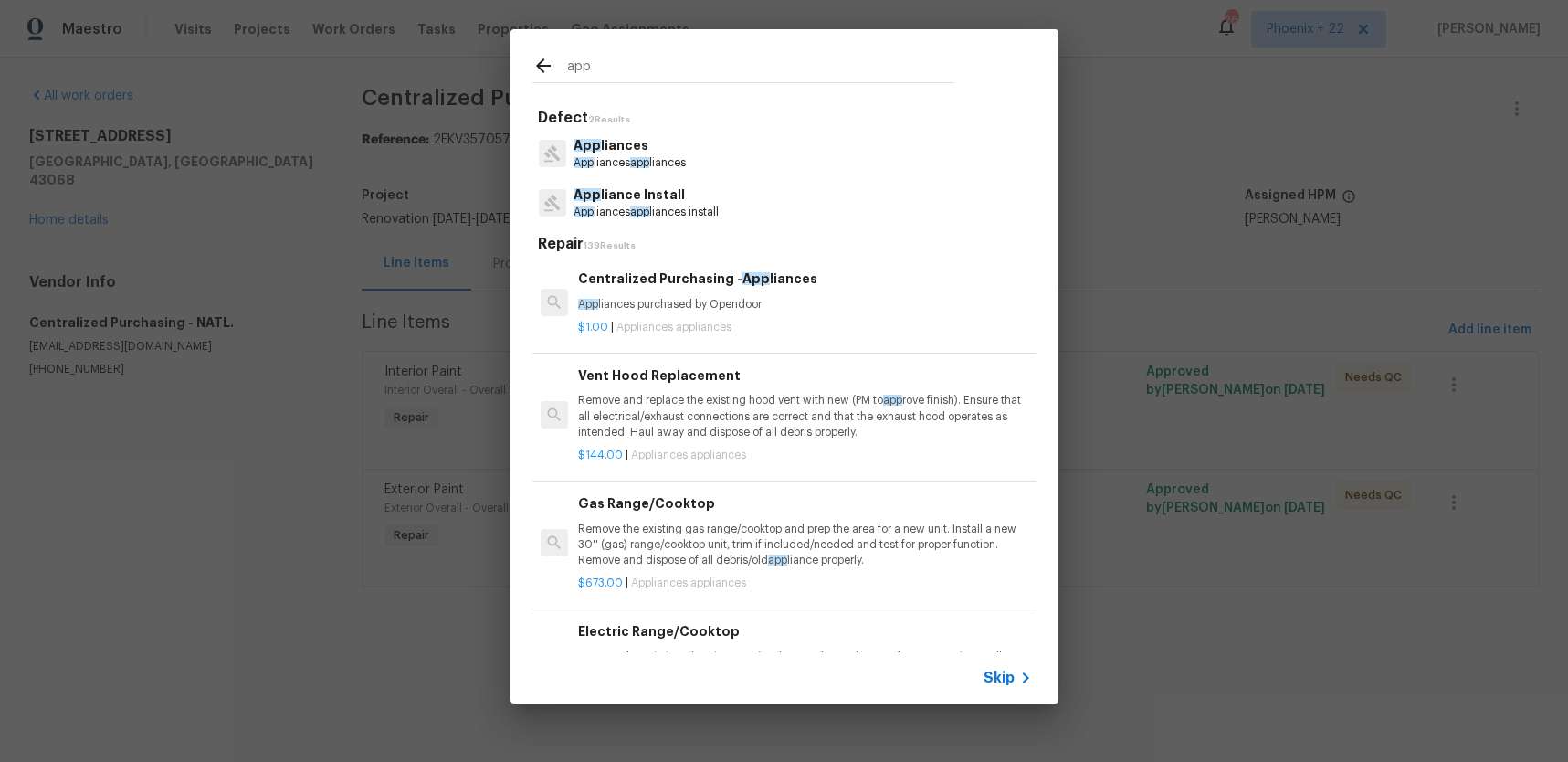
type input "app"
click at [802, 304] on p "App liances purchased by Opendoor" at bounding box center [804, 304] width 453 height 16
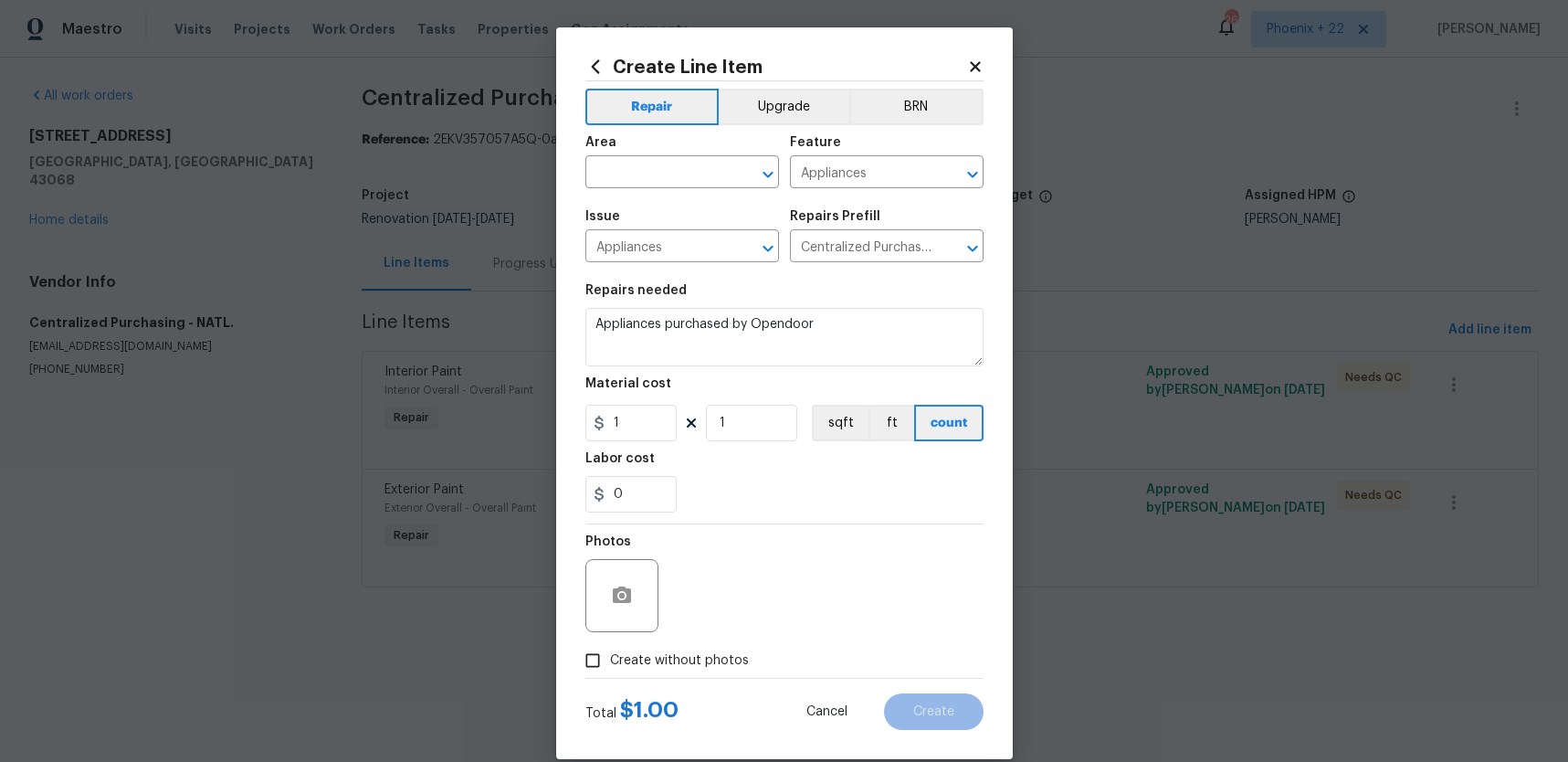
click at [638, 440] on section "Repairs needed Appliances purchased by Opendoor Material cost 1 1 sqft ft count…" at bounding box center [784, 398] width 398 height 251
click at [641, 432] on input "1" at bounding box center [631, 424] width 92 height 37
drag, startPoint x: 645, startPoint y: 427, endPoint x: 599, endPoint y: 424, distance: 46.1
click at [598, 424] on div "1" at bounding box center [631, 424] width 92 height 37
type input "265.12"
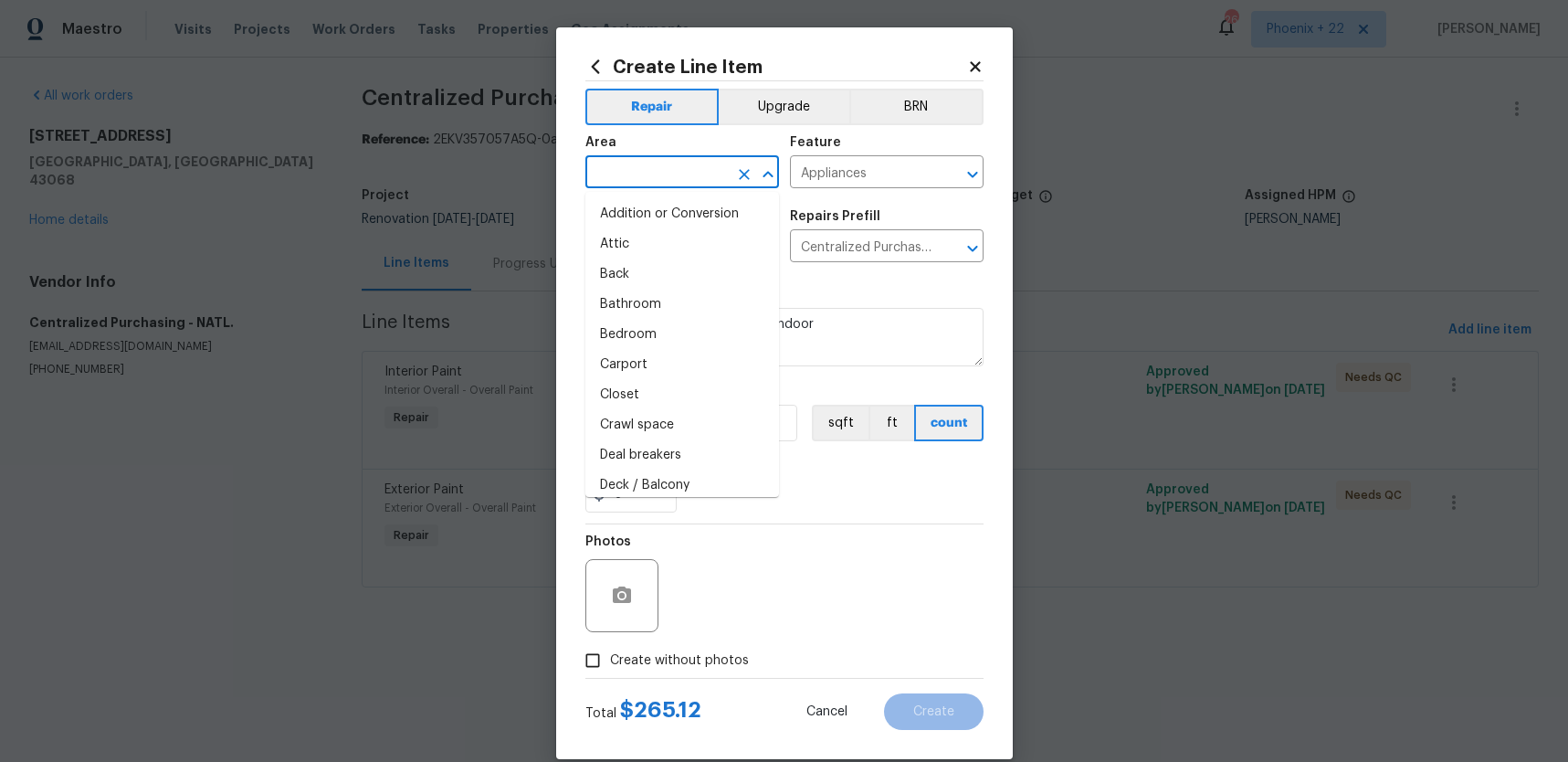
click at [674, 185] on input "text" at bounding box center [656, 174] width 142 height 29
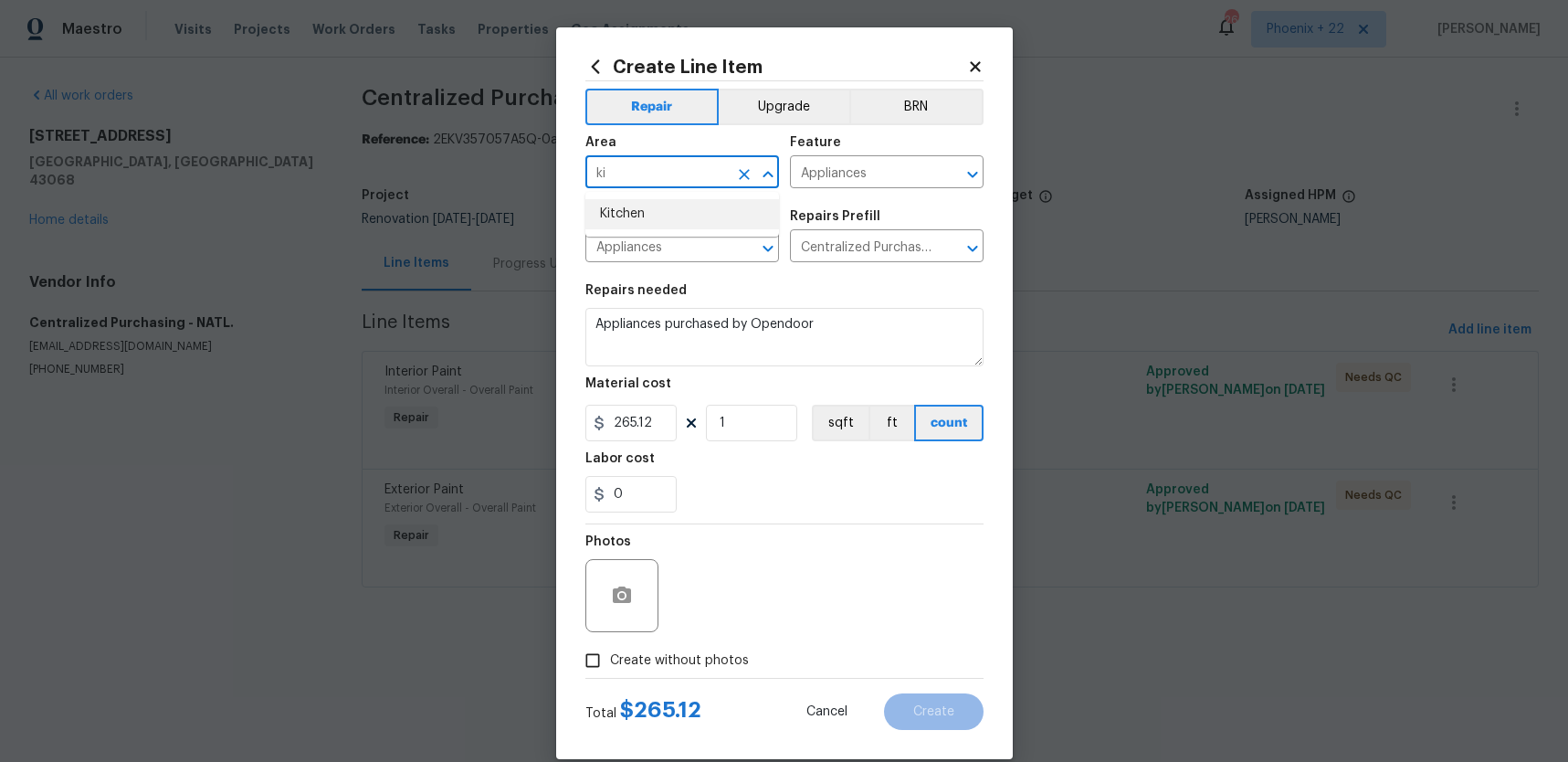
click at [663, 227] on li "Kitchen" at bounding box center [681, 214] width 193 height 31
type input "Kitchen"
drag, startPoint x: 700, startPoint y: 670, endPoint x: 701, endPoint y: 656, distance: 14.0
click at [700, 670] on label "Create without photos" at bounding box center [662, 660] width 174 height 35
click at [610, 670] on input "Create without photos" at bounding box center [593, 660] width 35 height 35
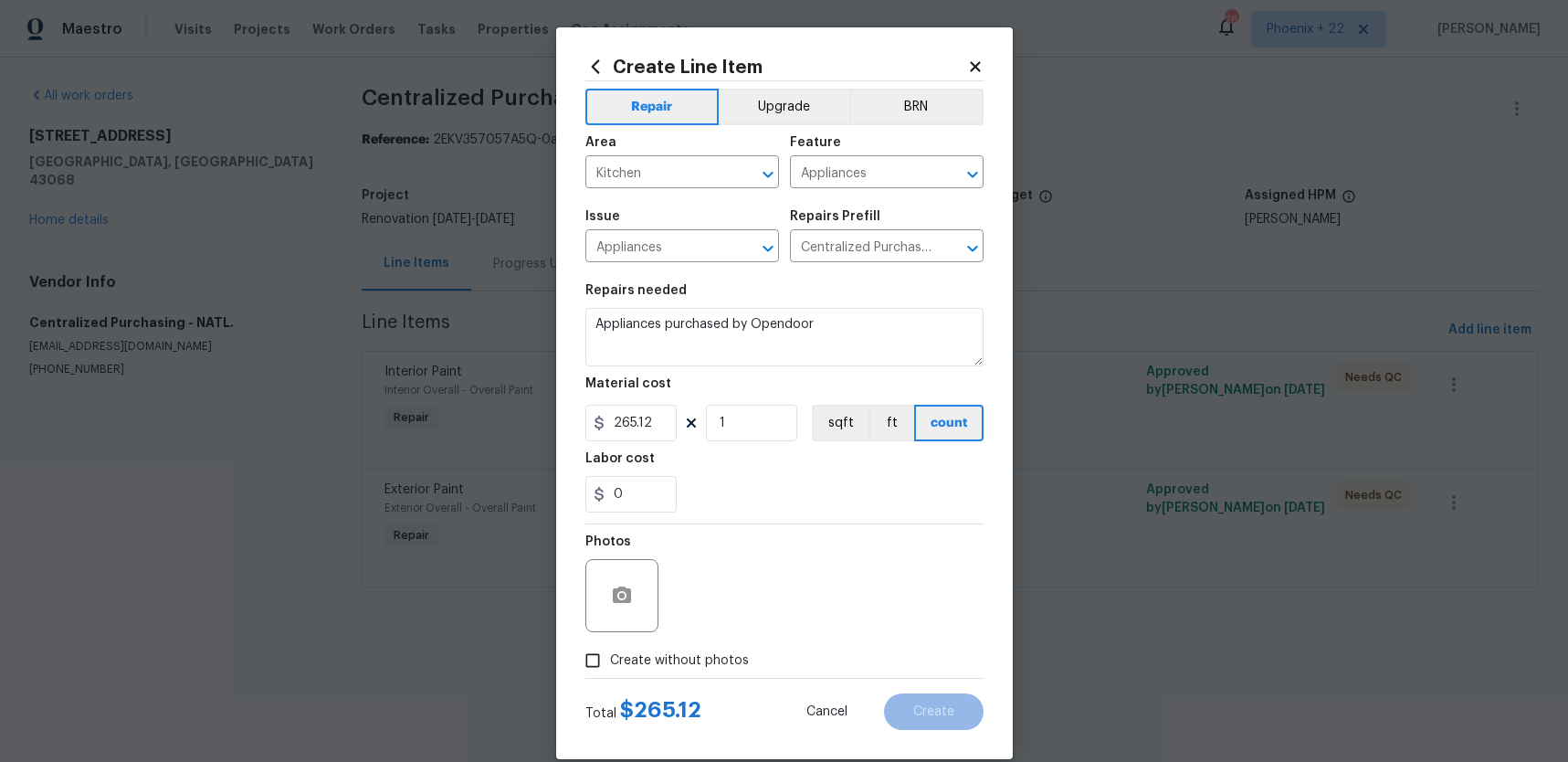
checkbox input "true"
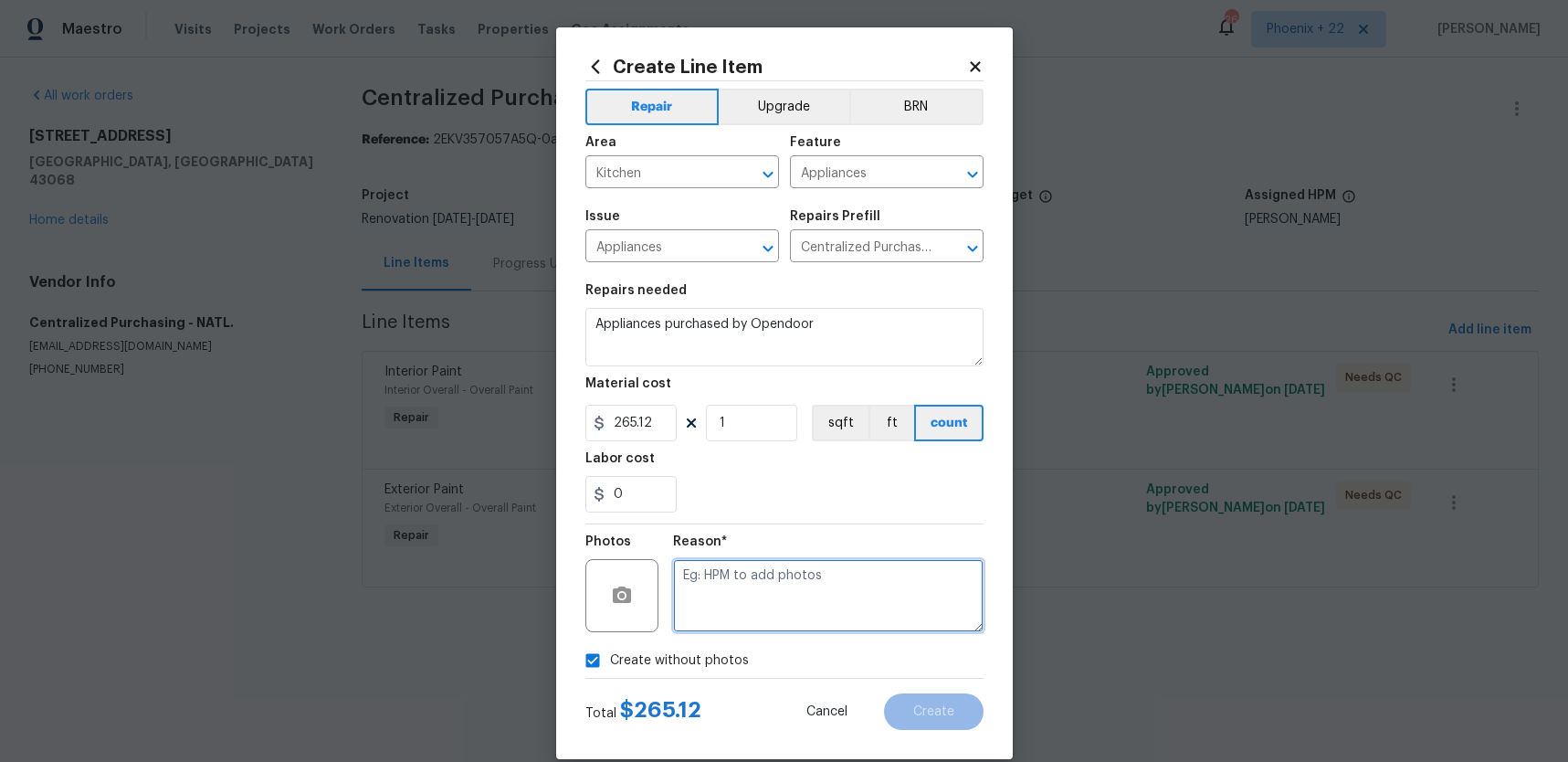
click at [711, 624] on textarea at bounding box center [828, 596] width 311 height 73
type textarea "NA"
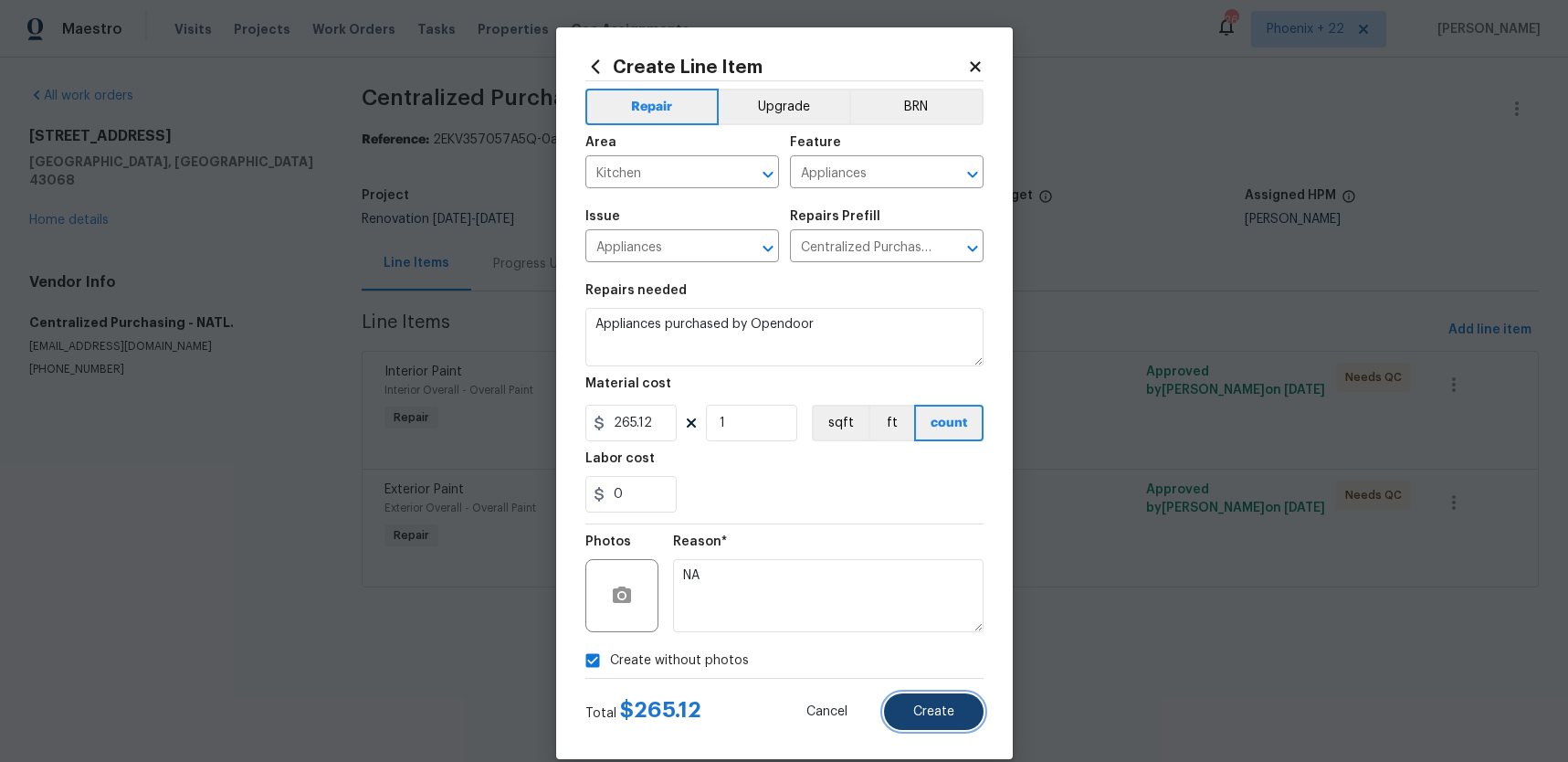
click at [968, 706] on button "Create" at bounding box center [934, 712] width 100 height 37
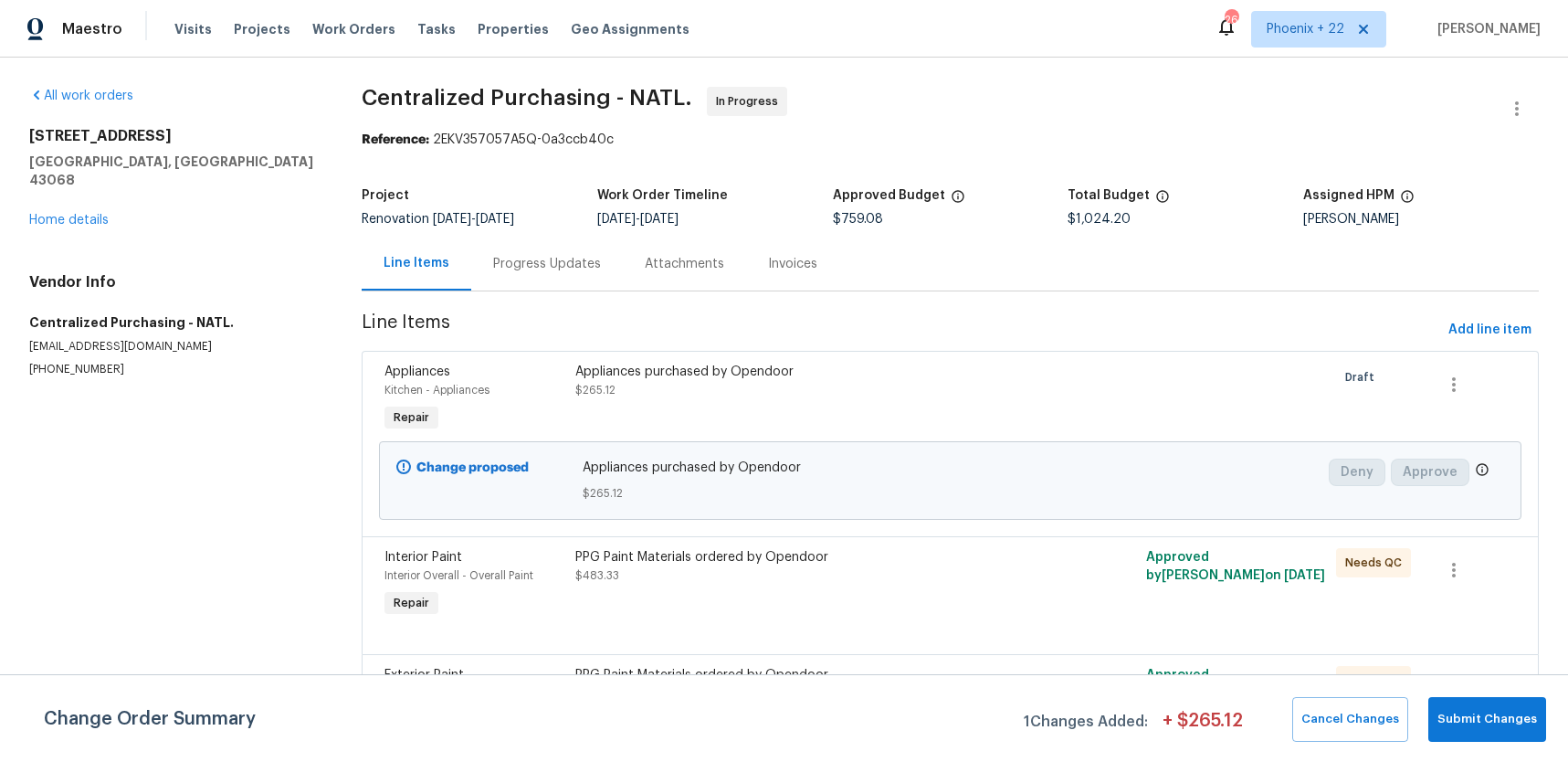
click at [318, 11] on div "Visits Projects Work Orders Tasks Properties Geo Assignments" at bounding box center [443, 30] width 537 height 37
click at [326, 17] on div "Visits Projects Work Orders Tasks Properties Geo Assignments" at bounding box center [443, 30] width 537 height 37
click at [312, 25] on span "Work Orders" at bounding box center [354, 30] width 83 height 18
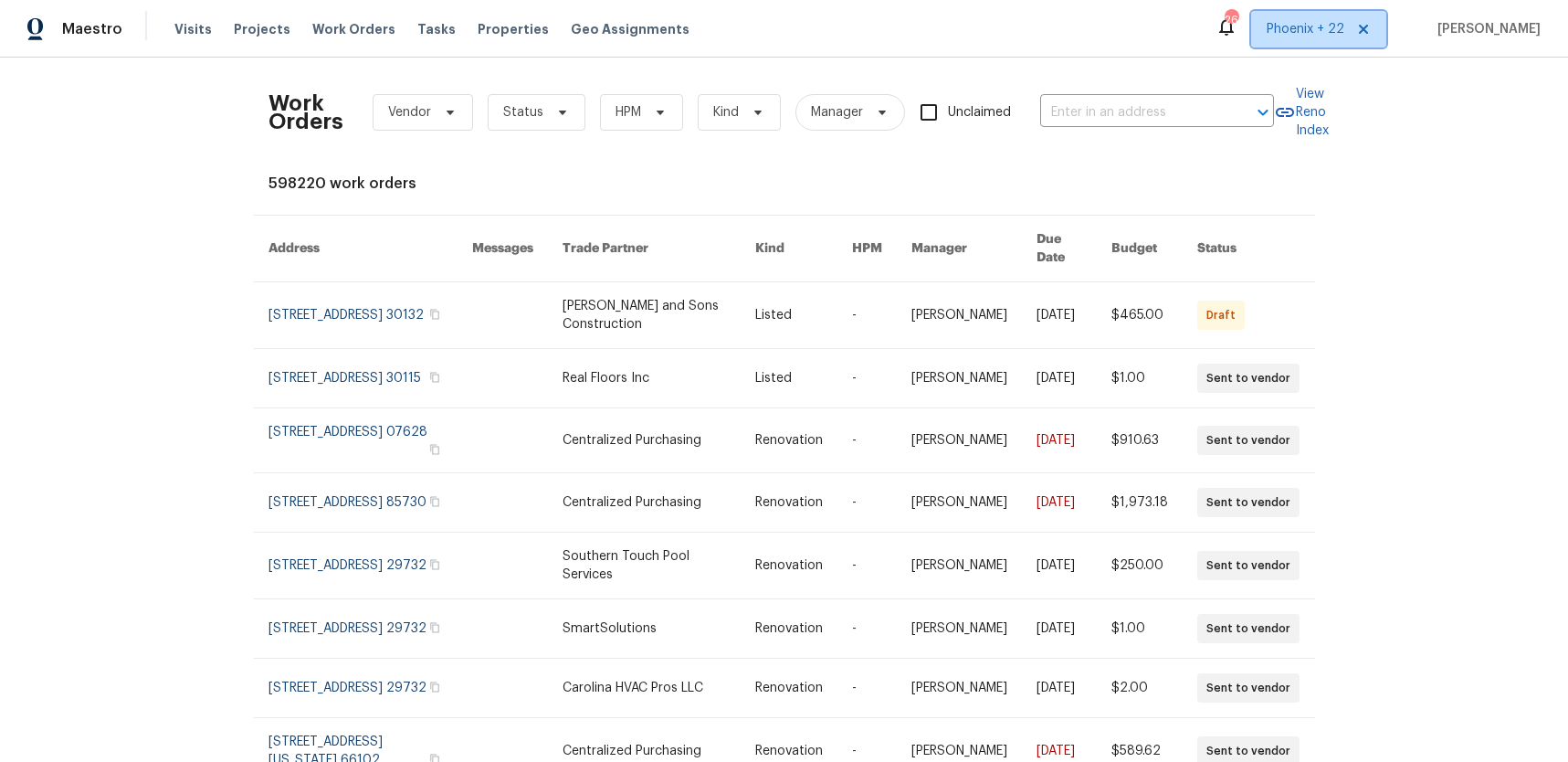
drag, startPoint x: 1371, startPoint y: 29, endPoint x: 1357, endPoint y: 31, distance: 14.1
click at [1367, 29] on span at bounding box center [1361, 30] width 20 height 15
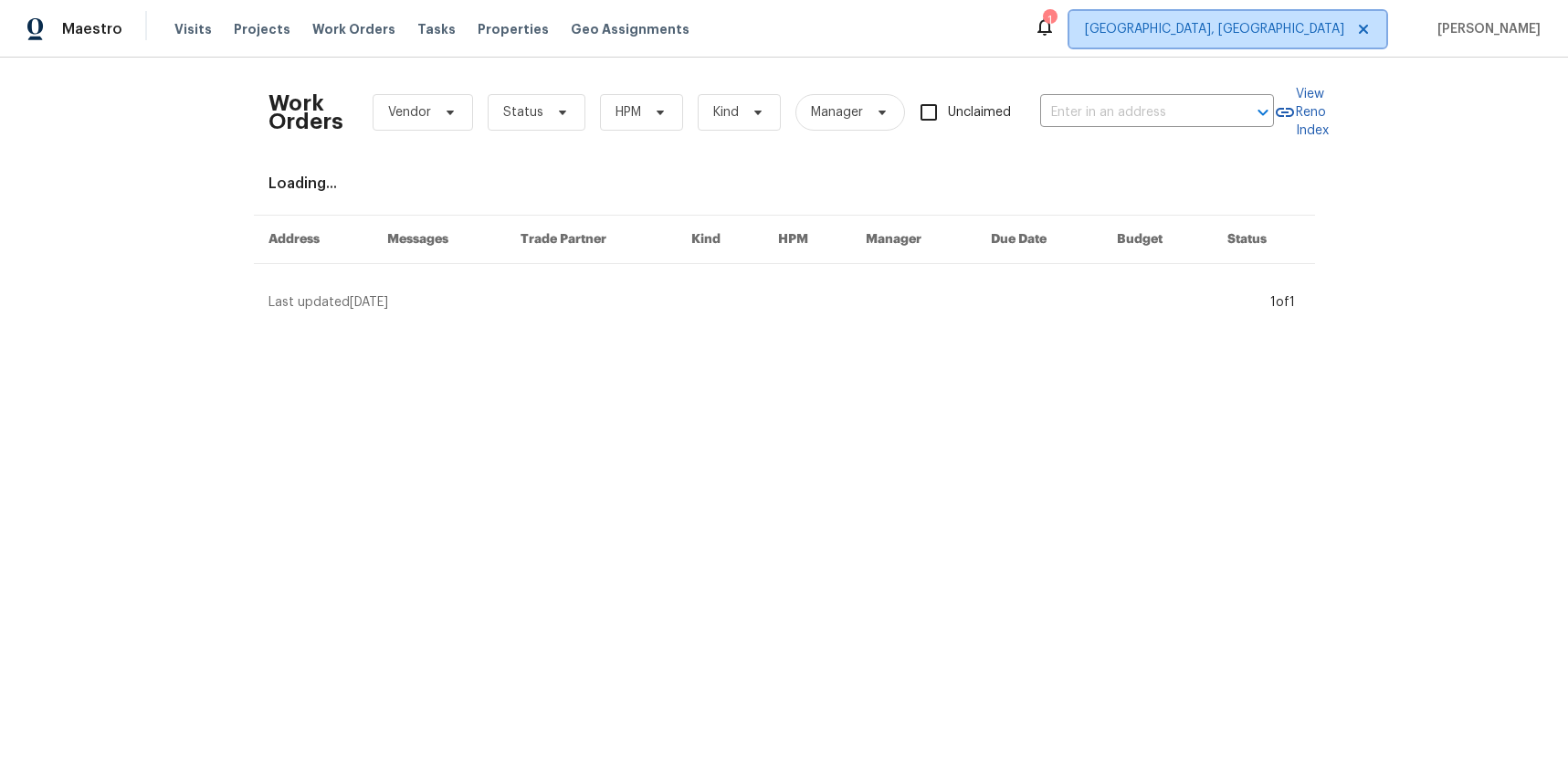
click at [1297, 35] on span "[GEOGRAPHIC_DATA], [GEOGRAPHIC_DATA]" at bounding box center [1215, 30] width 260 height 18
click at [1311, 39] on span "Phoenix + 19" at bounding box center [1319, 30] width 132 height 37
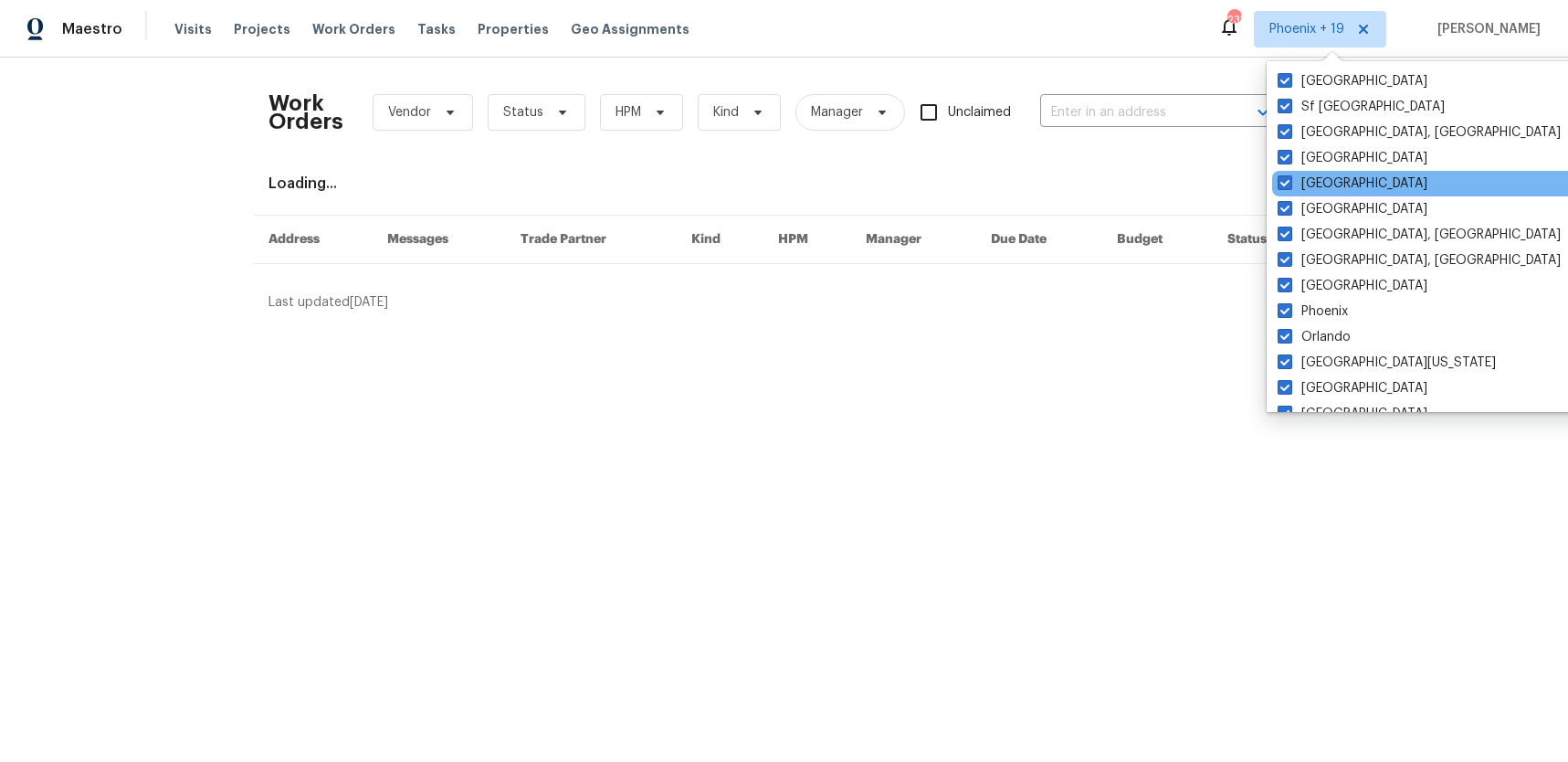
scroll to position [1224, 0]
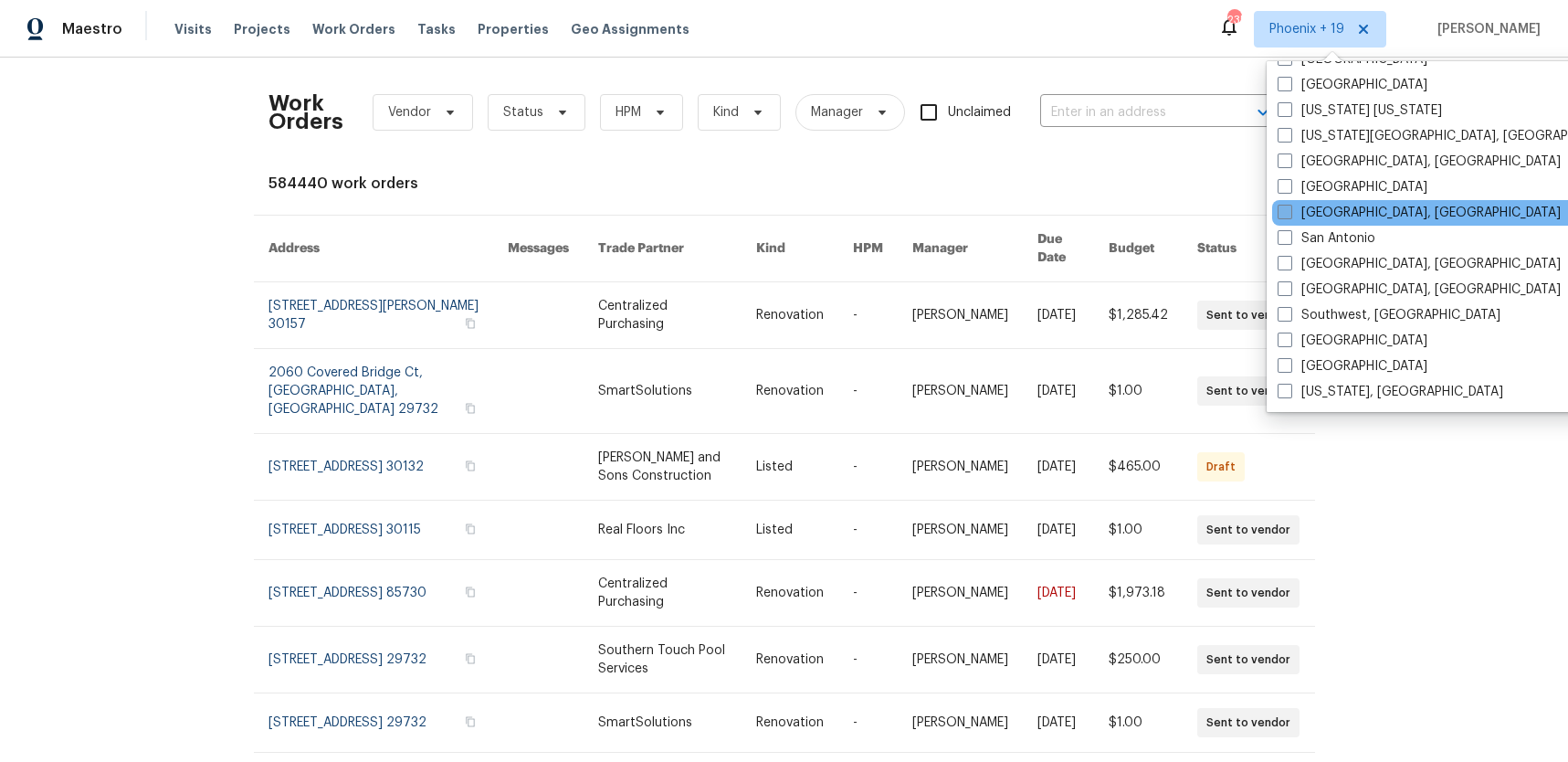
click at [1296, 215] on label "[GEOGRAPHIC_DATA], [GEOGRAPHIC_DATA]" at bounding box center [1419, 213] width 283 height 18
click at [1290, 215] on input "[GEOGRAPHIC_DATA], [GEOGRAPHIC_DATA]" at bounding box center [1283, 209] width 12 height 12
checkbox input "true"
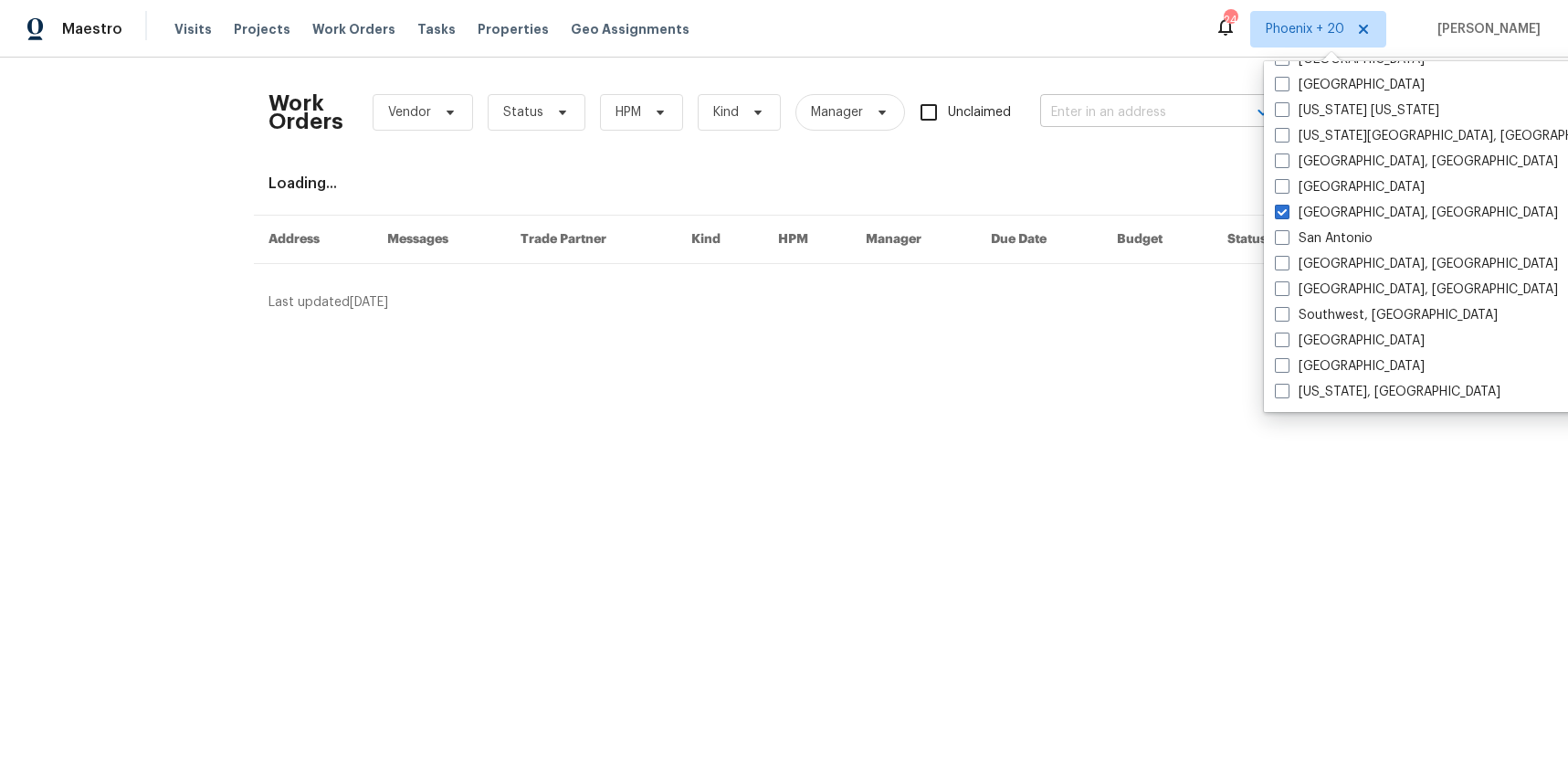
click at [1137, 100] on input "text" at bounding box center [1132, 113] width 183 height 29
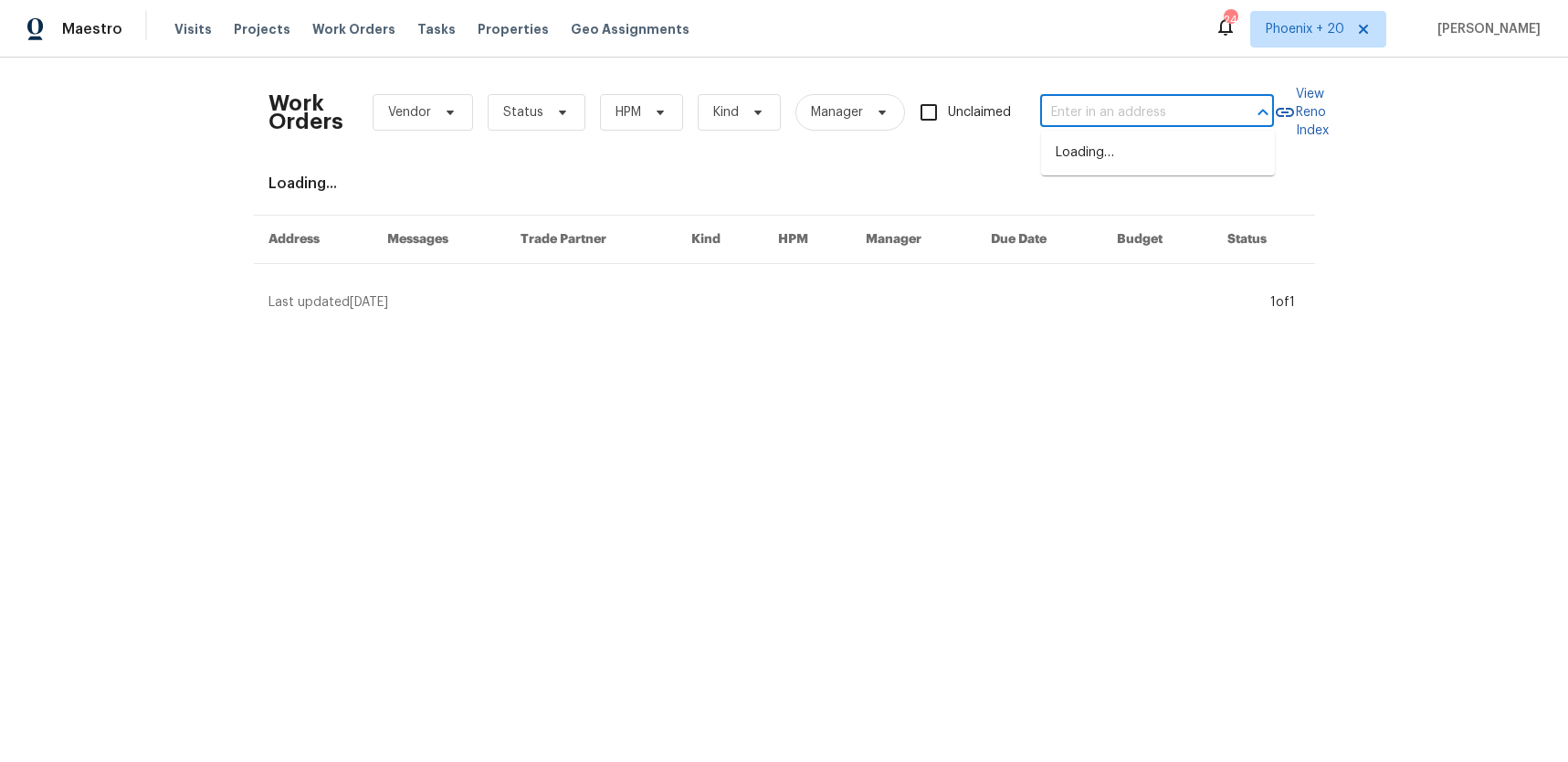
paste input "9401 Rutlandshire Dr, Mechanicsville, VA 23116"
type input "9401 Rutlandshire Dr, Mechanicsville, VA 23116"
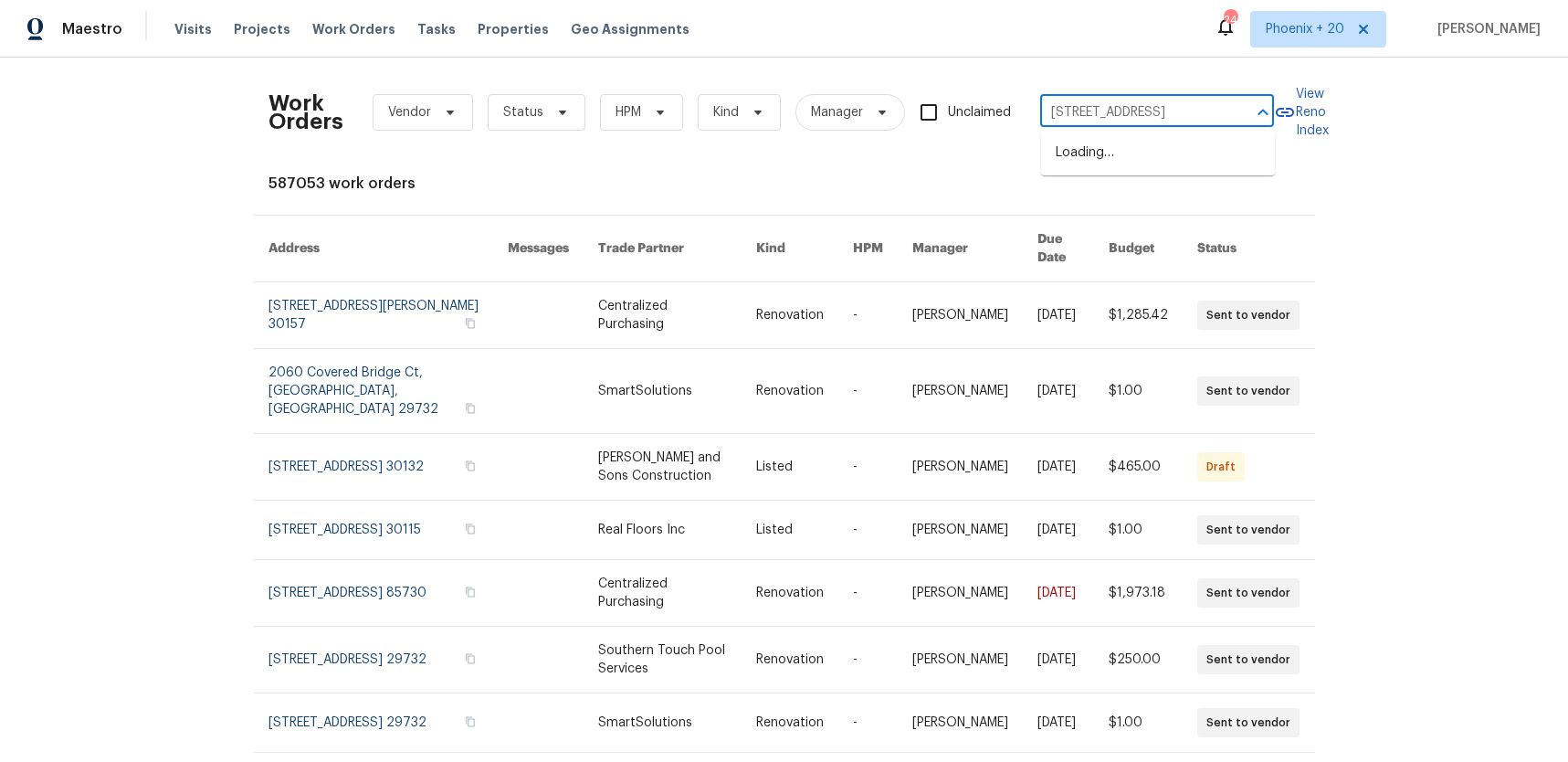
scroll to position [0, 106]
click at [1147, 149] on li "9401 Rutlandshire Dr, Mechanicsville, VA 23116" at bounding box center [1158, 153] width 234 height 31
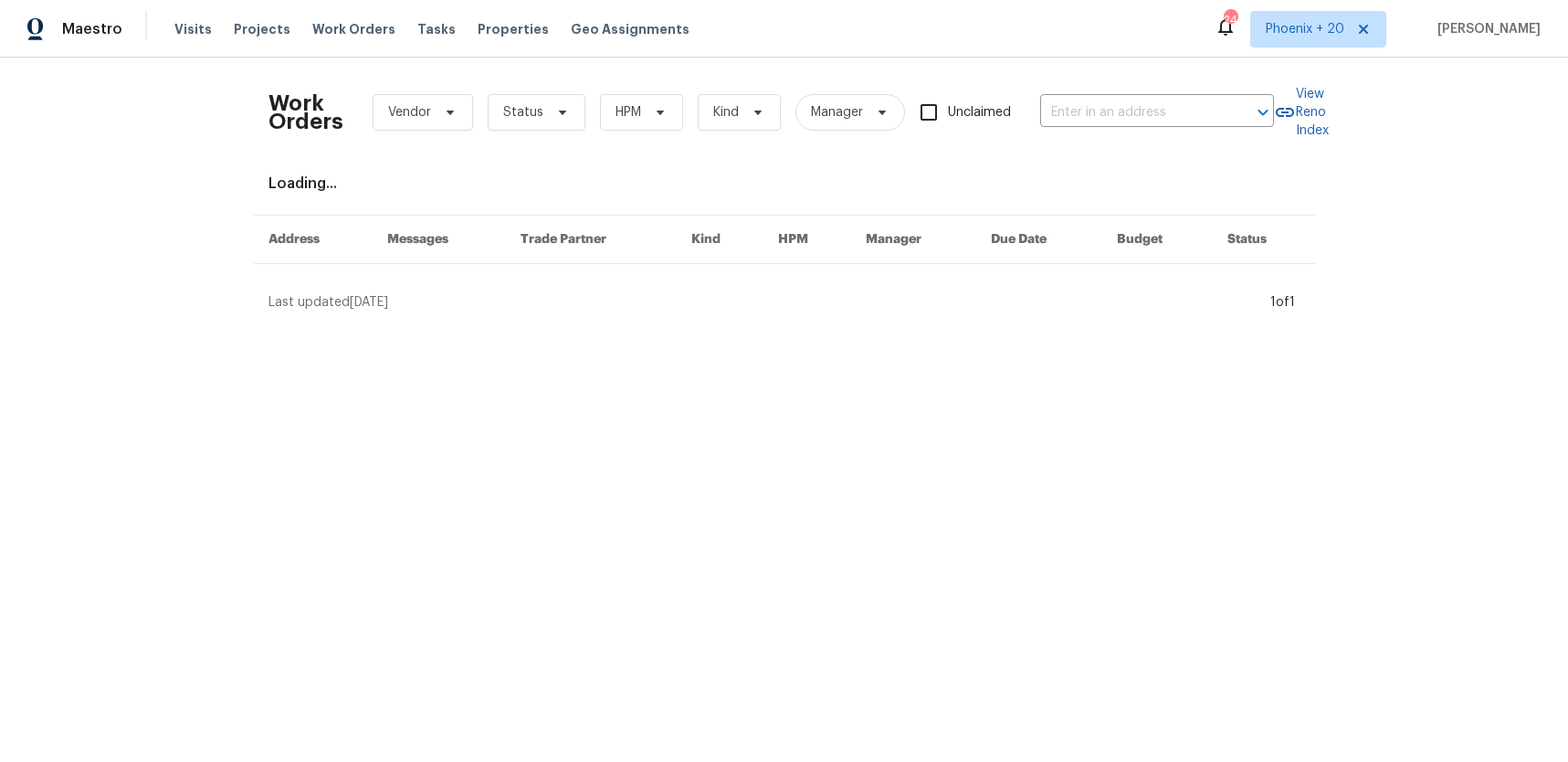
type input "9401 Rutlandshire Dr, Mechanicsville, VA 23116"
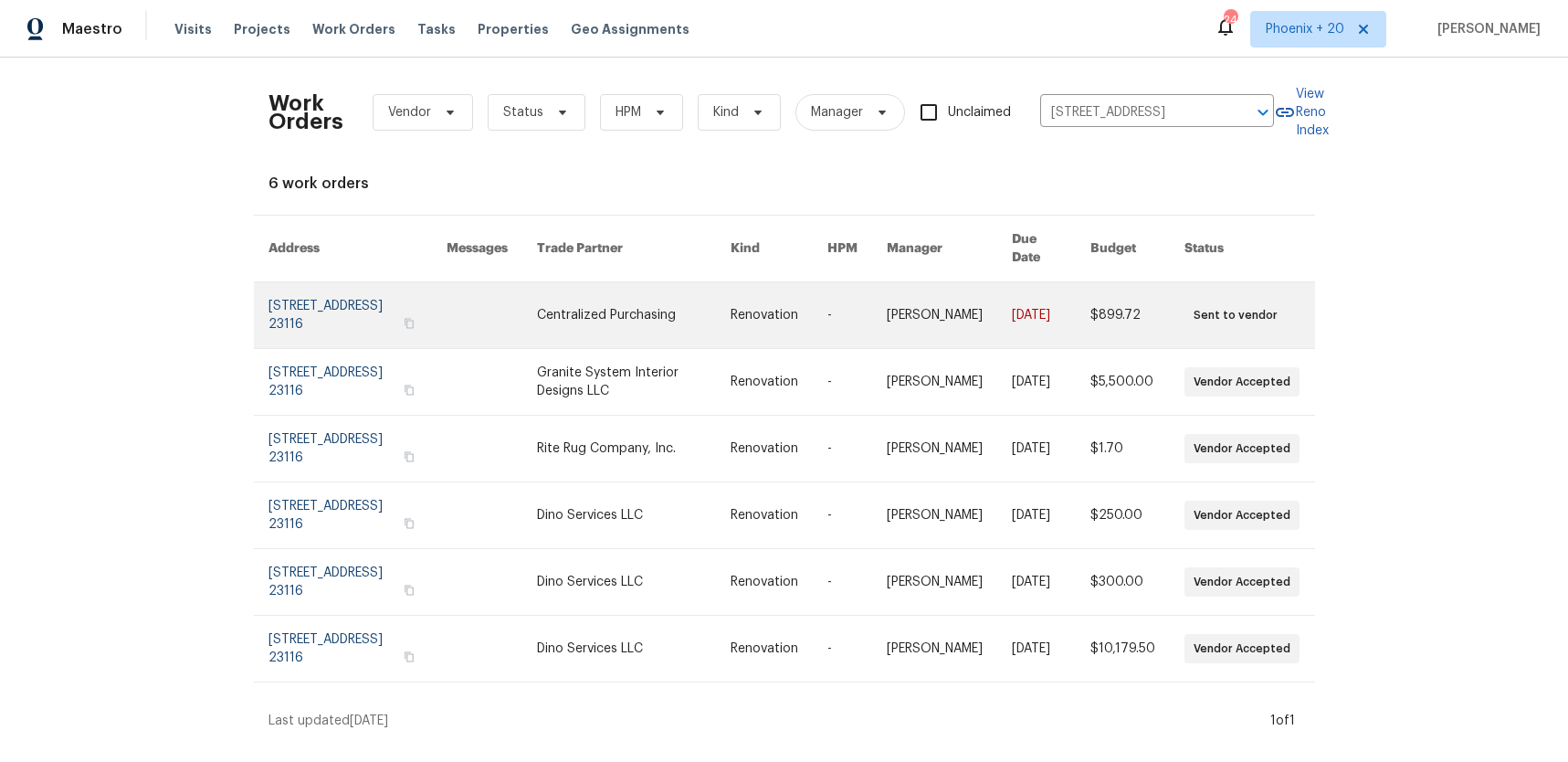
click at [723, 287] on td "Renovation" at bounding box center [765, 315] width 97 height 67
click at [827, 282] on link at bounding box center [857, 314] width 59 height 66
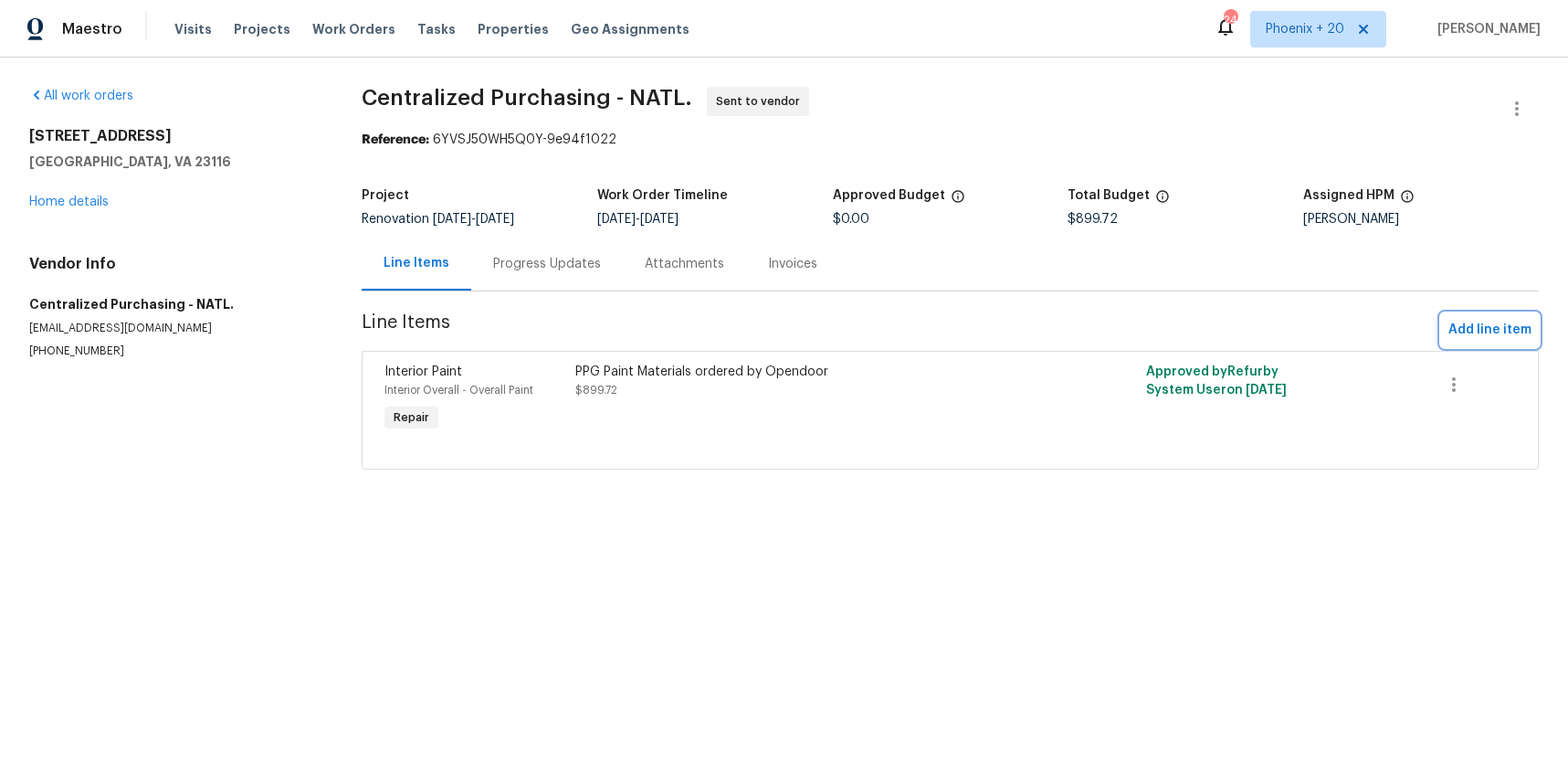
click at [1454, 338] on span "Add line item" at bounding box center [1490, 330] width 83 height 23
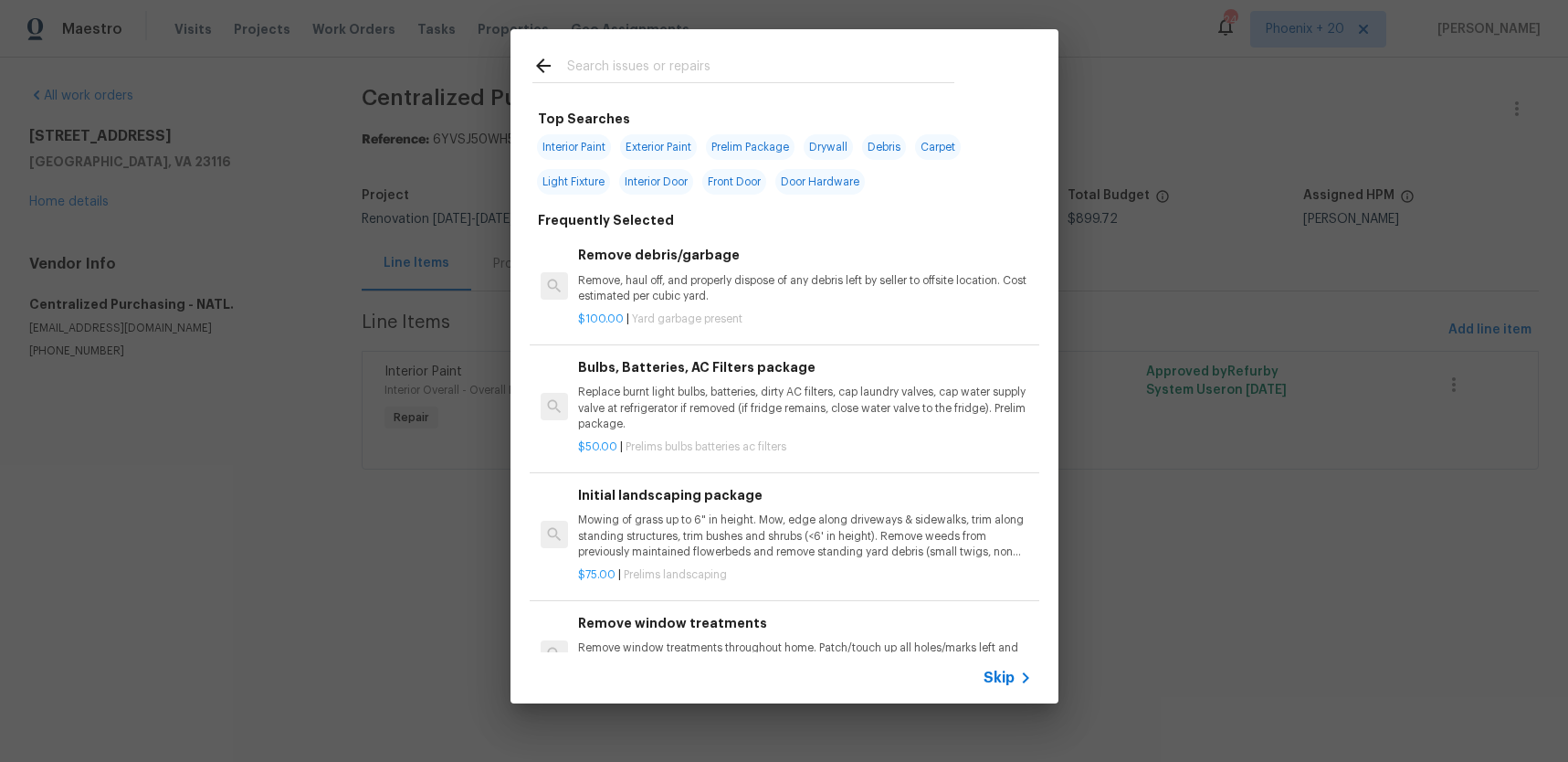
click at [647, 62] on input "text" at bounding box center [760, 68] width 387 height 28
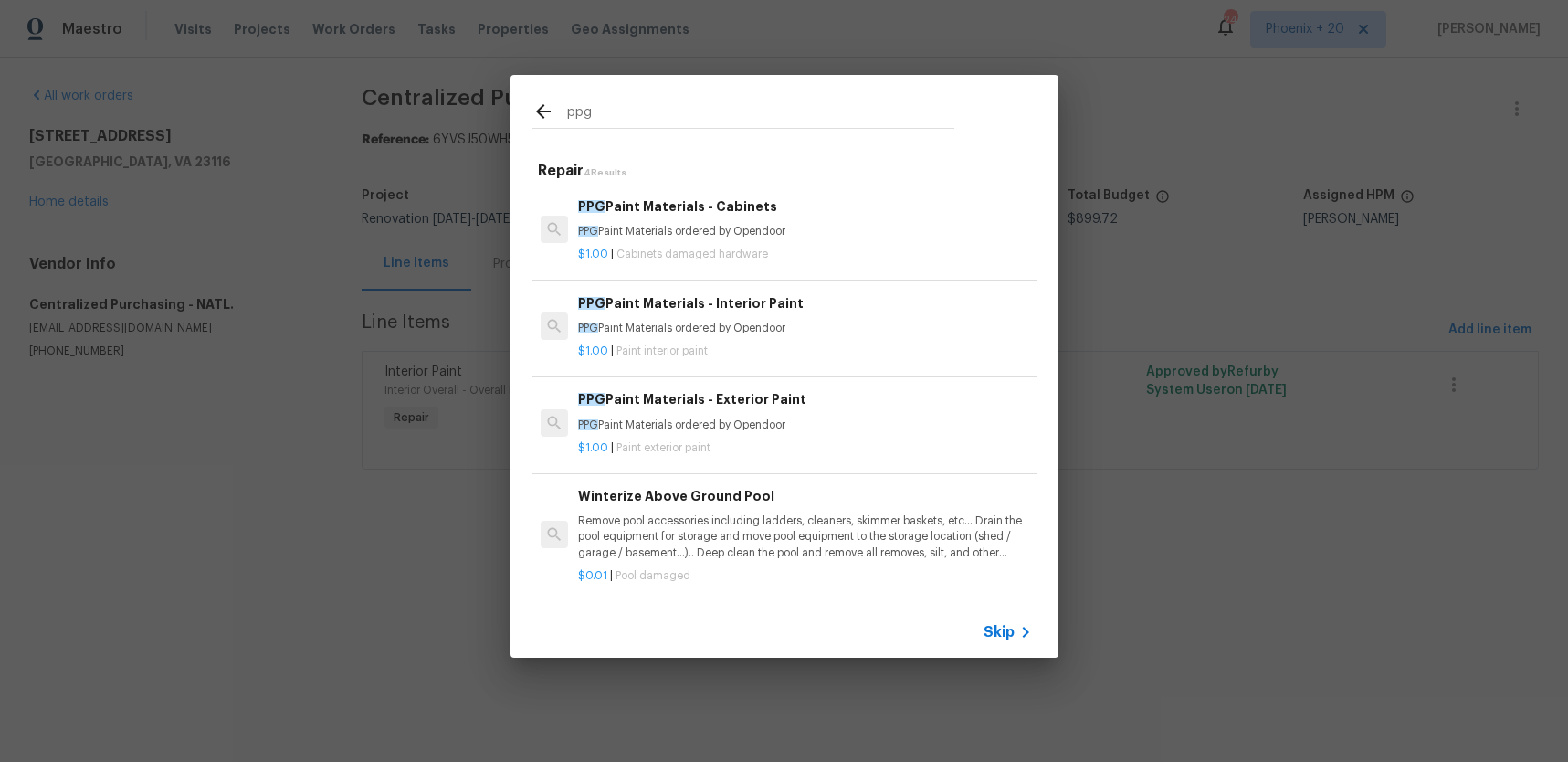
type input "ppg"
click at [758, 372] on div "PPG Paint Materials - Exterior Paint PPG Paint Materials ordered by Opendoor $1…" at bounding box center [784, 423] width 509 height 103
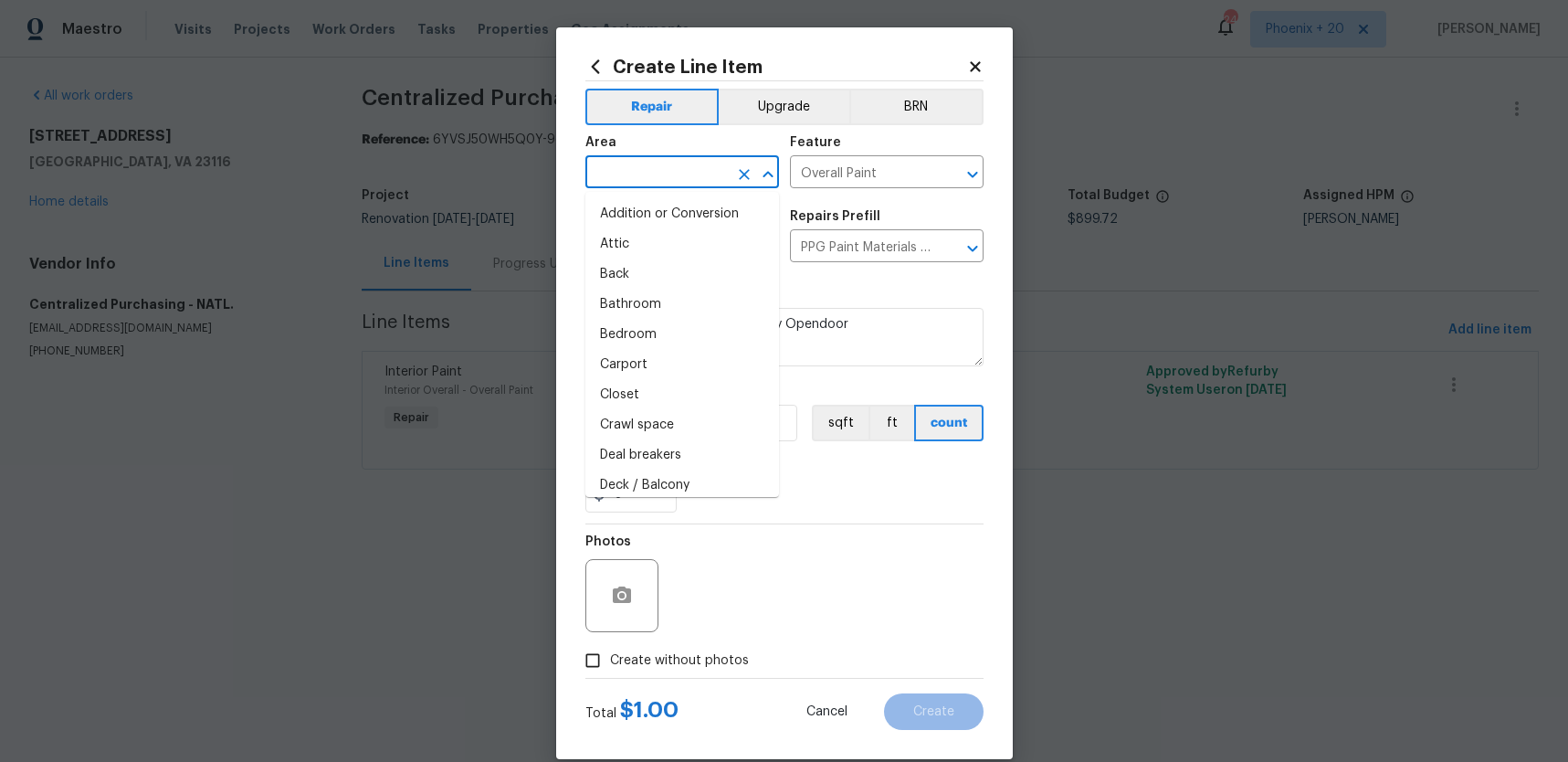
click at [654, 178] on input "text" at bounding box center [656, 174] width 142 height 29
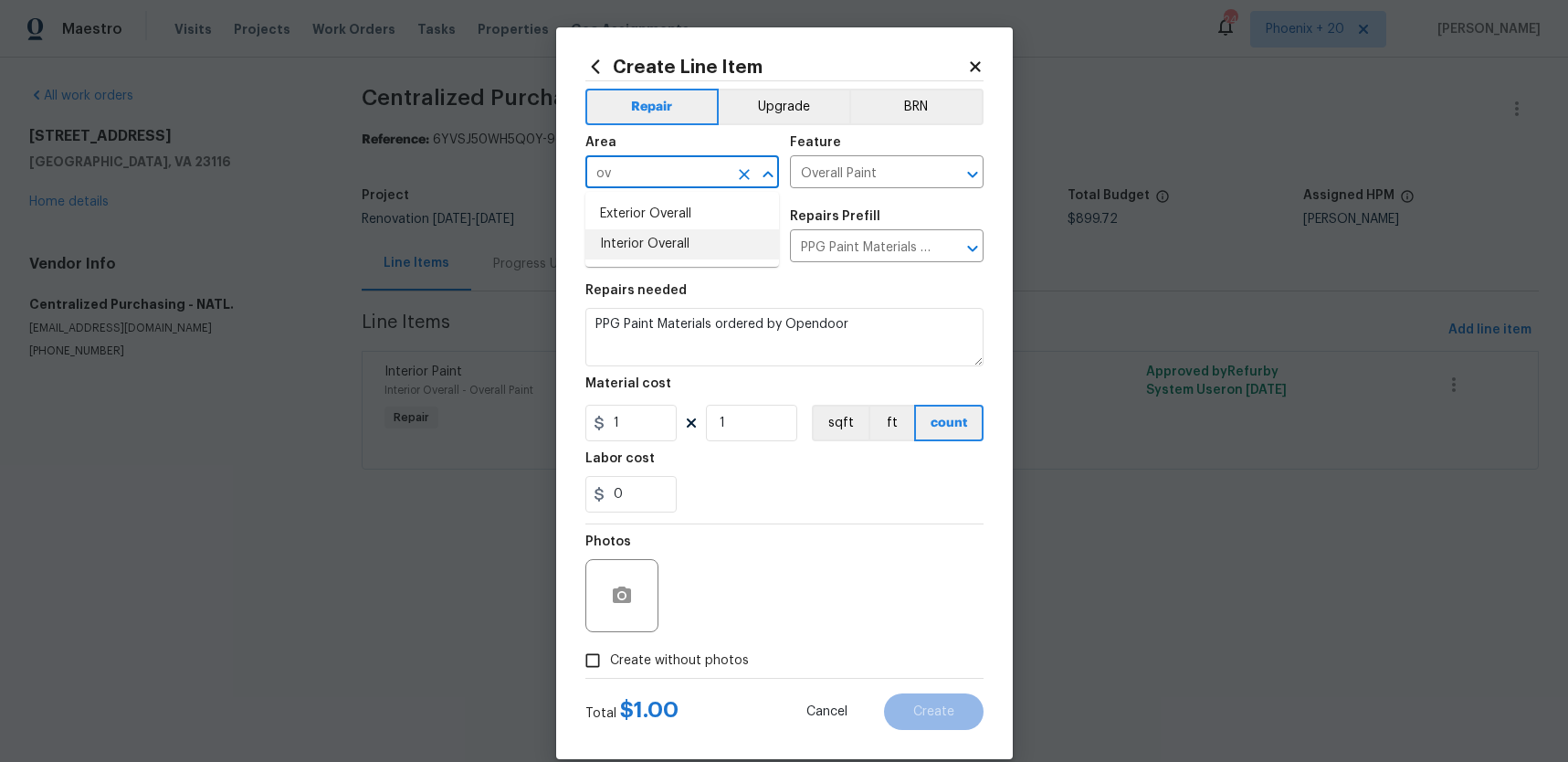
click at [695, 250] on li "Interior Overall" at bounding box center [681, 244] width 193 height 31
type input "Interior Overall"
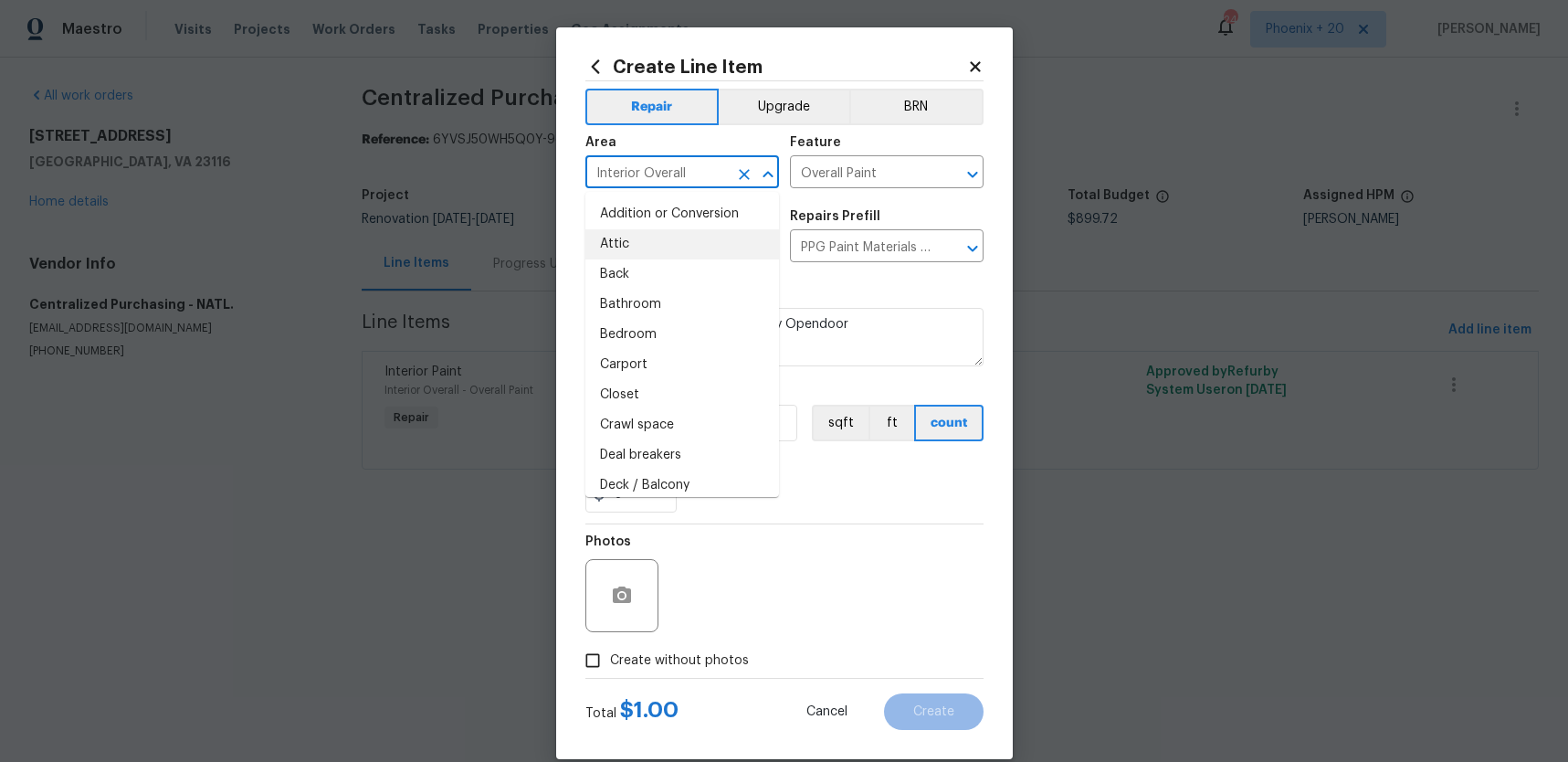
drag, startPoint x: 859, startPoint y: 477, endPoint x: 768, endPoint y: 456, distance: 93.4
click at [852, 476] on div "0" at bounding box center [784, 495] width 398 height 37
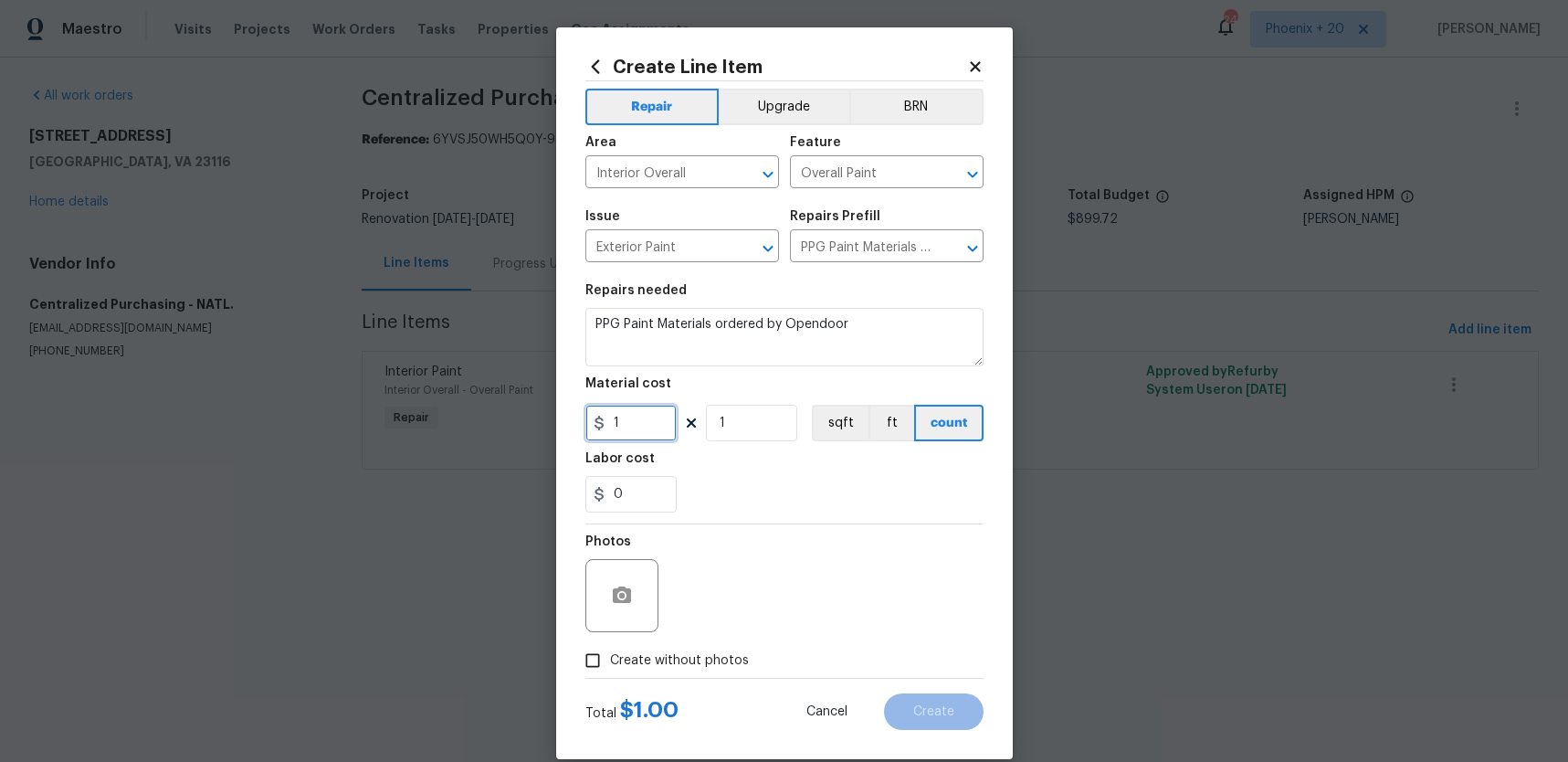
click at [649, 420] on input "1" at bounding box center [631, 424] width 92 height 37
type input "183.99"
click at [667, 660] on span "Create without photos" at bounding box center [680, 660] width 139 height 19
click at [610, 660] on input "Create without photos" at bounding box center [593, 660] width 35 height 35
checkbox input "true"
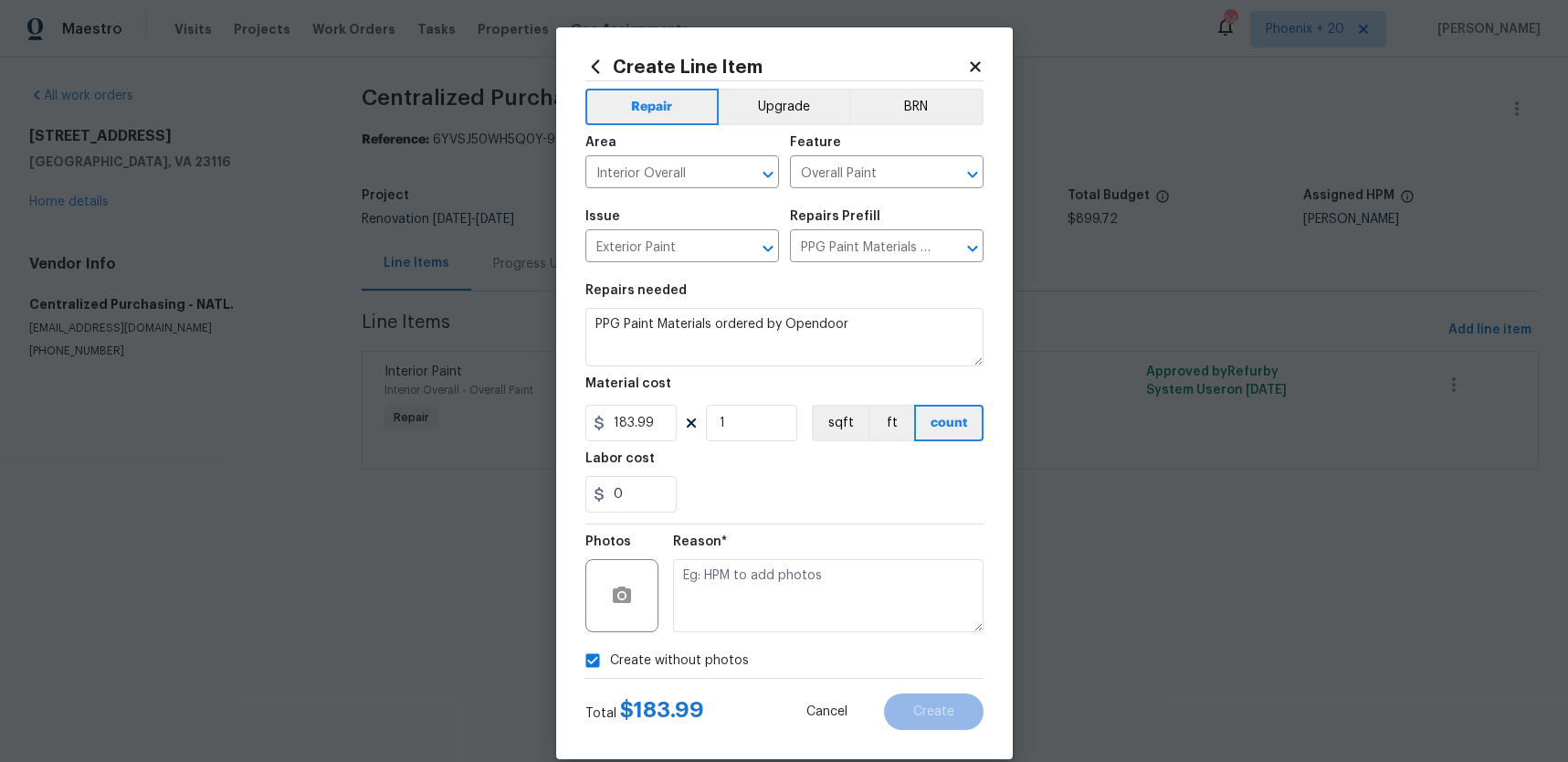
click at [740, 589] on textarea at bounding box center [828, 596] width 311 height 73
type textarea "NA"
click at [769, 499] on div "0" at bounding box center [784, 495] width 398 height 37
click at [956, 710] on button "Create" at bounding box center [934, 712] width 100 height 37
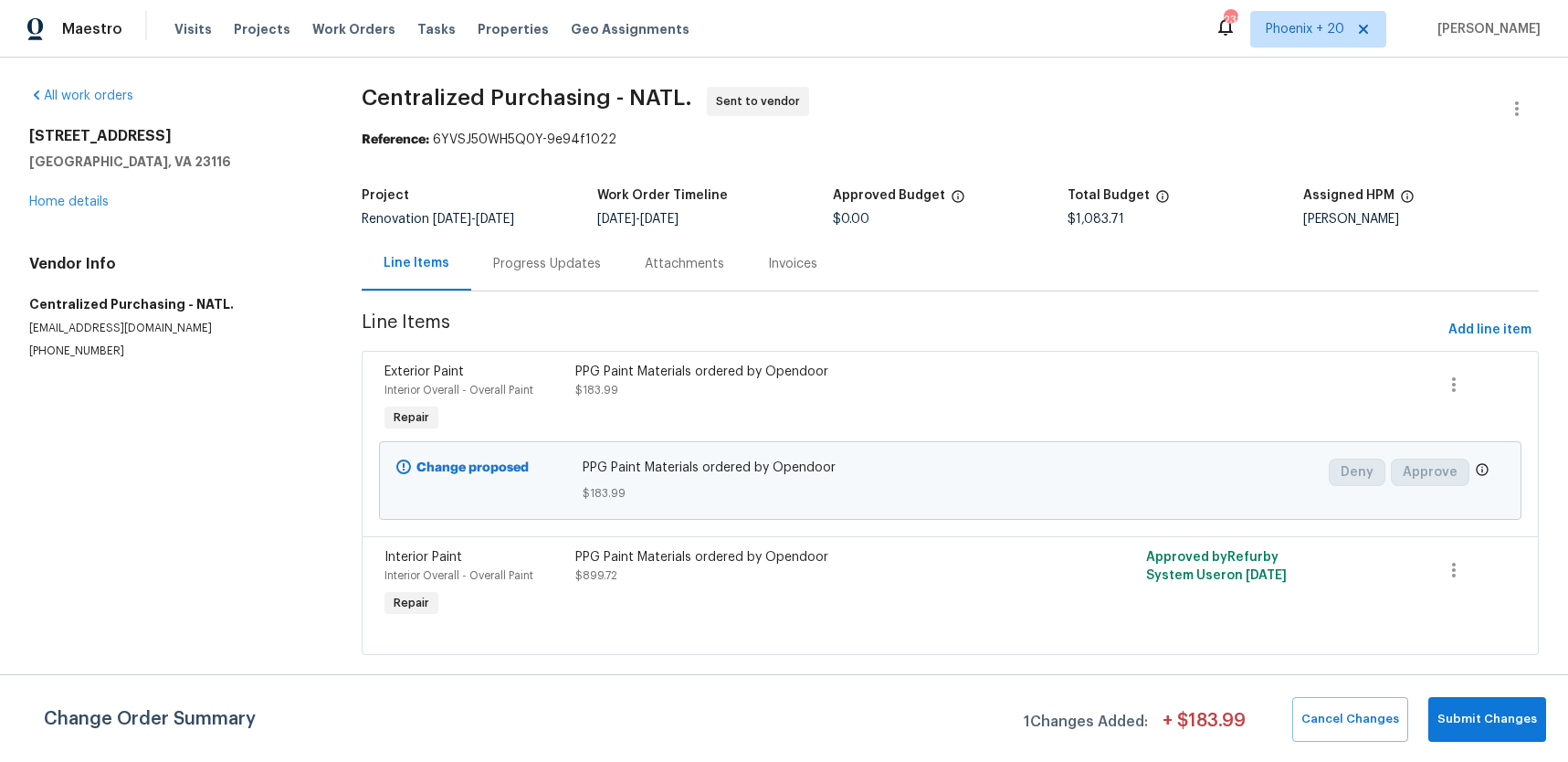
click at [951, 104] on span "Centralized Purchasing - NATL. Sent to vendor" at bounding box center [928, 108] width 1133 height 43
drag, startPoint x: 314, startPoint y: 23, endPoint x: 332, endPoint y: 25, distance: 18.1
click at [315, 24] on span "Work Orders" at bounding box center [354, 30] width 83 height 18
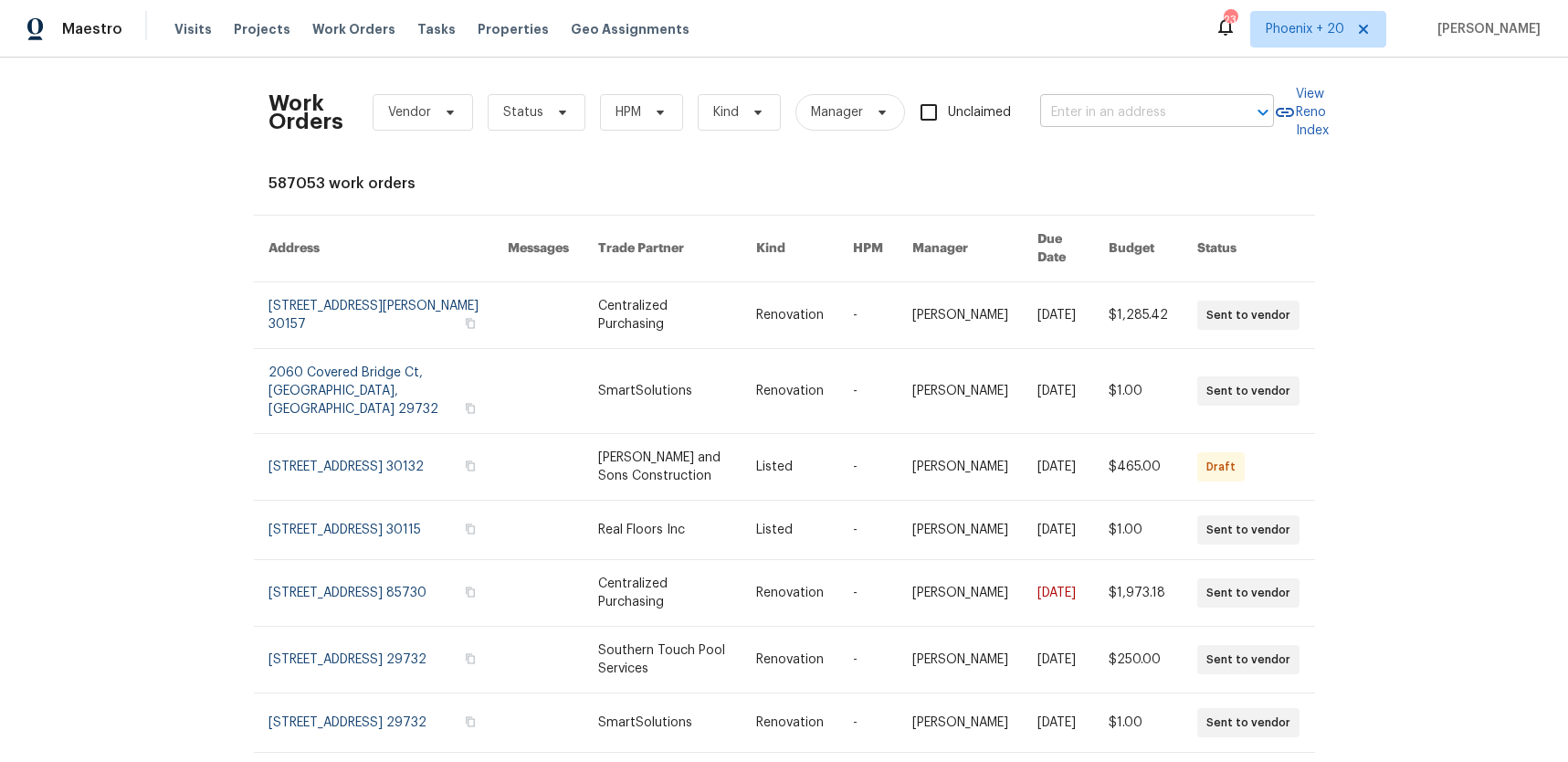
click at [1108, 115] on input "text" at bounding box center [1132, 113] width 183 height 29
paste input "764 34th St SE, Largo, FL 33771"
type input "764 34th St SE, Largo, FL 33771"
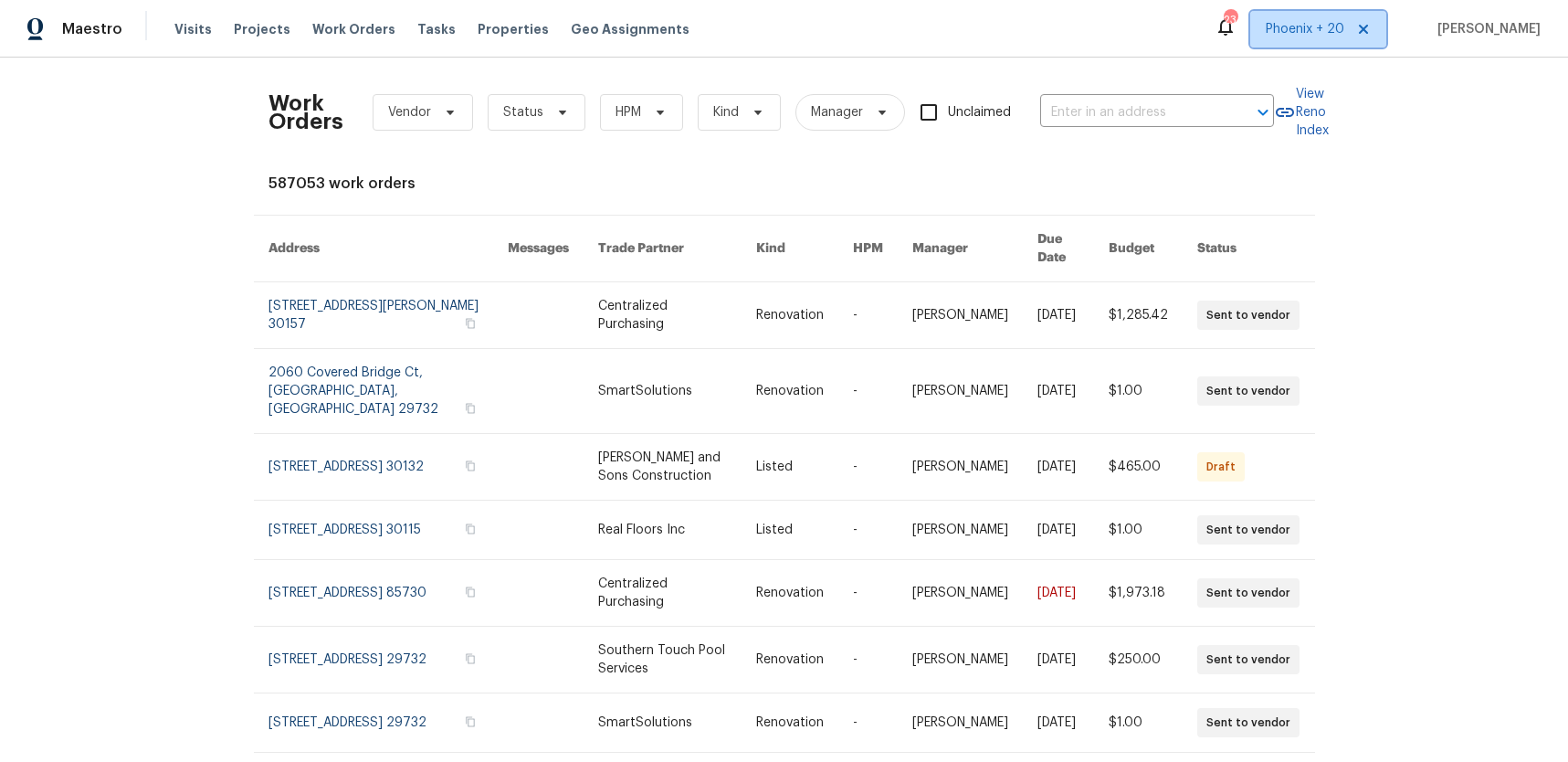
drag, startPoint x: 1285, startPoint y: 36, endPoint x: 1287, endPoint y: 52, distance: 16.1
click at [1285, 37] on span "Phoenix + 20" at bounding box center [1305, 30] width 79 height 18
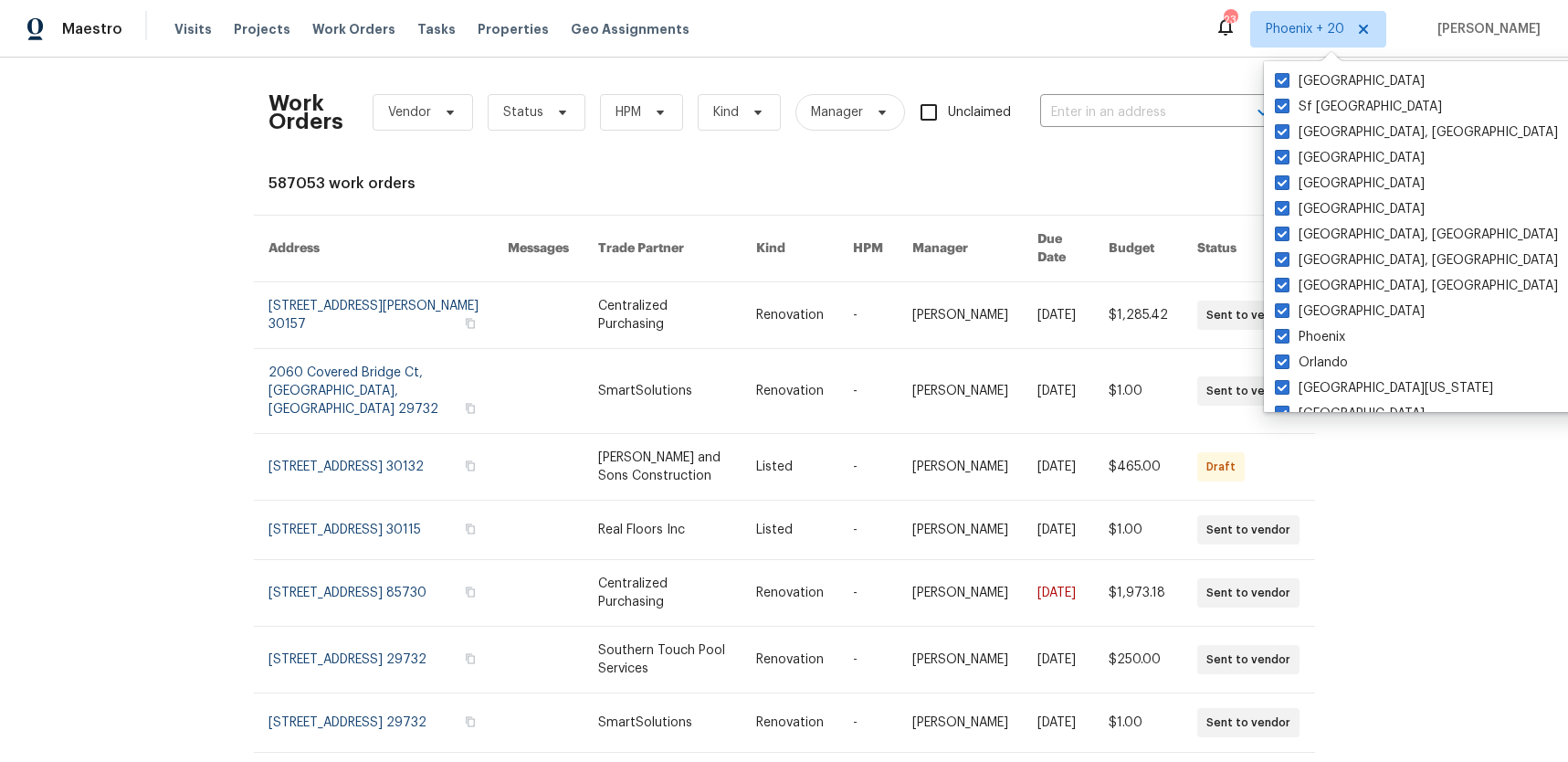
scroll to position [1224, 0]
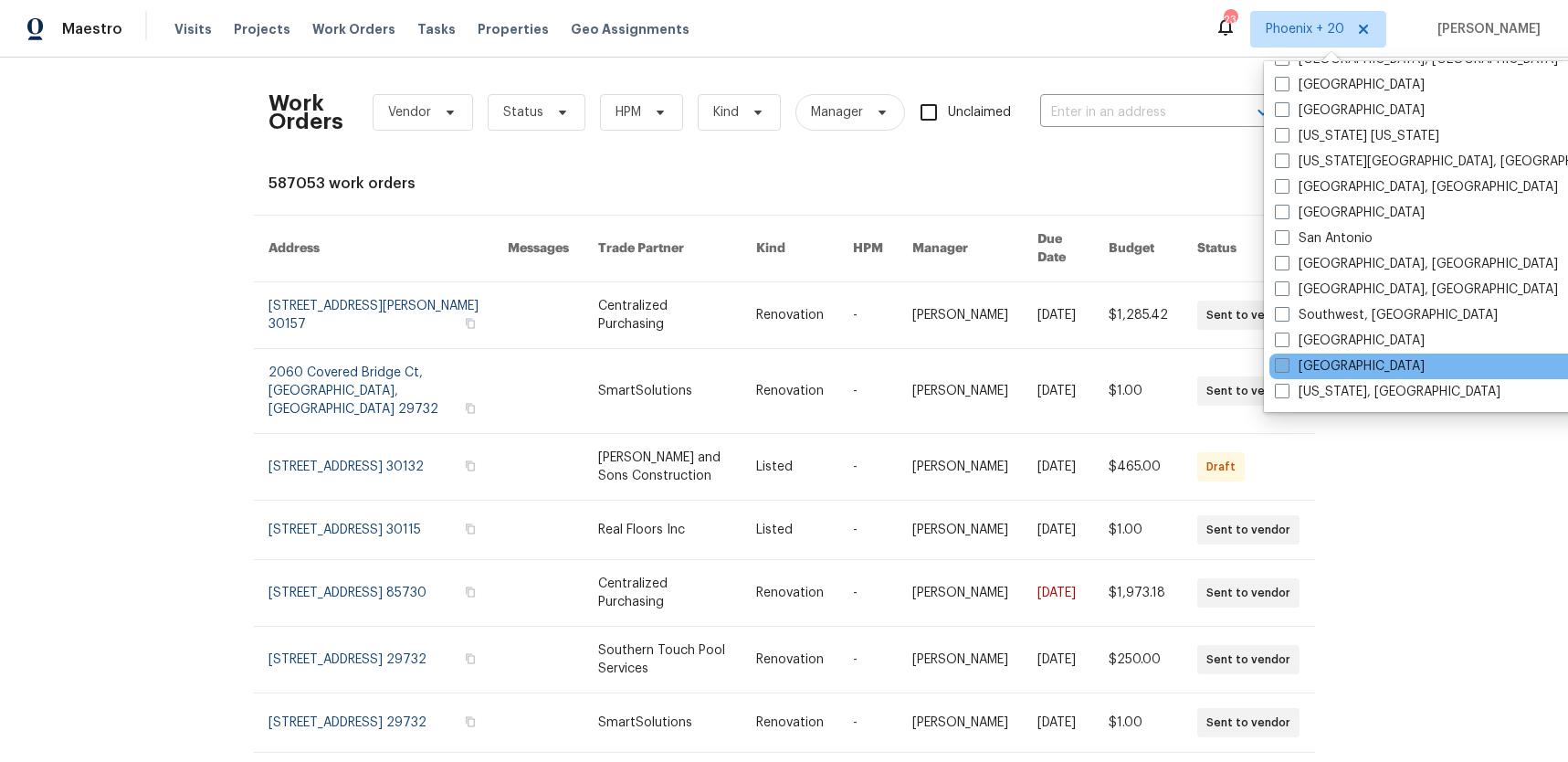
click at [1303, 365] on label "[GEOGRAPHIC_DATA]" at bounding box center [1350, 366] width 150 height 18
click at [1287, 365] on input "[GEOGRAPHIC_DATA]" at bounding box center [1280, 363] width 12 height 12
checkbox input "true"
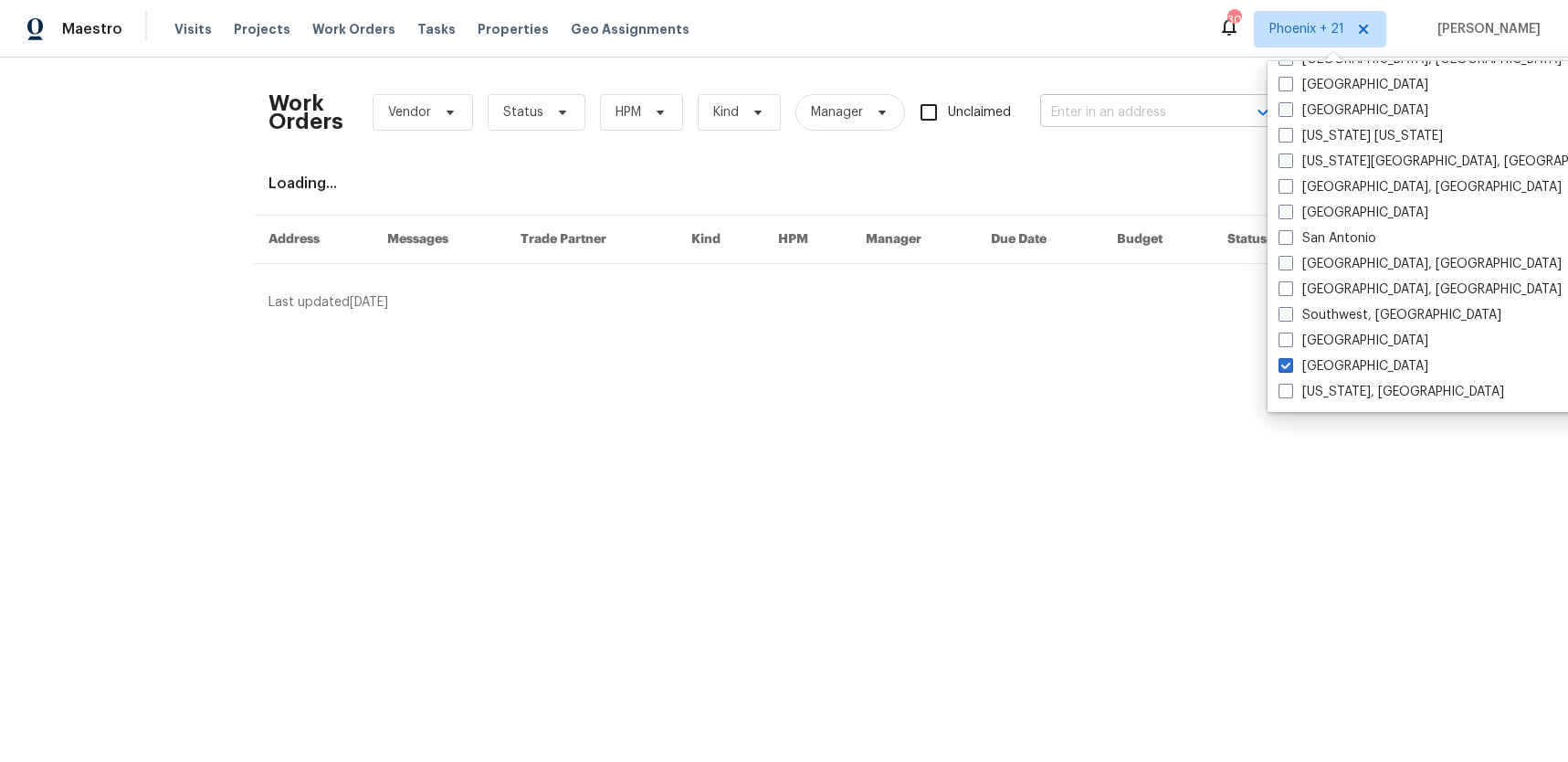
click at [1115, 116] on input "text" at bounding box center [1132, 113] width 183 height 29
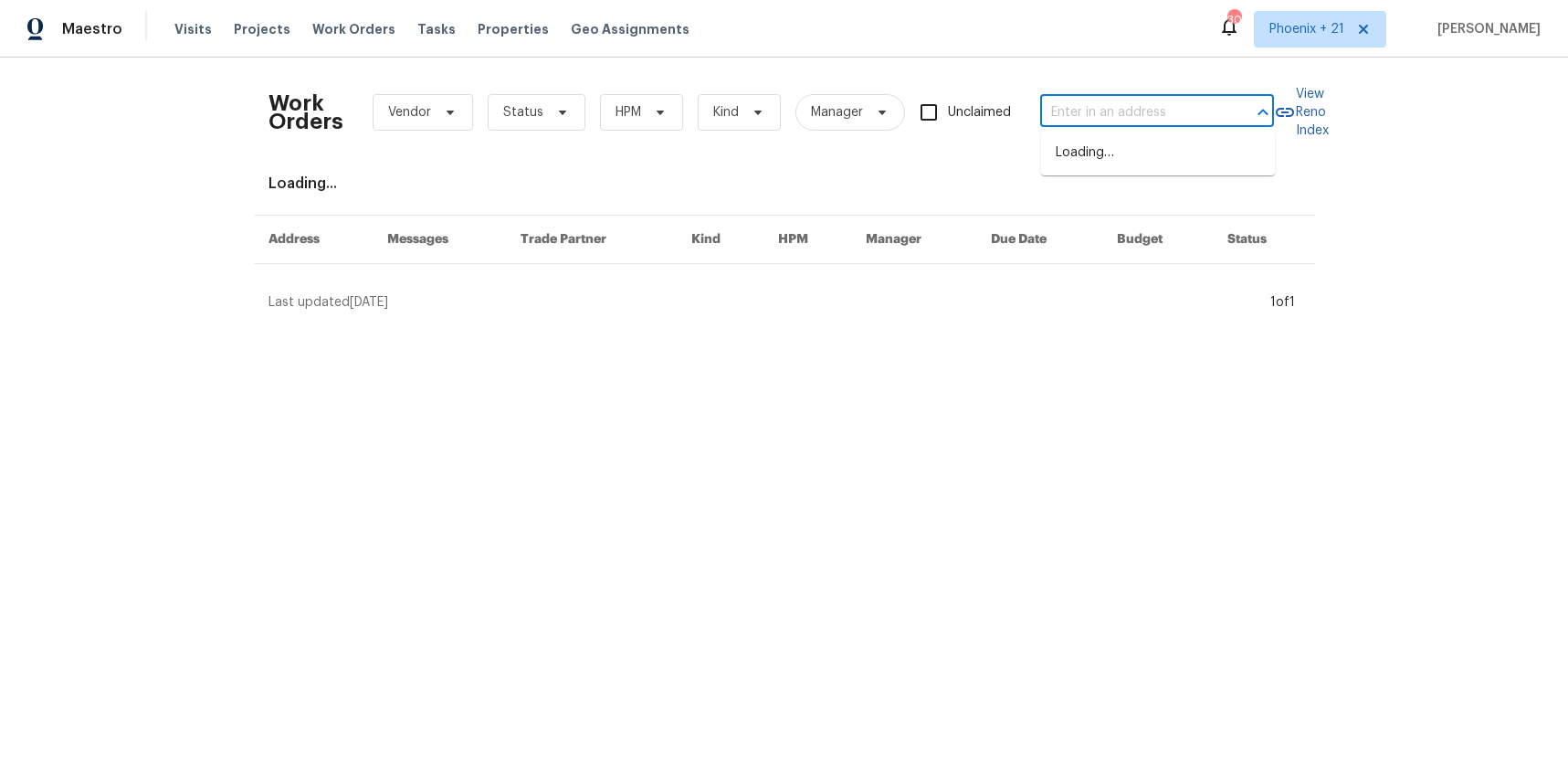
paste input "764 34th St SE, Largo, FL 33771"
type input "764 34th St SE, Largo, FL 33771"
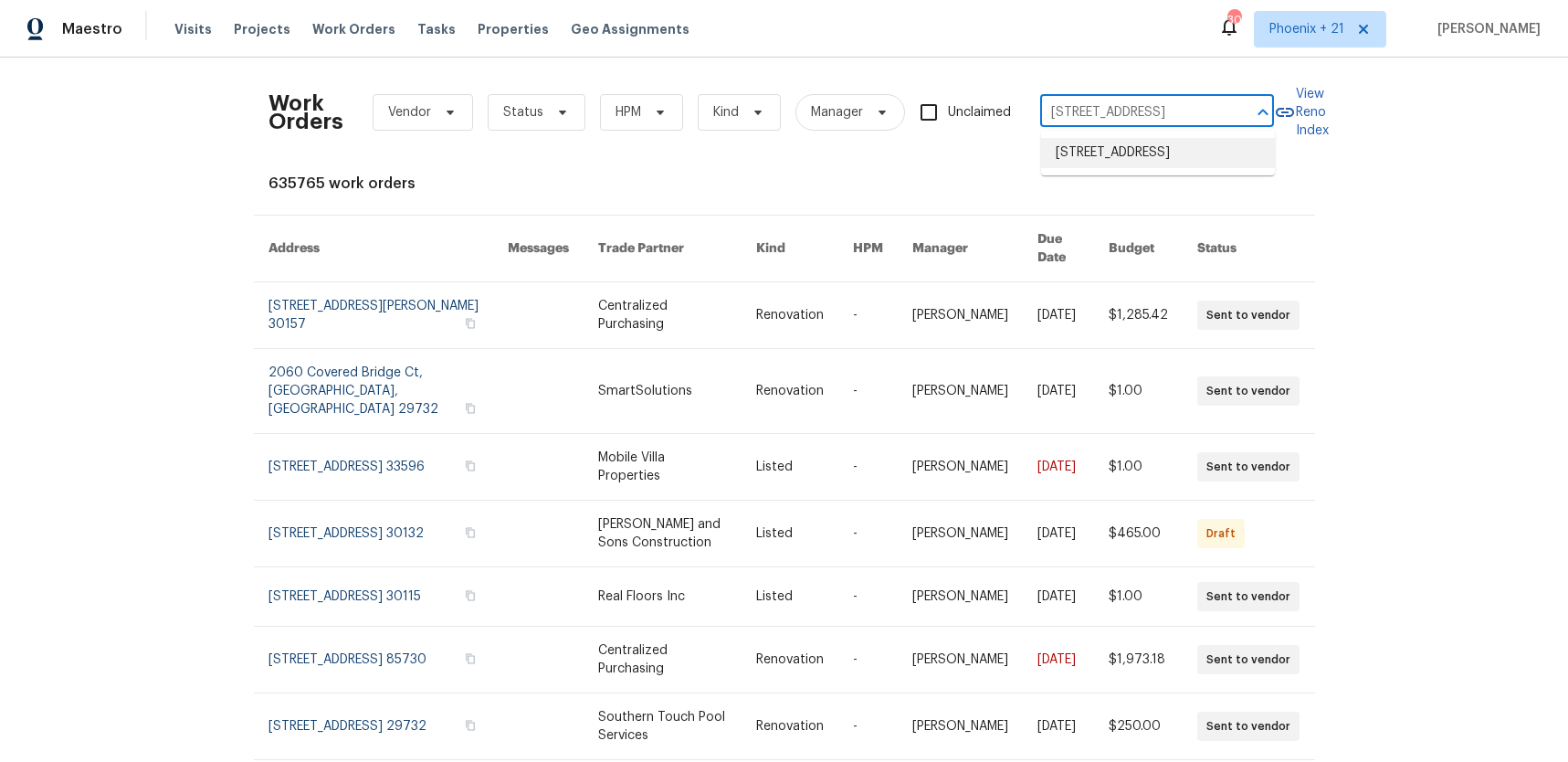
click at [1122, 155] on li "764 34th St SE, Largo, FL 33771" at bounding box center [1158, 153] width 234 height 31
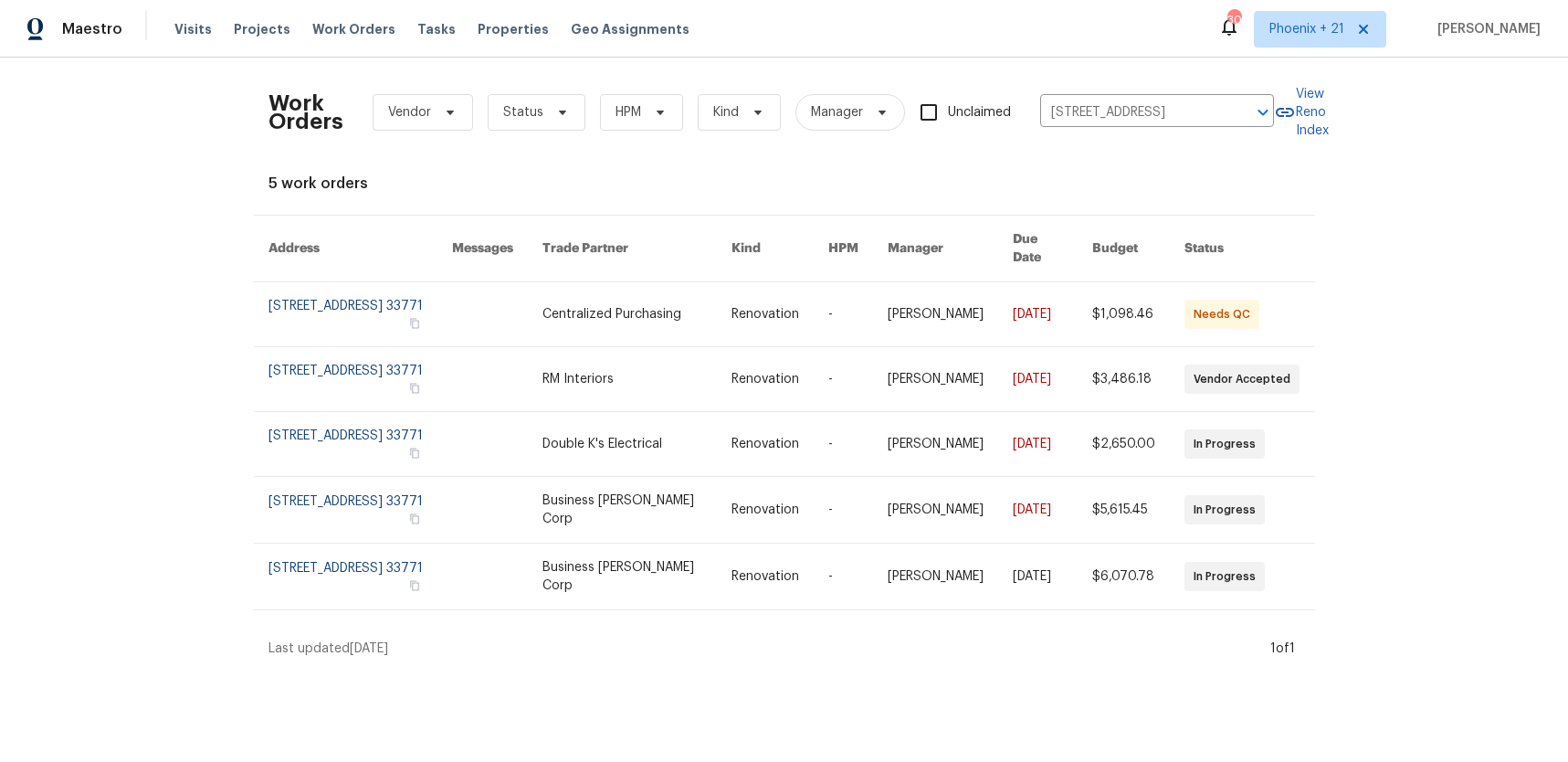
click at [627, 347] on link at bounding box center [637, 378] width 189 height 64
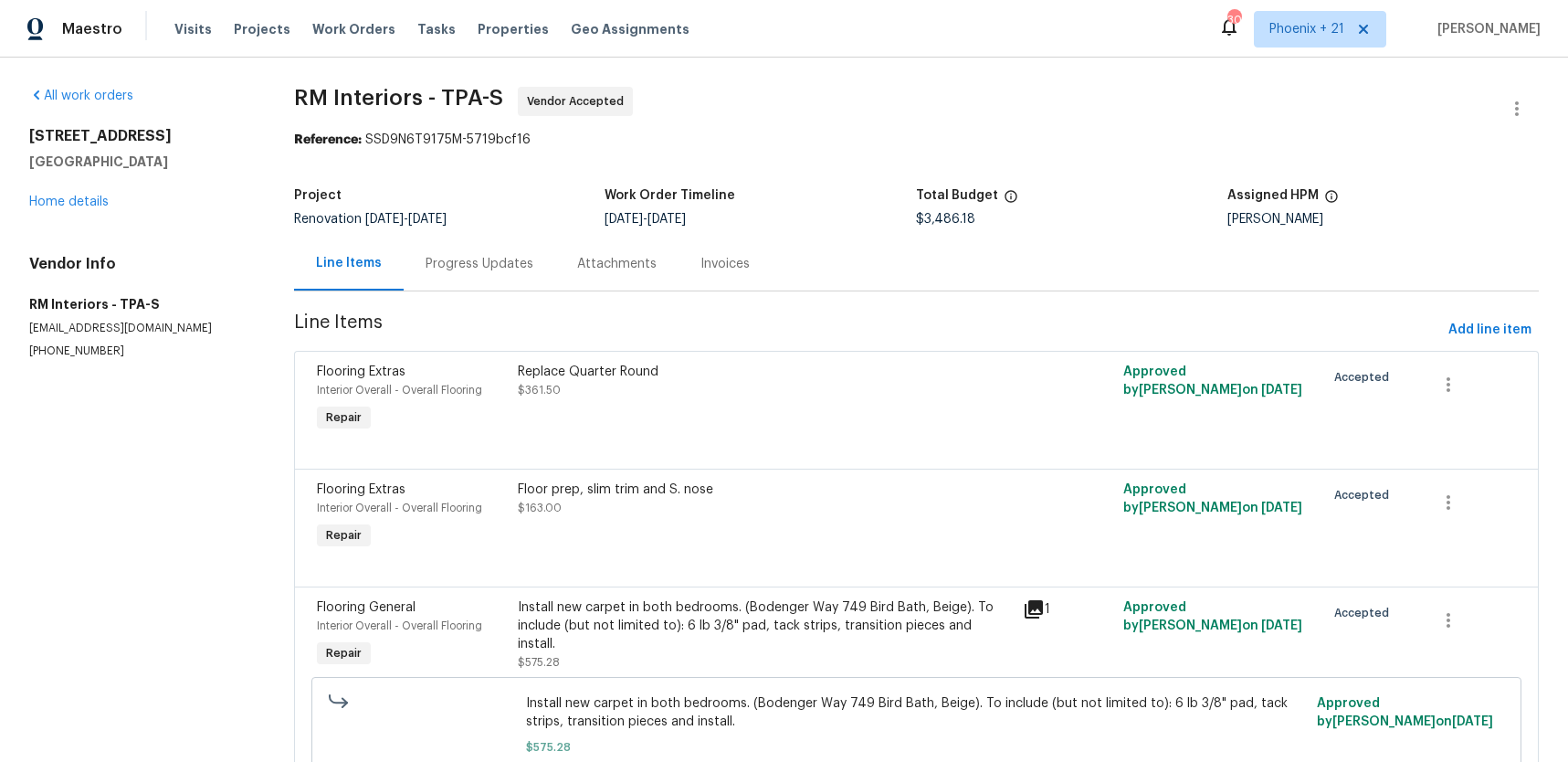
click at [88, 190] on div "764 34th St SE Largo, FL 33771 Home details" at bounding box center [140, 168] width 221 height 84
click at [88, 203] on link "Home details" at bounding box center [69, 202] width 80 height 13
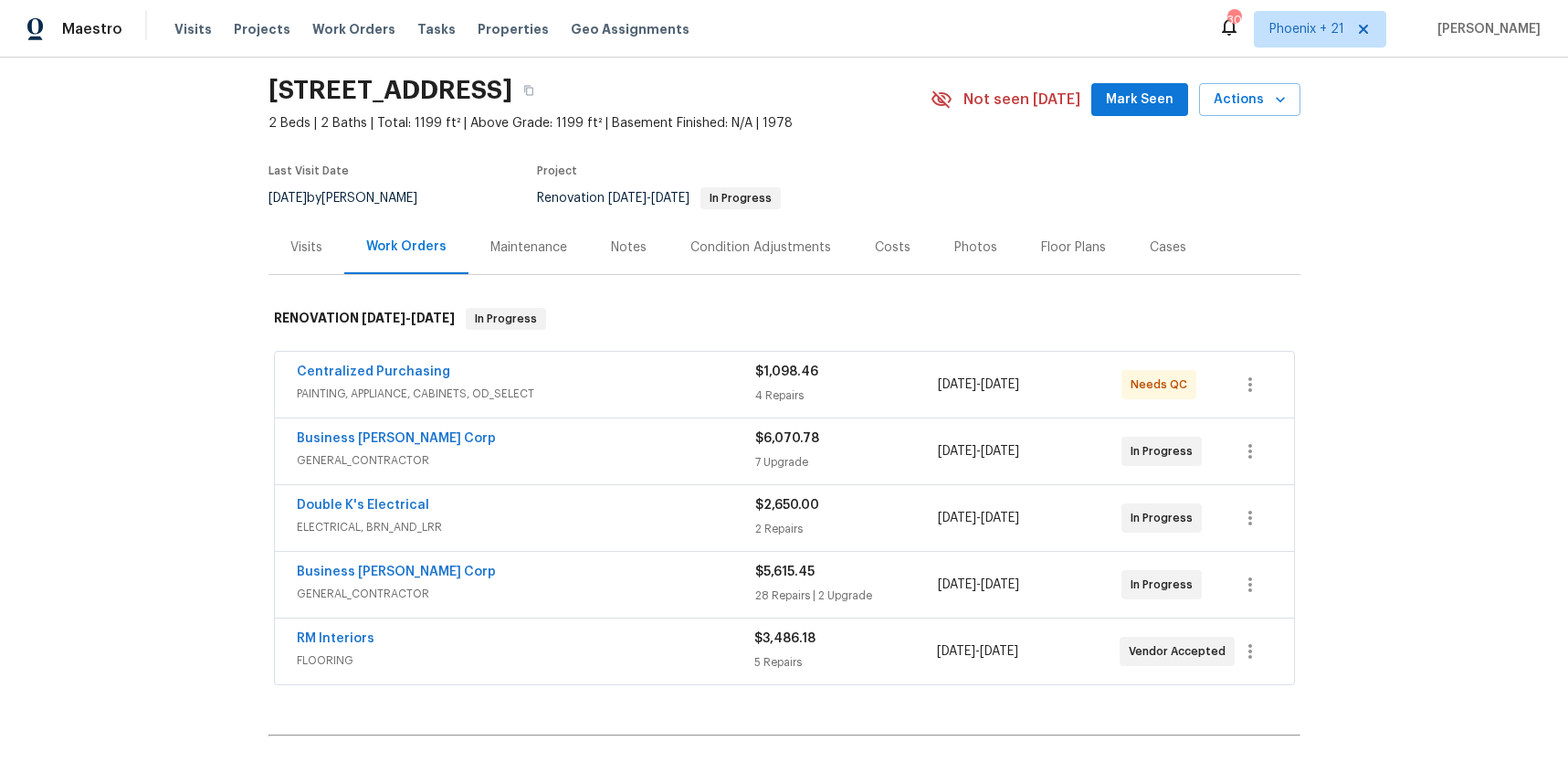
scroll to position [91, 0]
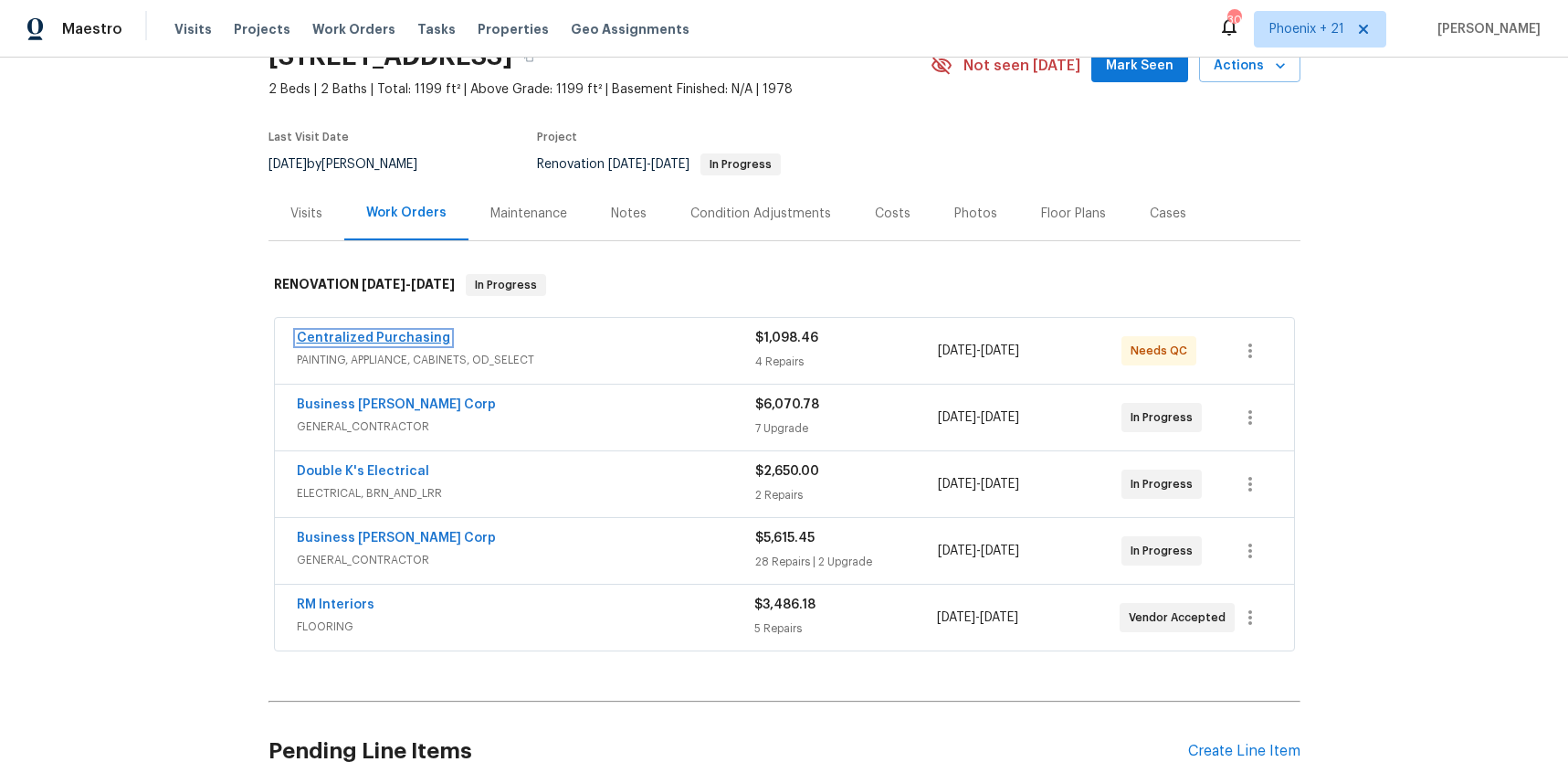
click at [402, 334] on link "Centralized Purchasing" at bounding box center [374, 338] width 153 height 13
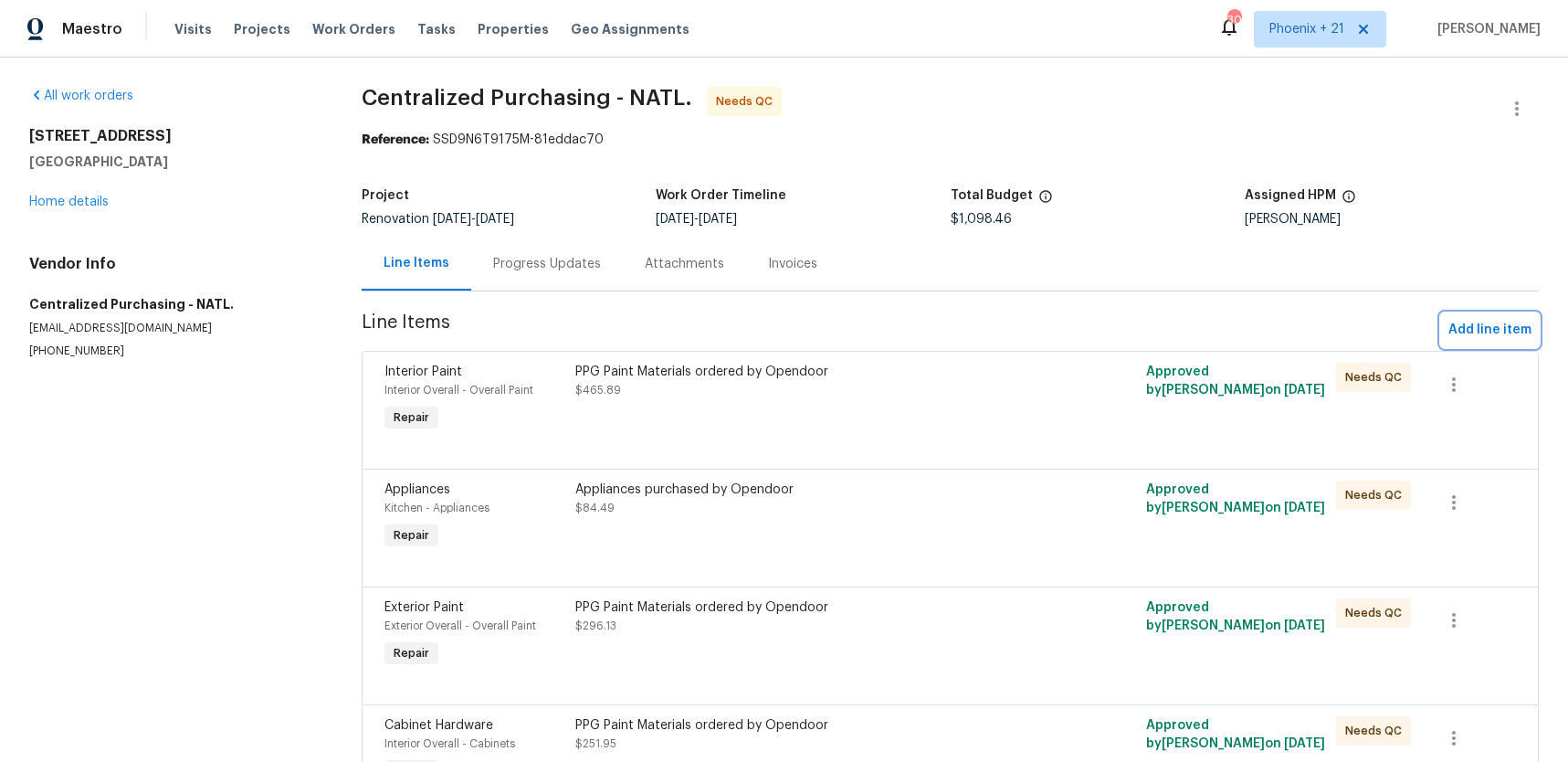
click at [1512, 338] on span "Add line item" at bounding box center [1490, 330] width 83 height 23
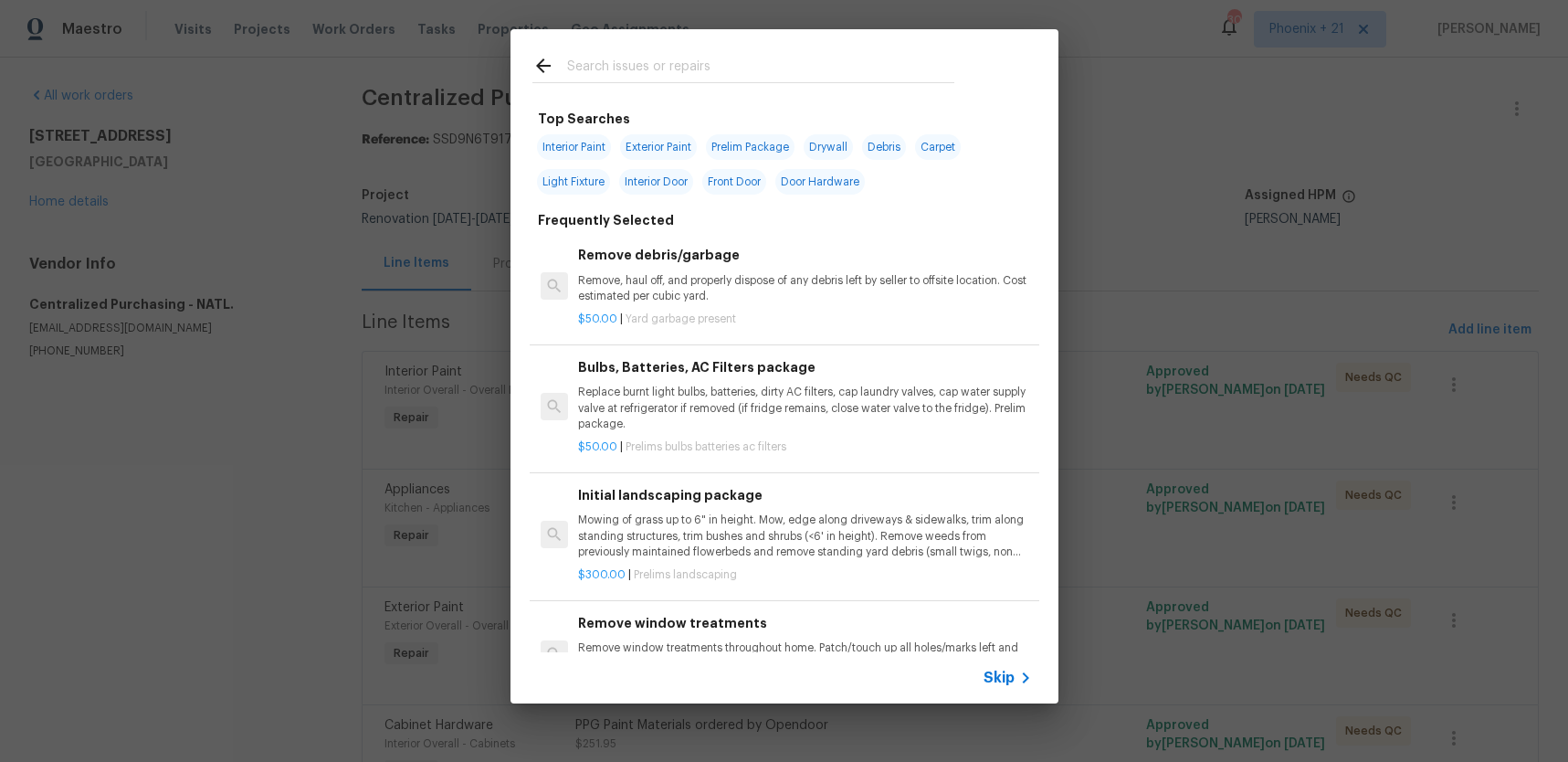
click at [782, 76] on input "text" at bounding box center [760, 68] width 387 height 28
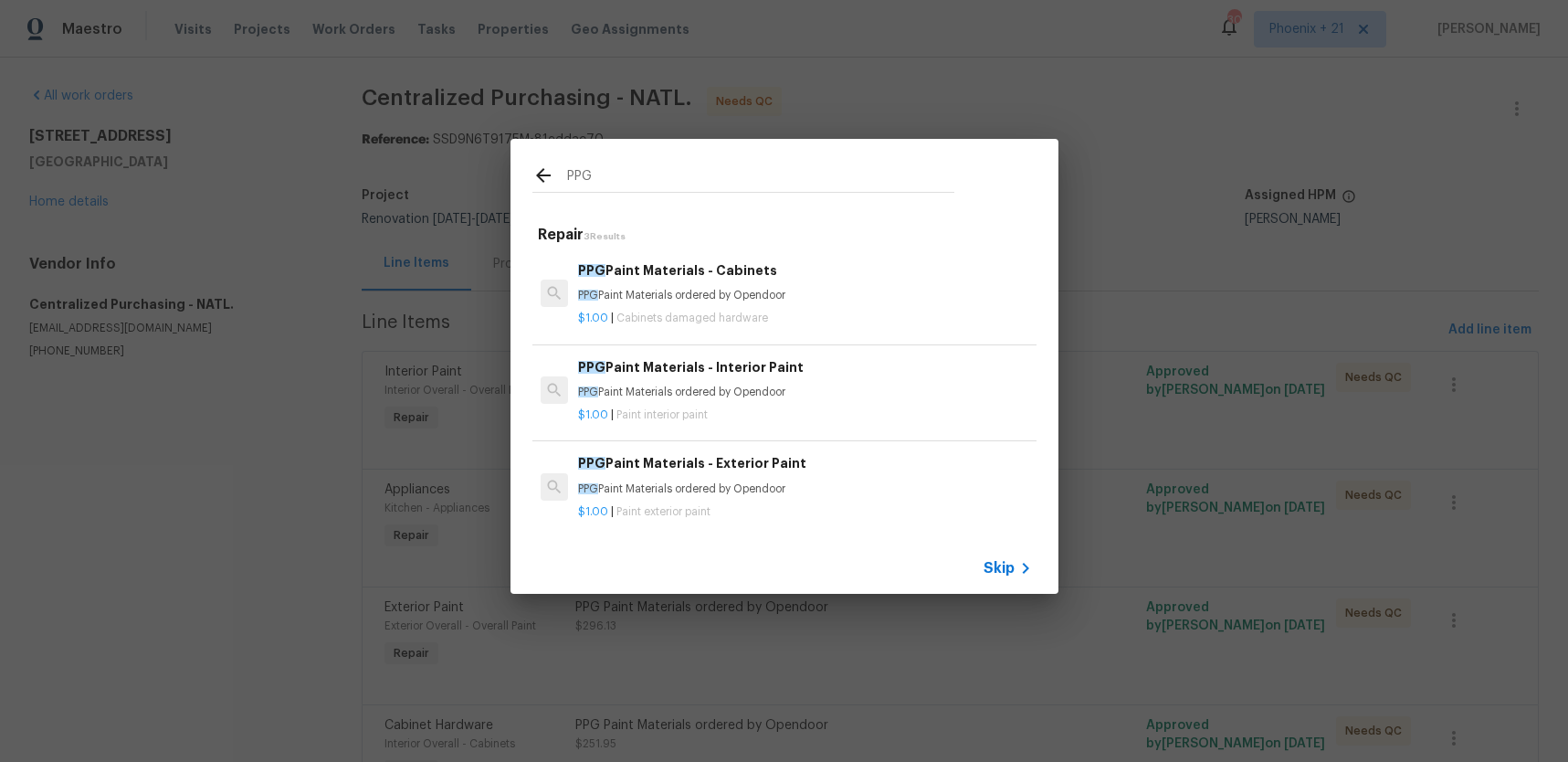
type input "PPG"
click at [876, 357] on h6 "PPG Paint Materials - Interior Paint" at bounding box center [804, 367] width 453 height 20
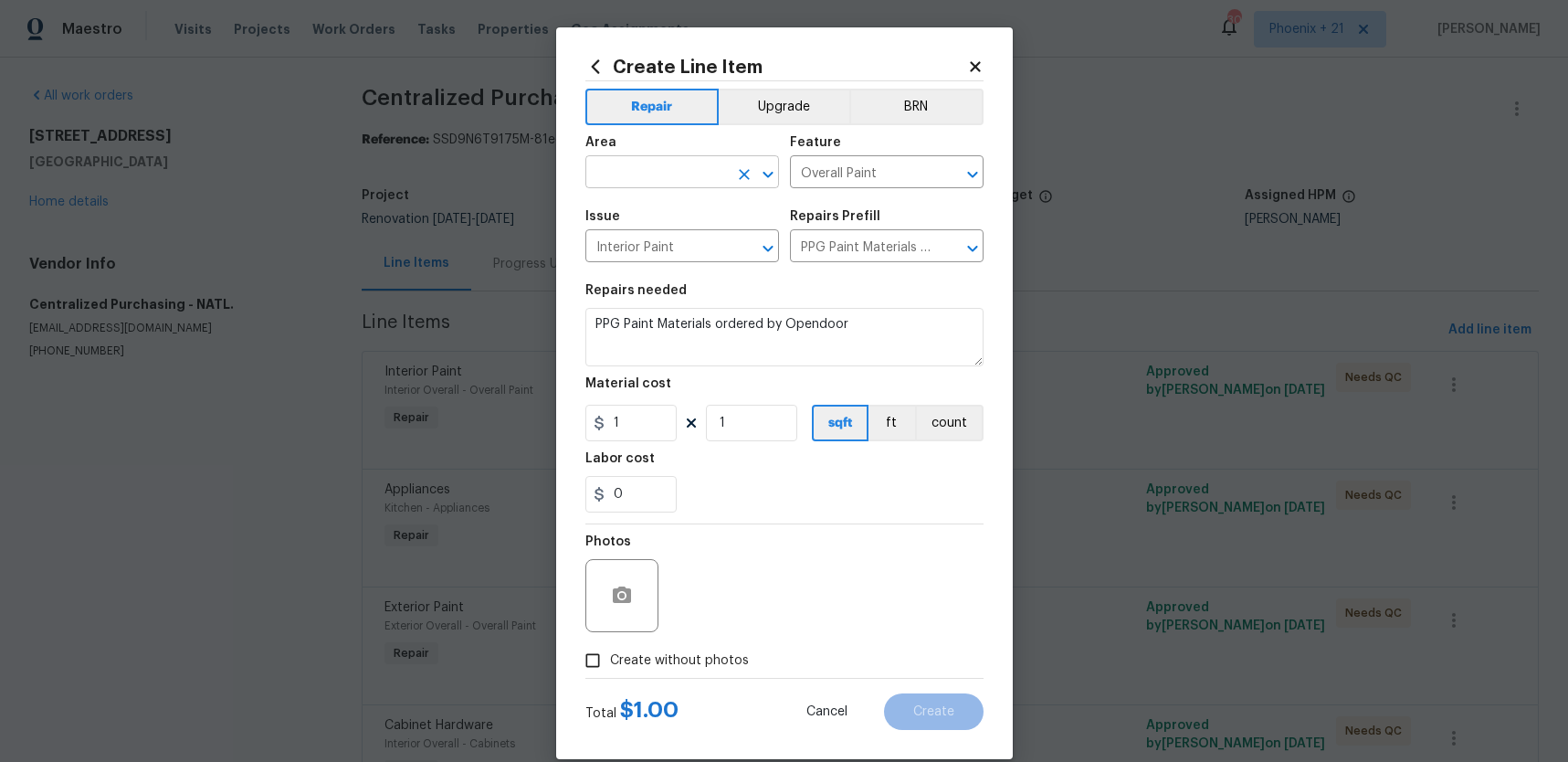
click at [651, 168] on input "text" at bounding box center [656, 174] width 142 height 29
click at [686, 249] on li "Interior Overall" at bounding box center [681, 244] width 193 height 31
type input "Interior Overall"
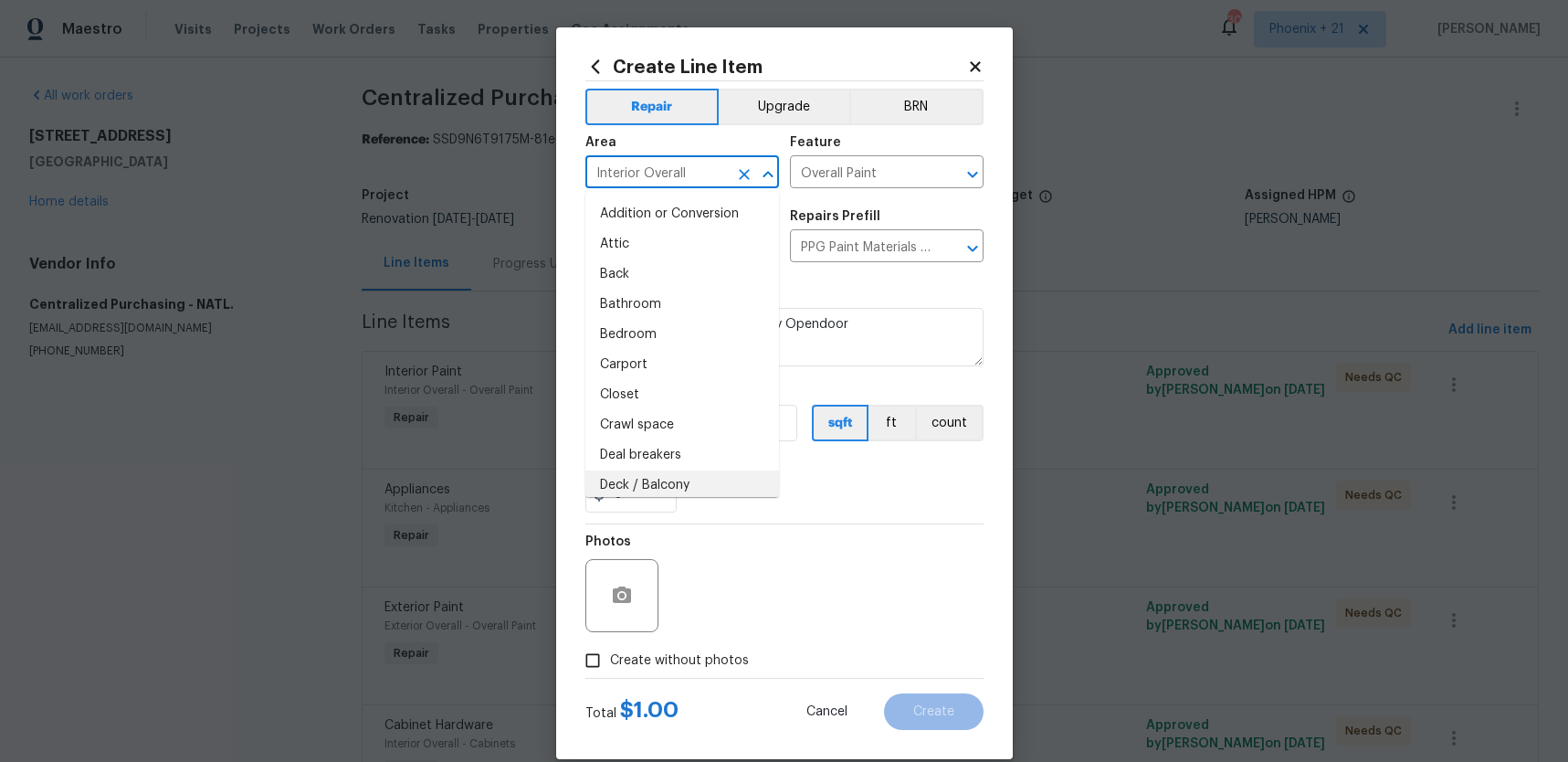
drag, startPoint x: 822, startPoint y: 510, endPoint x: 700, endPoint y: 468, distance: 129.0
click at [801, 506] on div "0" at bounding box center [784, 495] width 398 height 37
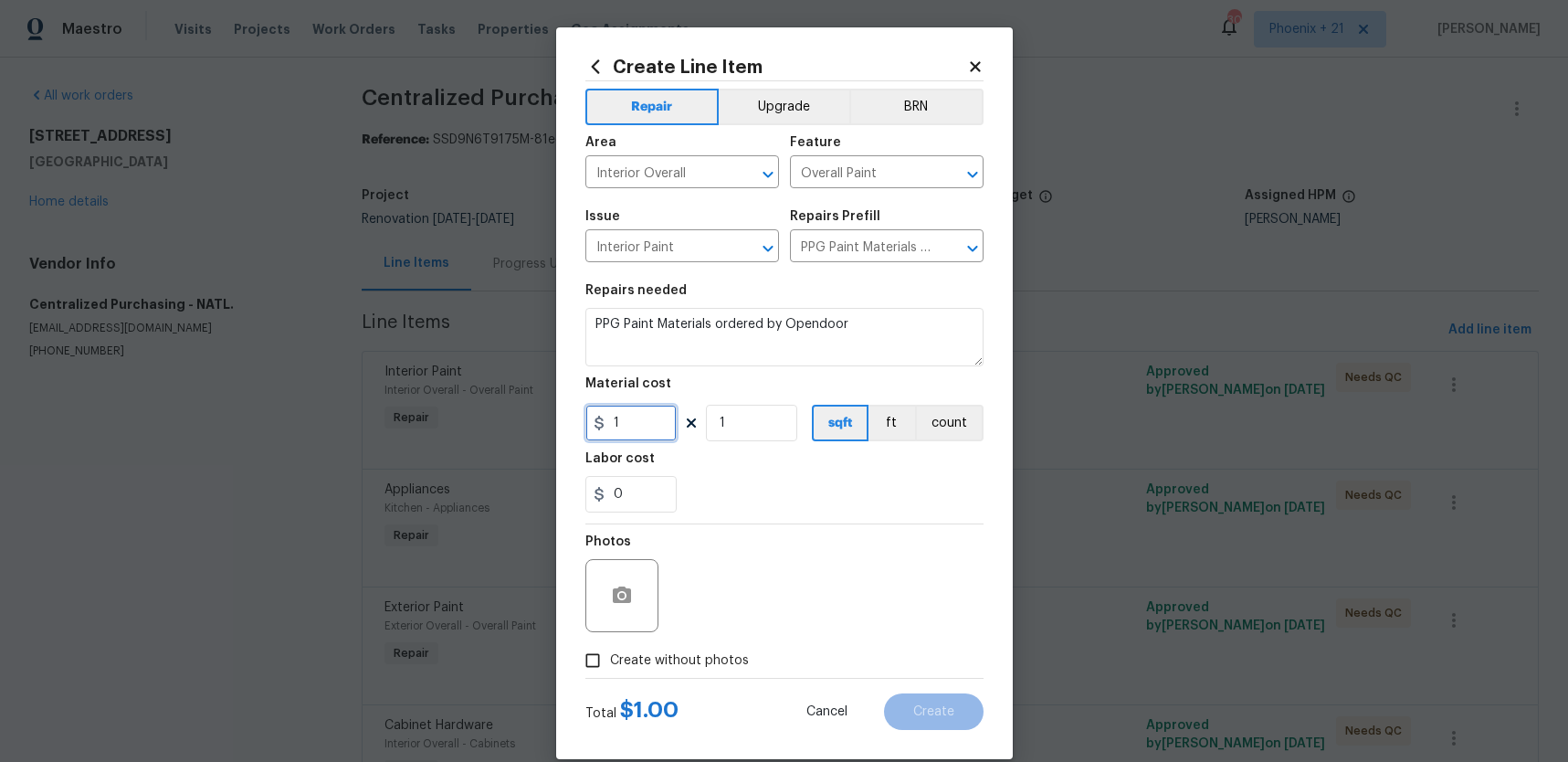
drag, startPoint x: 637, startPoint y: 430, endPoint x: 583, endPoint y: 423, distance: 54.5
click at [585, 423] on input "1" at bounding box center [631, 424] width 92 height 37
type input "88.47"
drag, startPoint x: 688, startPoint y: 668, endPoint x: 702, endPoint y: 643, distance: 28.7
click at [688, 668] on span "Create without photos" at bounding box center [680, 660] width 139 height 19
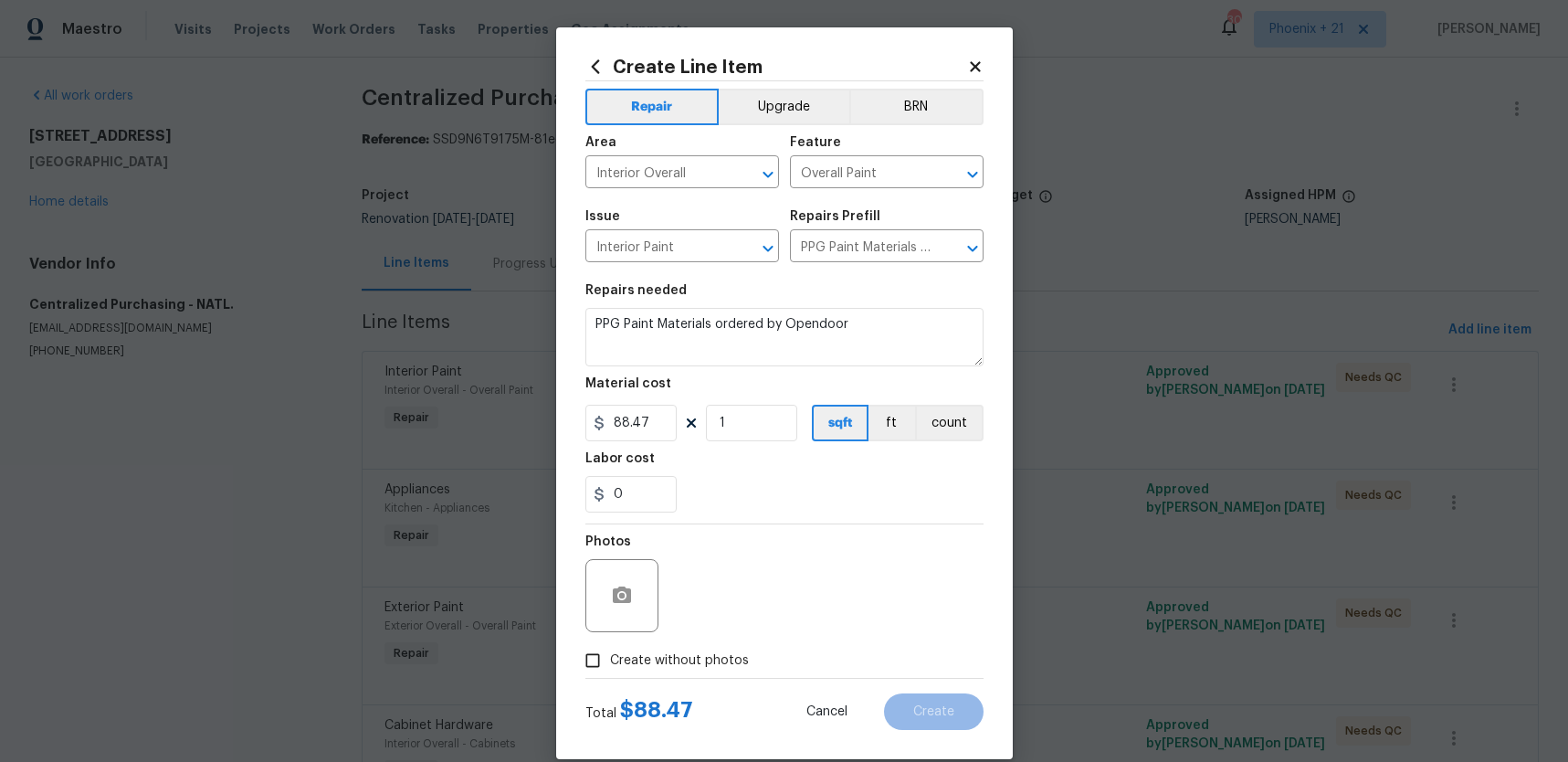
click at [610, 668] on input "Create without photos" at bounding box center [593, 660] width 35 height 35
checkbox input "true"
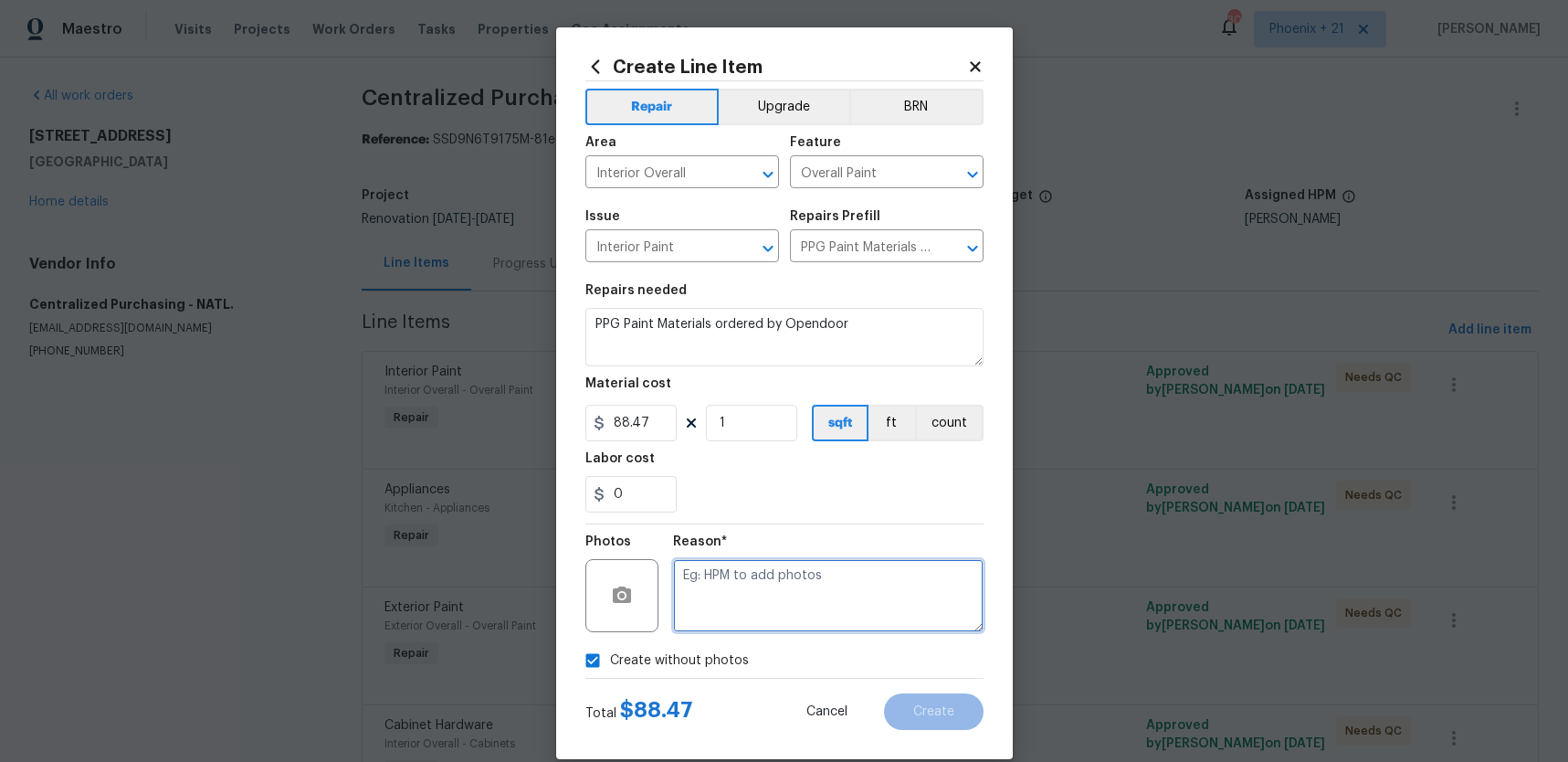
click at [710, 619] on textarea at bounding box center [828, 596] width 311 height 73
type textarea "NA"
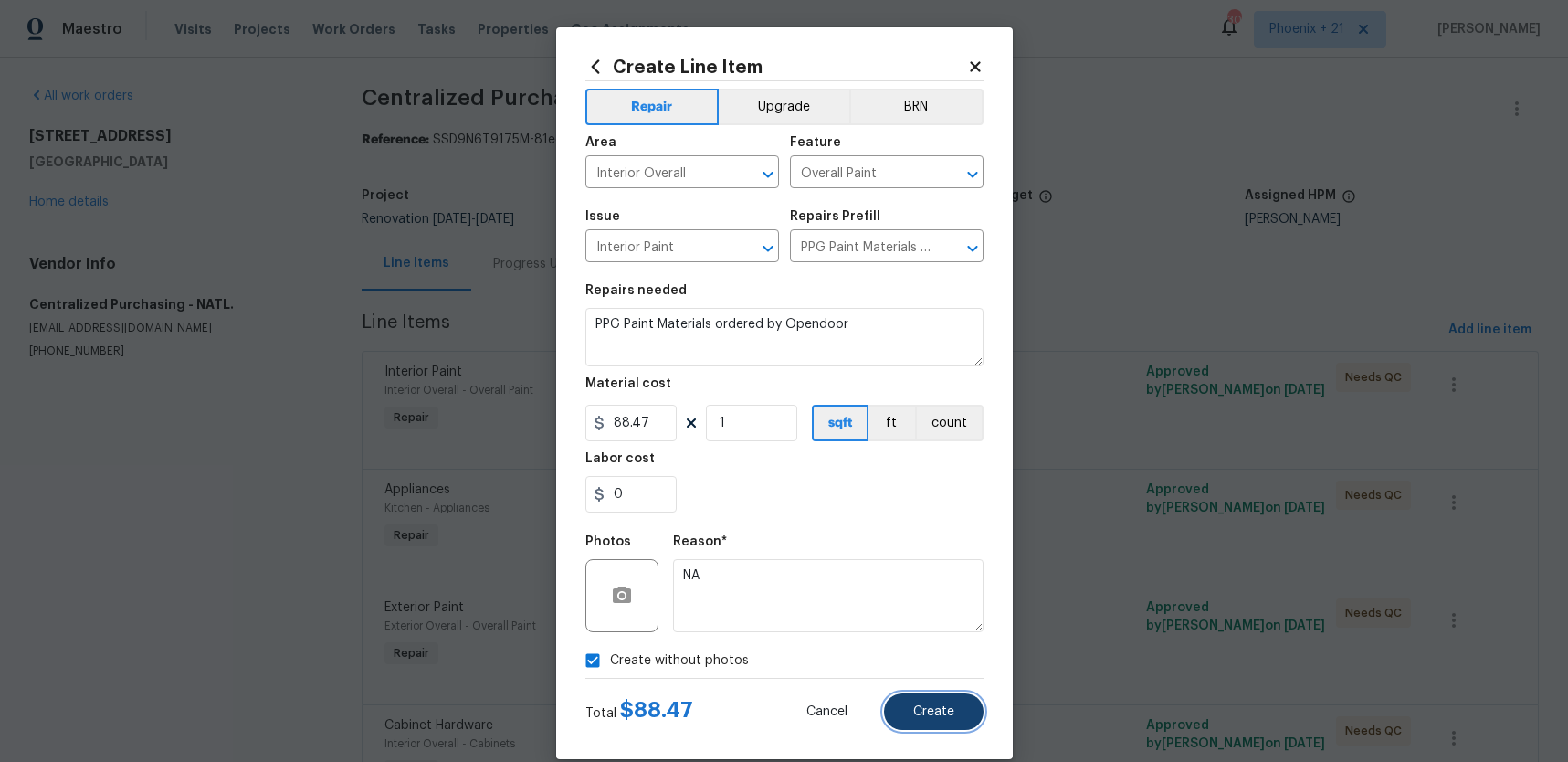
click at [909, 711] on button "Create" at bounding box center [934, 712] width 100 height 37
